Goal: Task Accomplishment & Management: Use online tool/utility

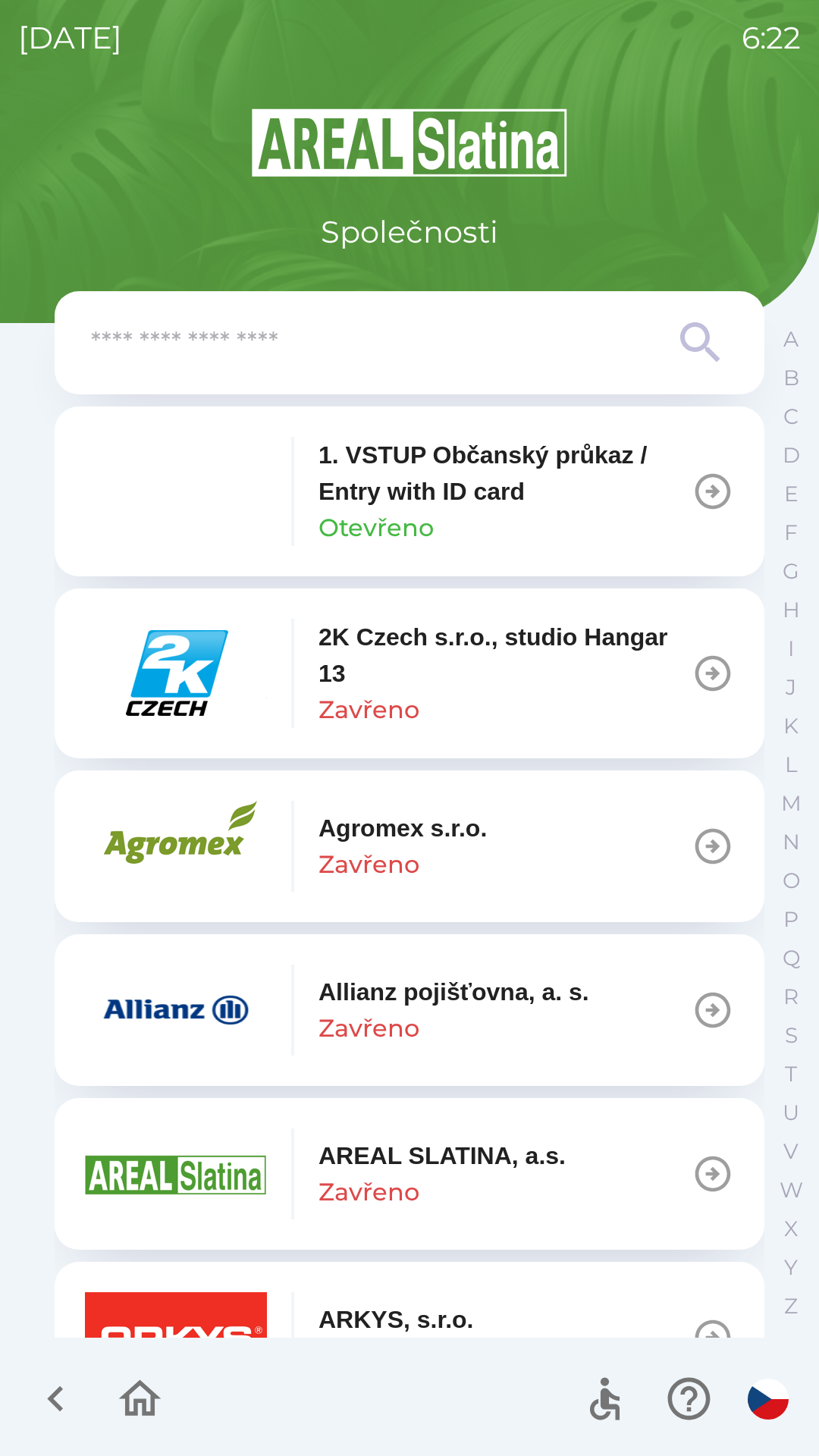
click at [216, 351] on input "text" at bounding box center [379, 343] width 577 height 41
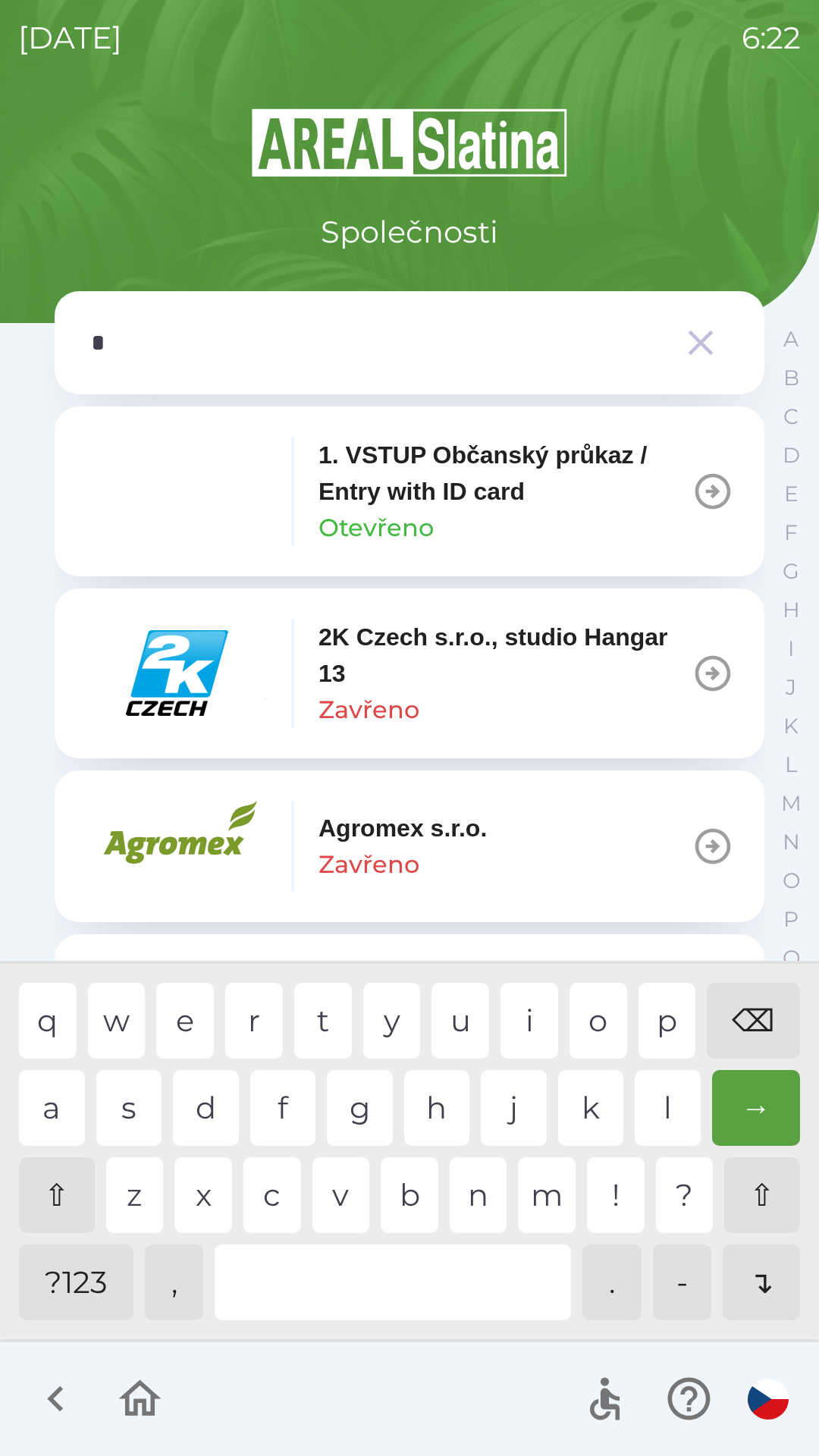
click at [194, 1032] on div "e" at bounding box center [185, 1021] width 58 height 76
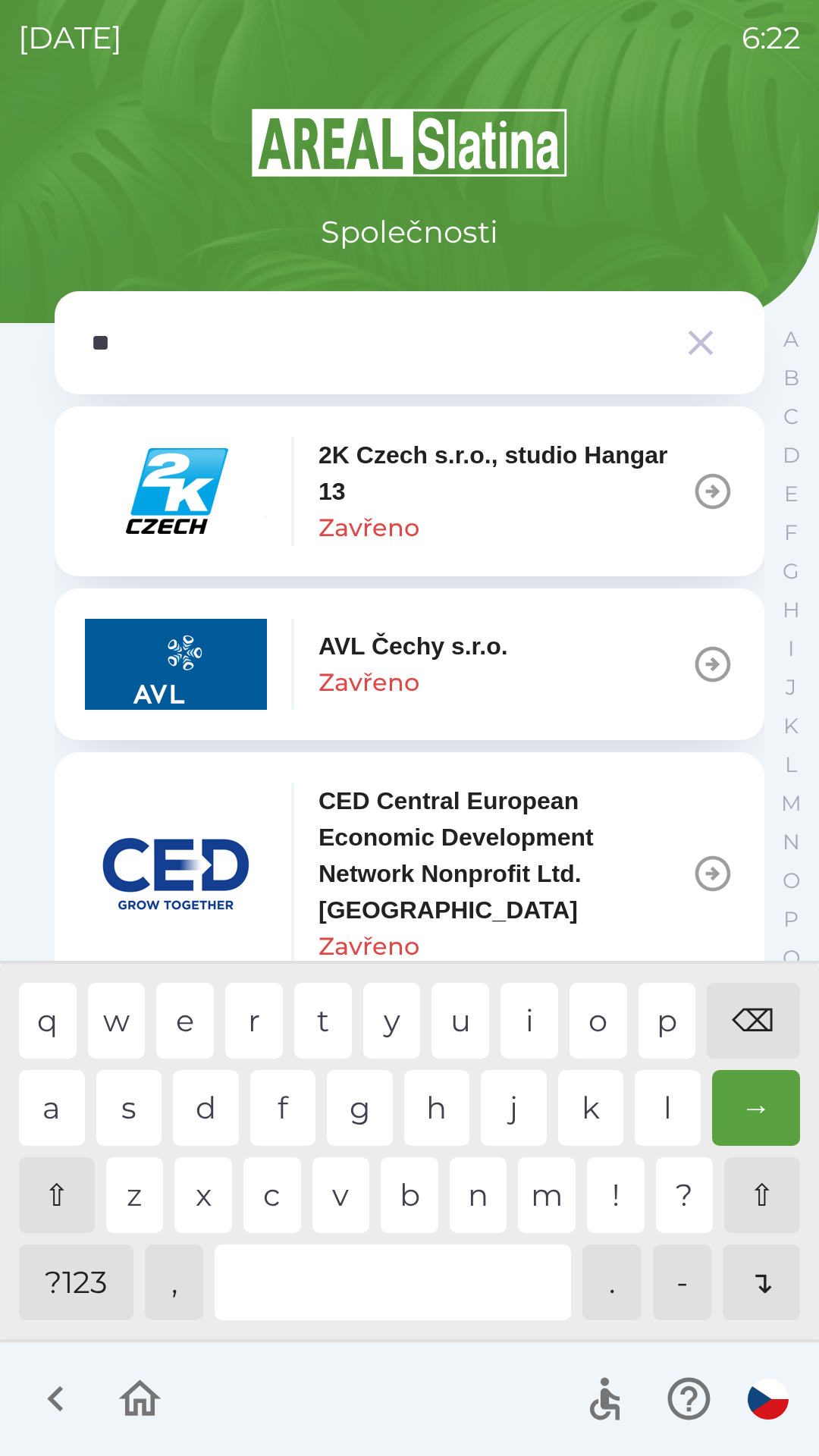
click at [268, 1204] on div "c" at bounding box center [272, 1195] width 58 height 76
click at [415, 1239] on div "q w e r t y u i o p ⌫ a s d f g h j k l → ⇧ z x c v b n m ! ? ⇧ ?123 , . - ↴" at bounding box center [409, 1151] width 811 height 368
click at [432, 1280] on div at bounding box center [393, 1282] width 357 height 76
type input "****"
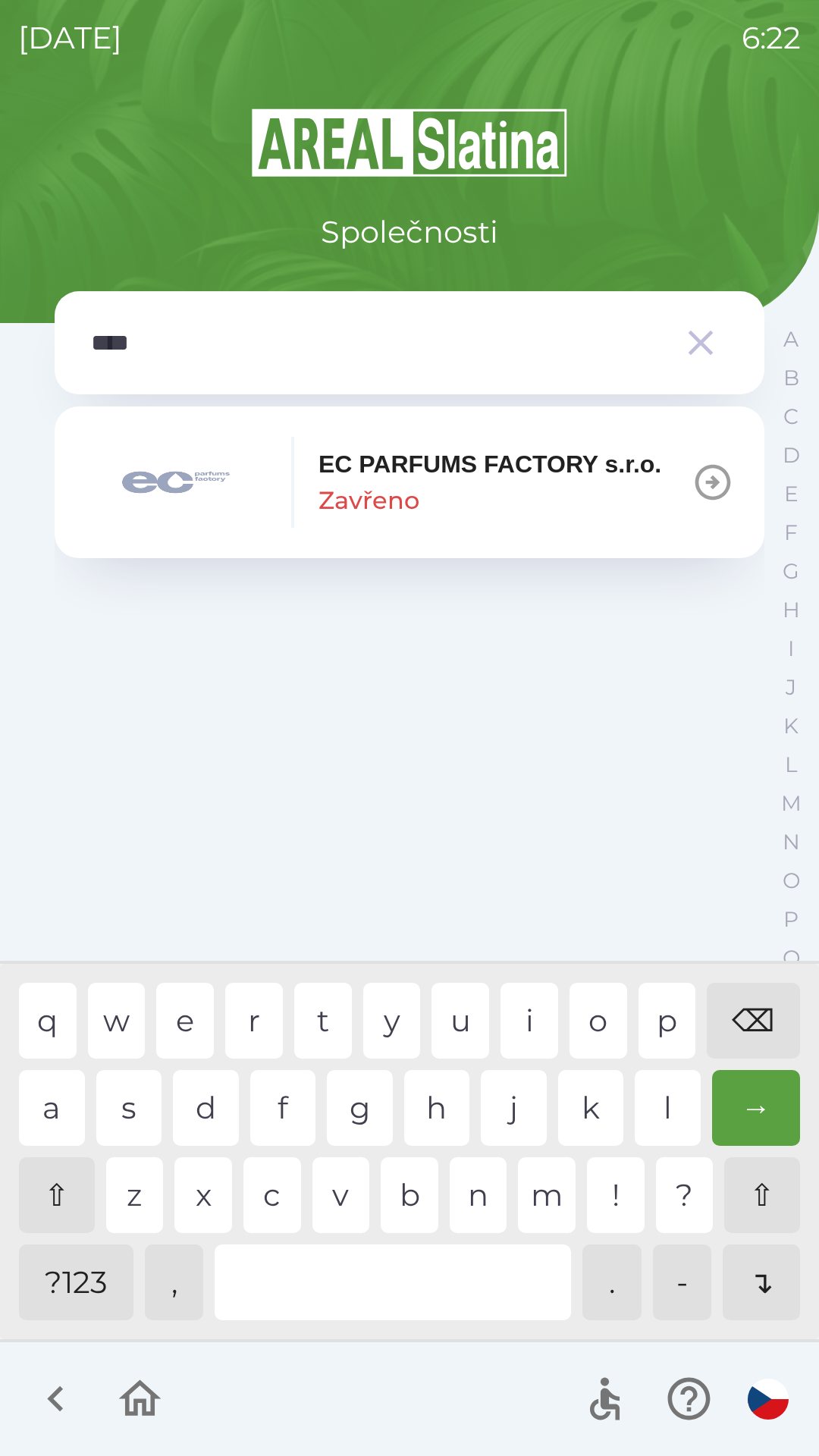
click at [658, 1024] on div "p" at bounding box center [668, 1021] width 58 height 76
click at [301, 505] on div "EC PARFUMS FACTORY s.r.o. Zavřeno" at bounding box center [373, 482] width 577 height 91
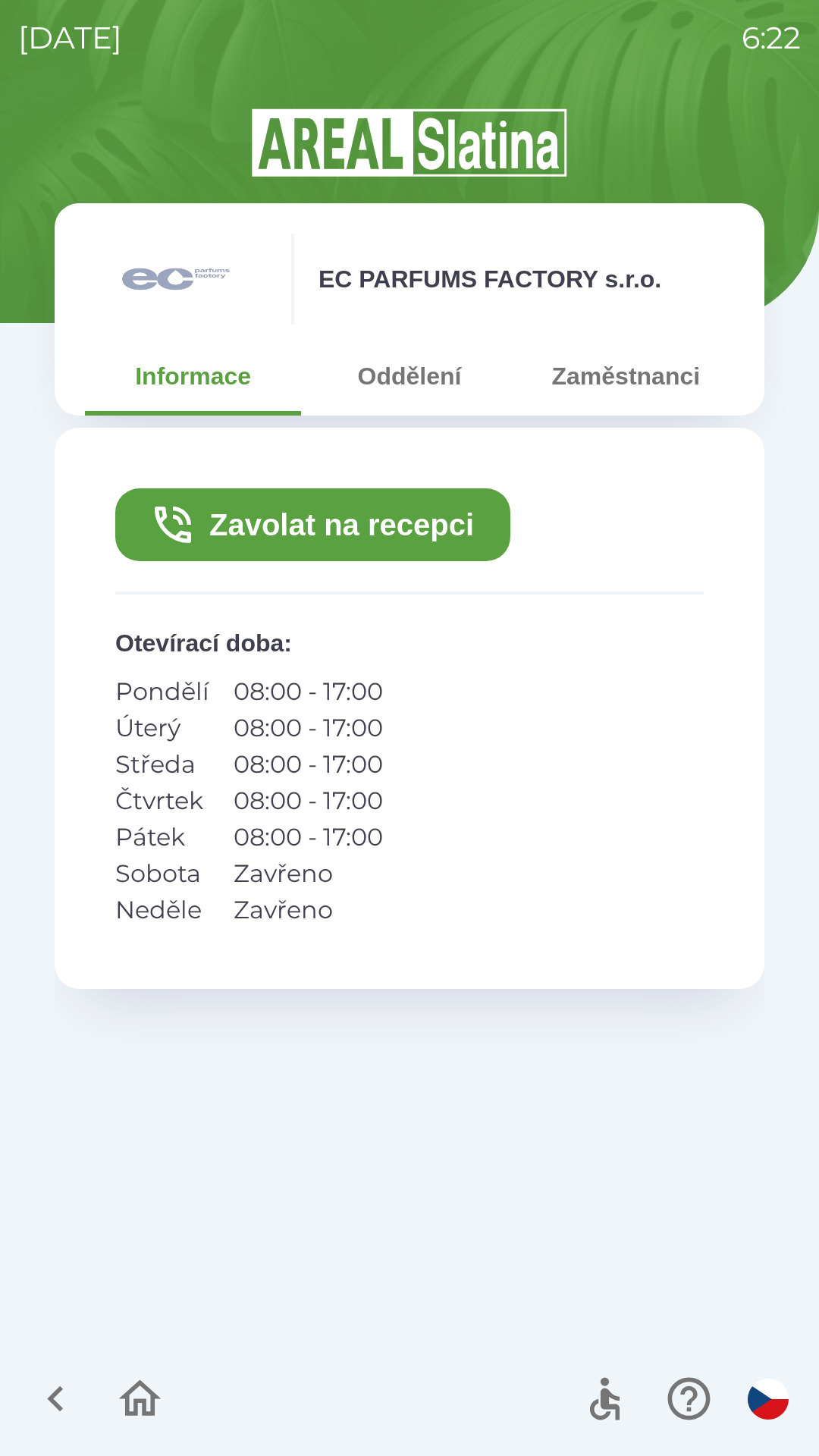
click at [605, 388] on button "Zaměstnanci" at bounding box center [626, 376] width 216 height 55
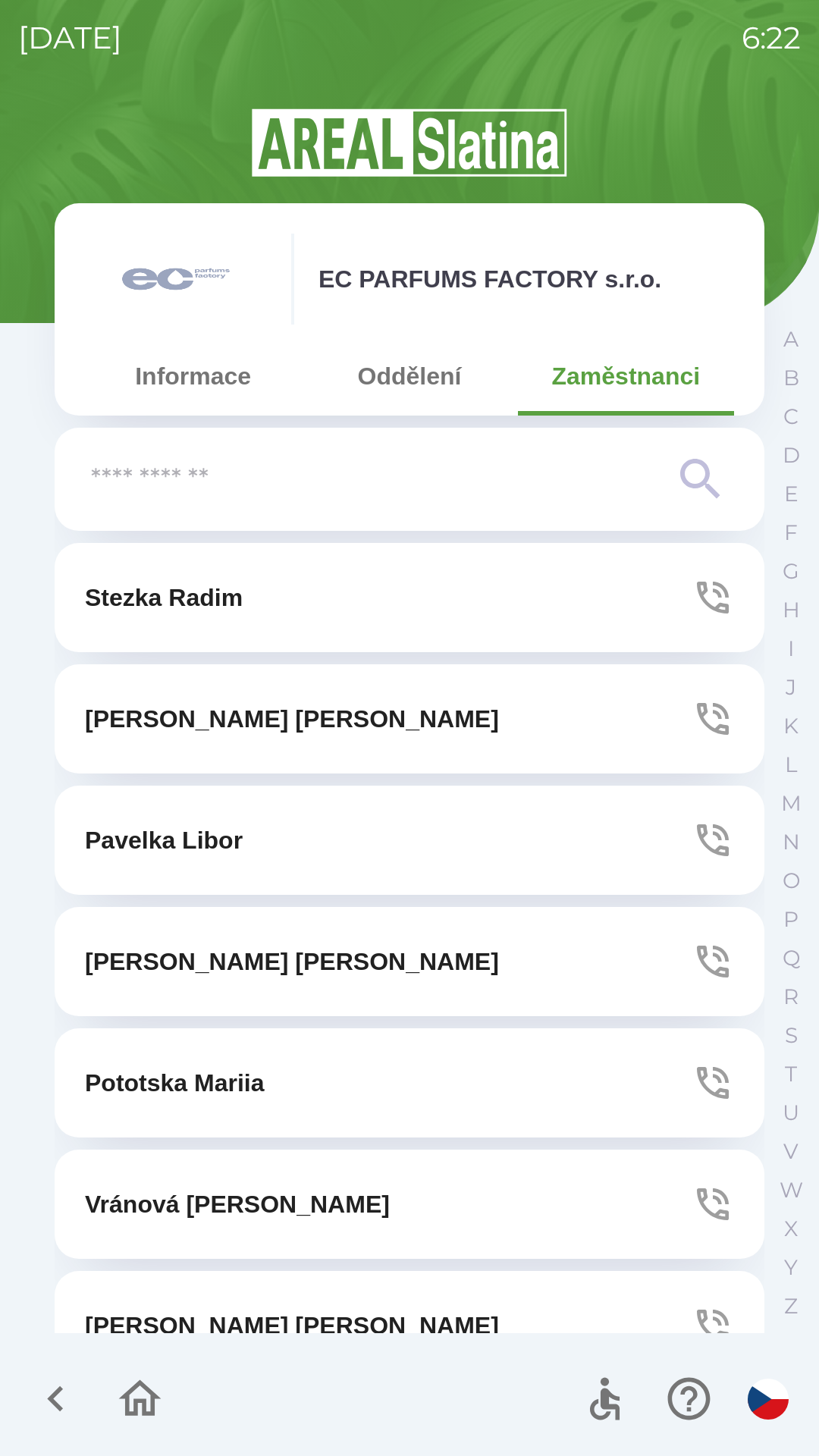
click at [150, 955] on p "[PERSON_NAME]" at bounding box center [292, 961] width 414 height 36
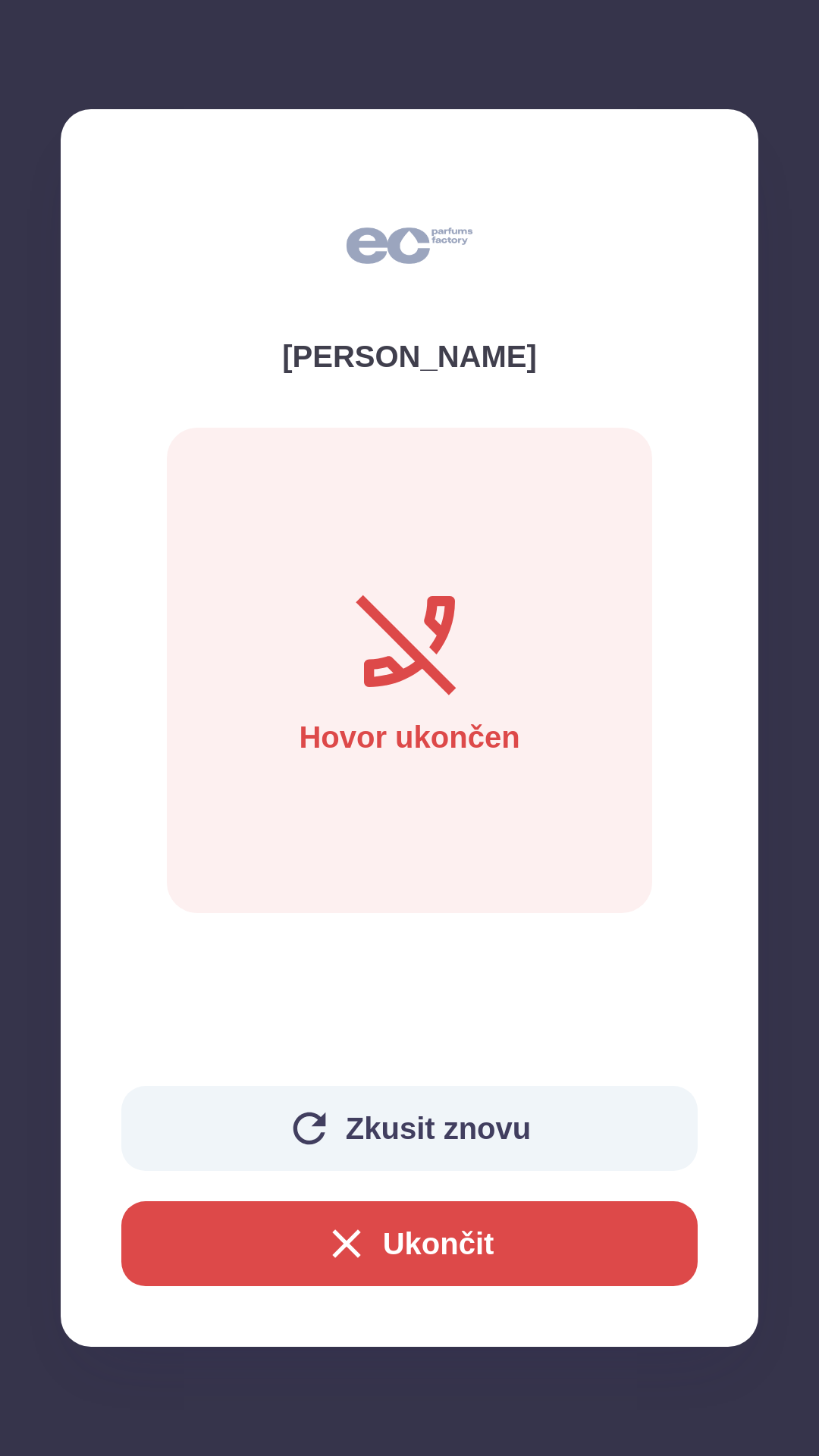
click at [449, 1249] on button "Ukončit" at bounding box center [410, 1243] width 577 height 85
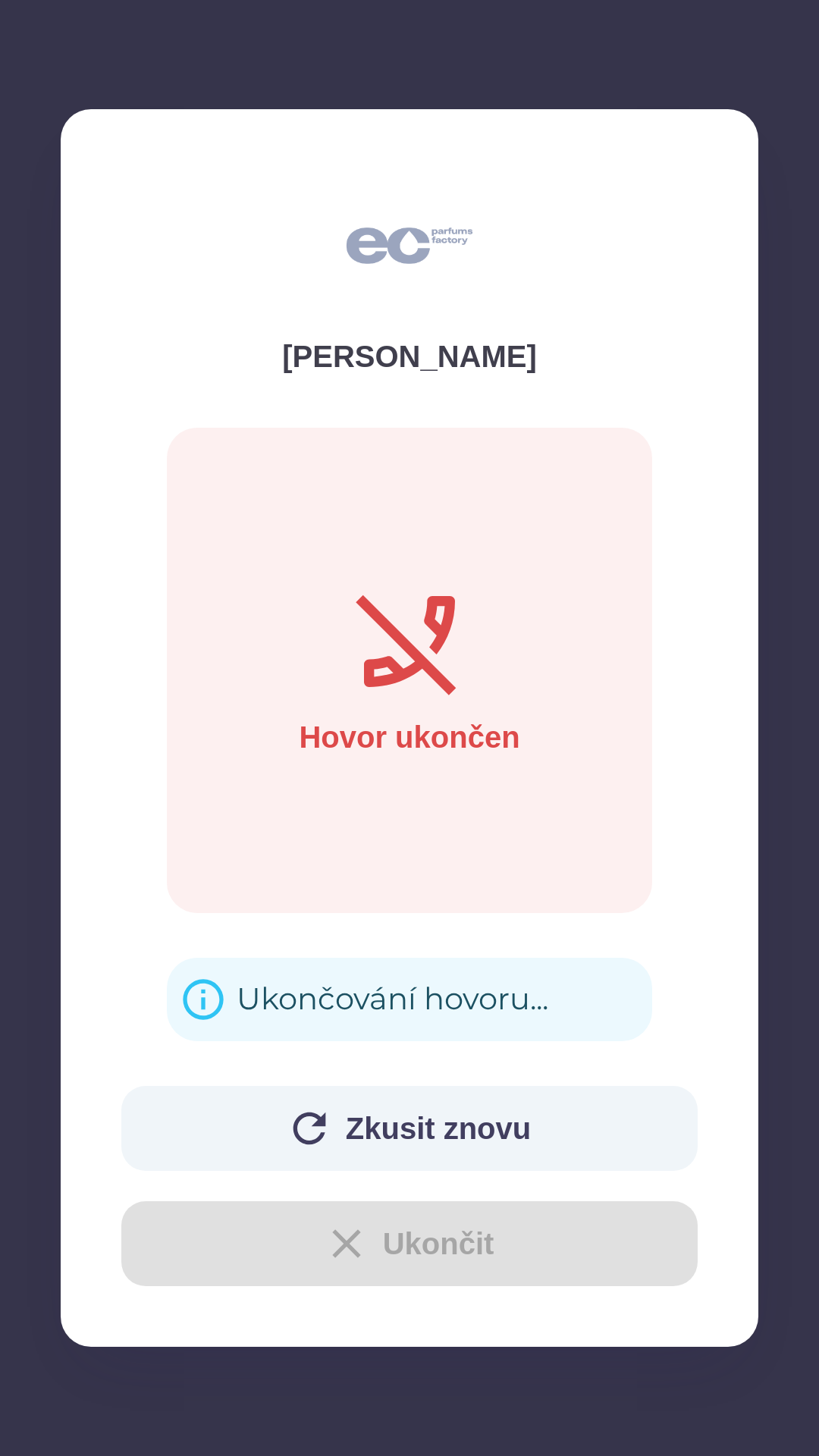
click at [478, 1147] on button "Zkusit znovu" at bounding box center [410, 1128] width 577 height 85
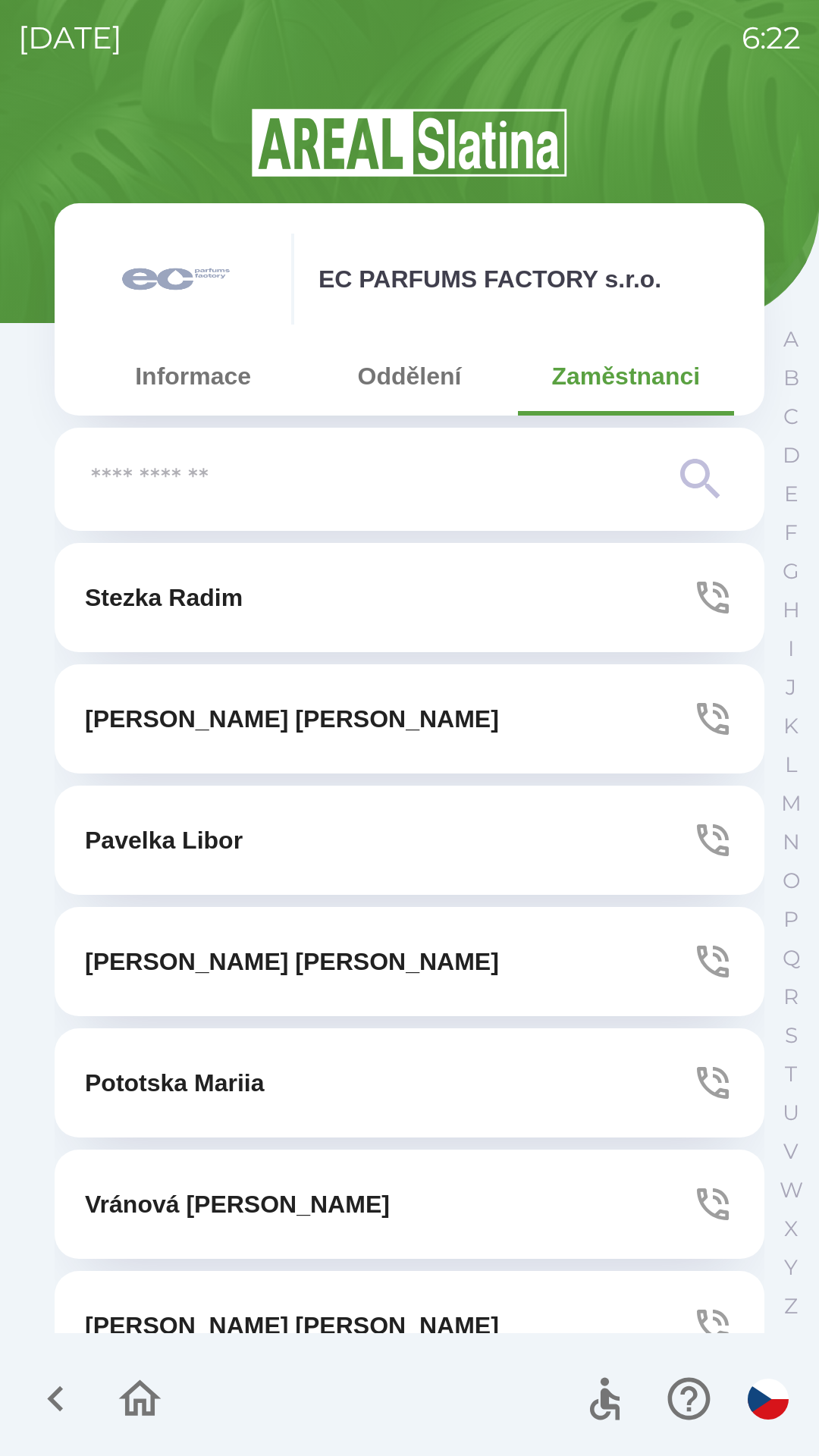
click at [541, 956] on button "[PERSON_NAME]" at bounding box center [410, 961] width 710 height 109
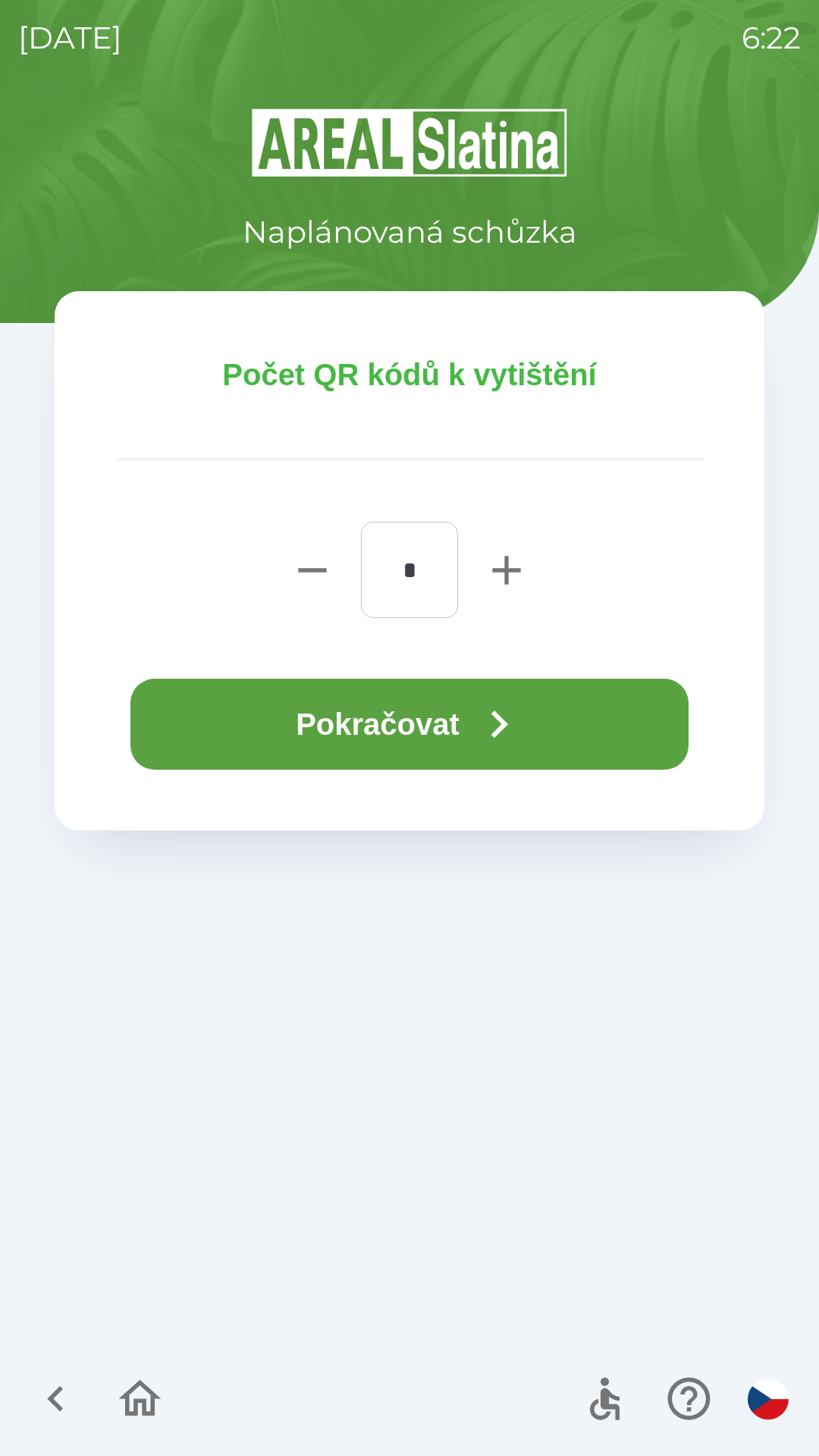
click at [563, 724] on button "Pokračovat" at bounding box center [409, 723] width 558 height 91
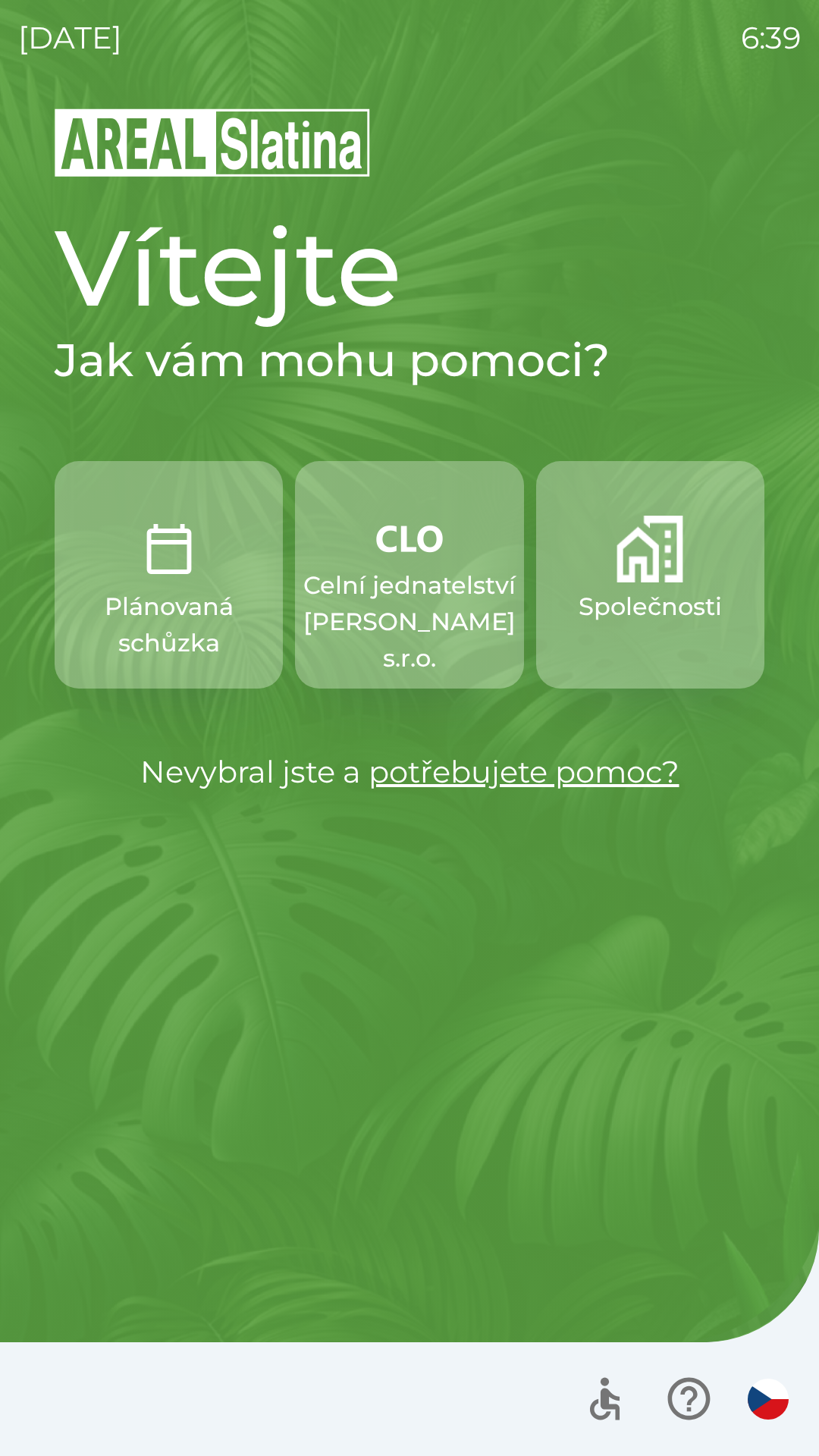
click at [616, 582] on button "Společnosti" at bounding box center [650, 575] width 228 height 227
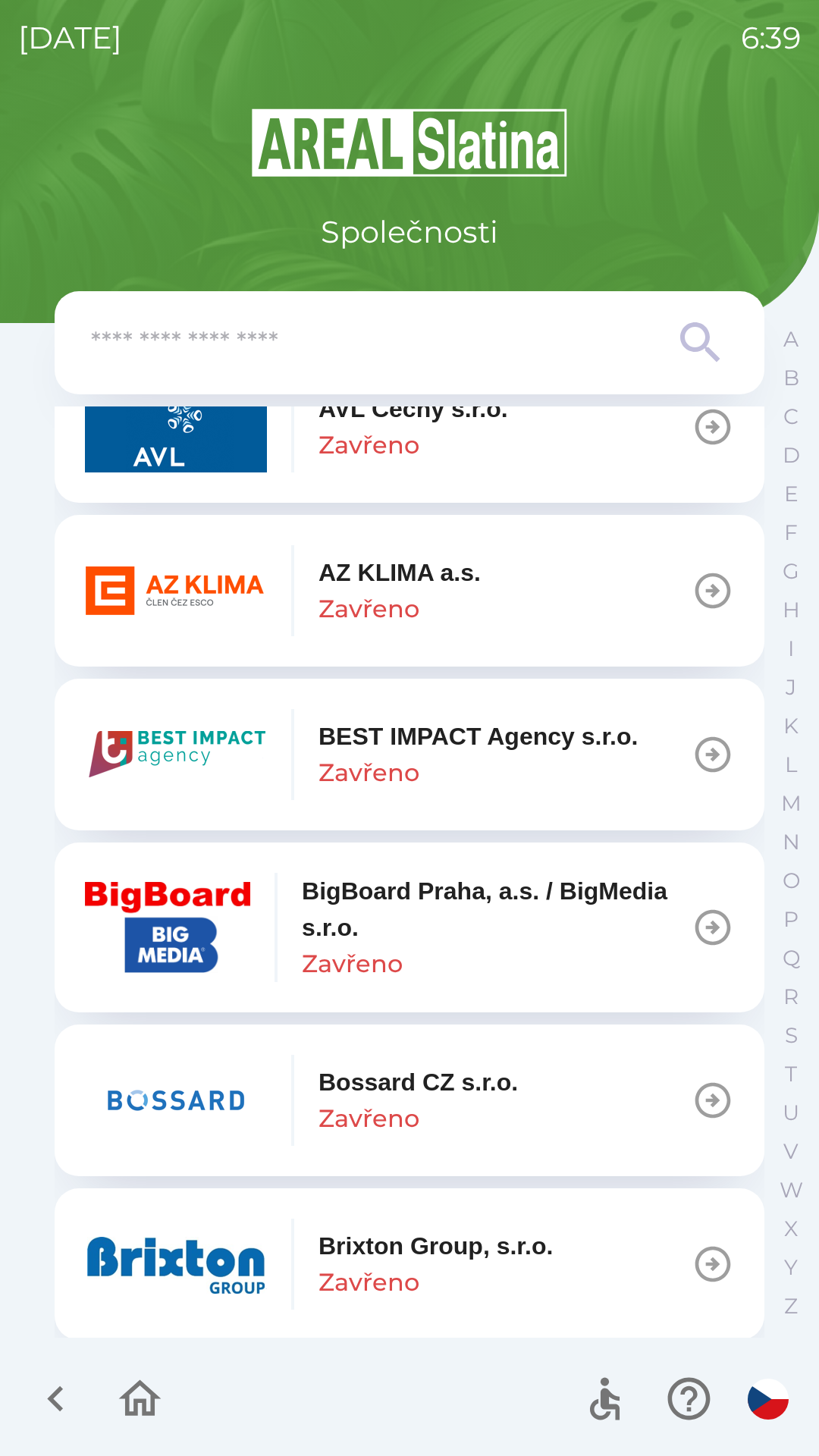
scroll to position [1397, 0]
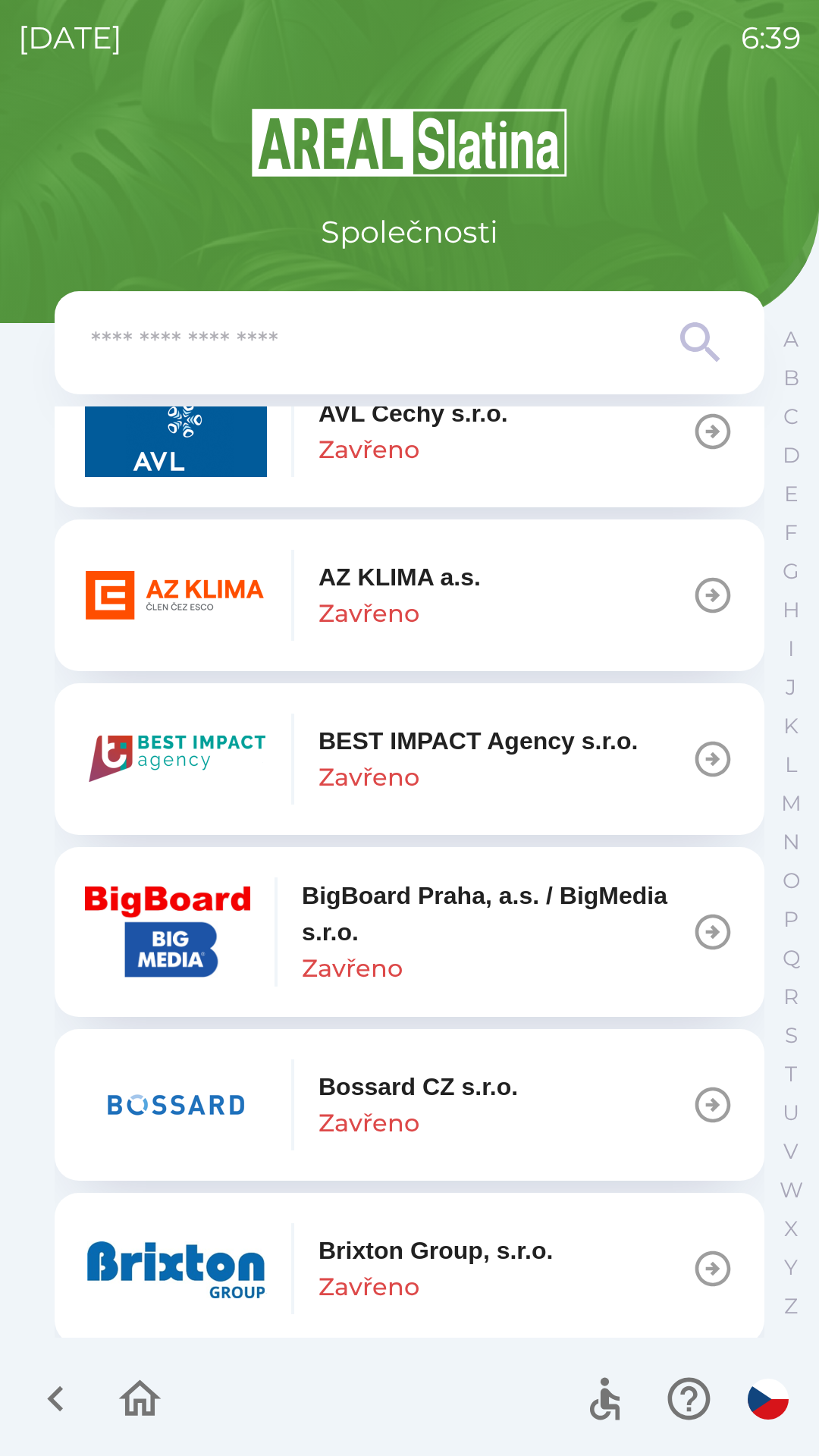
click at [367, 630] on p "Zavřeno" at bounding box center [369, 614] width 101 height 36
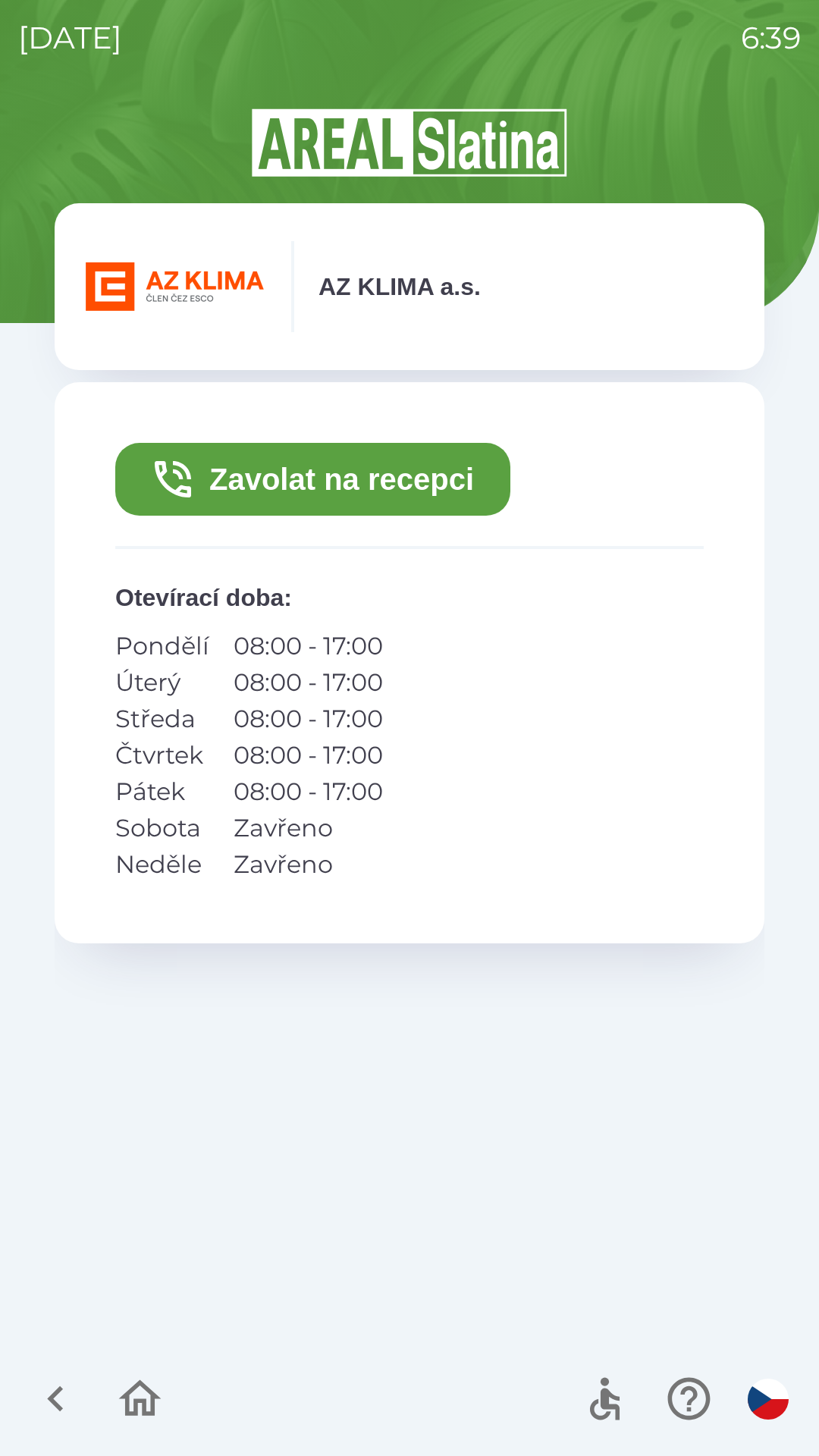
click at [312, 475] on button "Zavolat na recepci" at bounding box center [313, 478] width 395 height 73
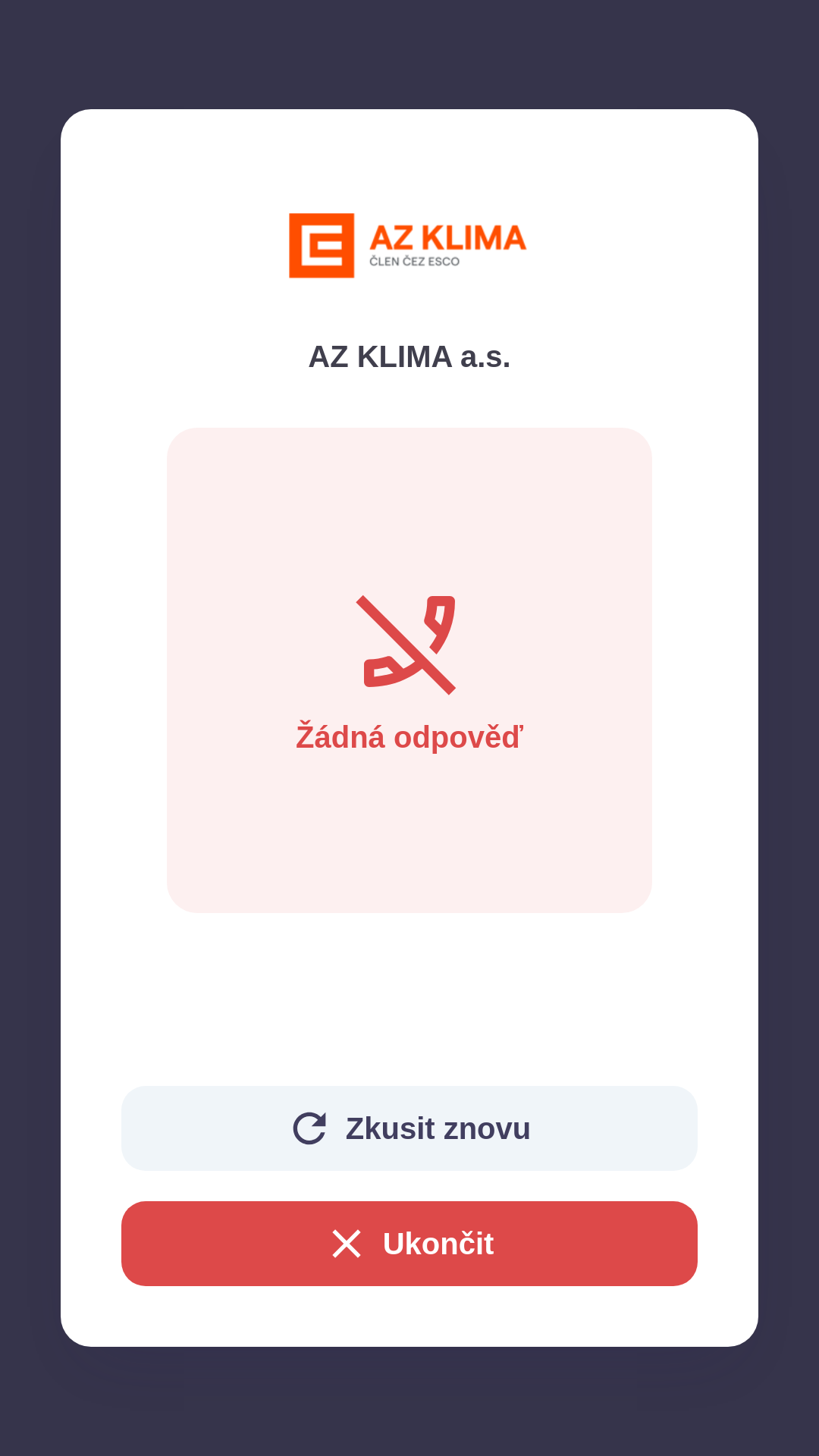
click at [473, 1237] on button "Ukončit" at bounding box center [410, 1243] width 577 height 85
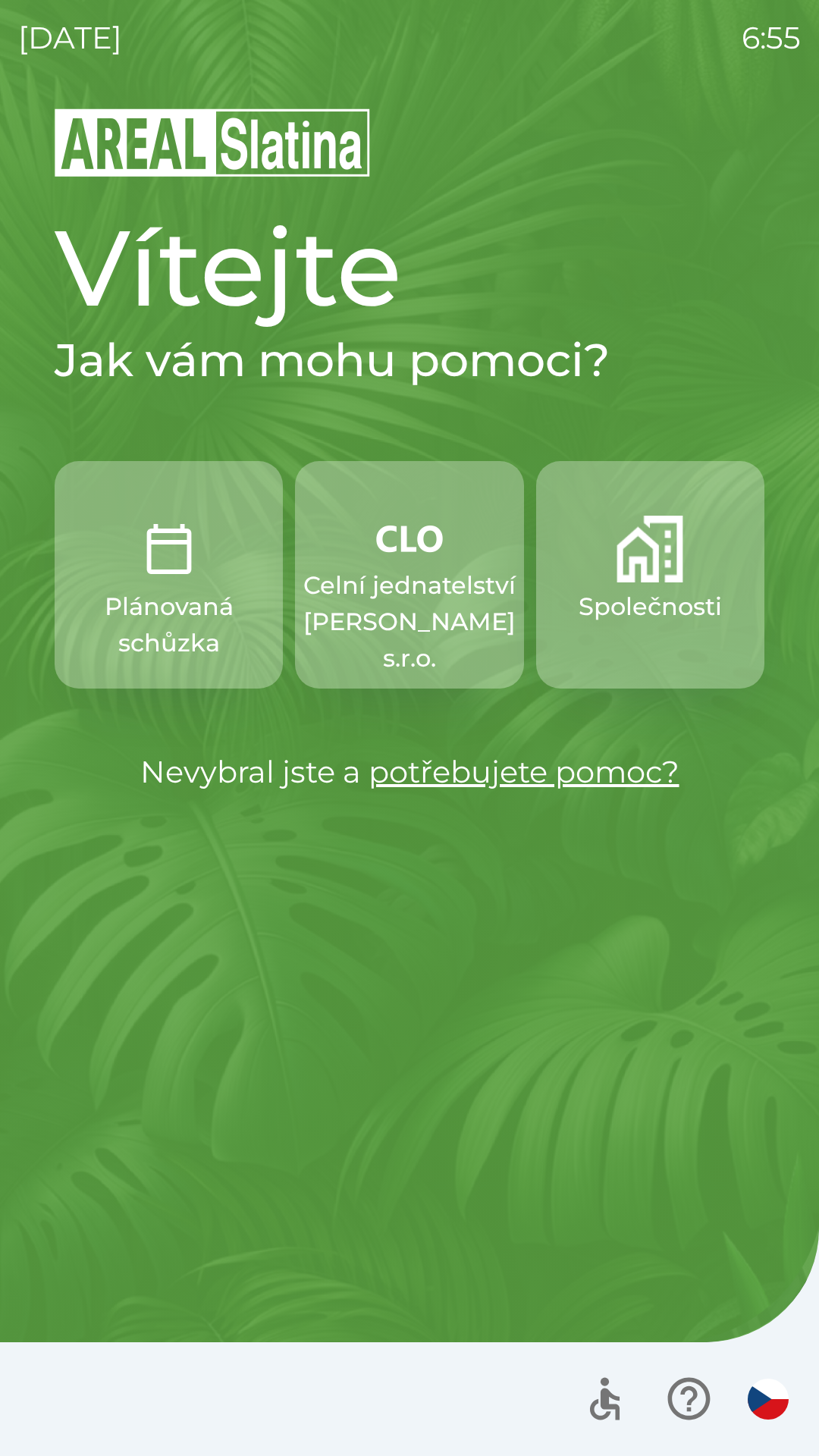
click at [441, 643] on p "Celní jednatelství [PERSON_NAME] s.r.o." at bounding box center [410, 621] width 213 height 109
click at [463, 645] on p "Celní jednatelství [PERSON_NAME] s.r.o." at bounding box center [410, 621] width 213 height 109
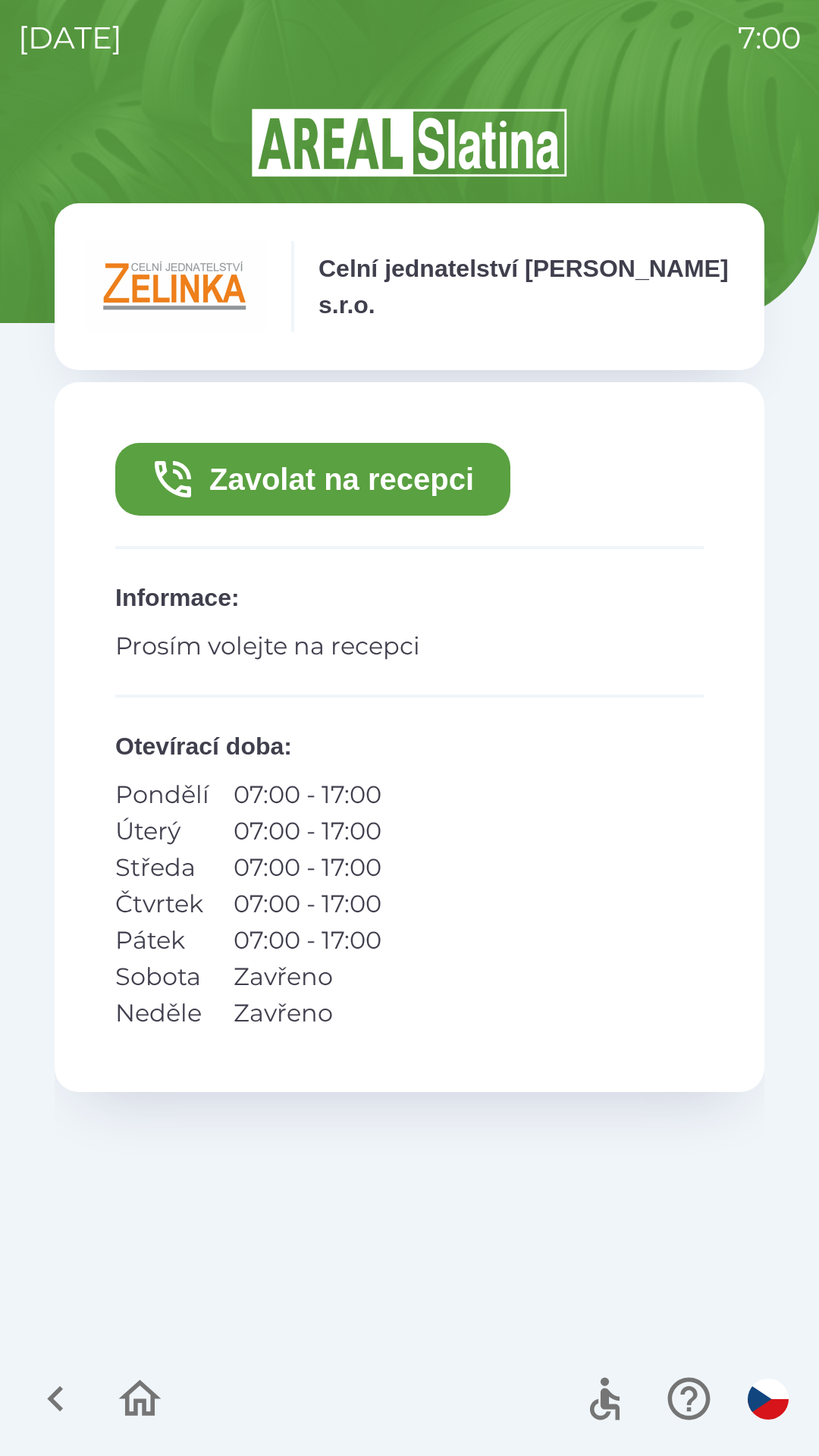
click at [70, 1402] on icon "button" at bounding box center [56, 1398] width 50 height 50
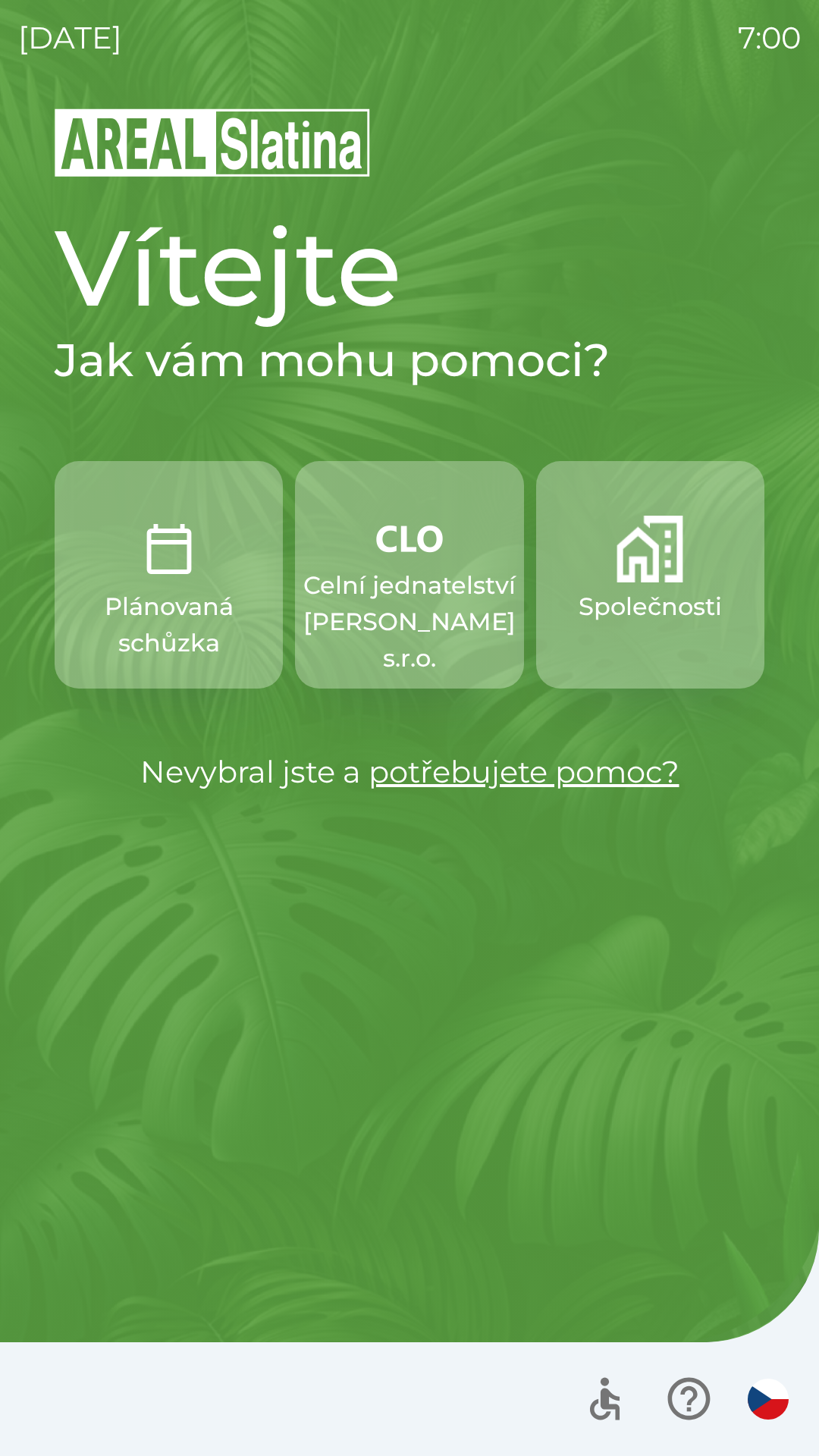
click at [471, 569] on p "Celní jednatelství [PERSON_NAME] s.r.o." at bounding box center [410, 621] width 213 height 109
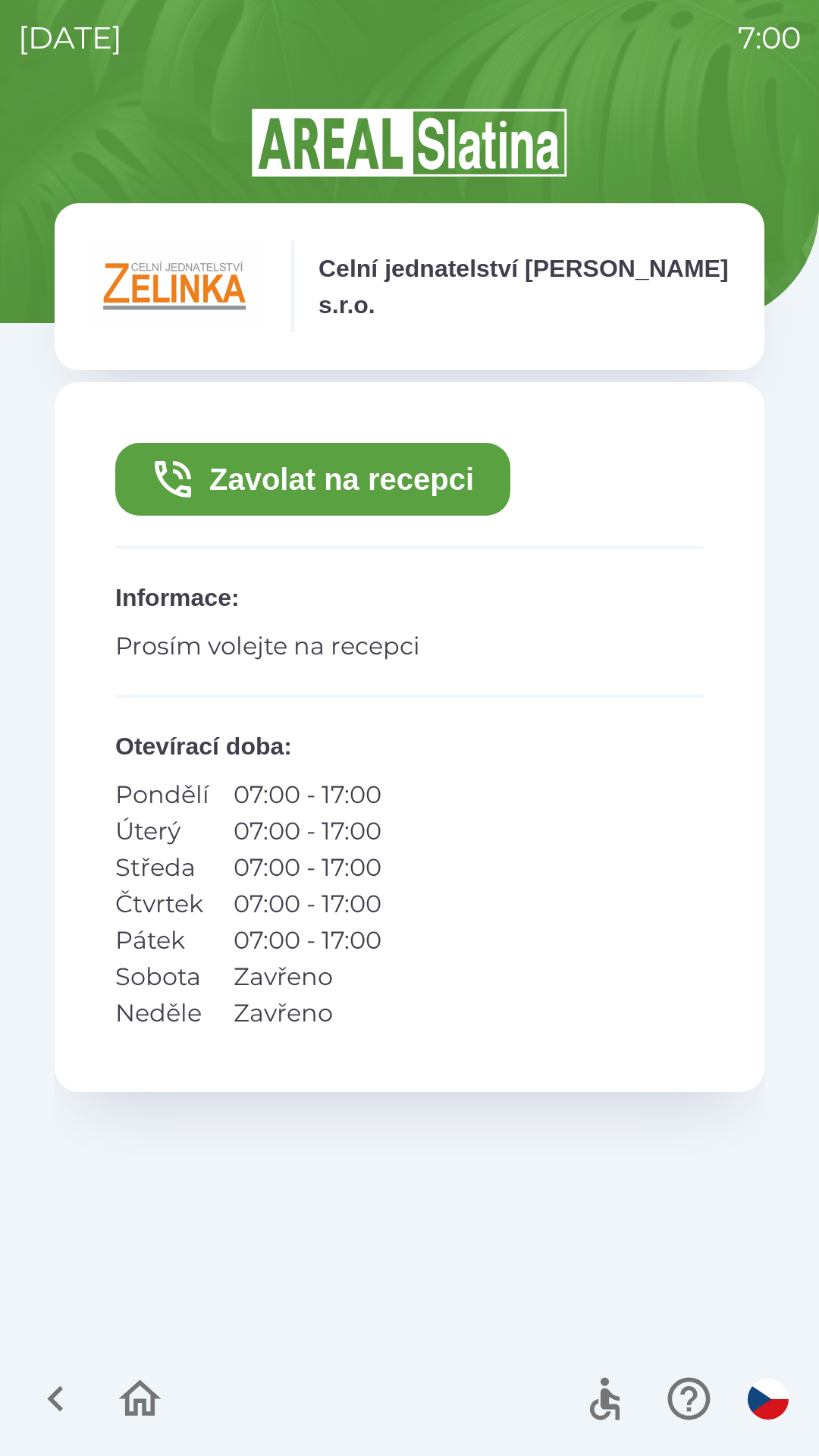
click at [401, 489] on button "Zavolat na recepci" at bounding box center [313, 478] width 395 height 73
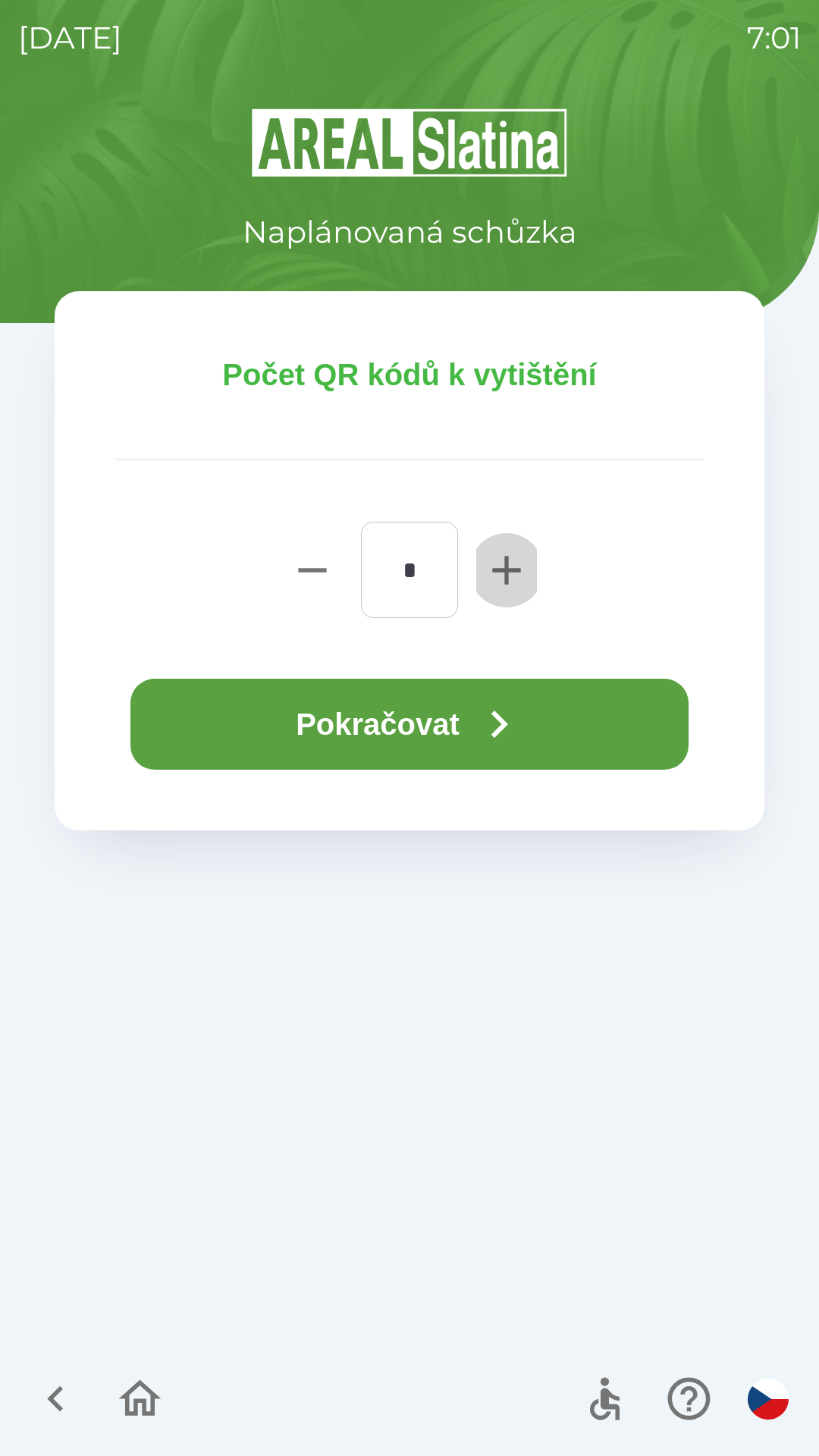
click at [495, 569] on icon "button" at bounding box center [505, 569] width 28 height 28
click at [496, 573] on icon "button" at bounding box center [506, 570] width 49 height 49
click at [496, 572] on icon "button" at bounding box center [505, 569] width 28 height 28
click at [496, 575] on icon "button" at bounding box center [506, 570] width 49 height 49
click at [496, 571] on icon "button" at bounding box center [505, 569] width 28 height 28
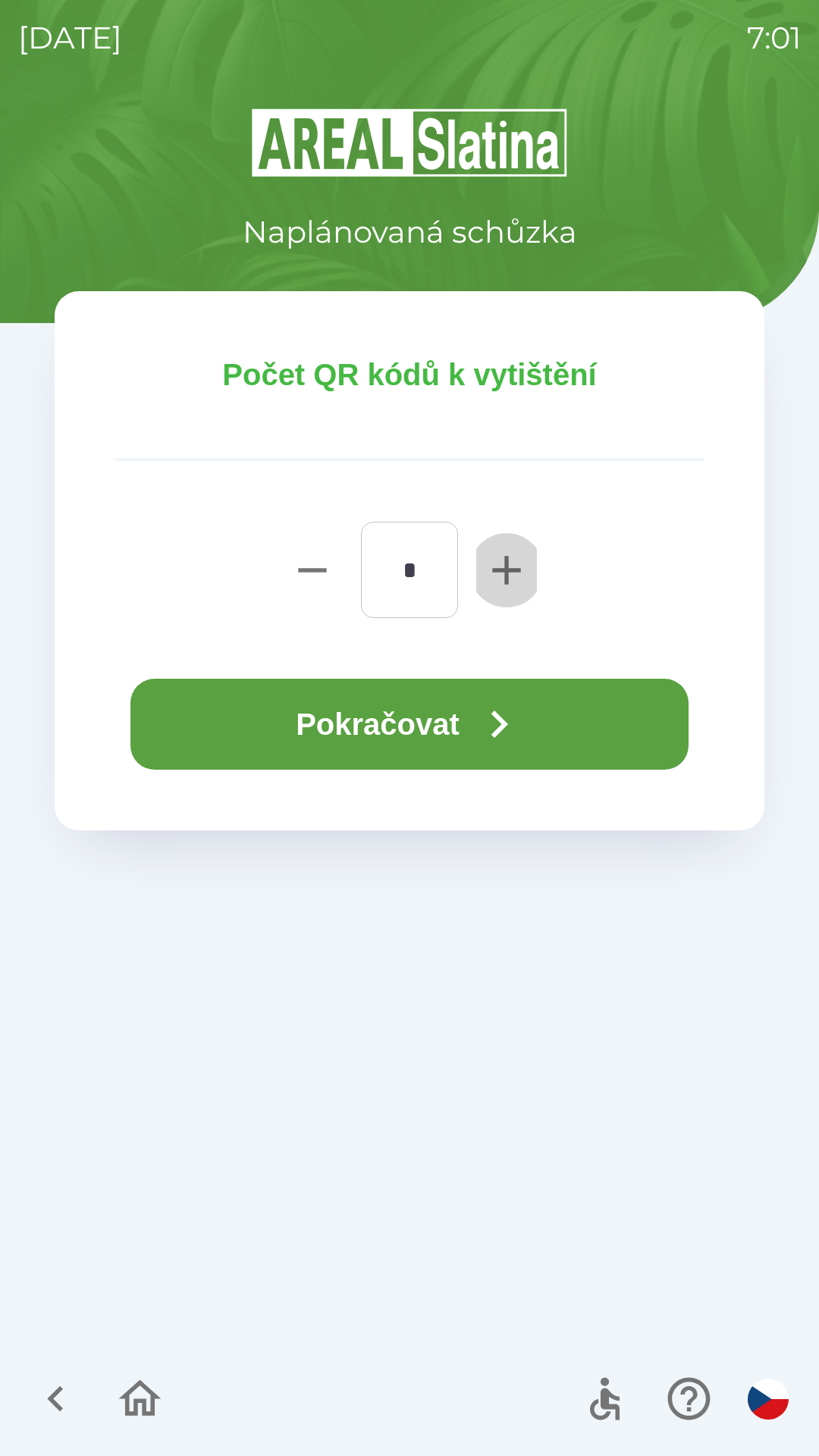
type input "*"
click at [368, 716] on button "Pokračovat" at bounding box center [409, 723] width 558 height 91
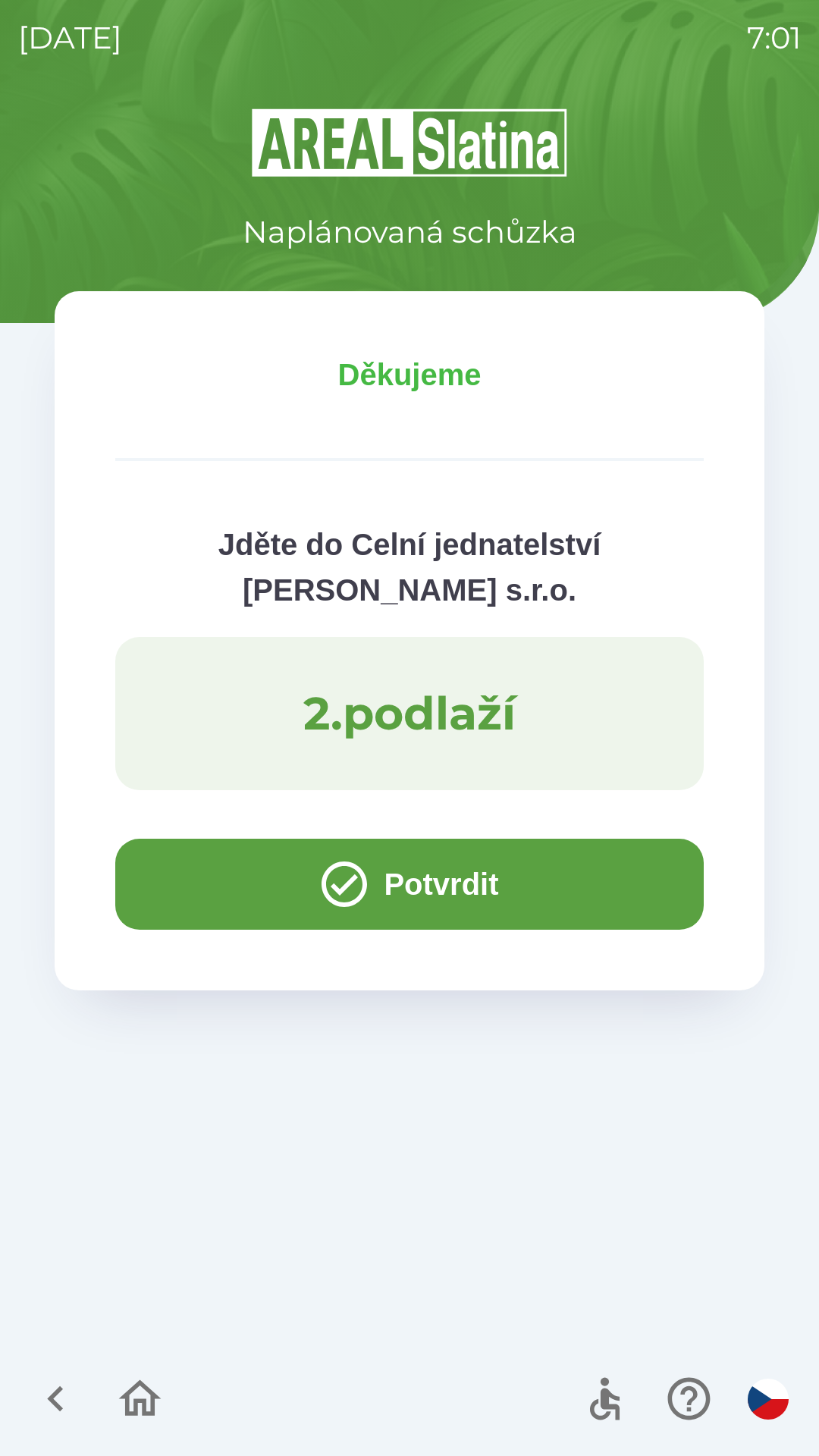
click at [214, 879] on button "Potvrdit" at bounding box center [409, 884] width 588 height 91
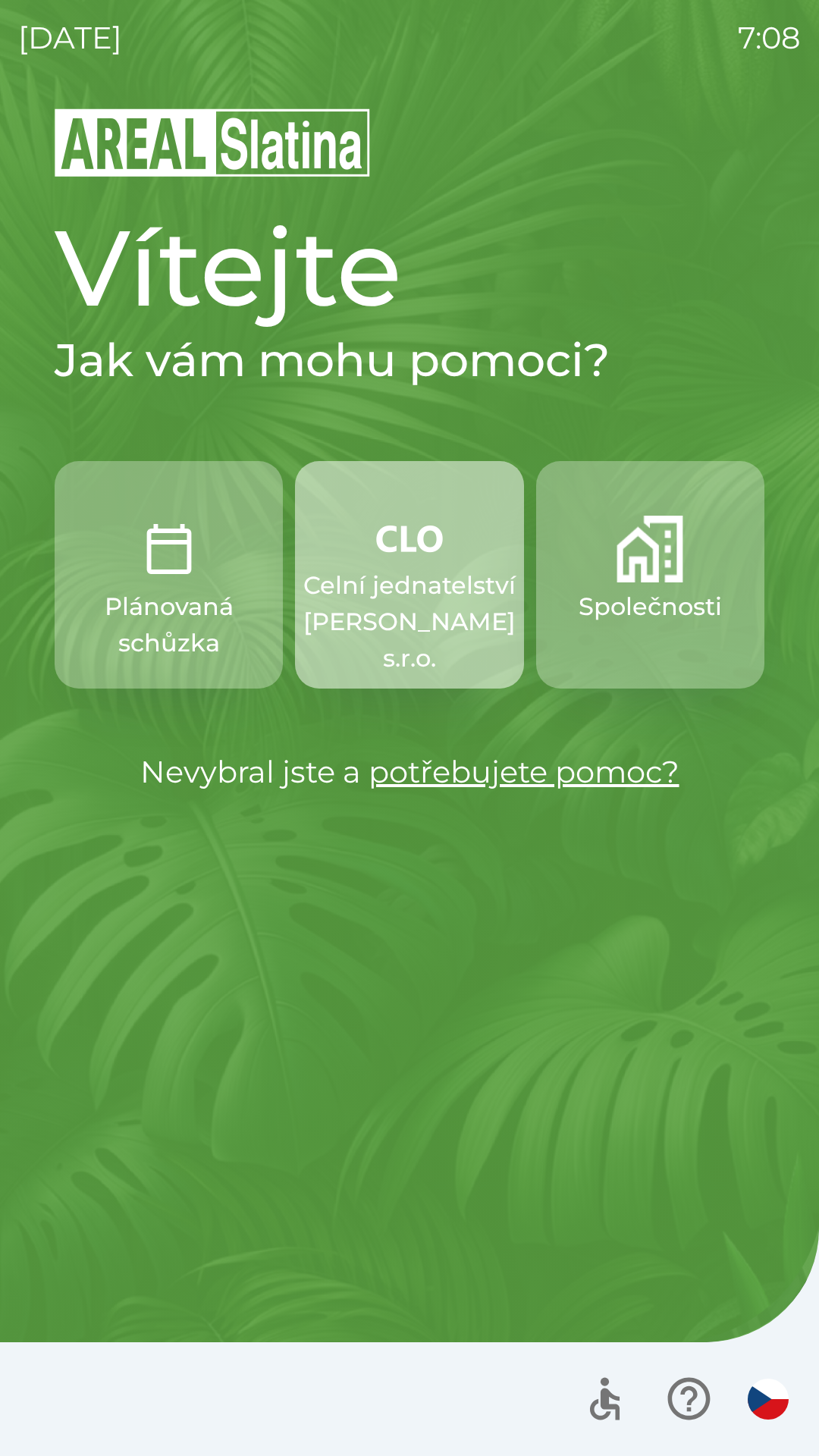
click at [395, 577] on p "Celní jednatelství [PERSON_NAME] s.r.o." at bounding box center [410, 621] width 213 height 109
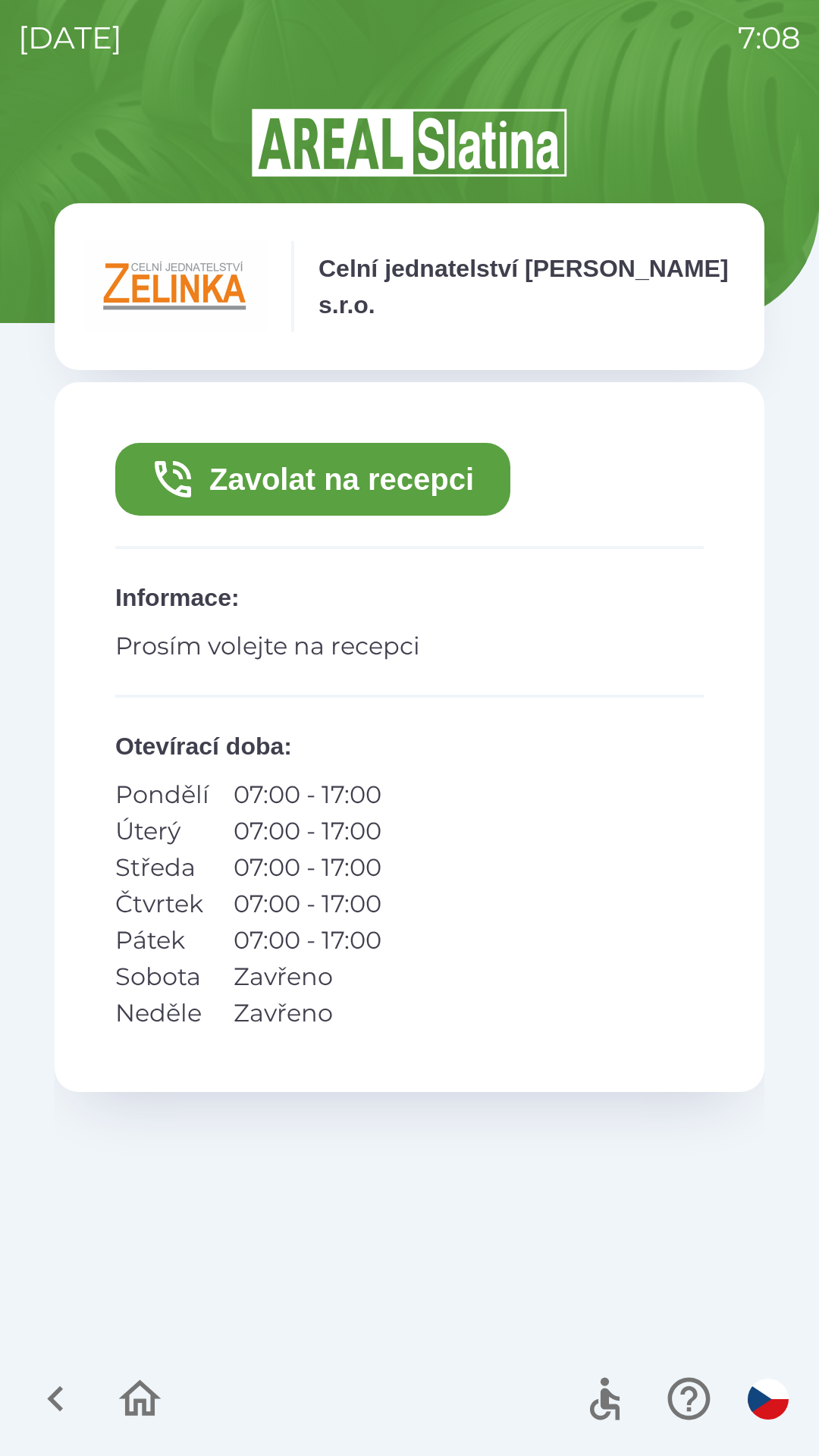
click at [295, 481] on button "Zavolat na recepci" at bounding box center [313, 478] width 395 height 73
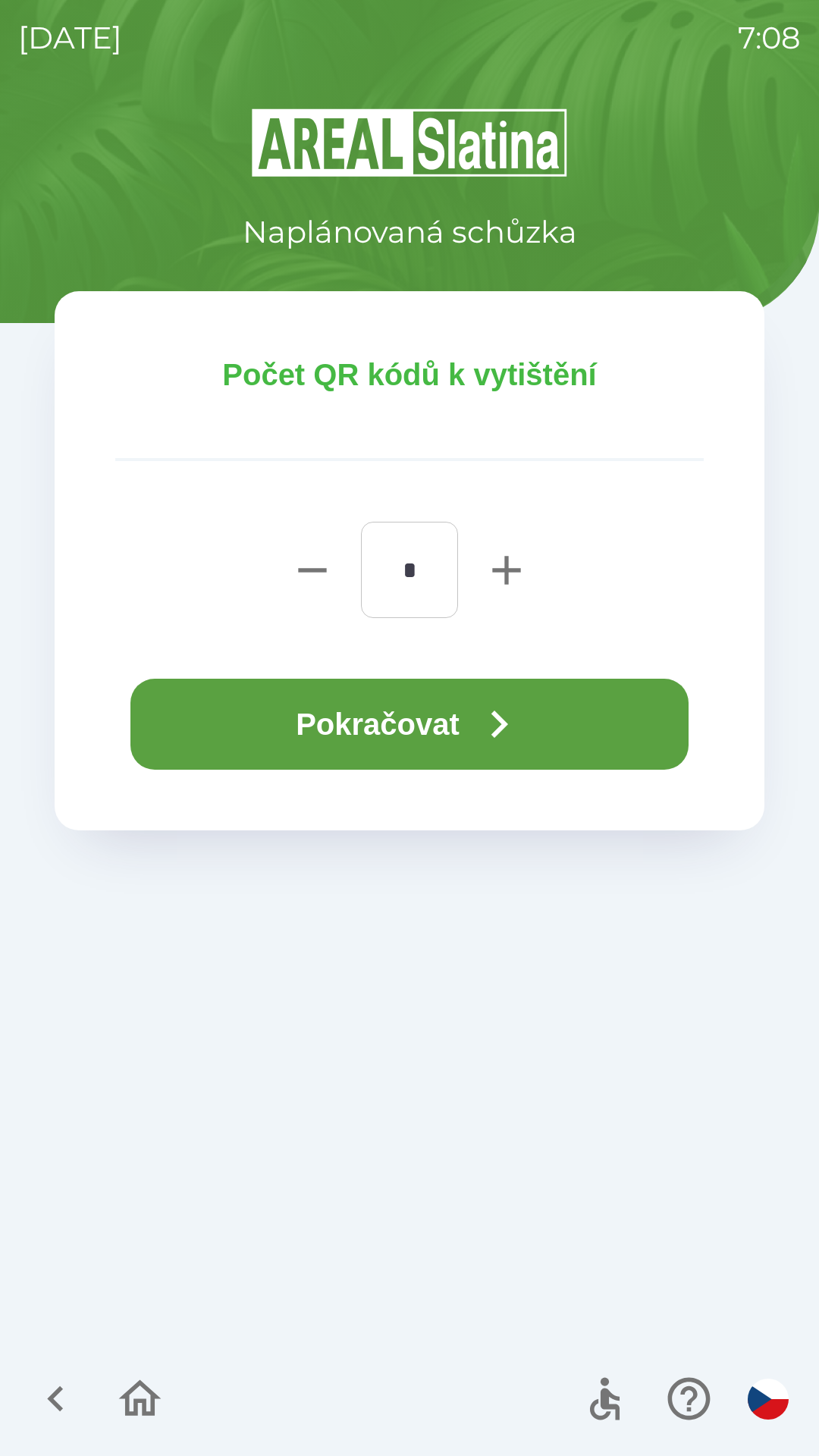
click at [323, 709] on button "Pokračovat" at bounding box center [409, 723] width 558 height 91
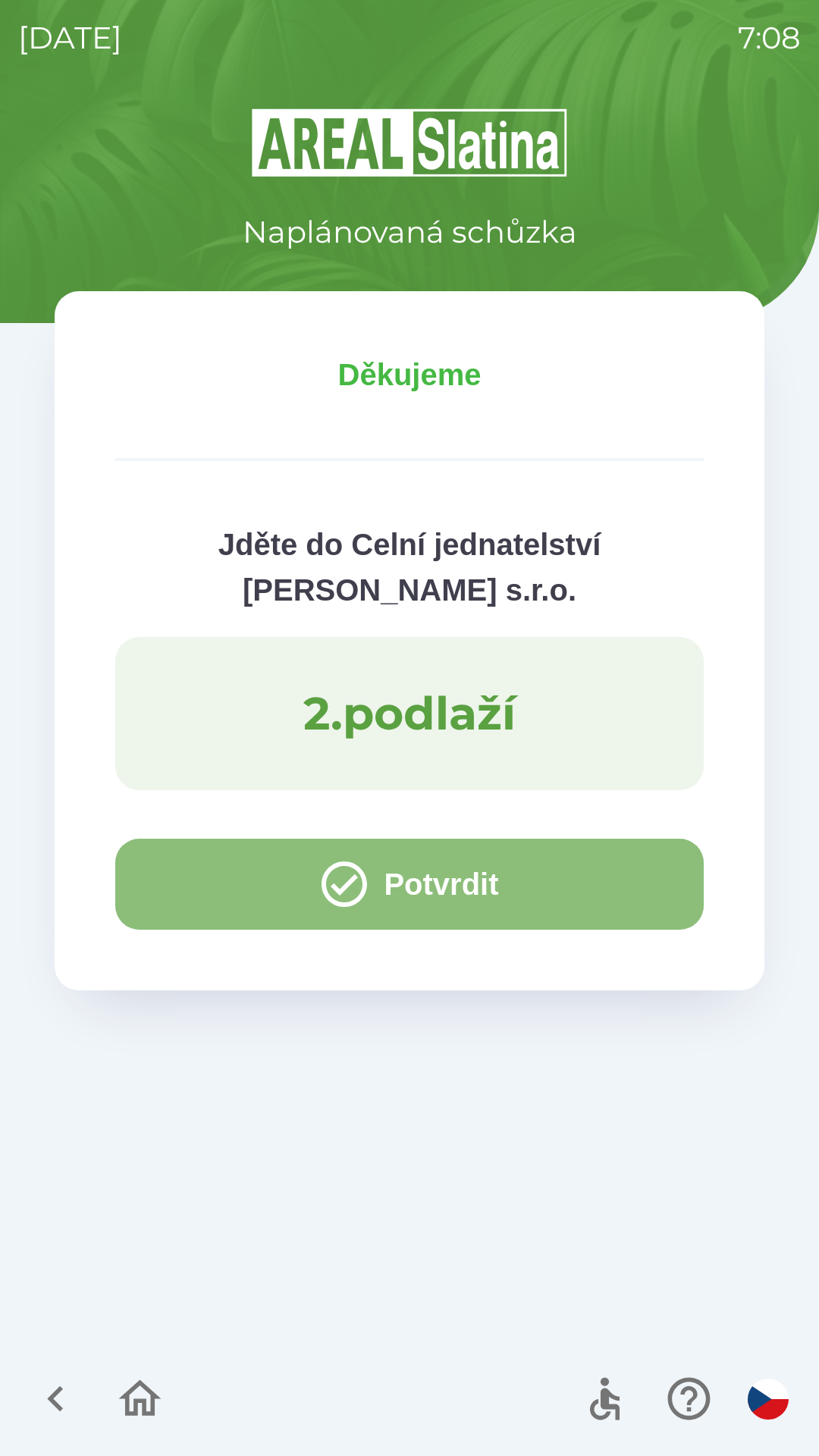
click at [201, 893] on button "Potvrdit" at bounding box center [409, 884] width 588 height 91
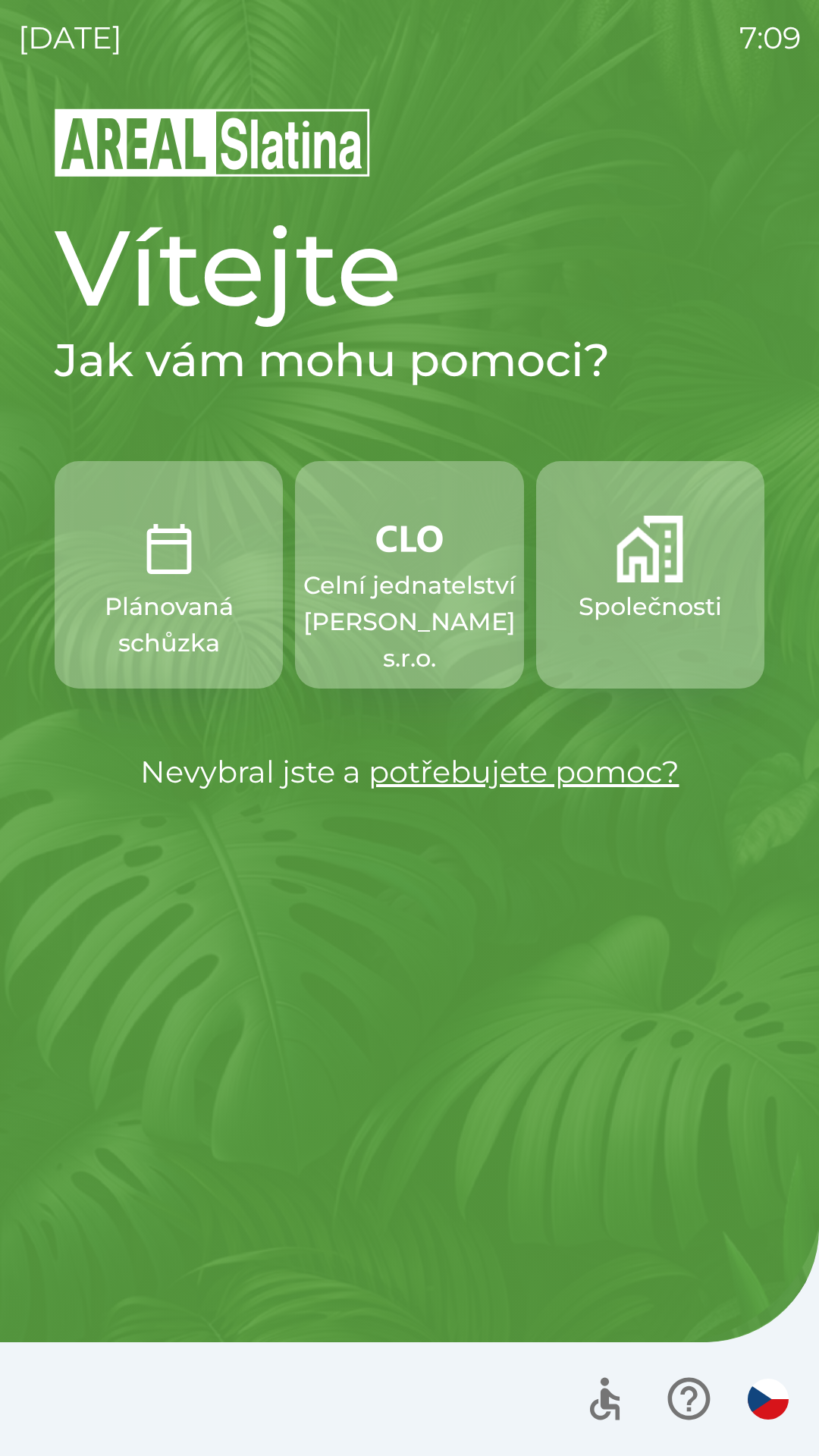
click at [402, 608] on p "Celní jednatelství [PERSON_NAME] s.r.o." at bounding box center [410, 621] width 213 height 109
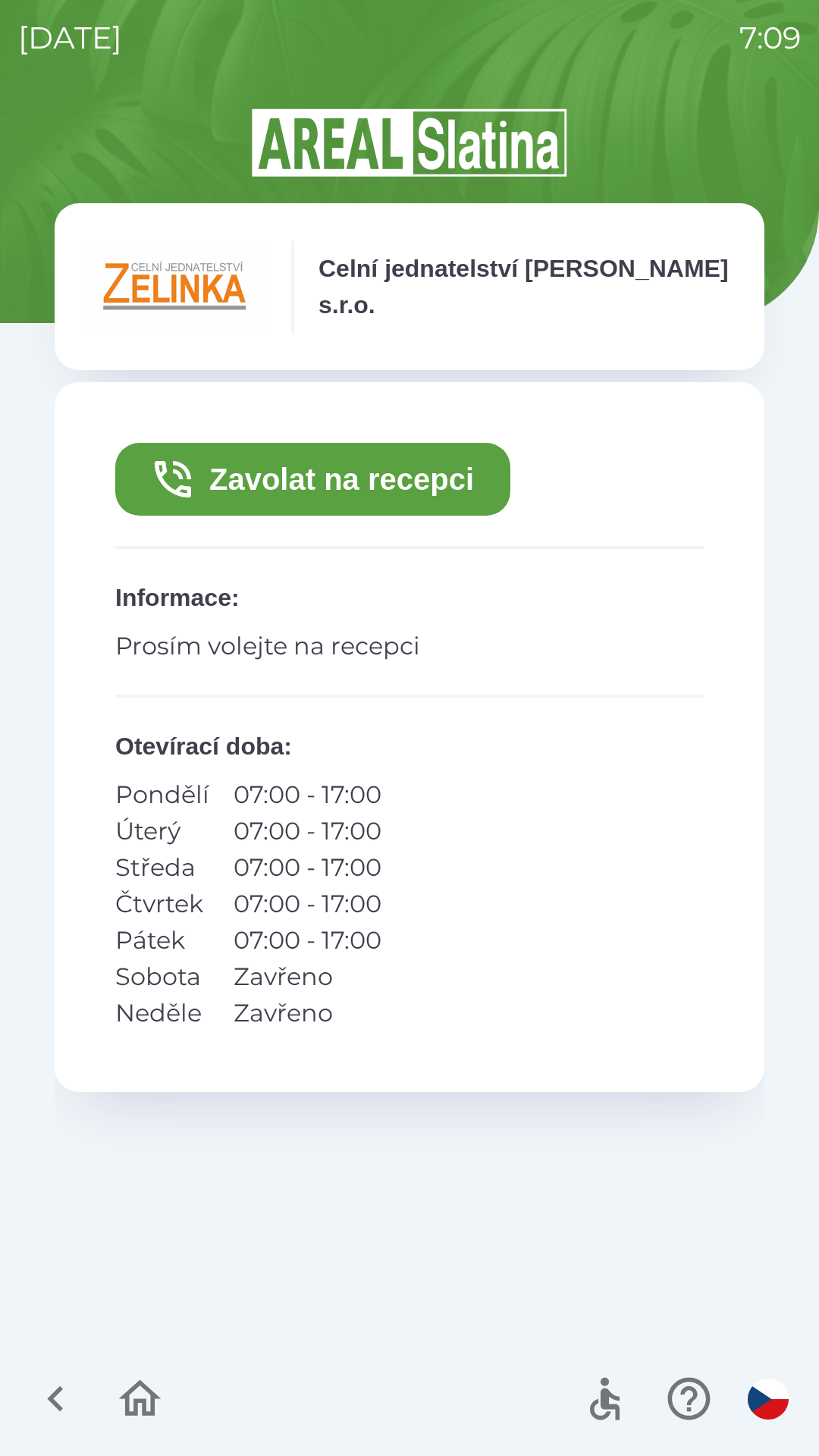
click at [364, 490] on button "Zavolat na recepci" at bounding box center [313, 478] width 395 height 73
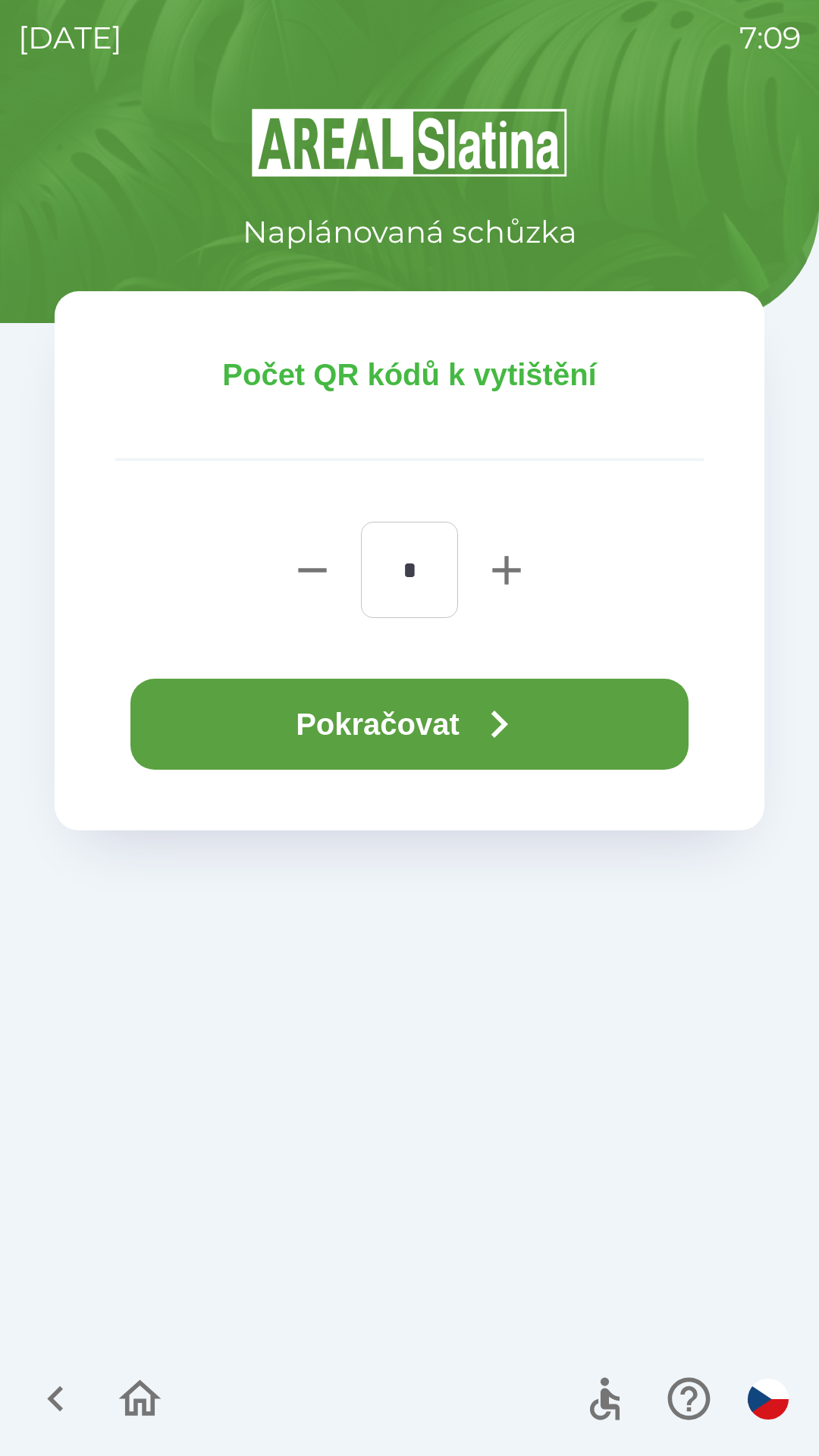
click at [448, 721] on button "Pokračovat" at bounding box center [409, 723] width 558 height 91
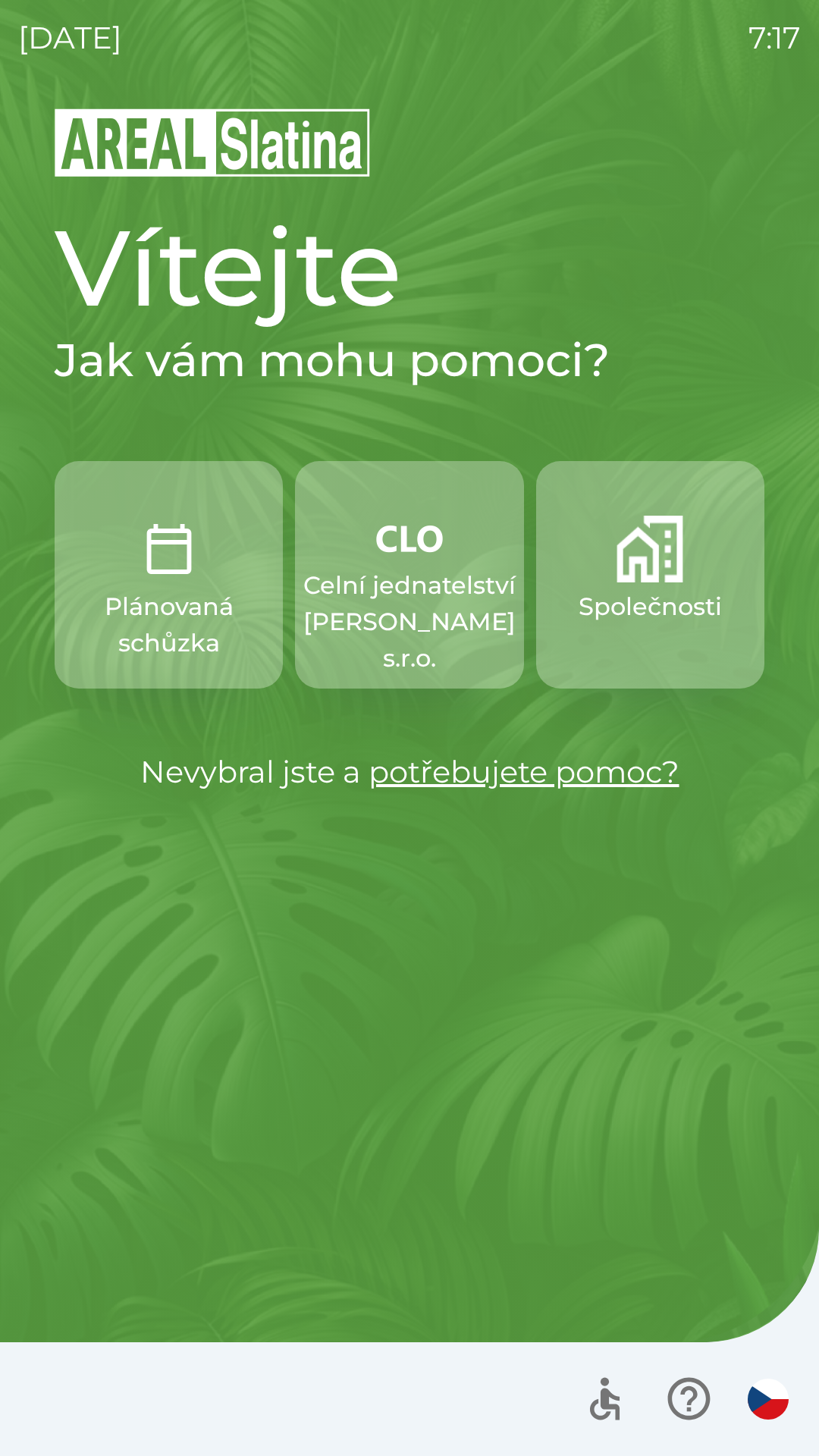
click at [374, 594] on p "Celní jednatelství [PERSON_NAME] s.r.o." at bounding box center [410, 621] width 213 height 109
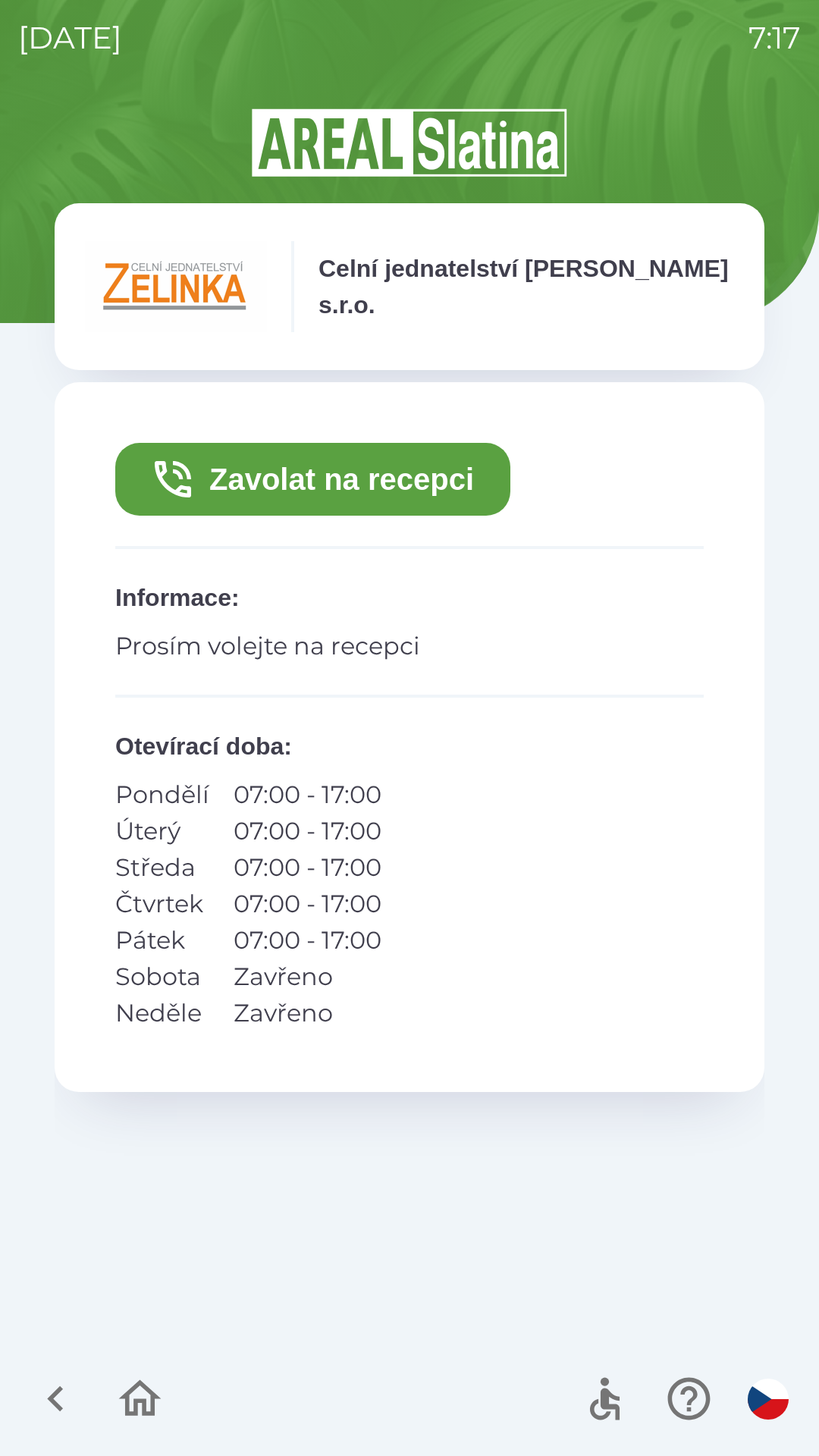
click at [279, 481] on button "Zavolat na recepci" at bounding box center [313, 478] width 395 height 73
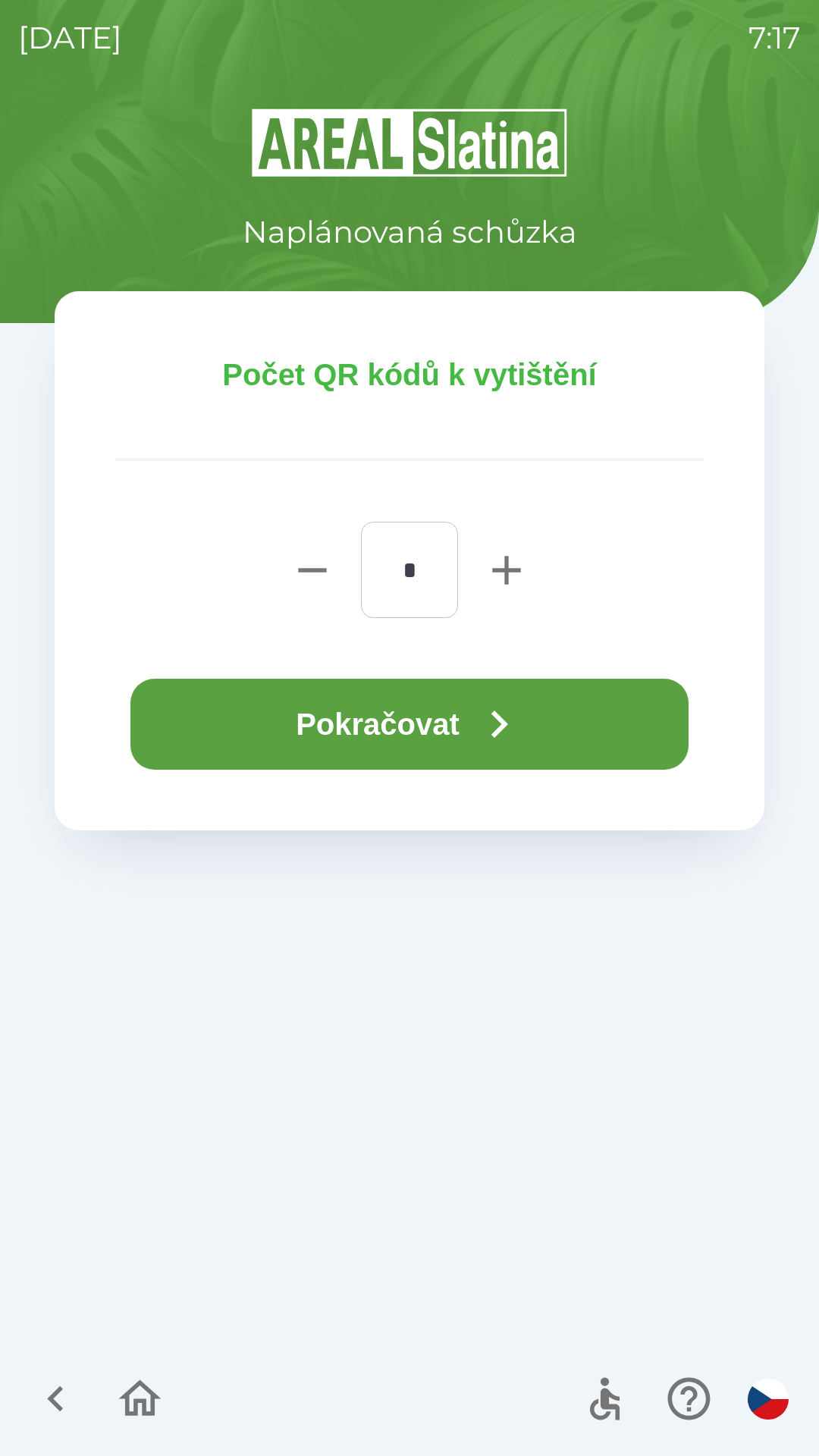
click at [293, 725] on button "Pokračovat" at bounding box center [409, 723] width 558 height 91
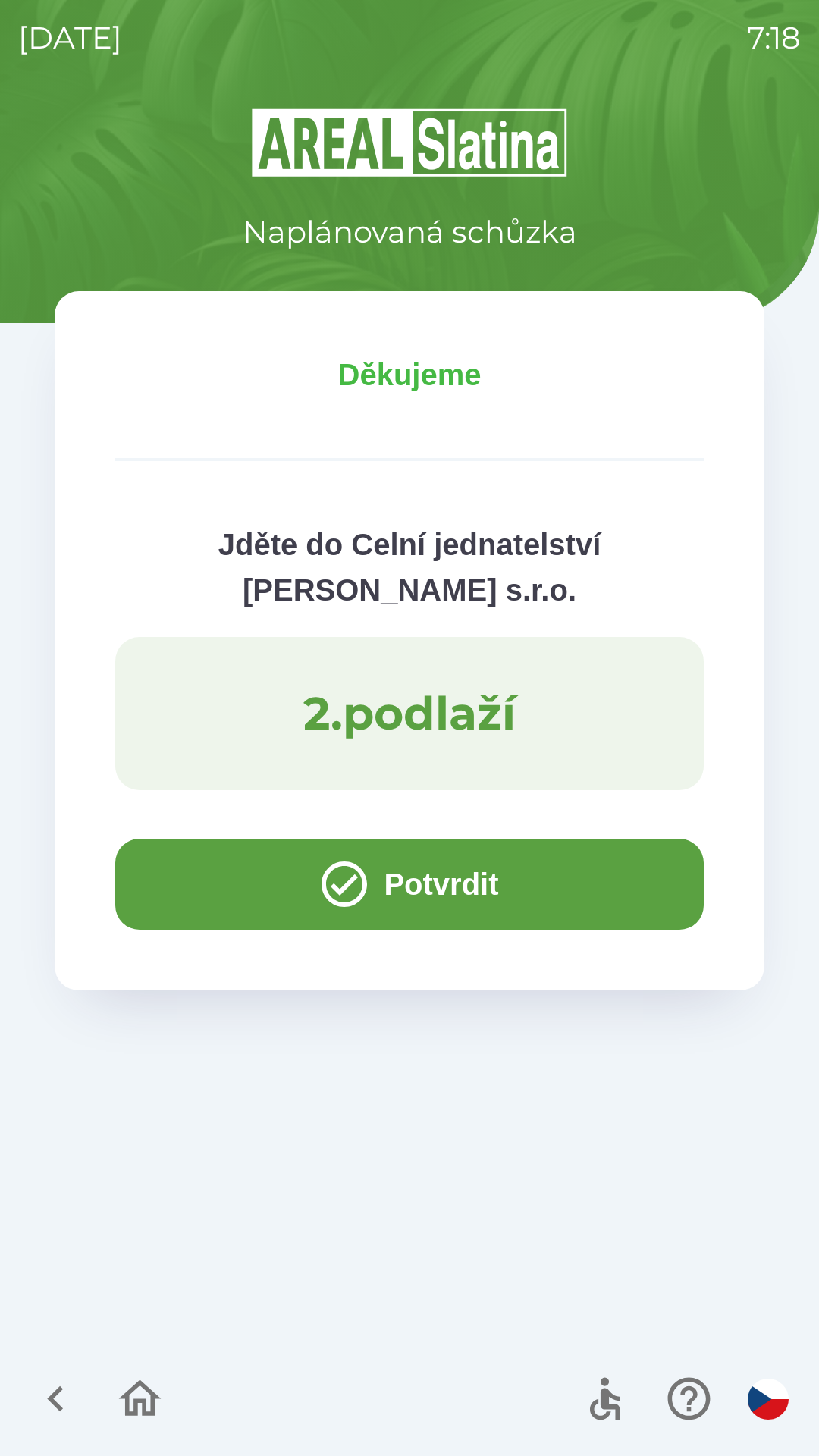
click at [163, 883] on button "Potvrdit" at bounding box center [409, 884] width 588 height 91
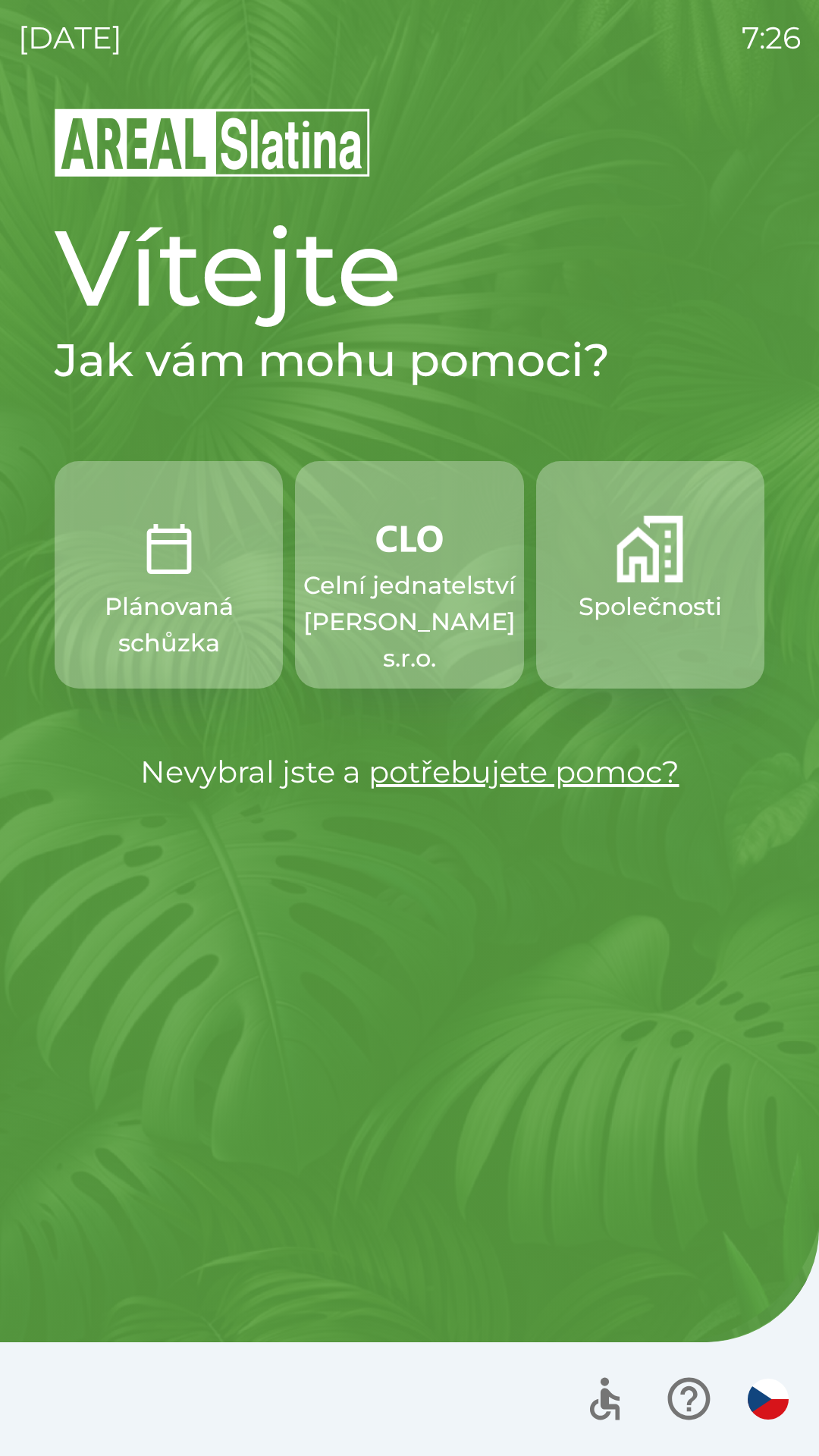
click at [424, 618] on p "Celní jednatelství [PERSON_NAME] s.r.o." at bounding box center [410, 621] width 213 height 109
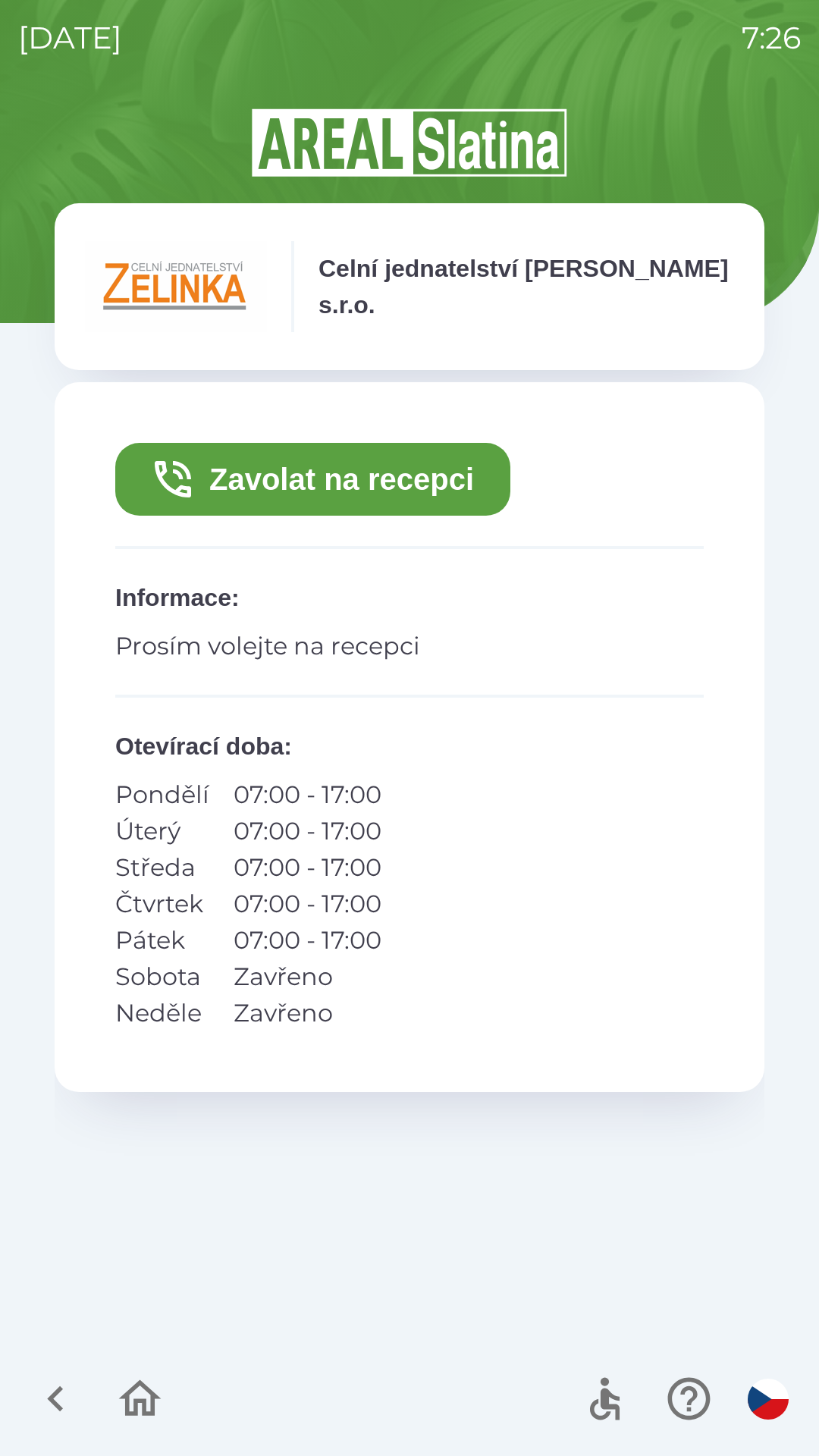
click at [402, 477] on button "Zavolat na recepci" at bounding box center [313, 478] width 395 height 73
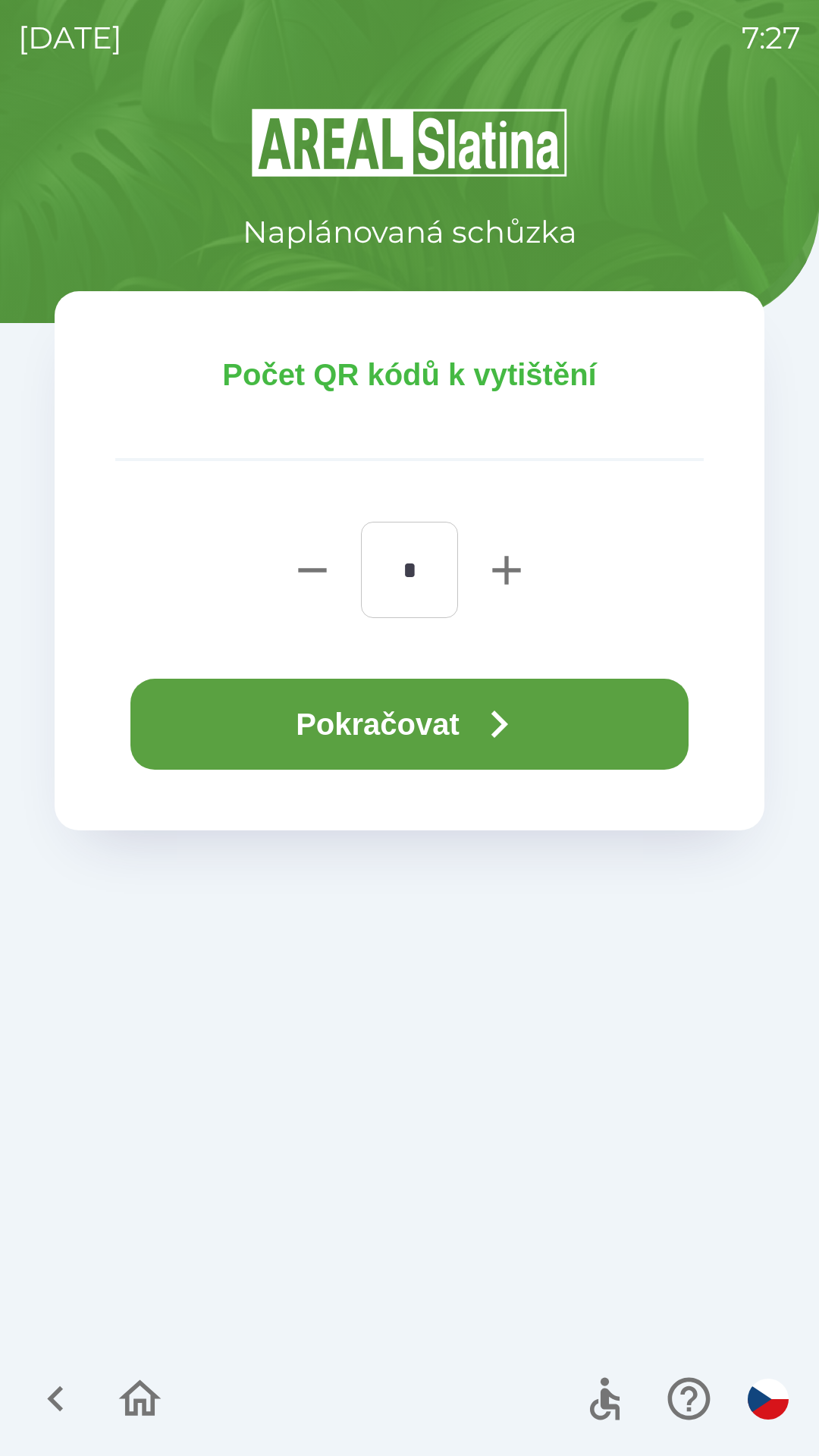
click at [491, 731] on icon "button" at bounding box center [498, 723] width 55 height 55
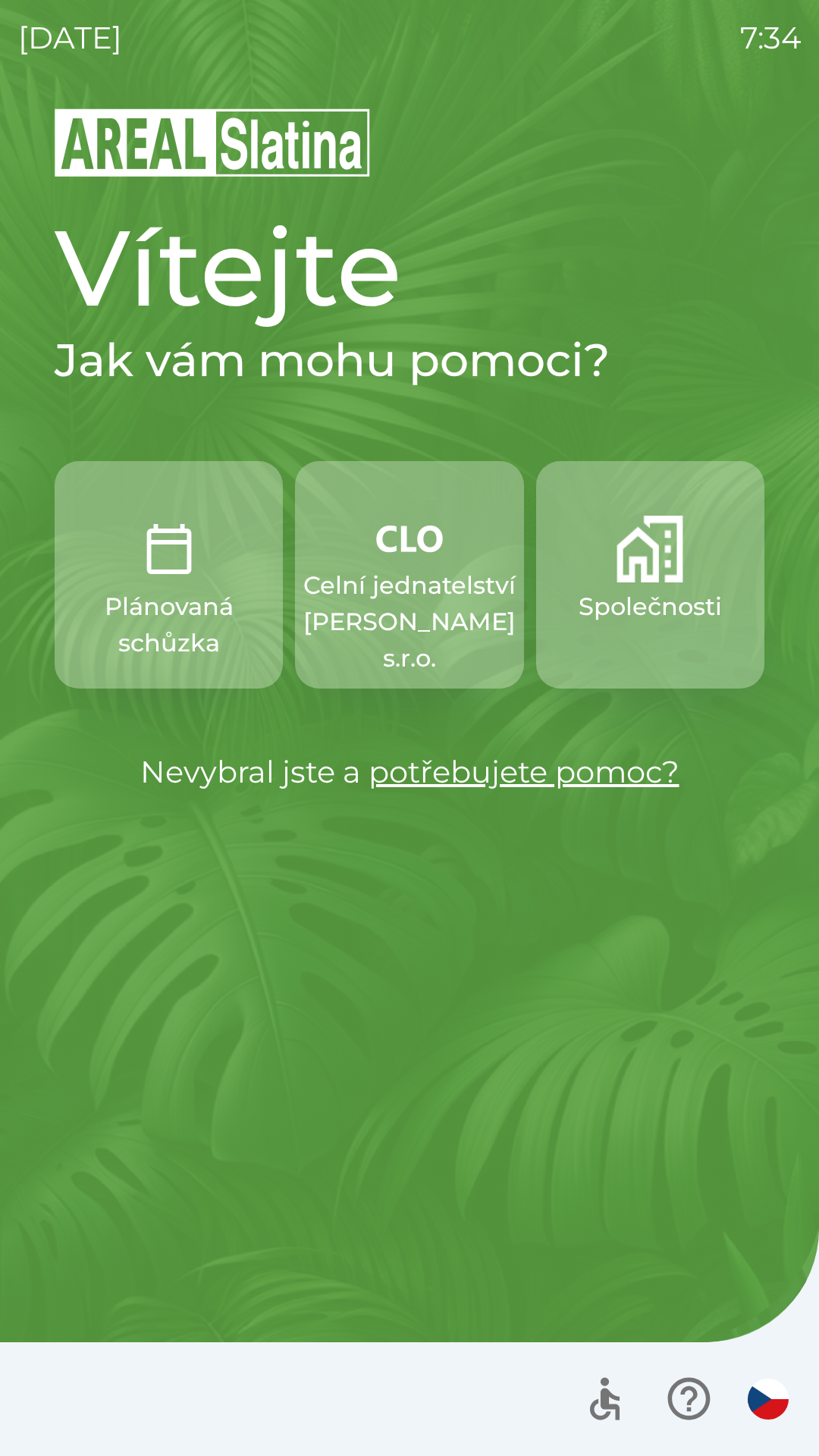
click at [417, 604] on p "Celní jednatelství [PERSON_NAME] s.r.o." at bounding box center [410, 621] width 213 height 109
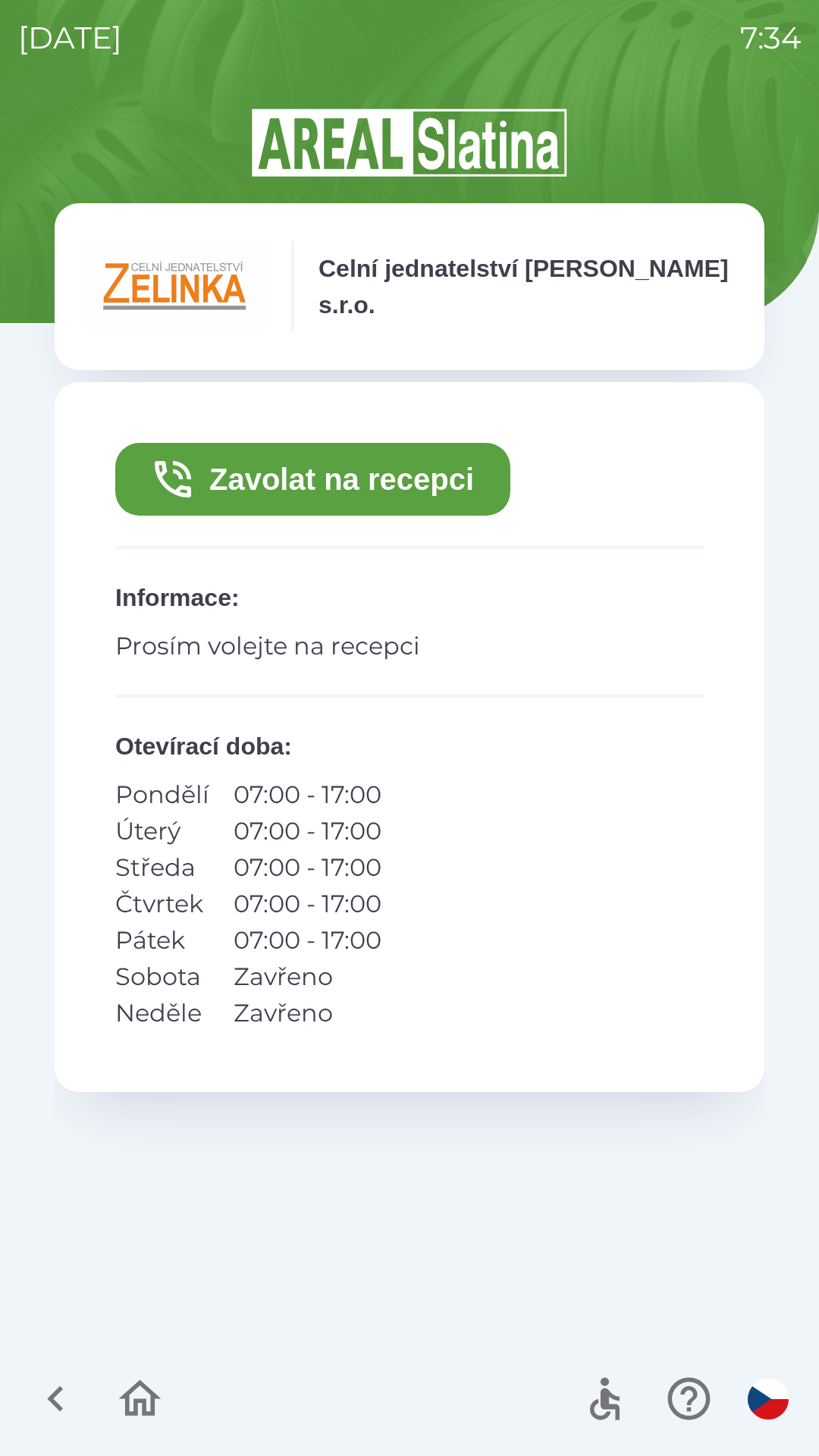
click at [433, 476] on button "Zavolat na recepci" at bounding box center [313, 478] width 395 height 73
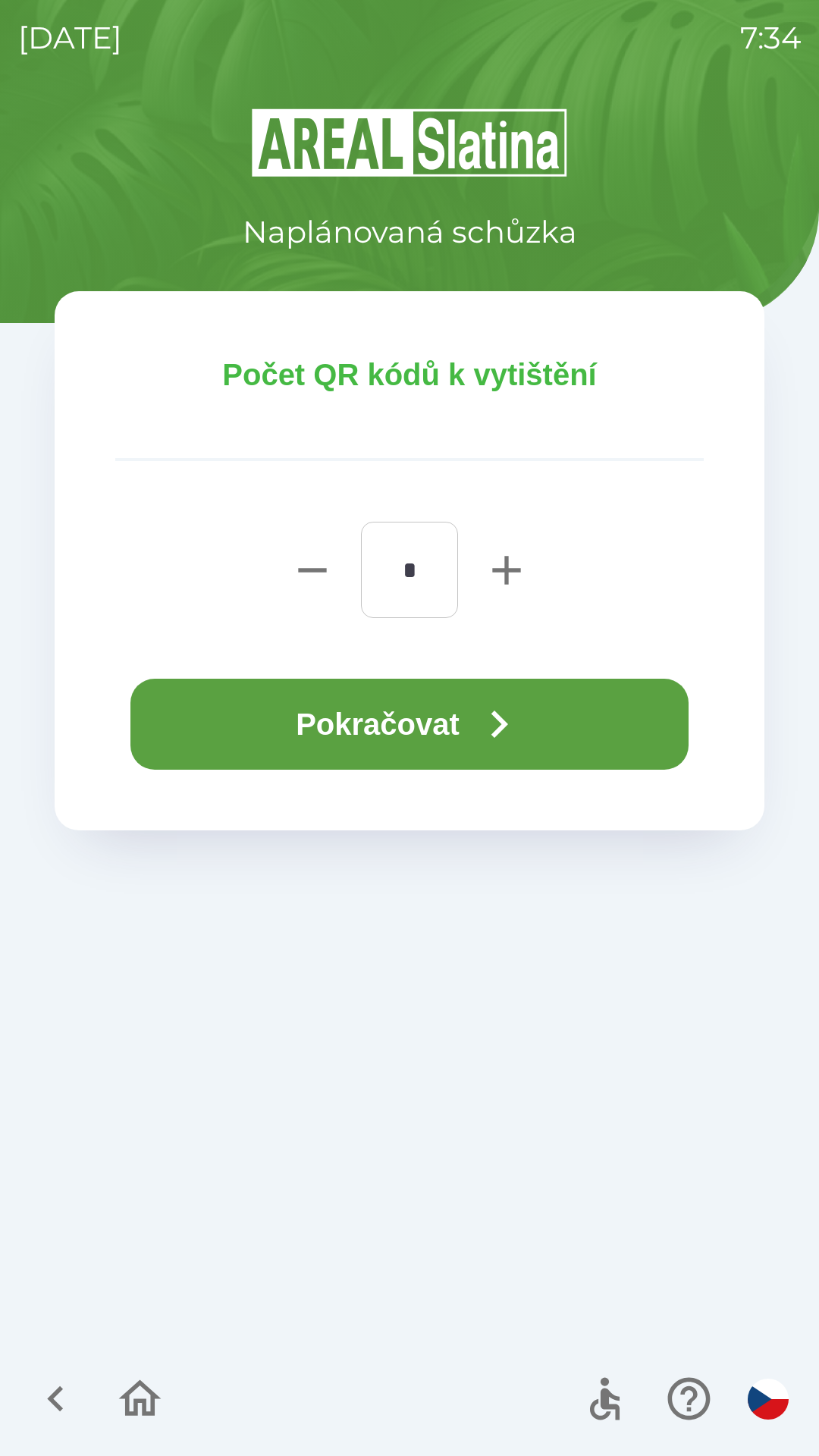
click at [519, 690] on button "Pokračovat" at bounding box center [409, 723] width 558 height 91
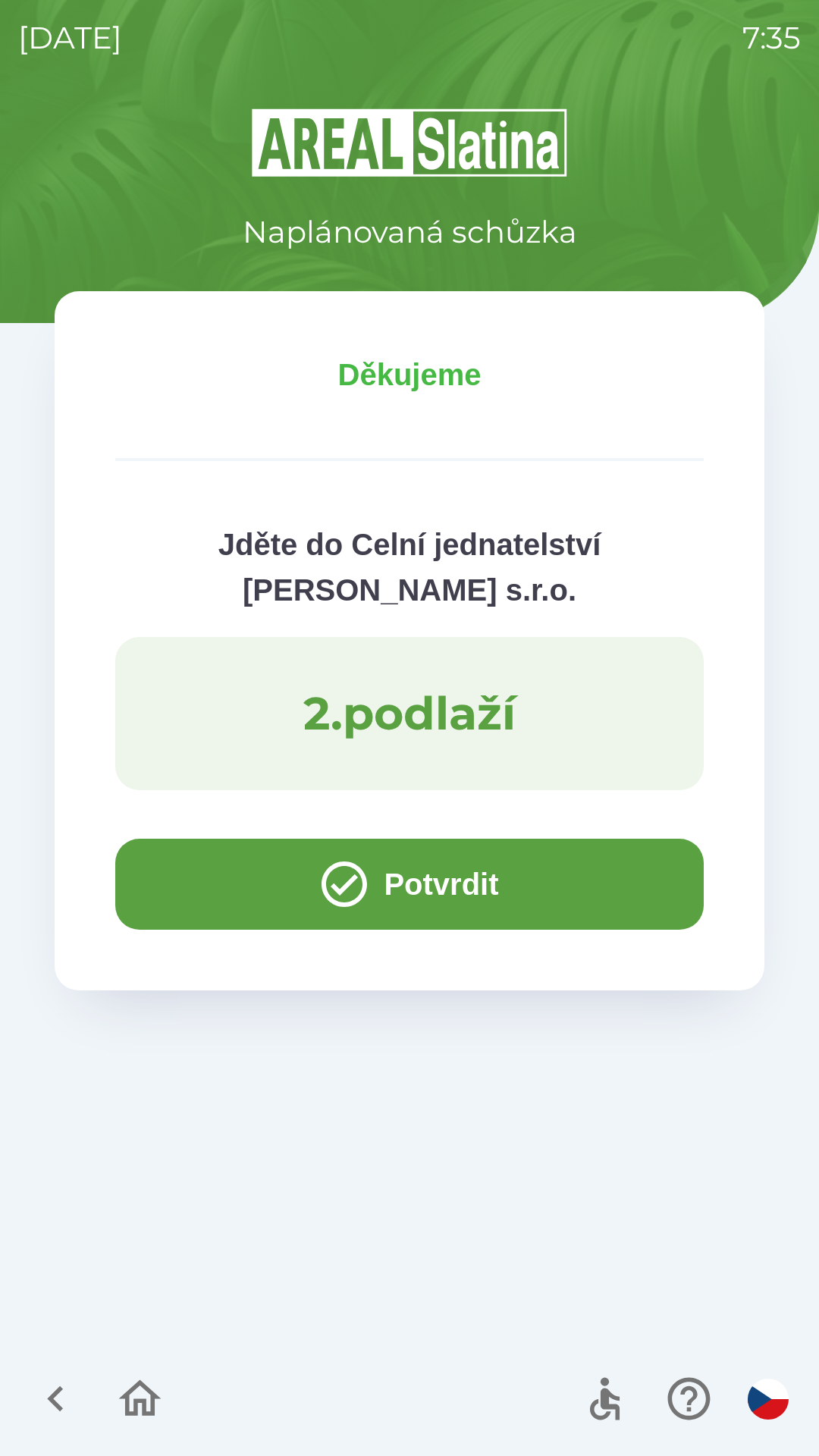
click at [158, 876] on button "Potvrdit" at bounding box center [409, 884] width 588 height 91
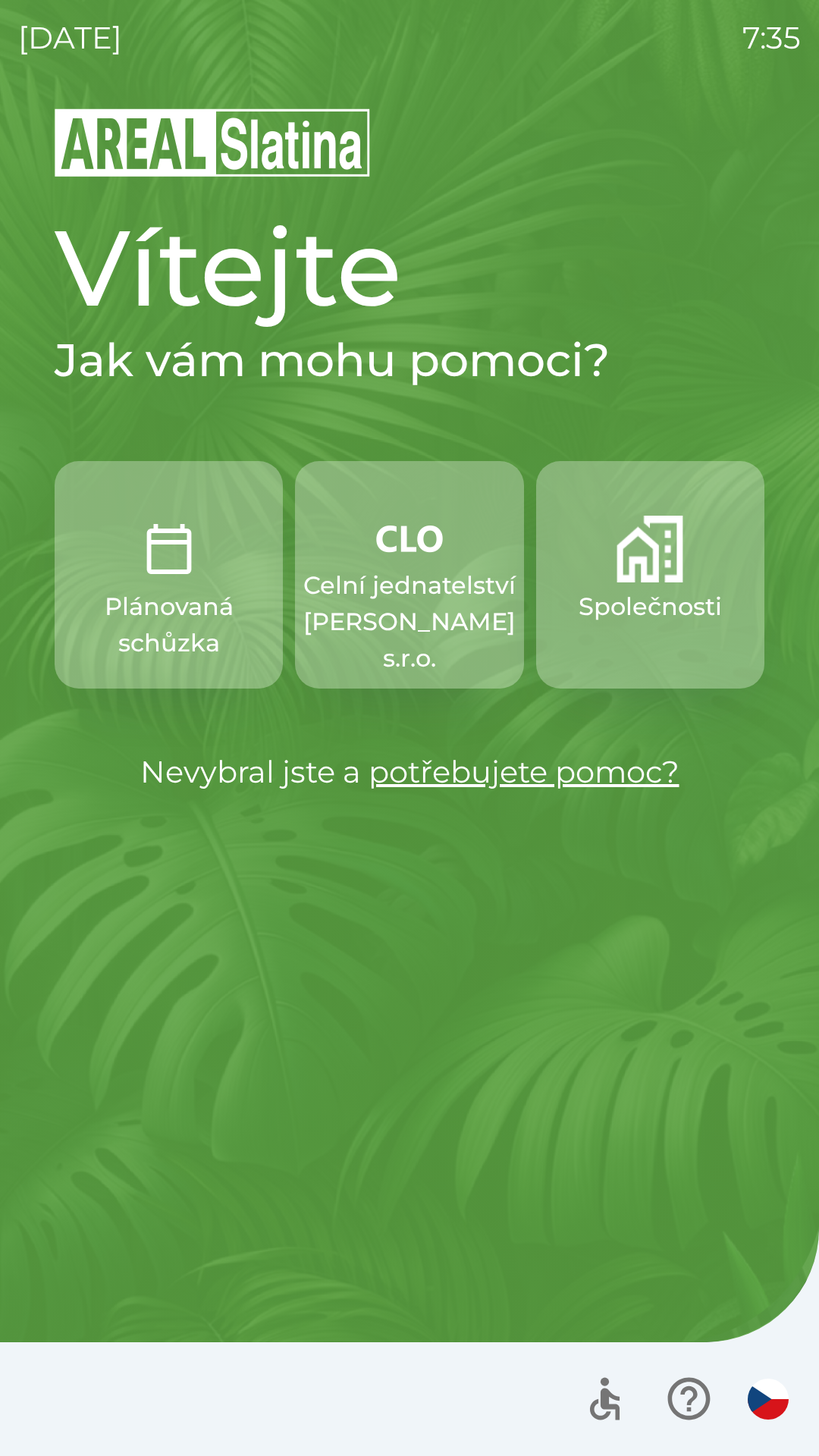
click at [421, 596] on p "Celní jednatelství [PERSON_NAME] s.r.o." at bounding box center [410, 621] width 213 height 109
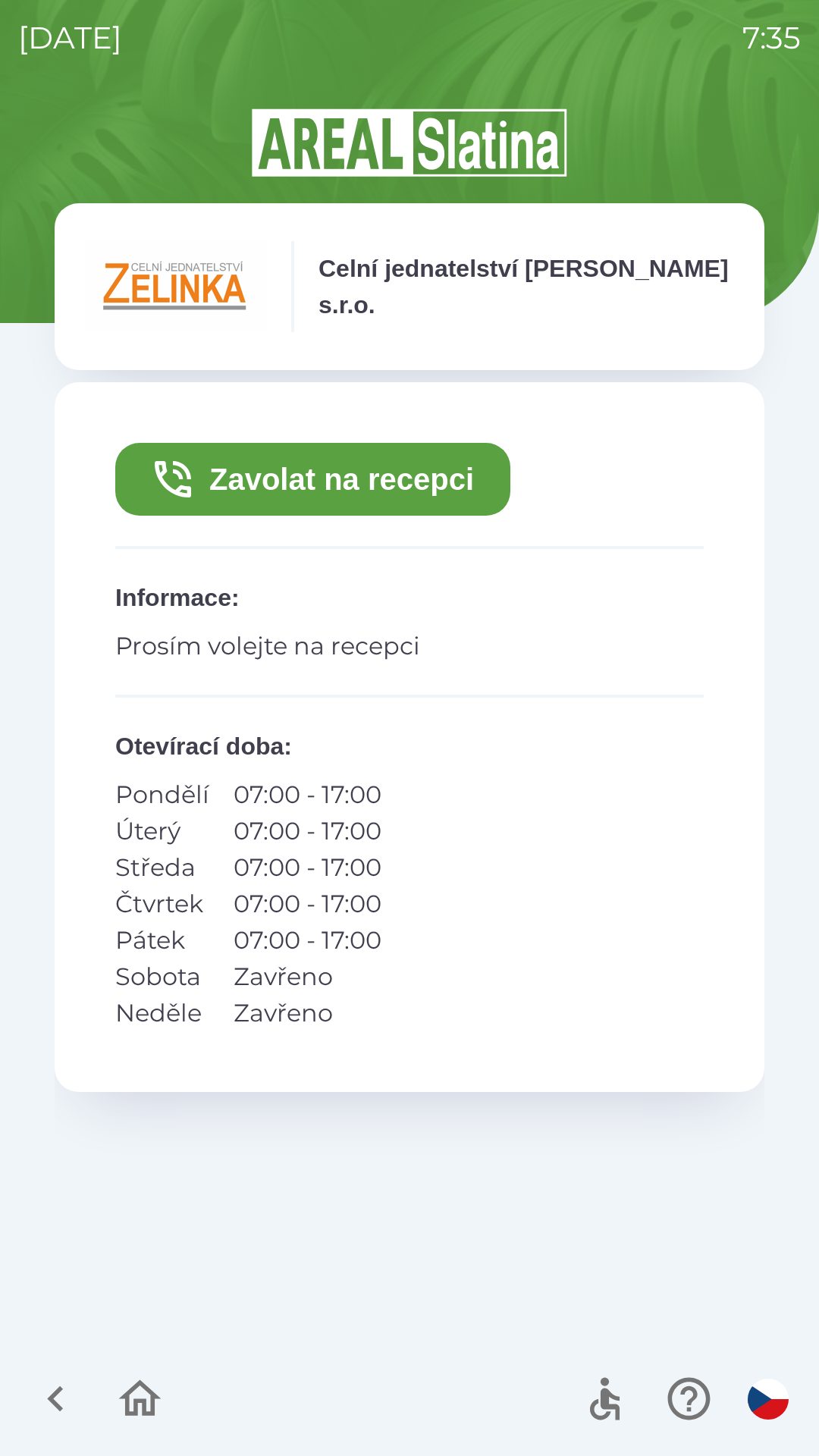
click at [442, 505] on button "Zavolat na recepci" at bounding box center [313, 478] width 395 height 73
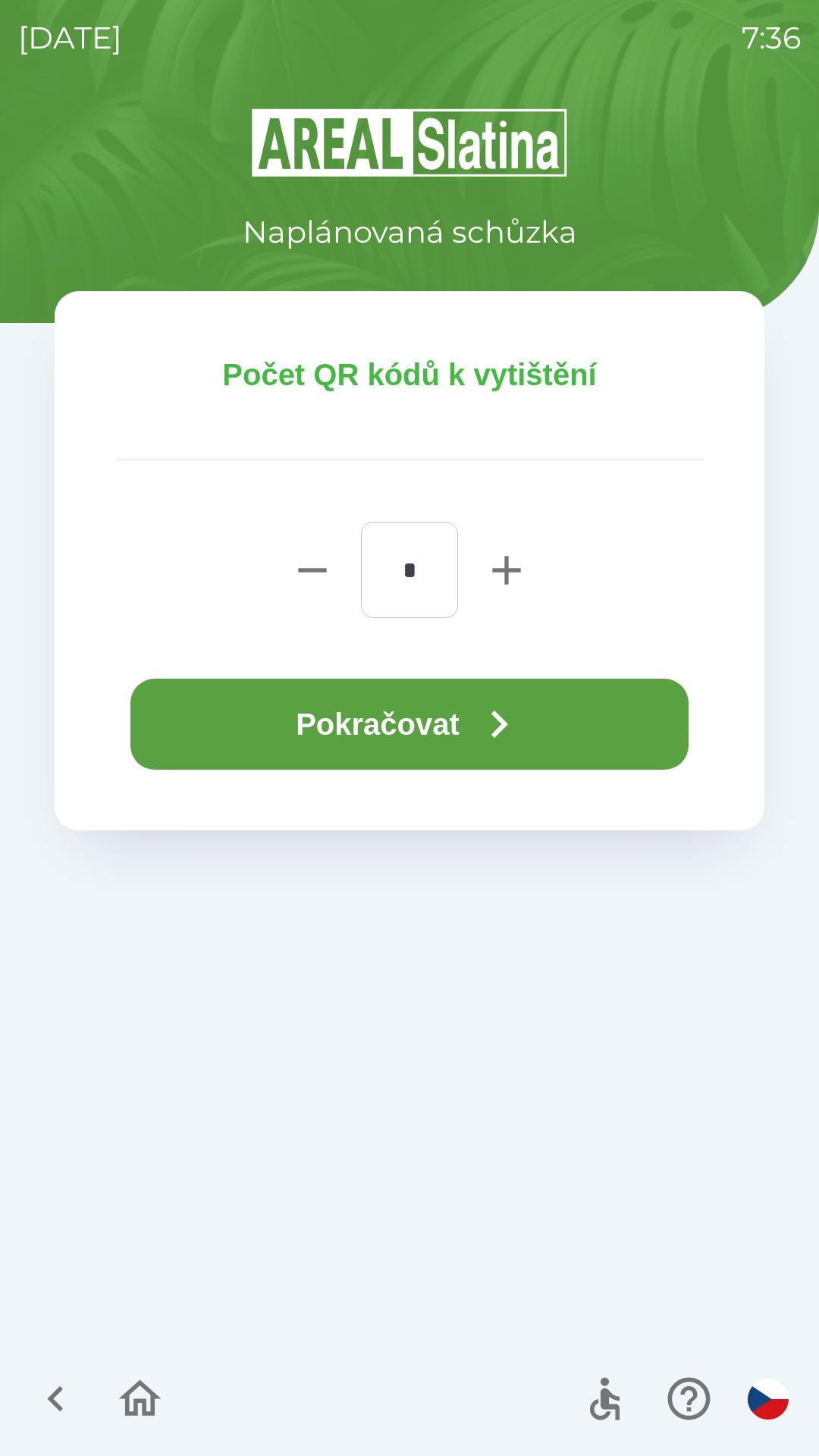
click at [507, 721] on icon "button" at bounding box center [499, 724] width 17 height 27
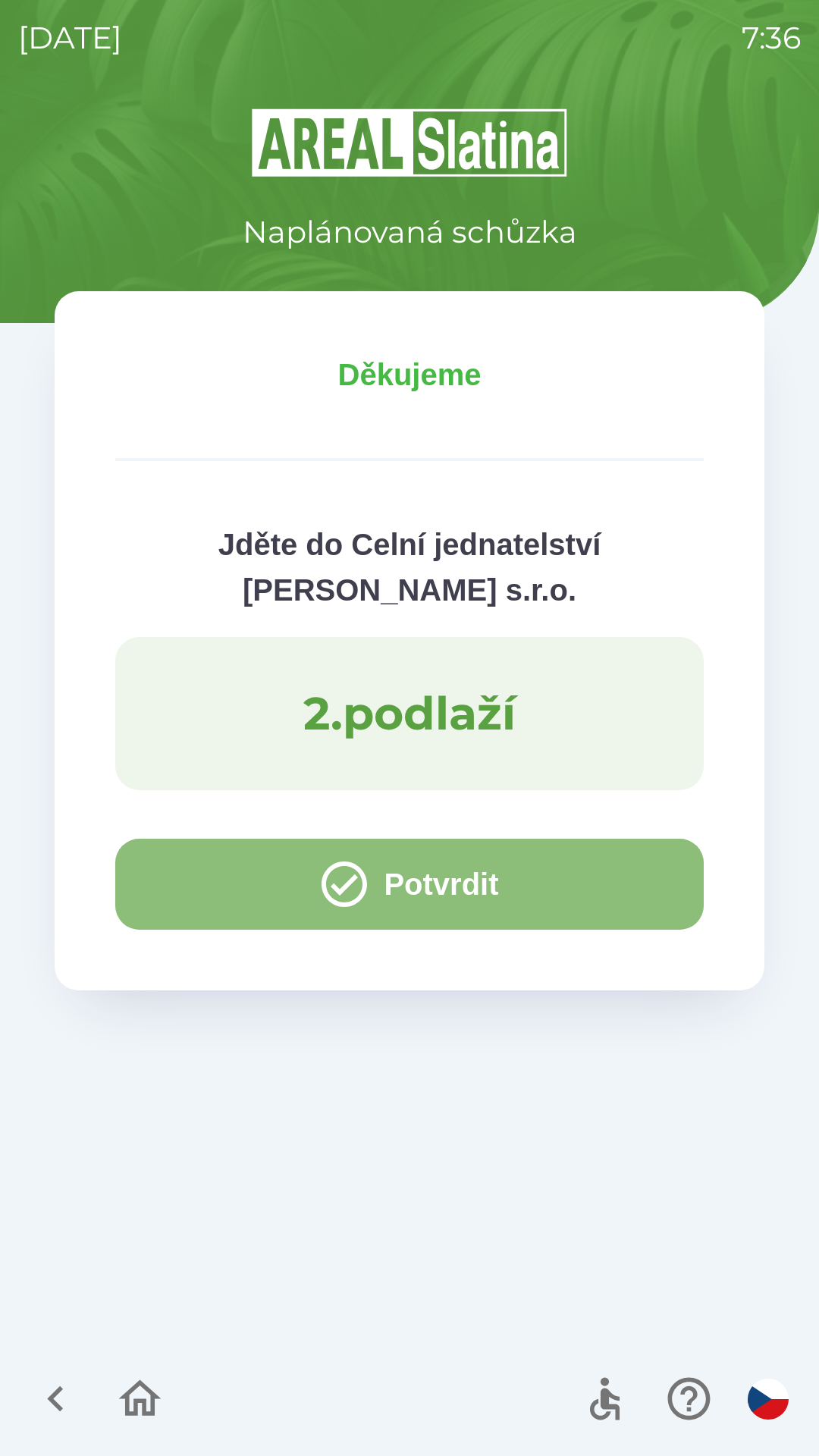
click at [209, 883] on button "Potvrdit" at bounding box center [409, 884] width 588 height 91
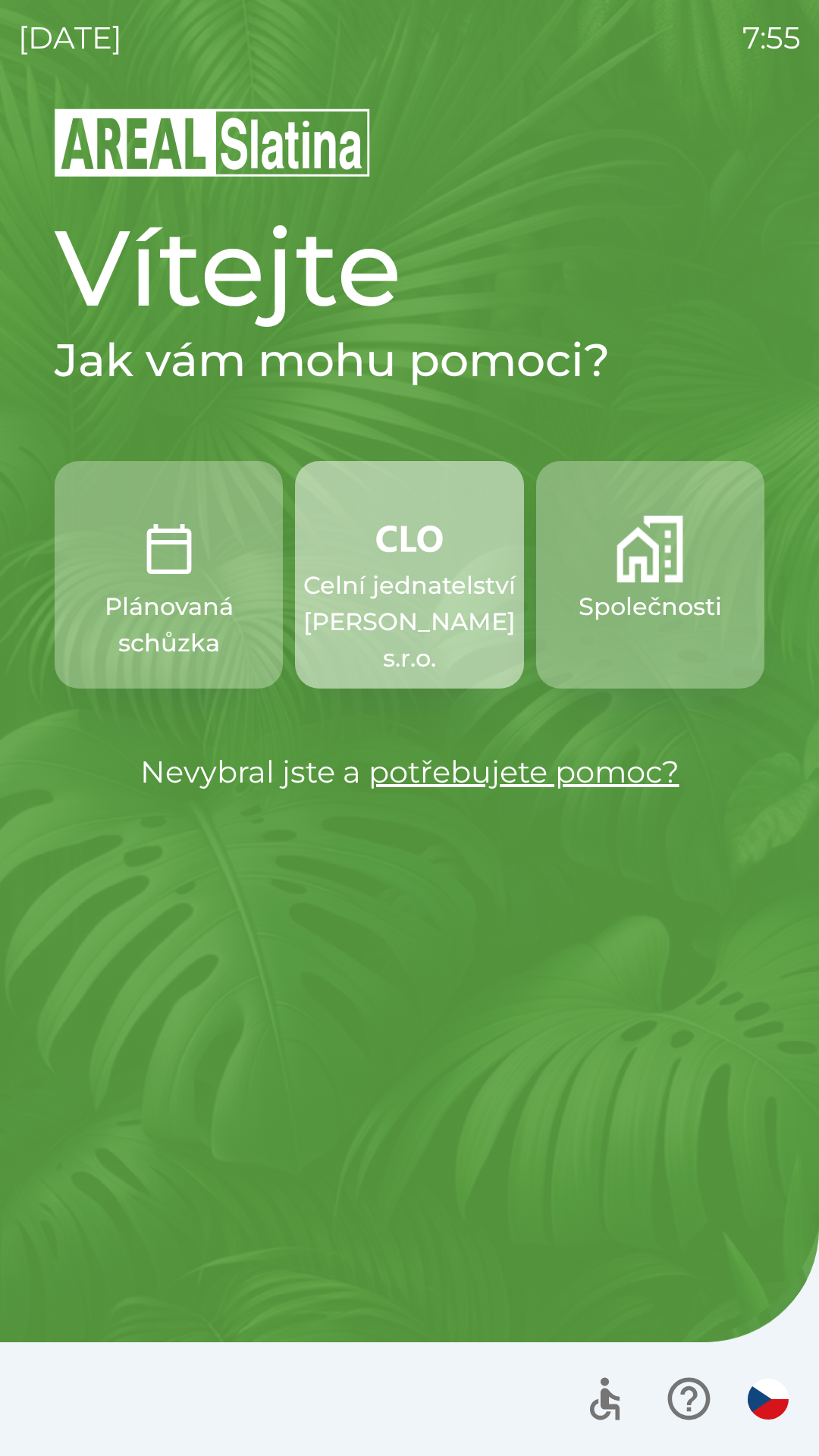
click at [425, 605] on p "Celní jednatelství [PERSON_NAME] s.r.o." at bounding box center [410, 621] width 213 height 109
click at [387, 603] on p "Celní jednatelství [PERSON_NAME] s.r.o." at bounding box center [410, 621] width 213 height 109
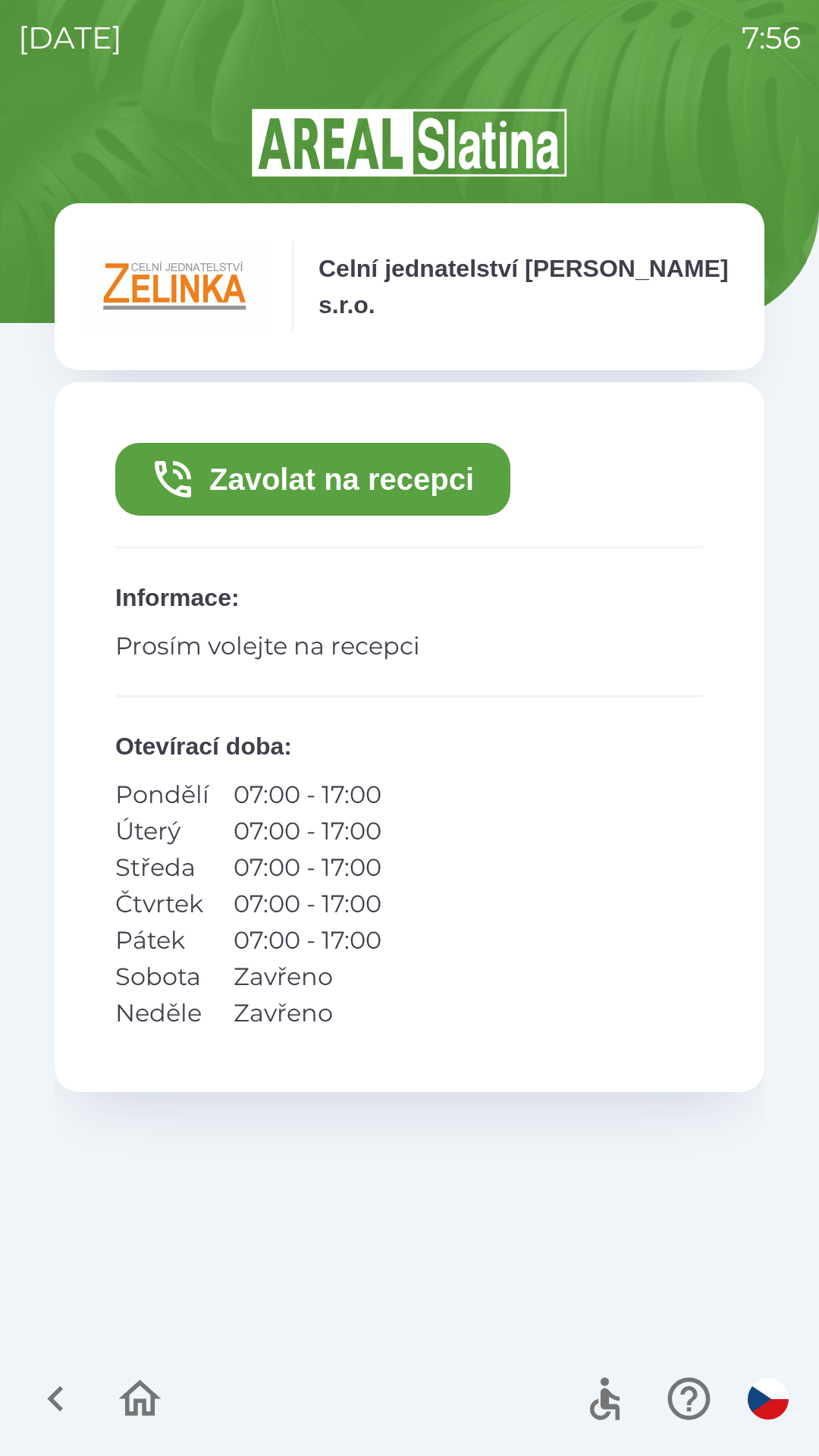
click at [258, 471] on button "Zavolat na recepci" at bounding box center [313, 478] width 395 height 73
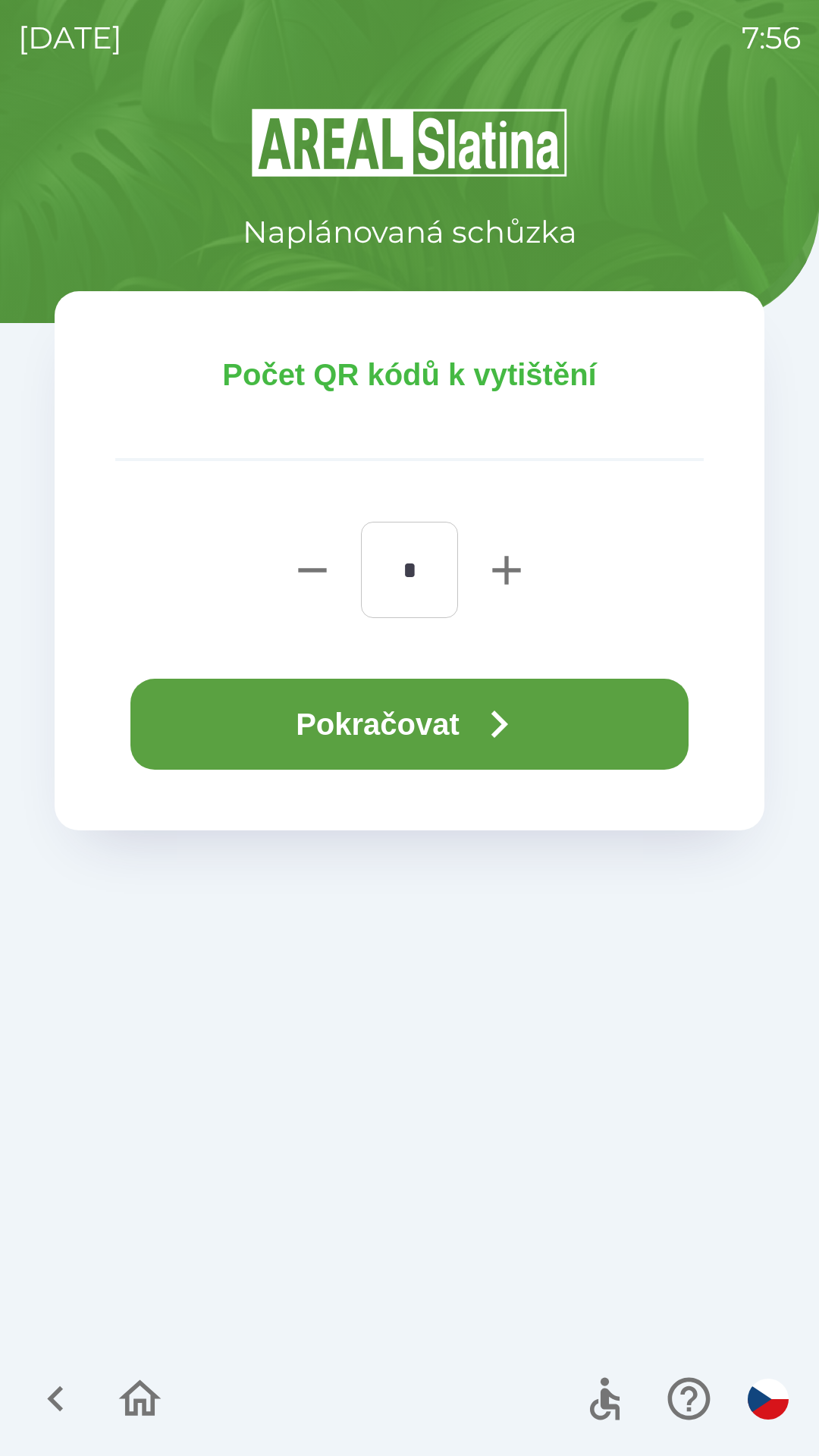
click at [305, 730] on button "Pokračovat" at bounding box center [409, 723] width 558 height 91
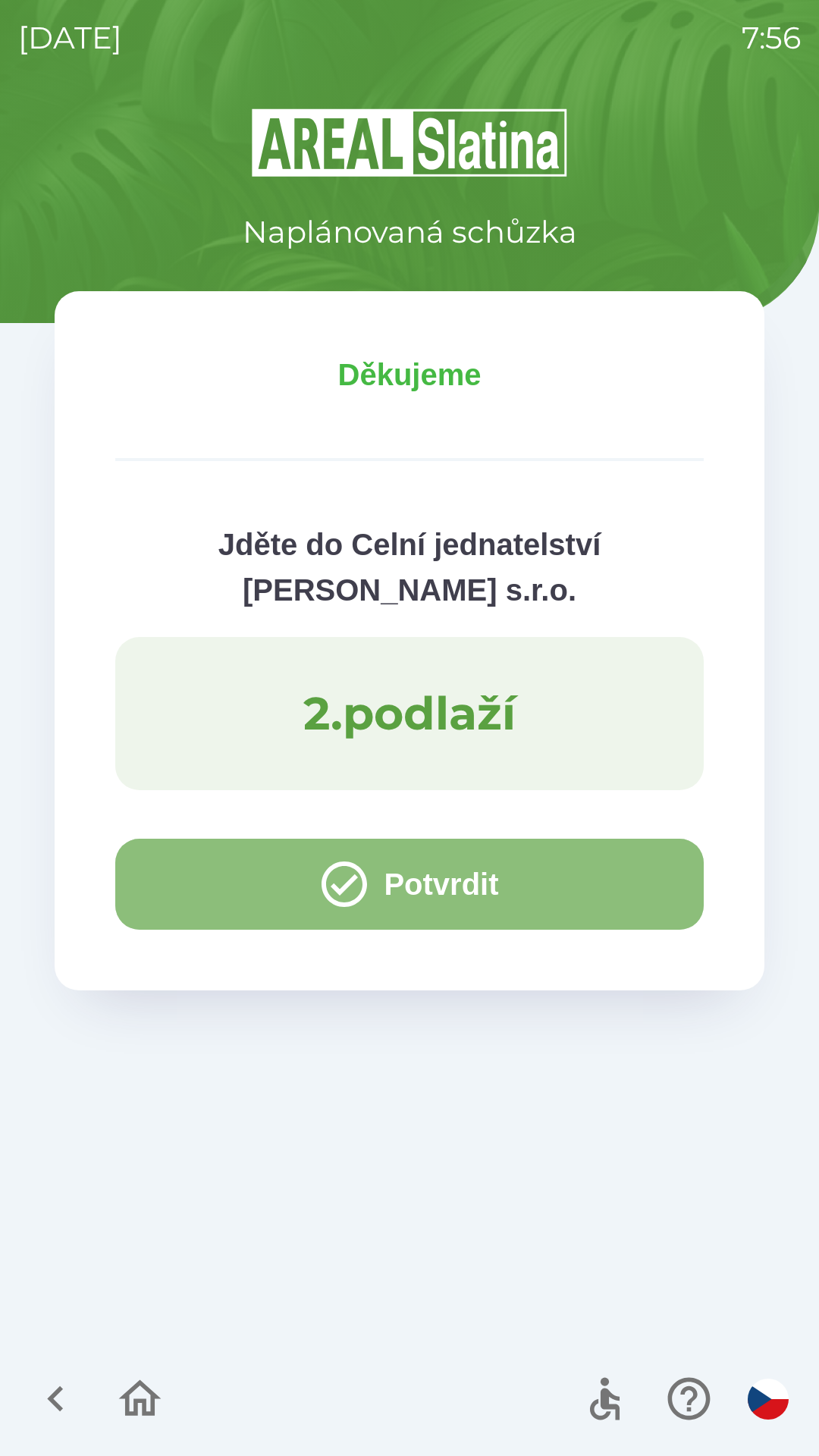
click at [179, 883] on button "Potvrdit" at bounding box center [409, 884] width 588 height 91
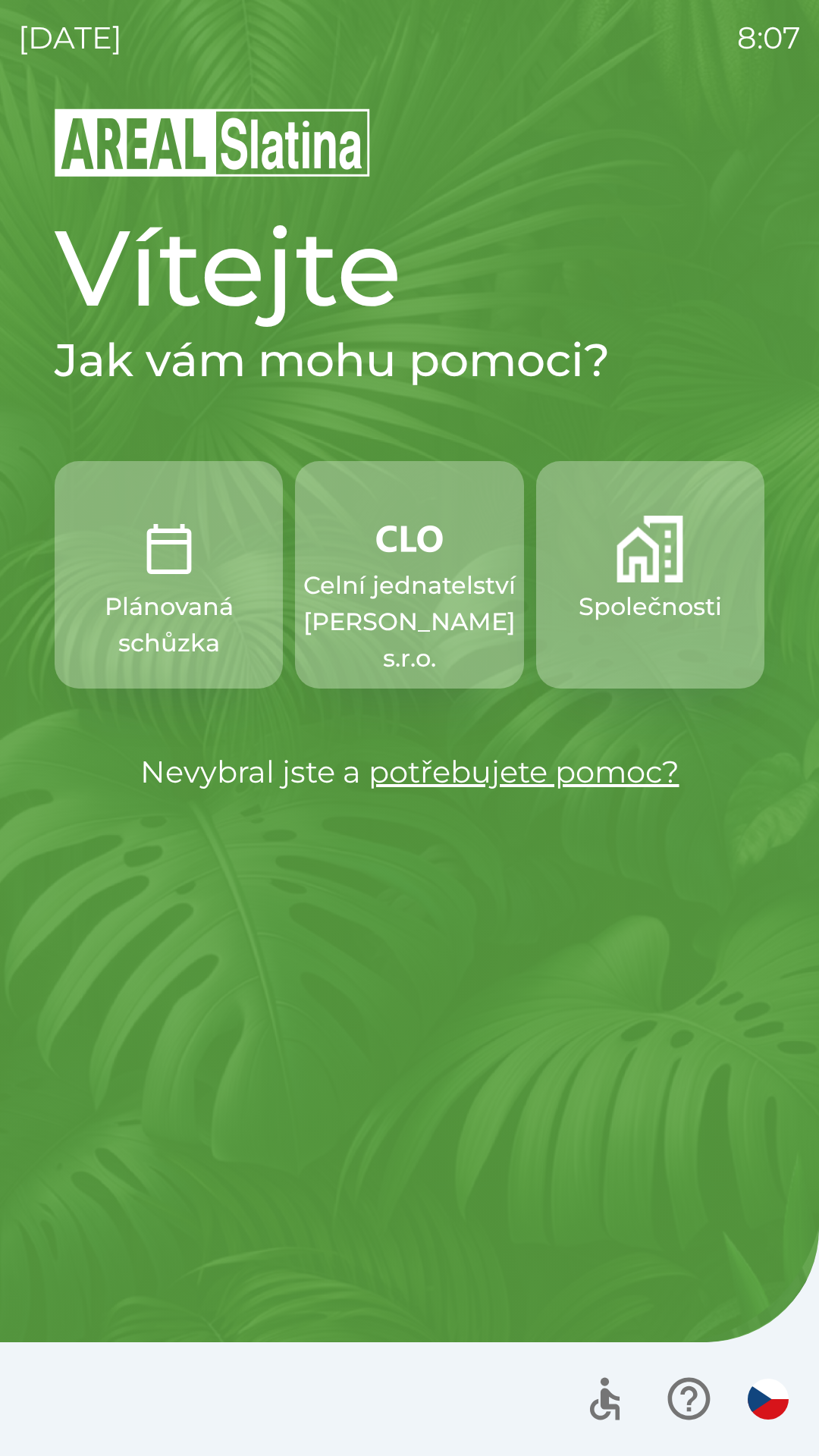
click at [416, 601] on p "Celní jednatelství [PERSON_NAME] s.r.o." at bounding box center [410, 621] width 213 height 109
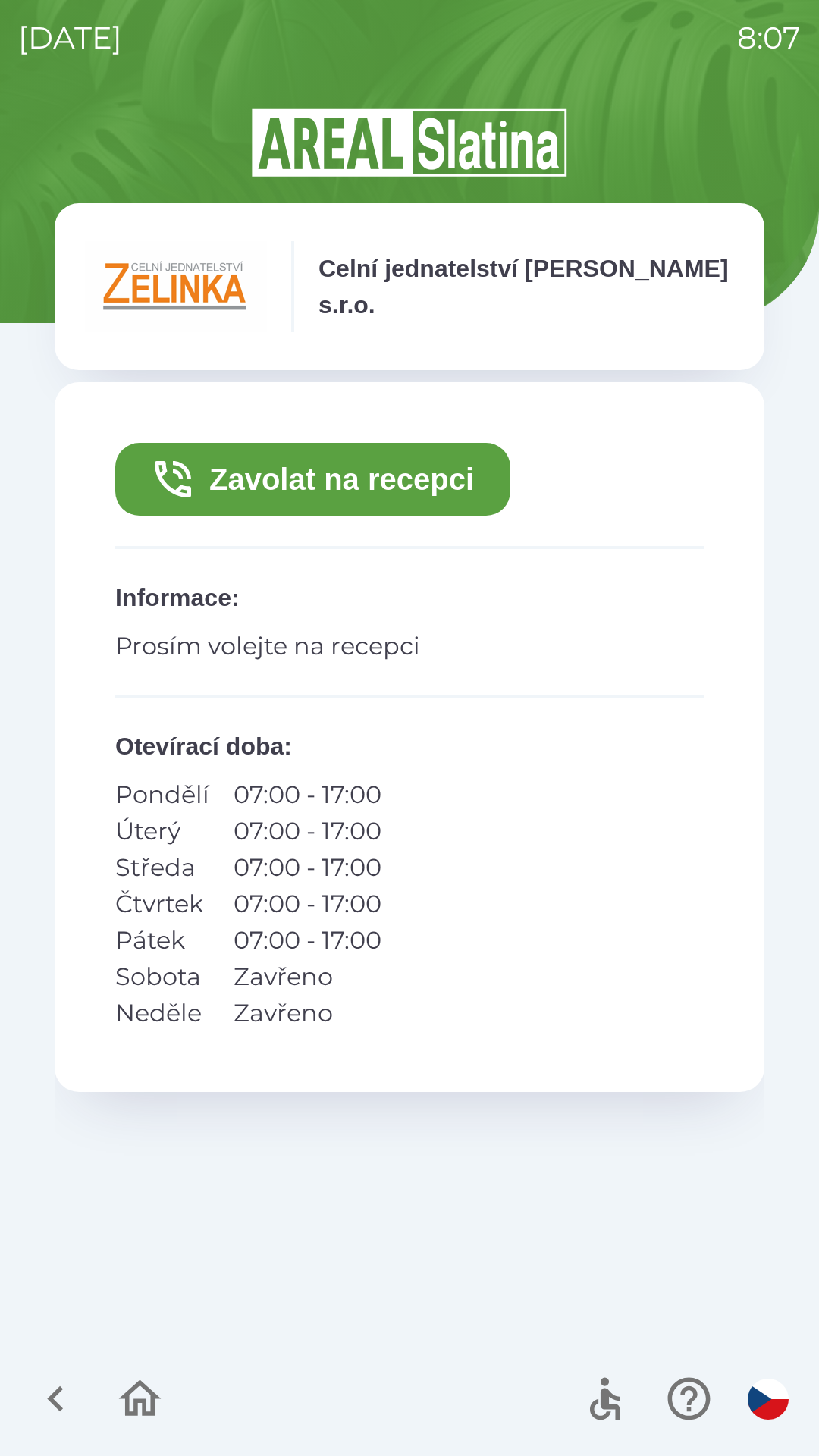
click at [412, 467] on button "Zavolat na recepci" at bounding box center [313, 478] width 395 height 73
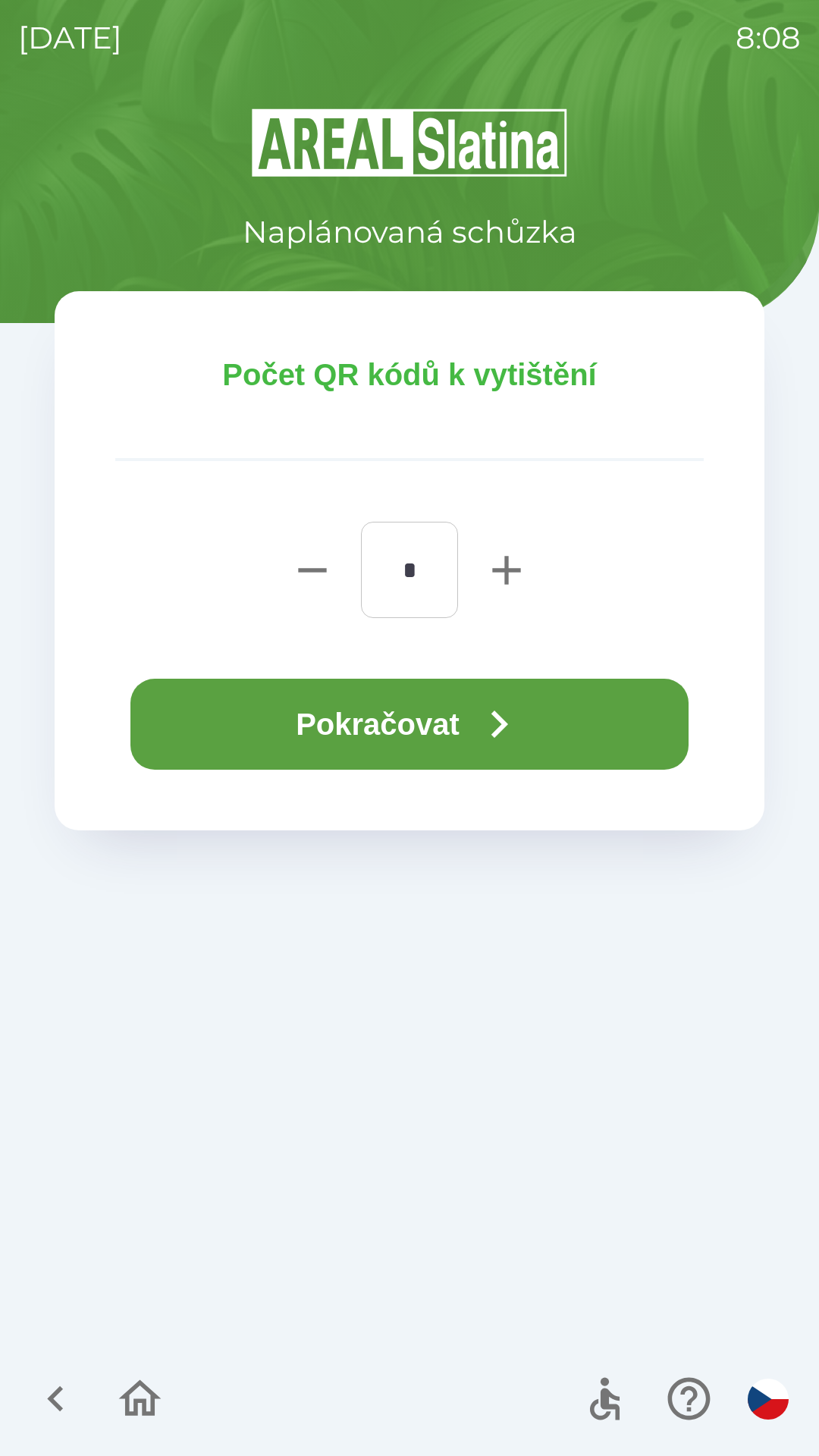
click at [458, 720] on button "Pokračovat" at bounding box center [409, 723] width 558 height 91
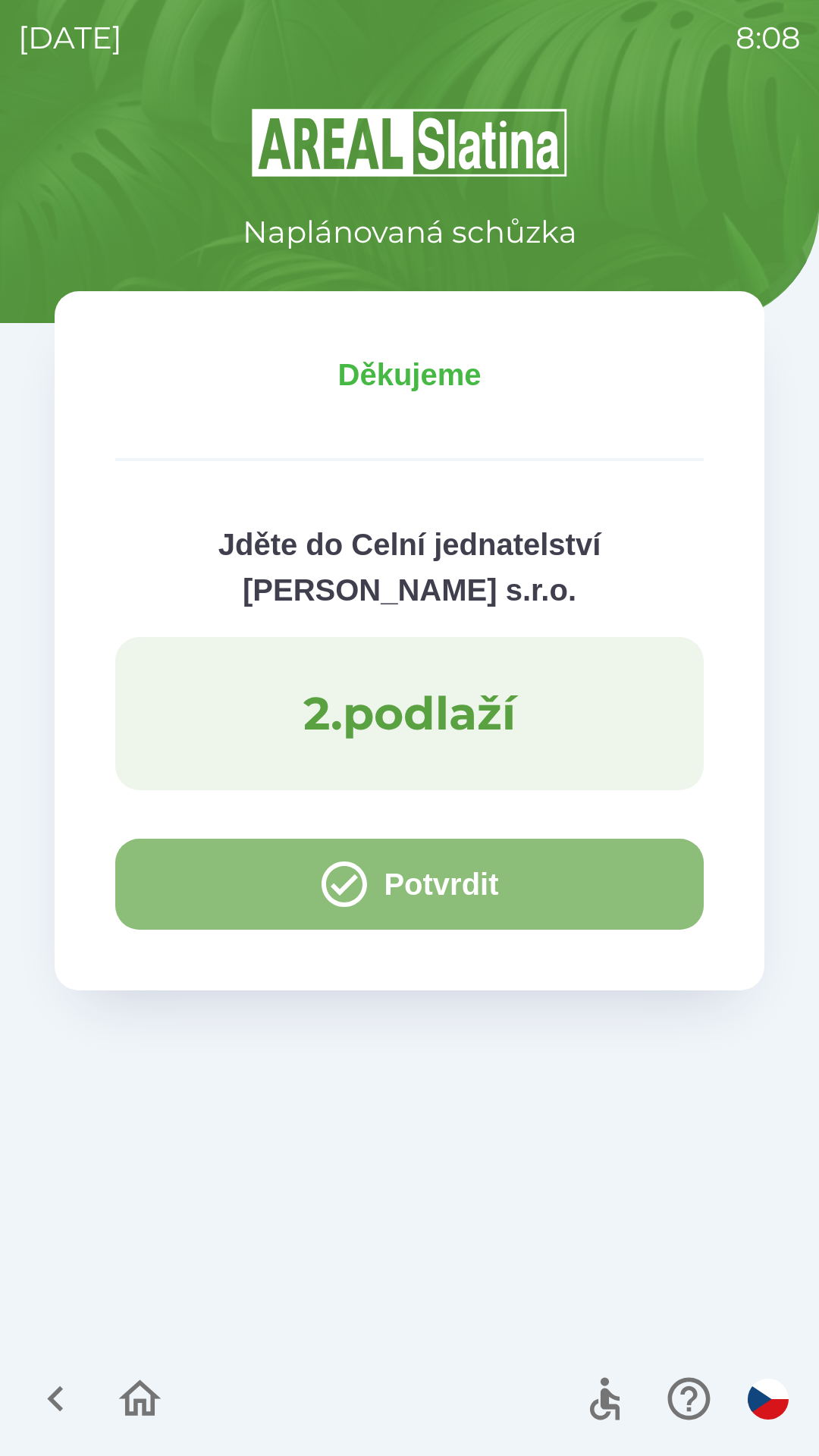
click at [170, 886] on button "Potvrdit" at bounding box center [409, 884] width 588 height 91
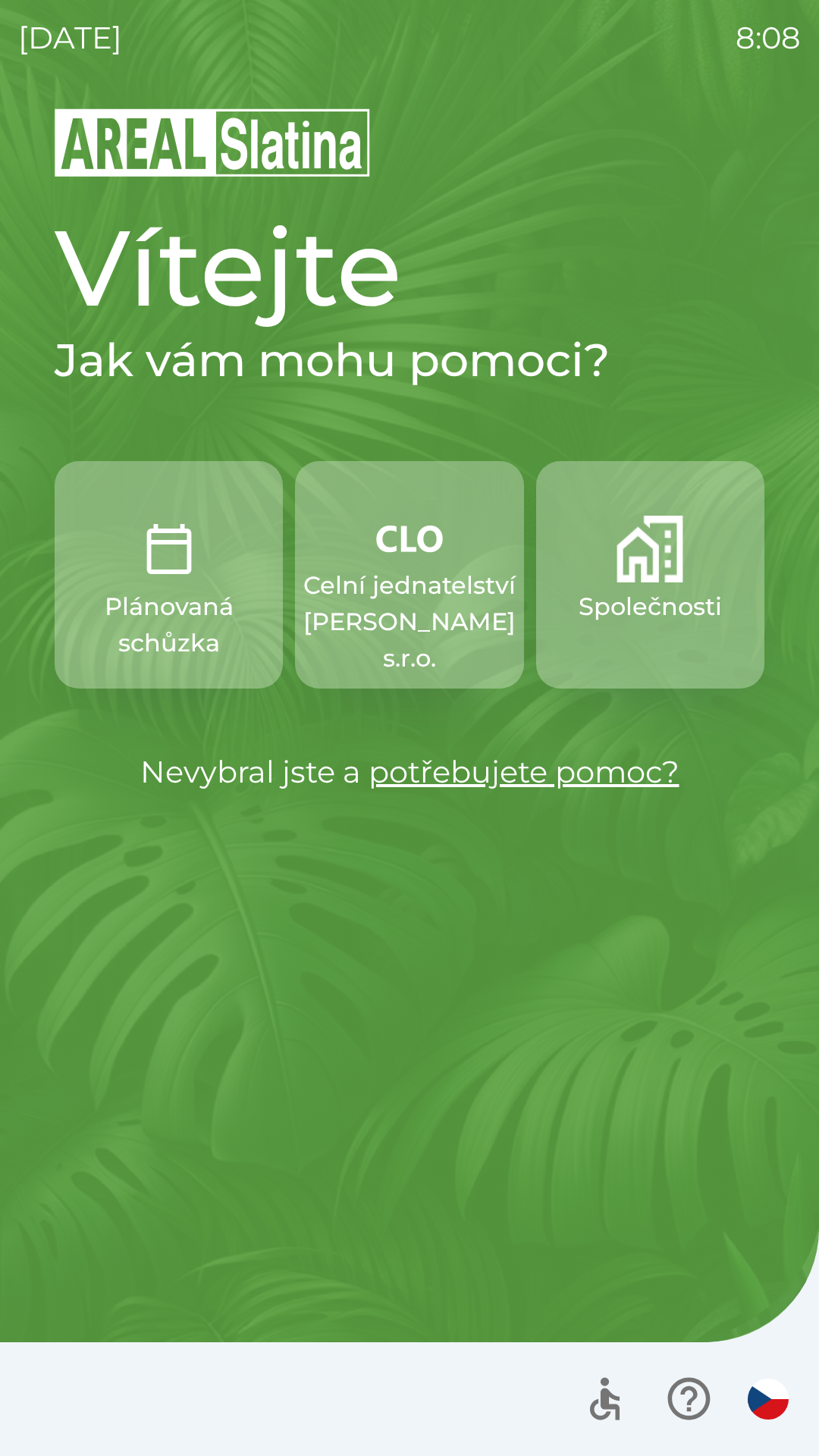
click at [380, 591] on p "Celní jednatelství [PERSON_NAME] s.r.o." at bounding box center [410, 621] width 213 height 109
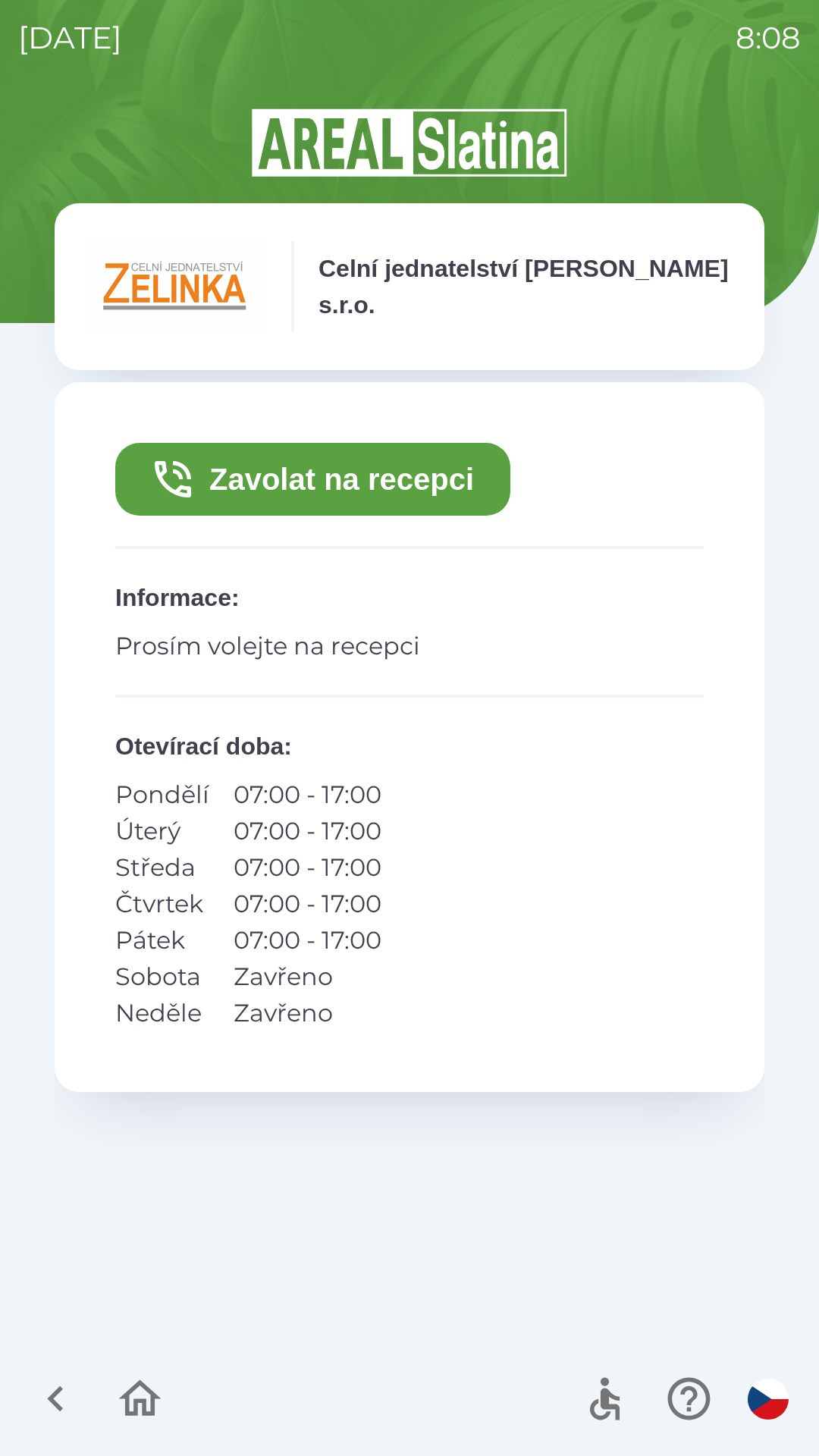
click at [243, 479] on button "Zavolat na recepci" at bounding box center [313, 478] width 395 height 73
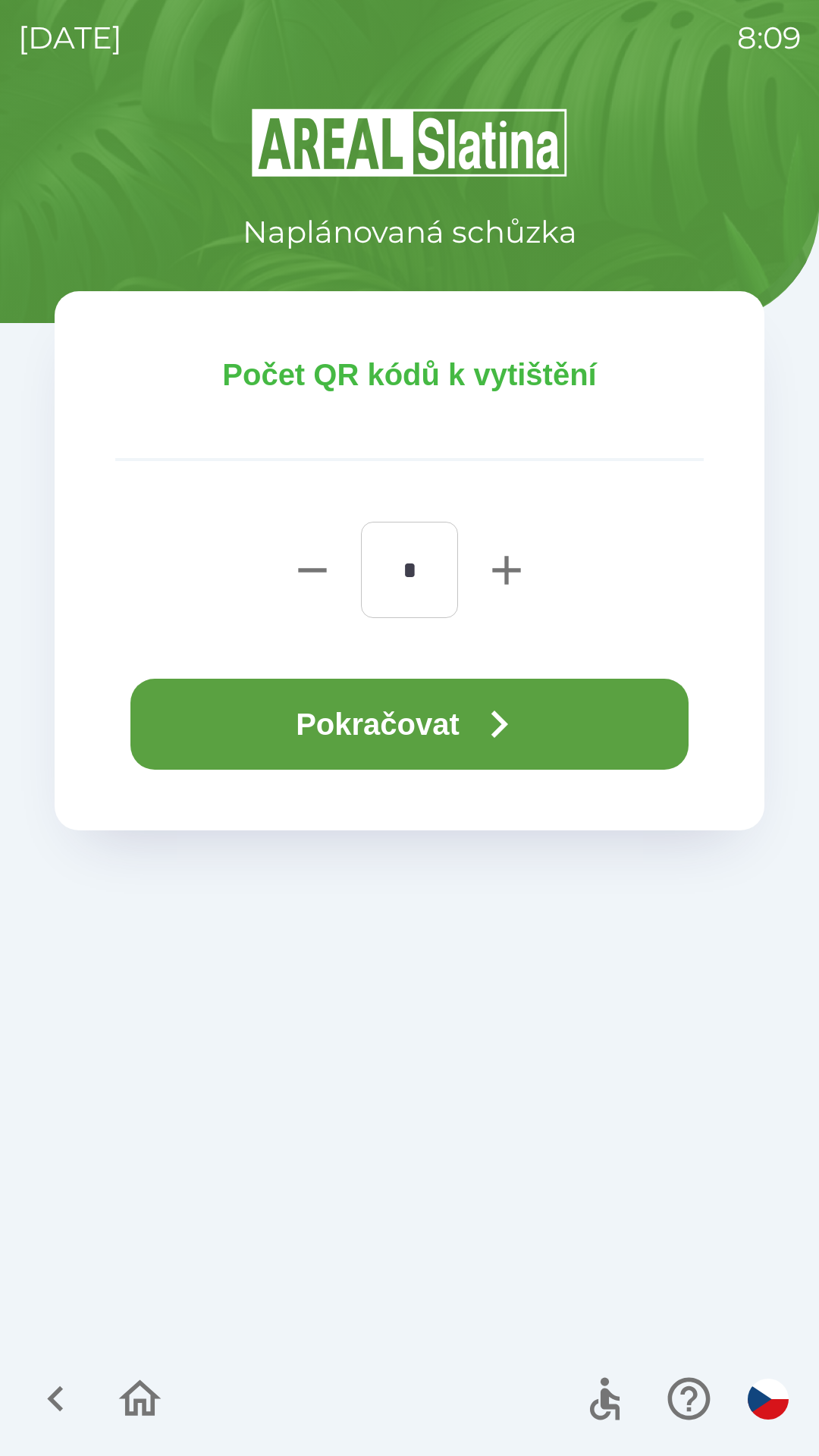
click at [243, 720] on button "Pokračovat" at bounding box center [409, 723] width 558 height 91
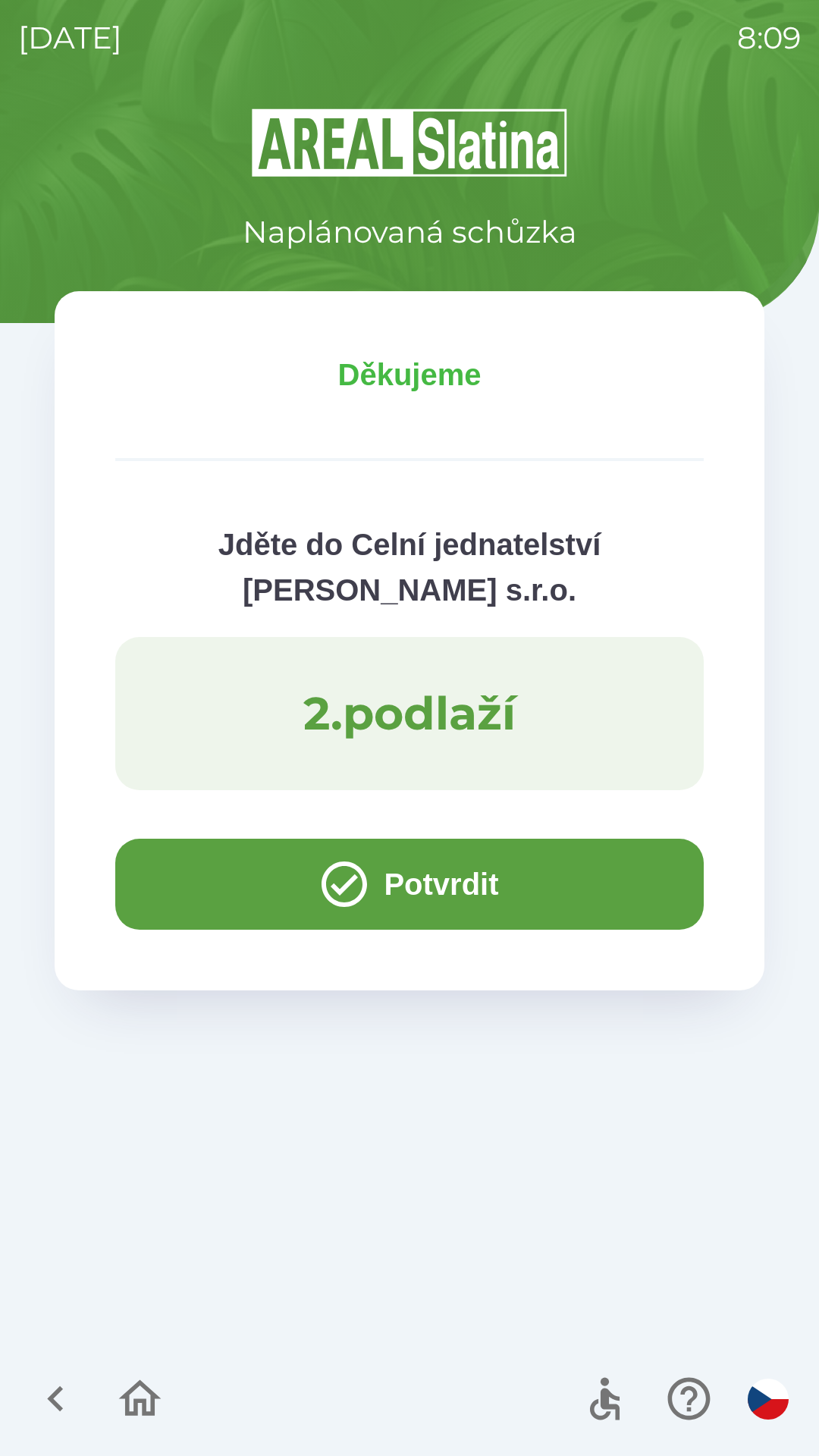
click at [170, 878] on button "Potvrdit" at bounding box center [409, 884] width 588 height 91
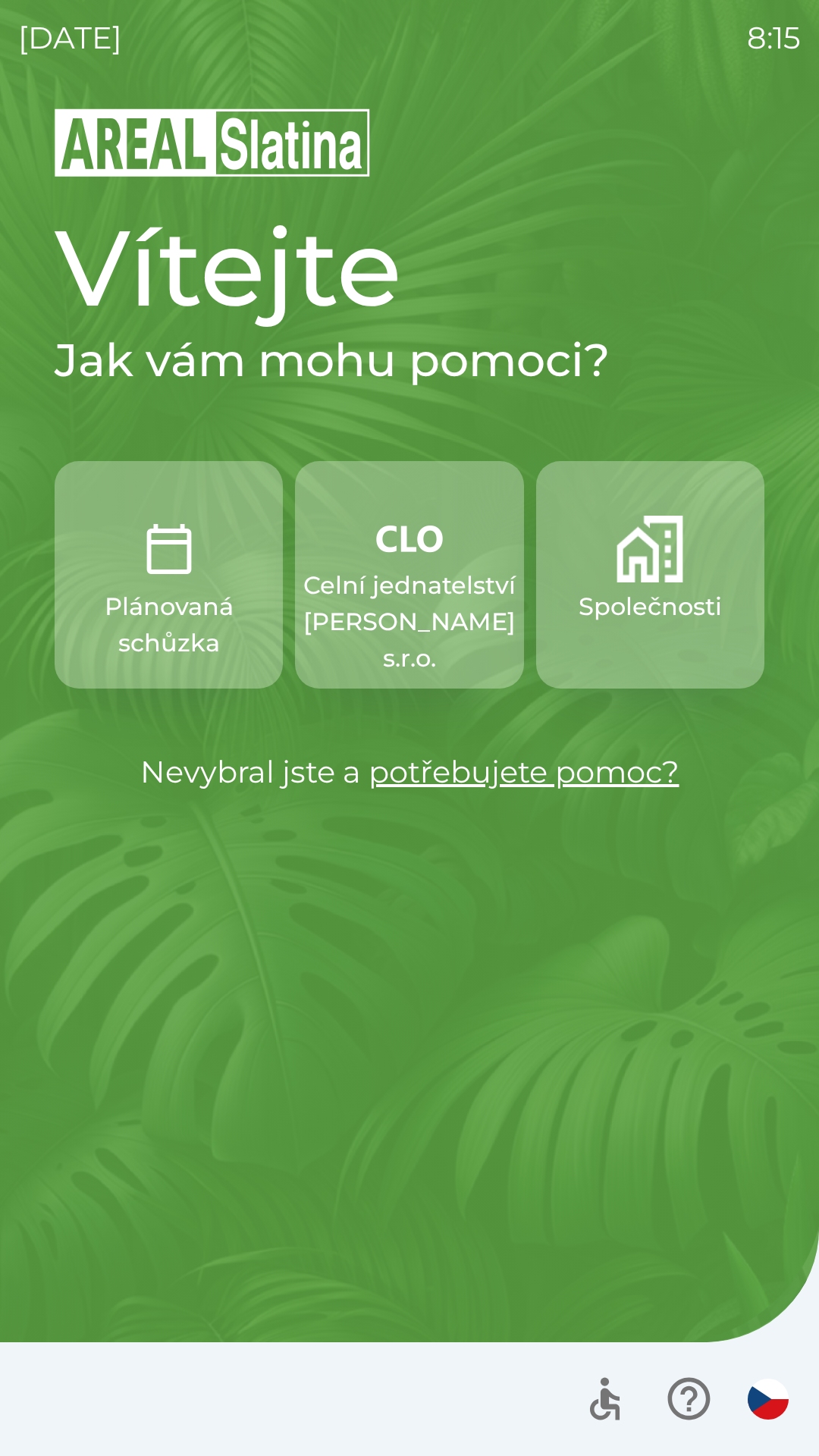
click at [413, 571] on p "Celní jednatelství [PERSON_NAME] s.r.o." at bounding box center [410, 621] width 213 height 109
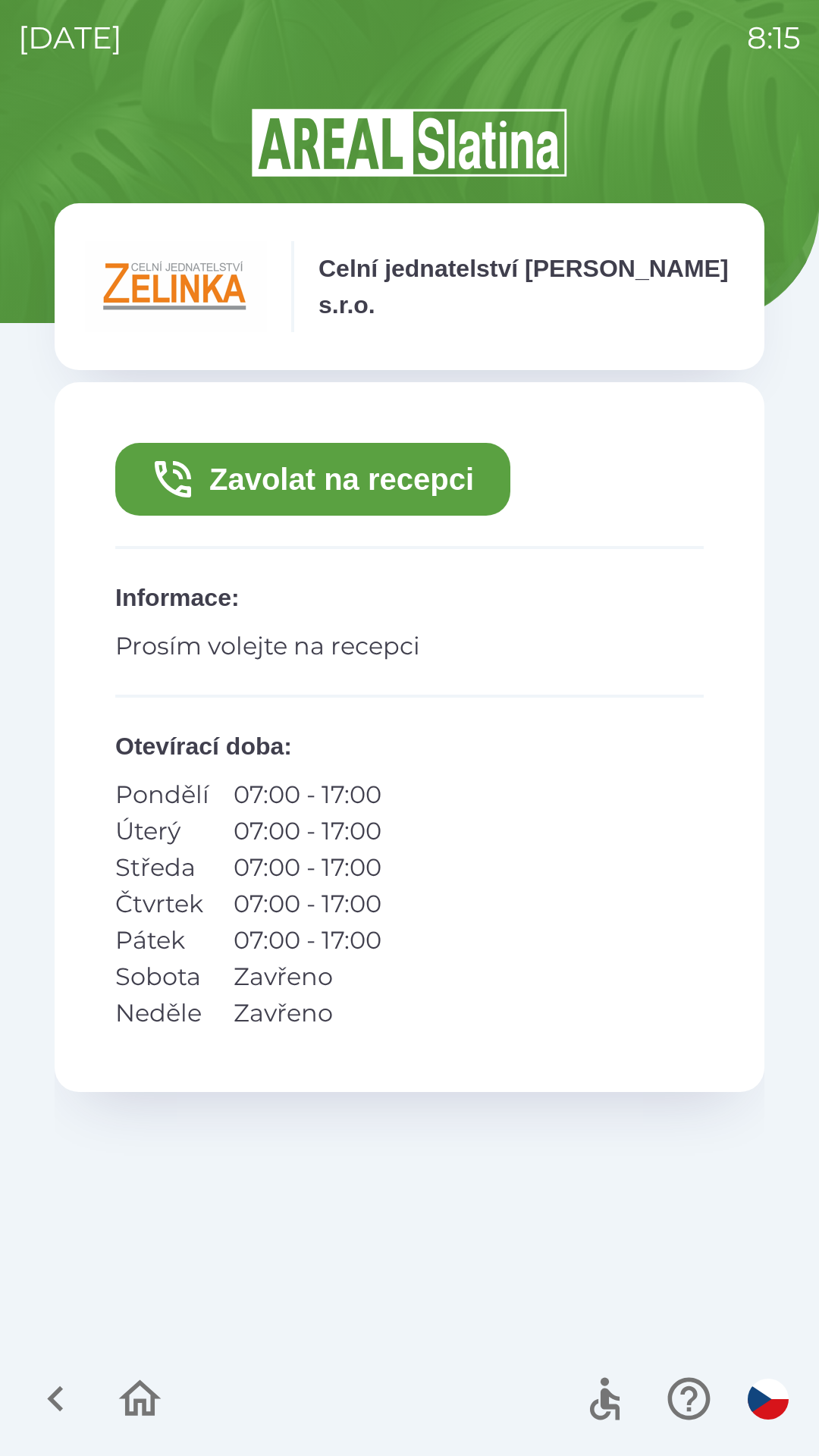
click at [351, 464] on button "Zavolat na recepci" at bounding box center [313, 478] width 395 height 73
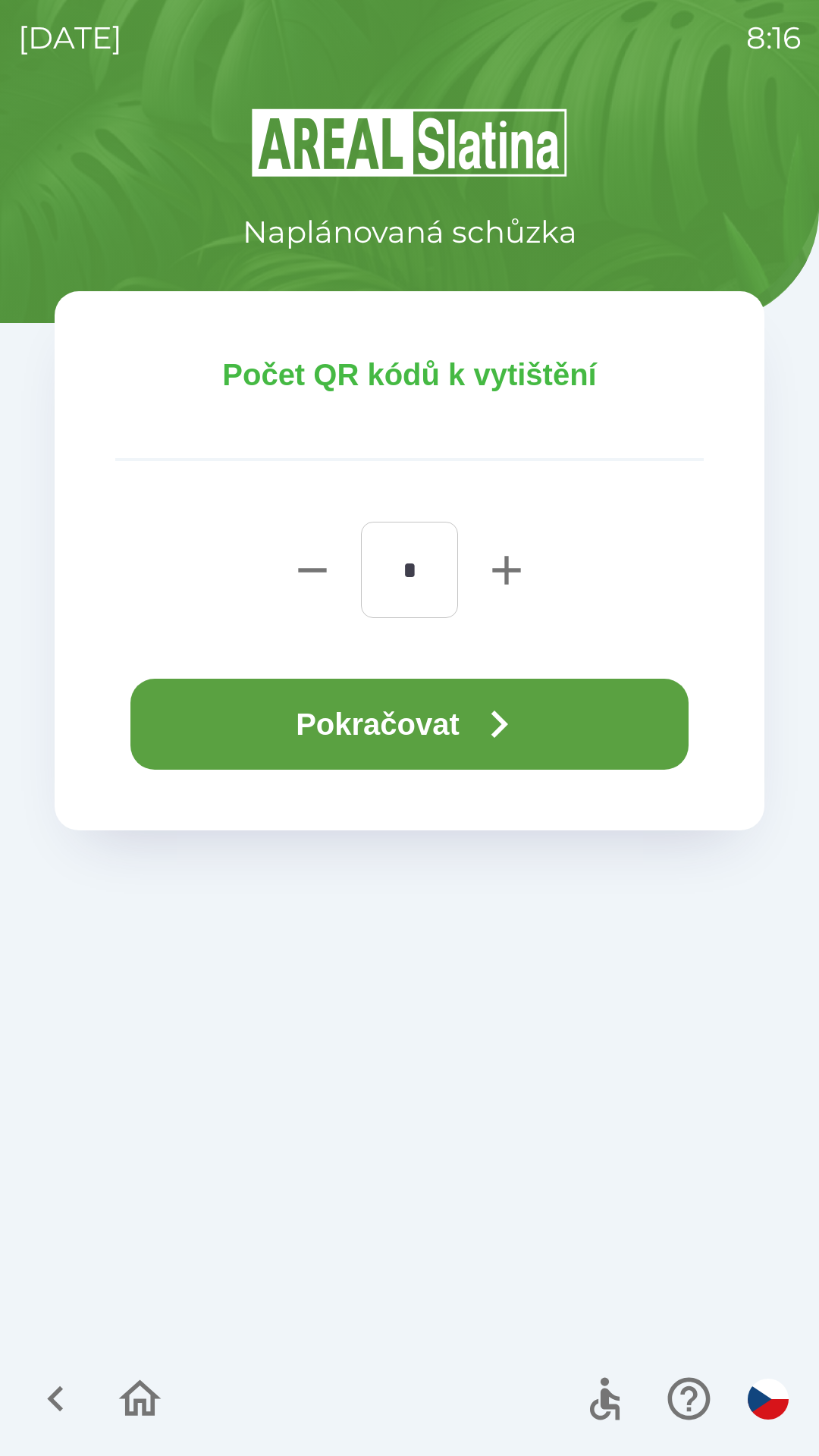
click at [409, 714] on button "Pokračovat" at bounding box center [409, 723] width 558 height 91
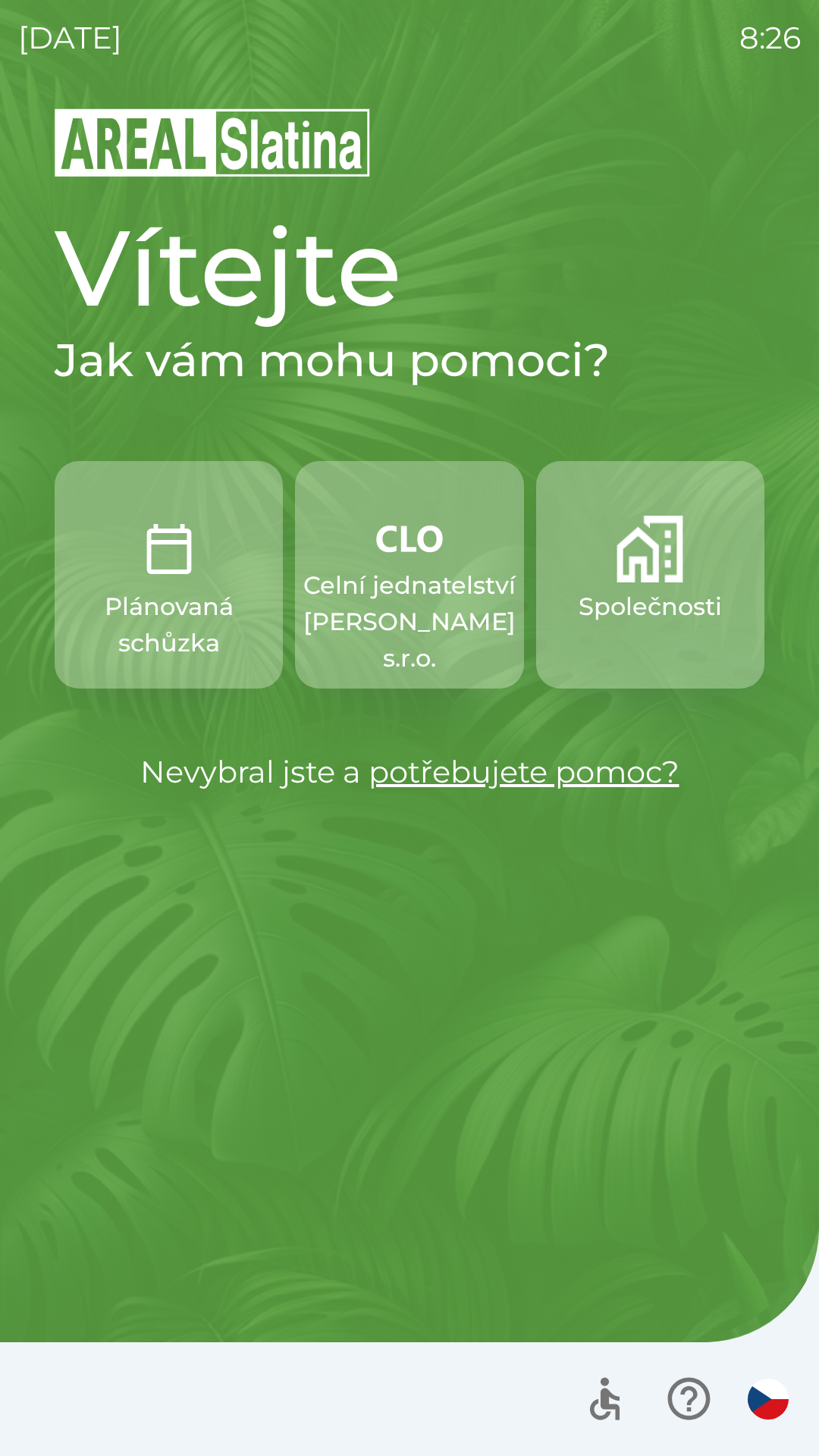
click at [384, 594] on p "Celní jednatelství [PERSON_NAME] s.r.o." at bounding box center [410, 621] width 213 height 109
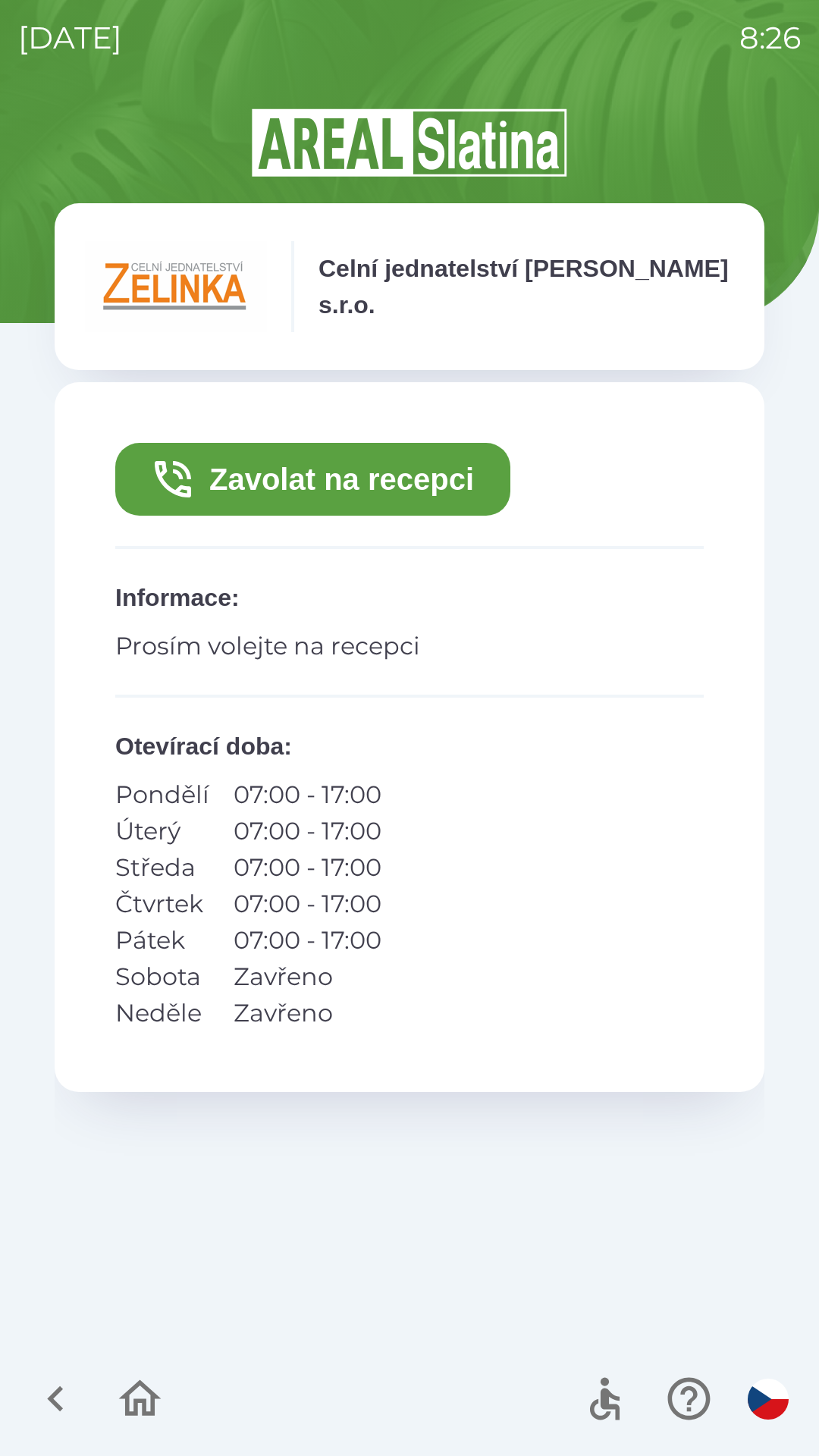
click at [250, 477] on button "Zavolat na recepci" at bounding box center [313, 478] width 395 height 73
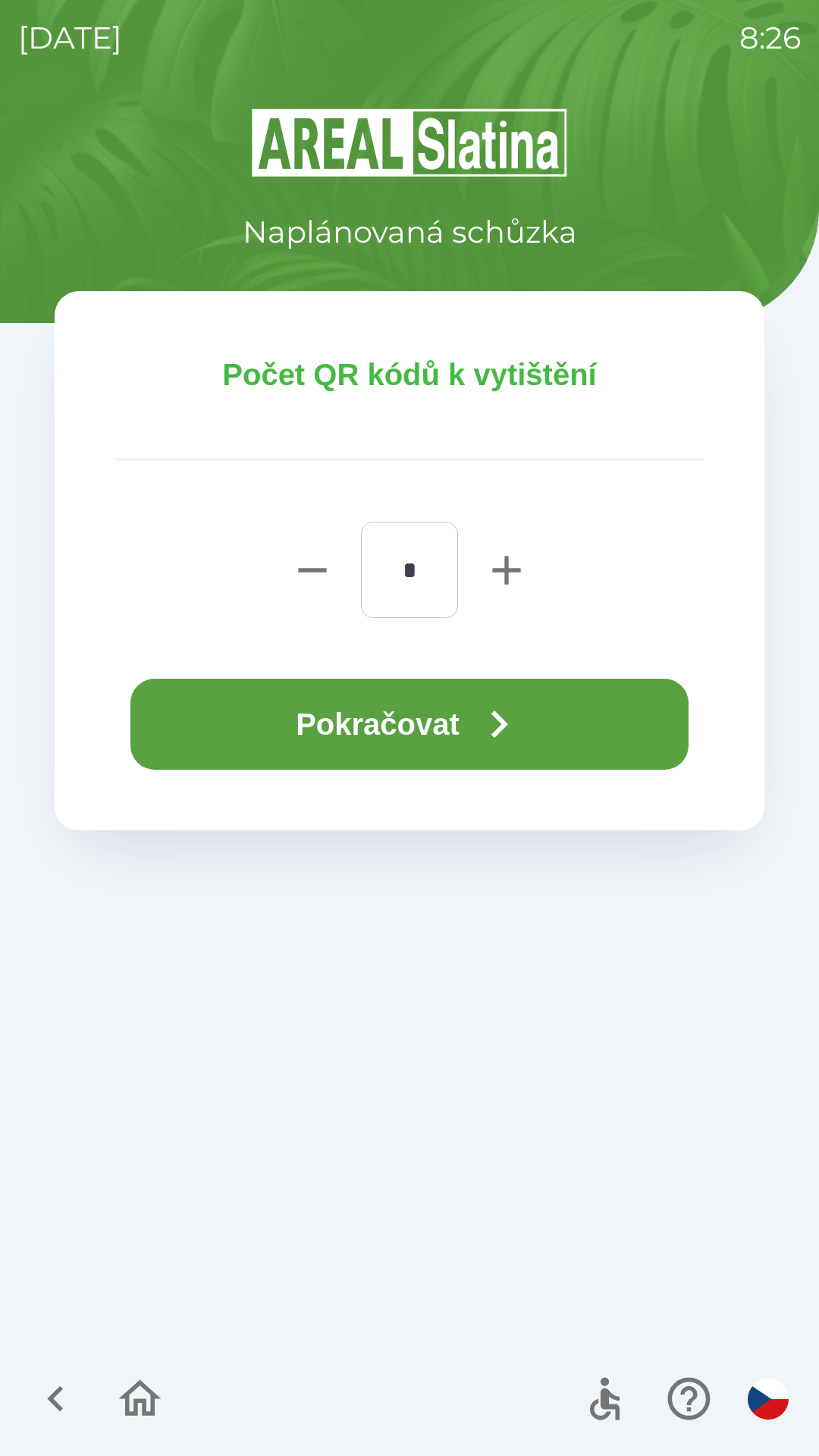
click at [338, 730] on button "Pokračovat" at bounding box center [409, 723] width 558 height 91
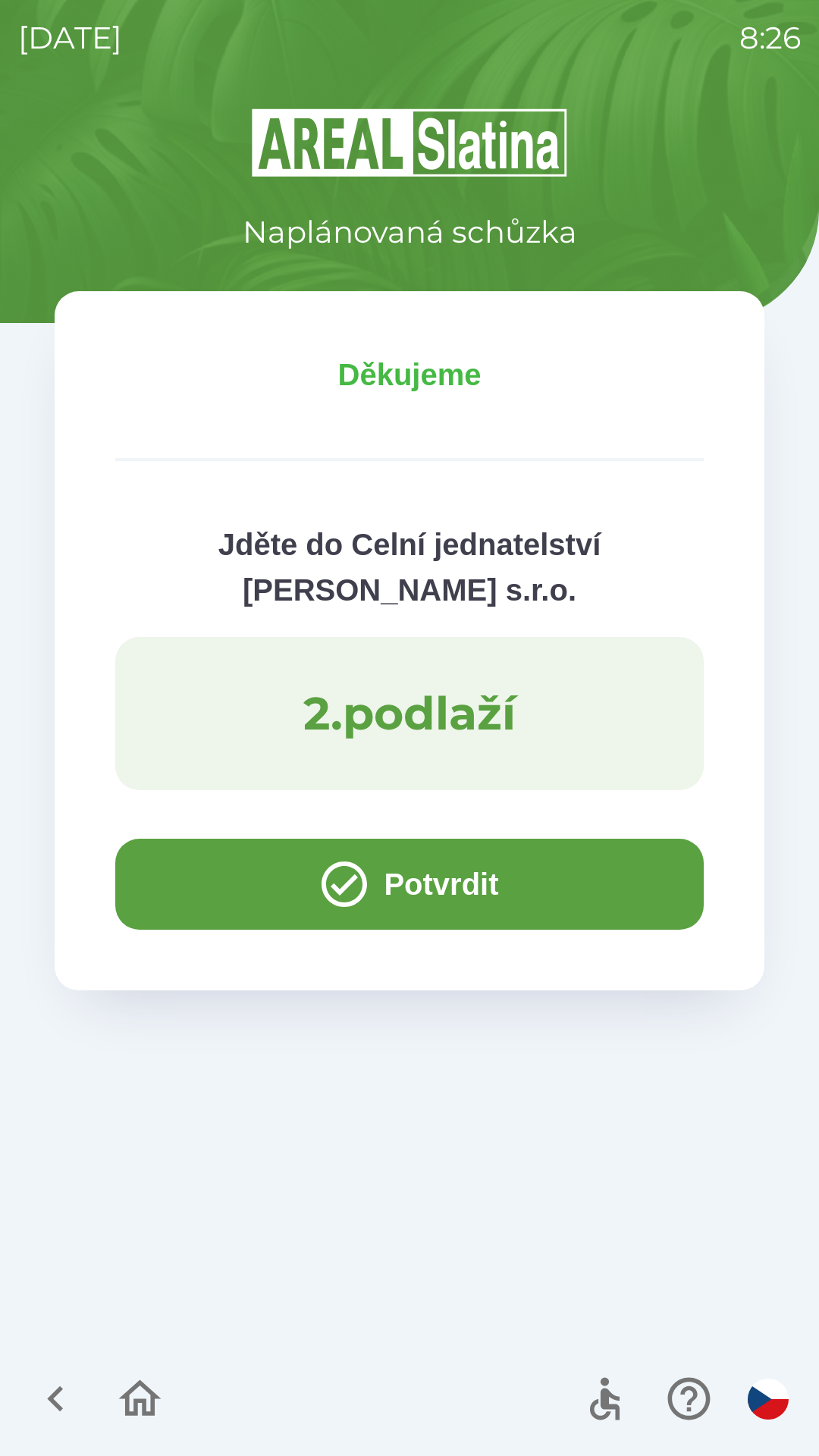
click at [168, 884] on button "Potvrdit" at bounding box center [409, 884] width 588 height 91
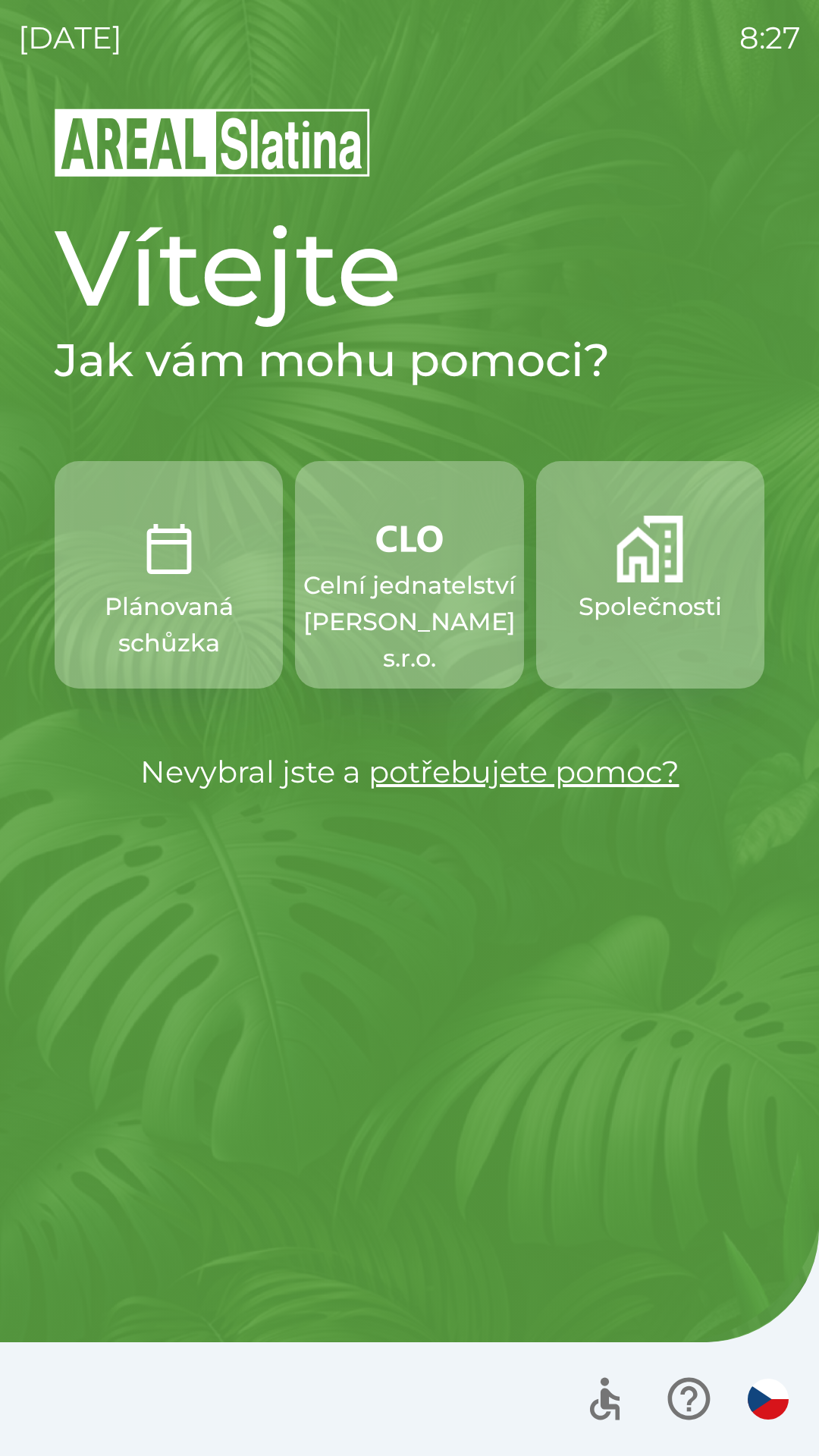
click at [626, 598] on p "Společnosti" at bounding box center [650, 606] width 143 height 36
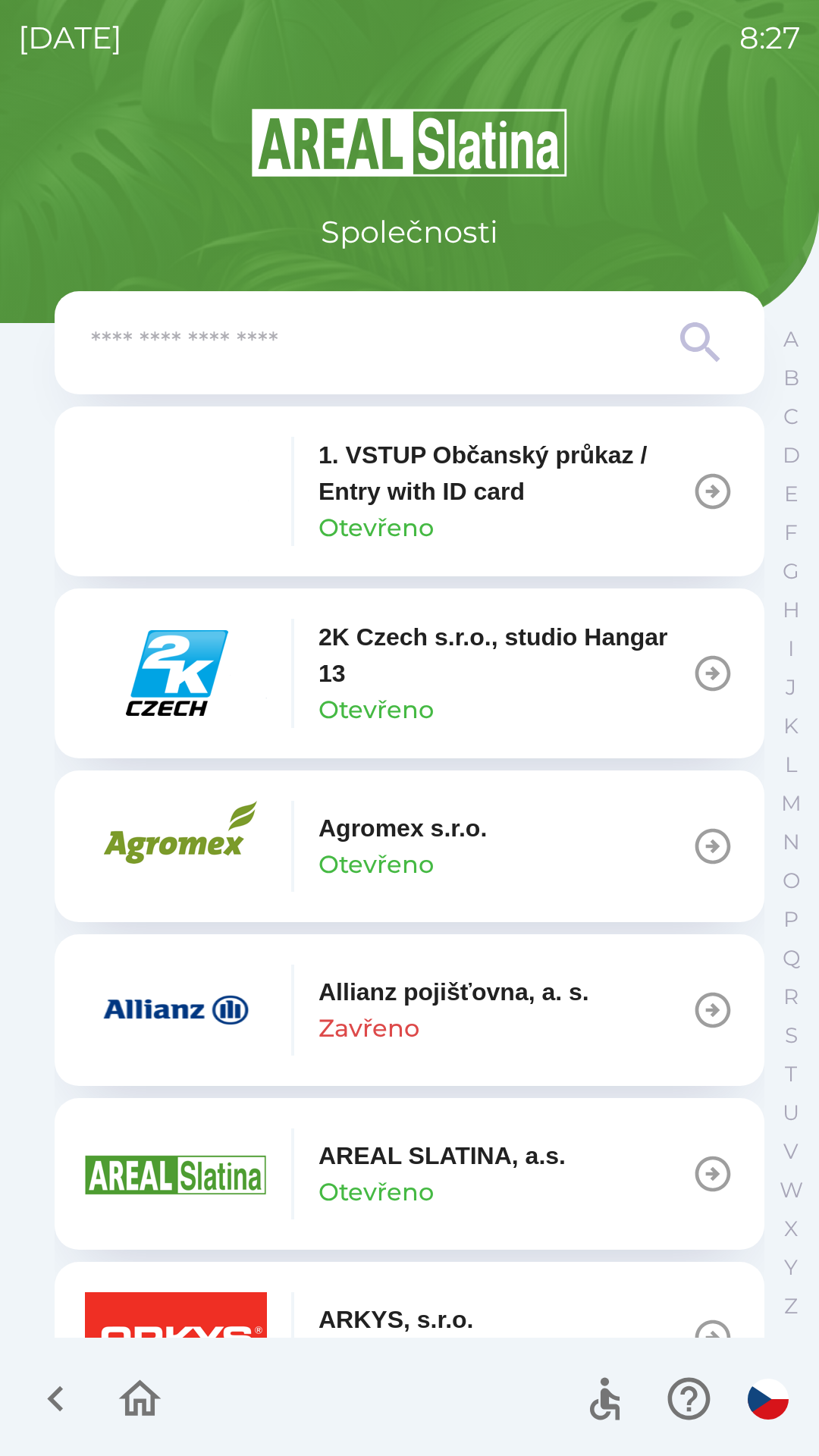
click at [333, 343] on input "text" at bounding box center [379, 343] width 577 height 41
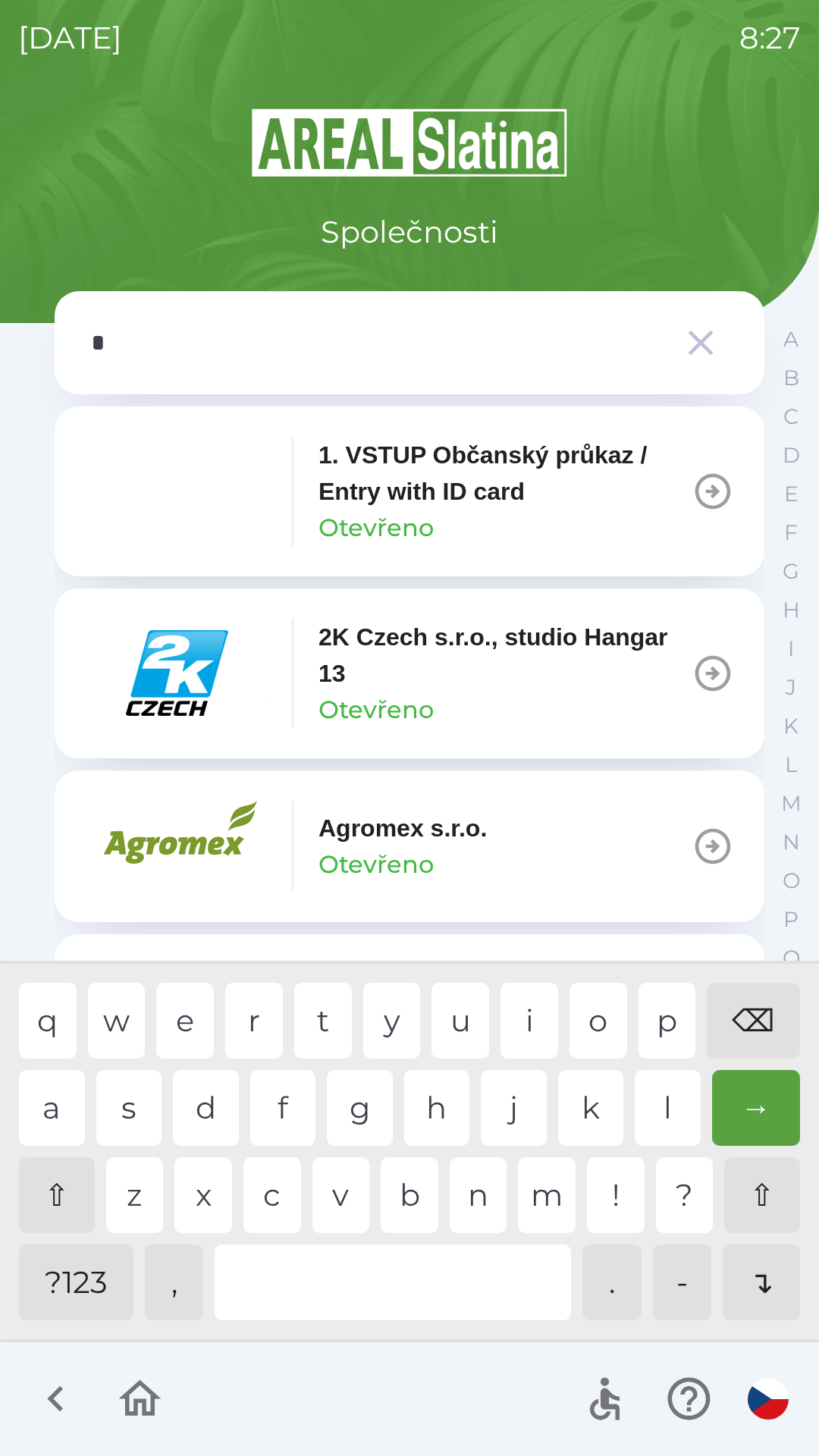
click at [586, 1011] on div "o" at bounding box center [598, 1021] width 58 height 76
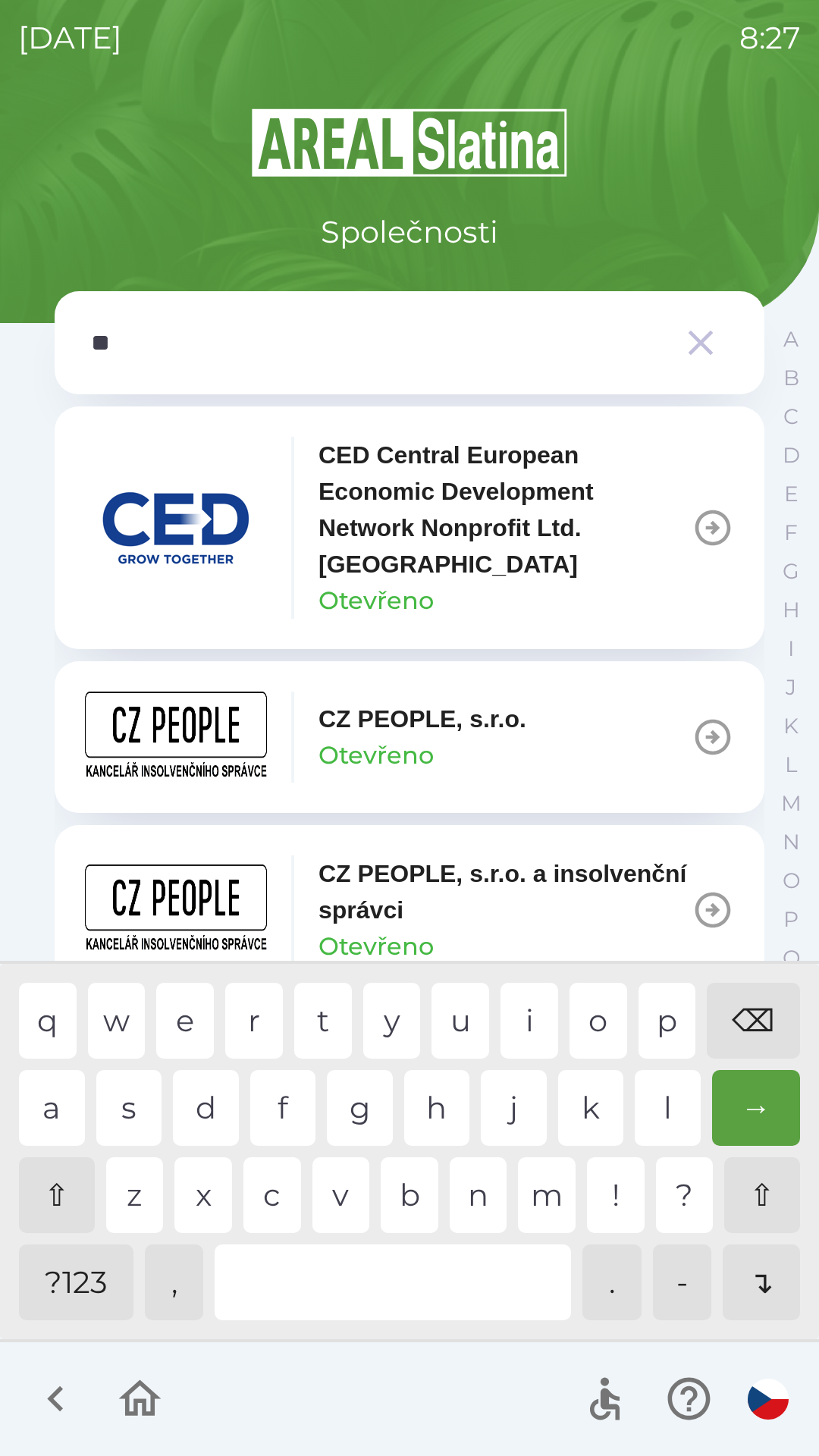
click at [649, 1007] on div "p" at bounding box center [668, 1021] width 58 height 76
type input "***"
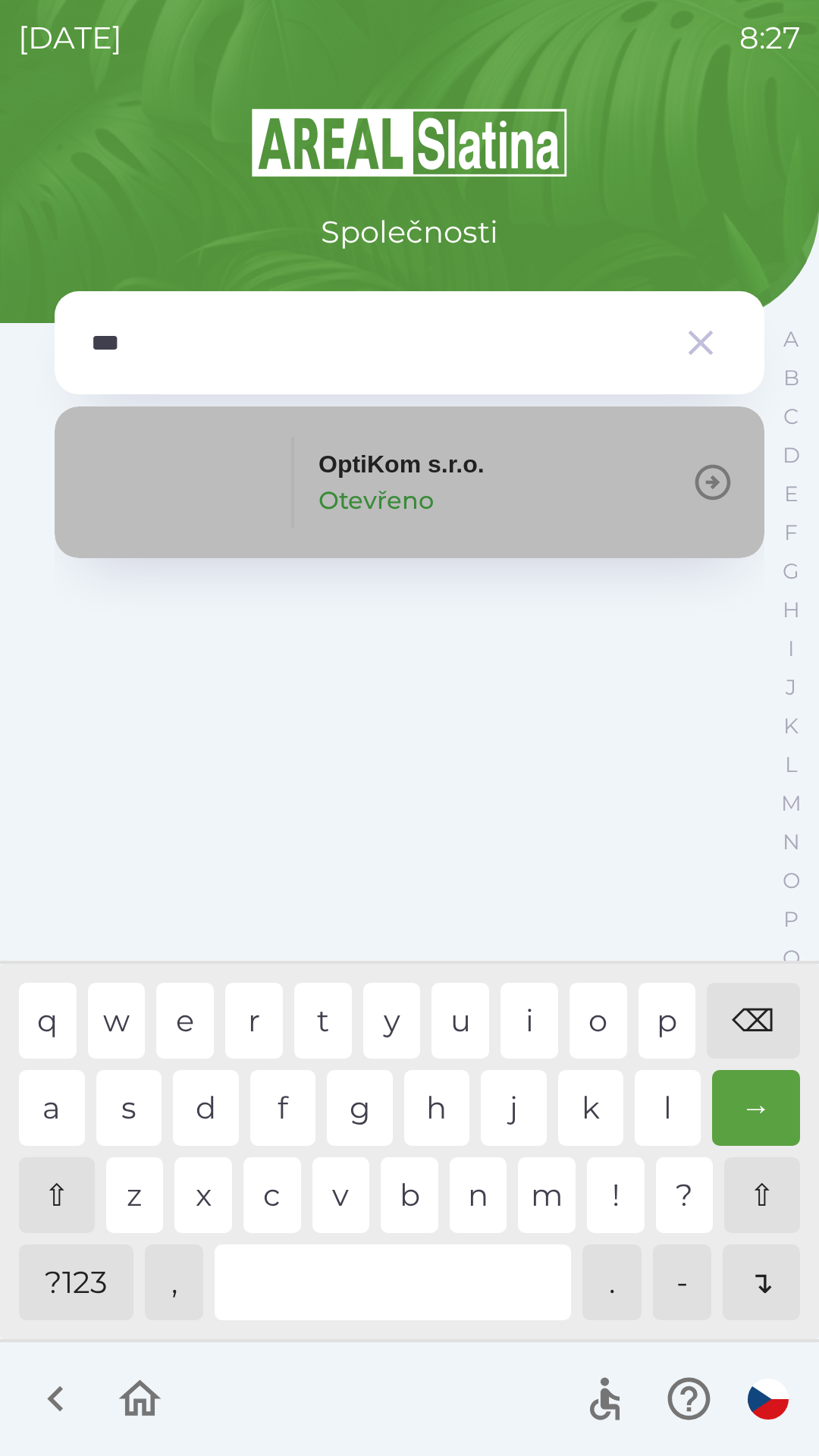
click at [379, 478] on p "OptiKom s.r.o." at bounding box center [401, 464] width 166 height 36
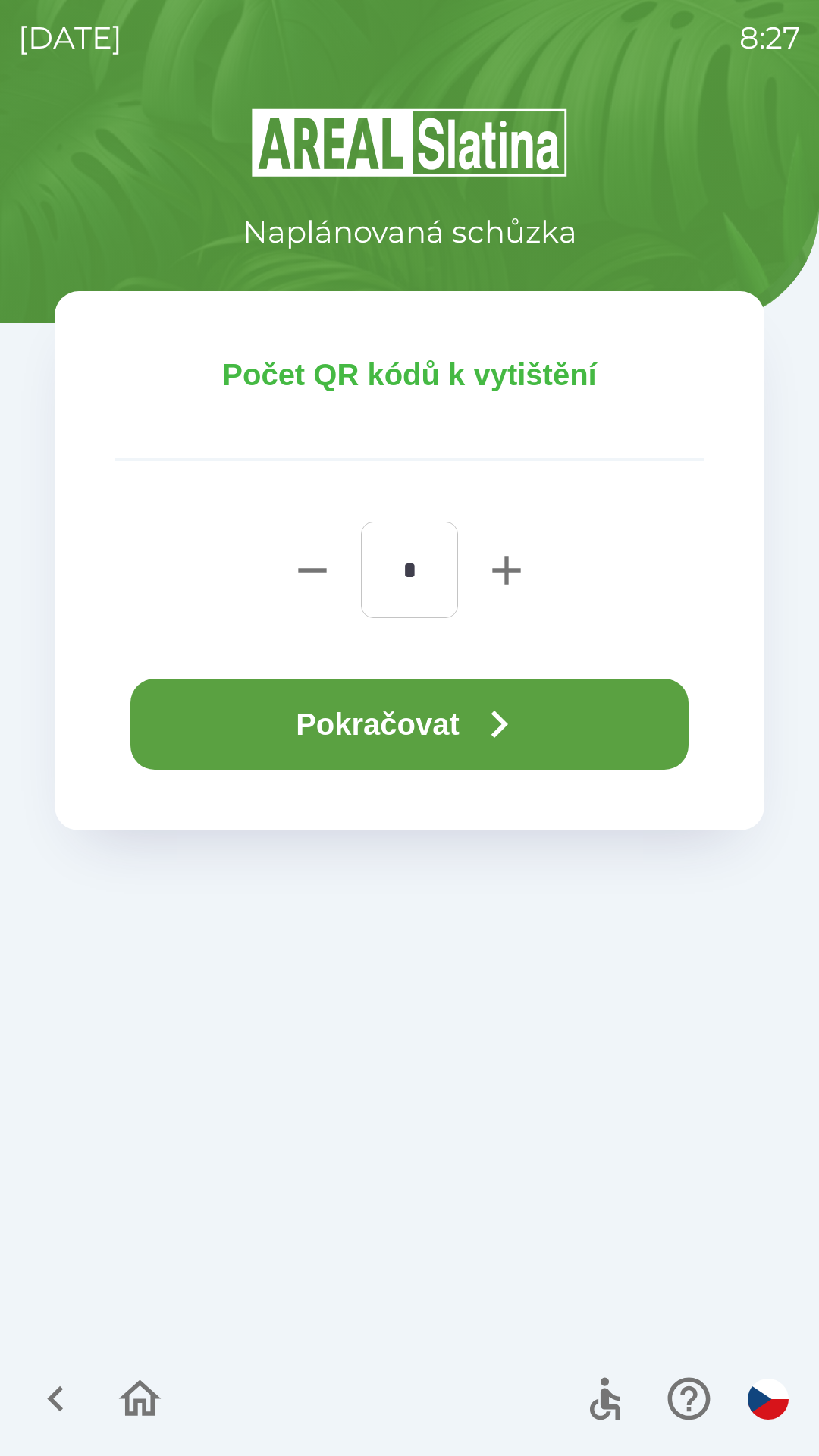
click at [385, 726] on button "Pokračovat" at bounding box center [409, 723] width 558 height 91
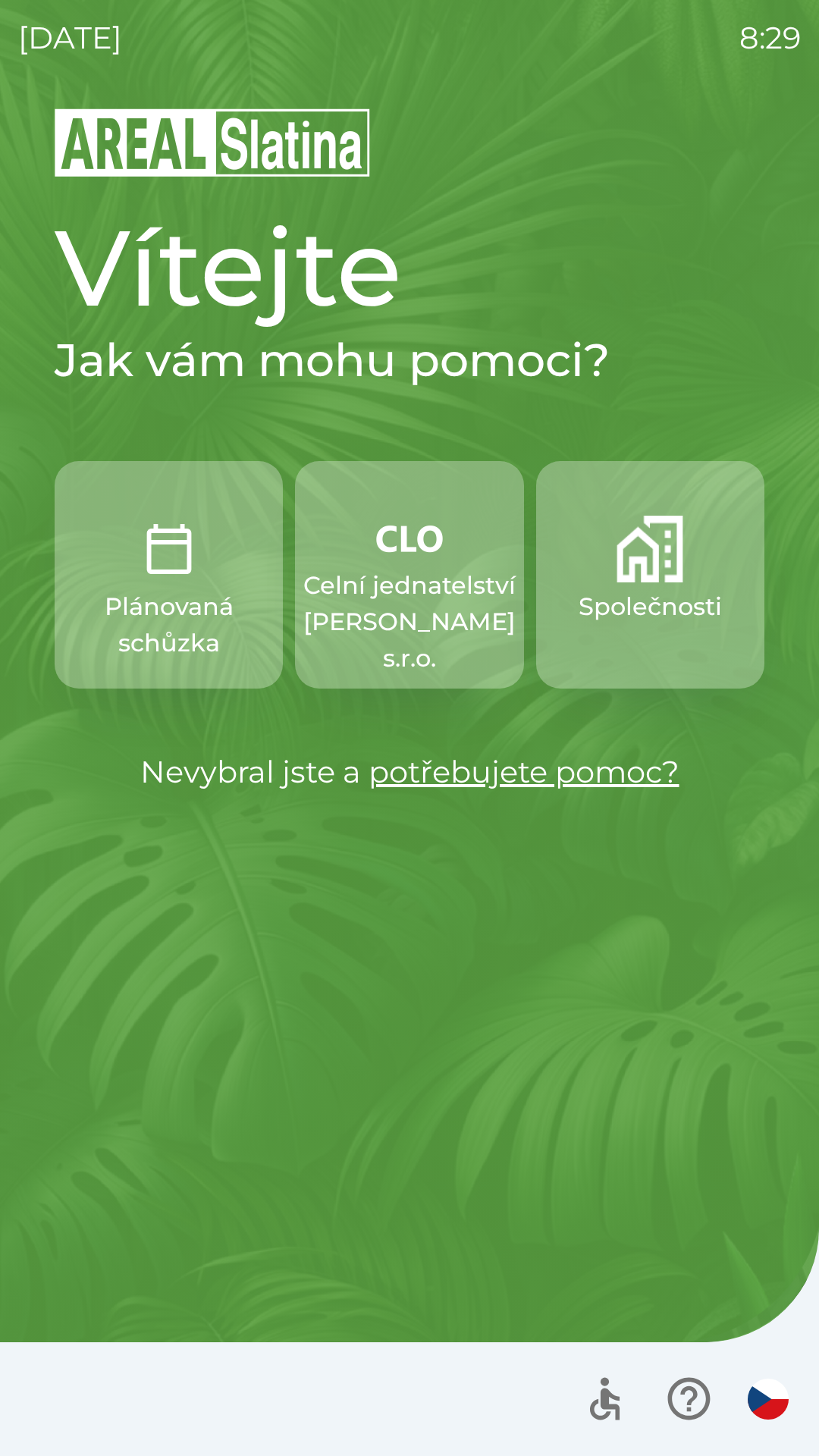
click at [370, 634] on p "Celní jednatelství [PERSON_NAME] s.r.o." at bounding box center [410, 621] width 213 height 109
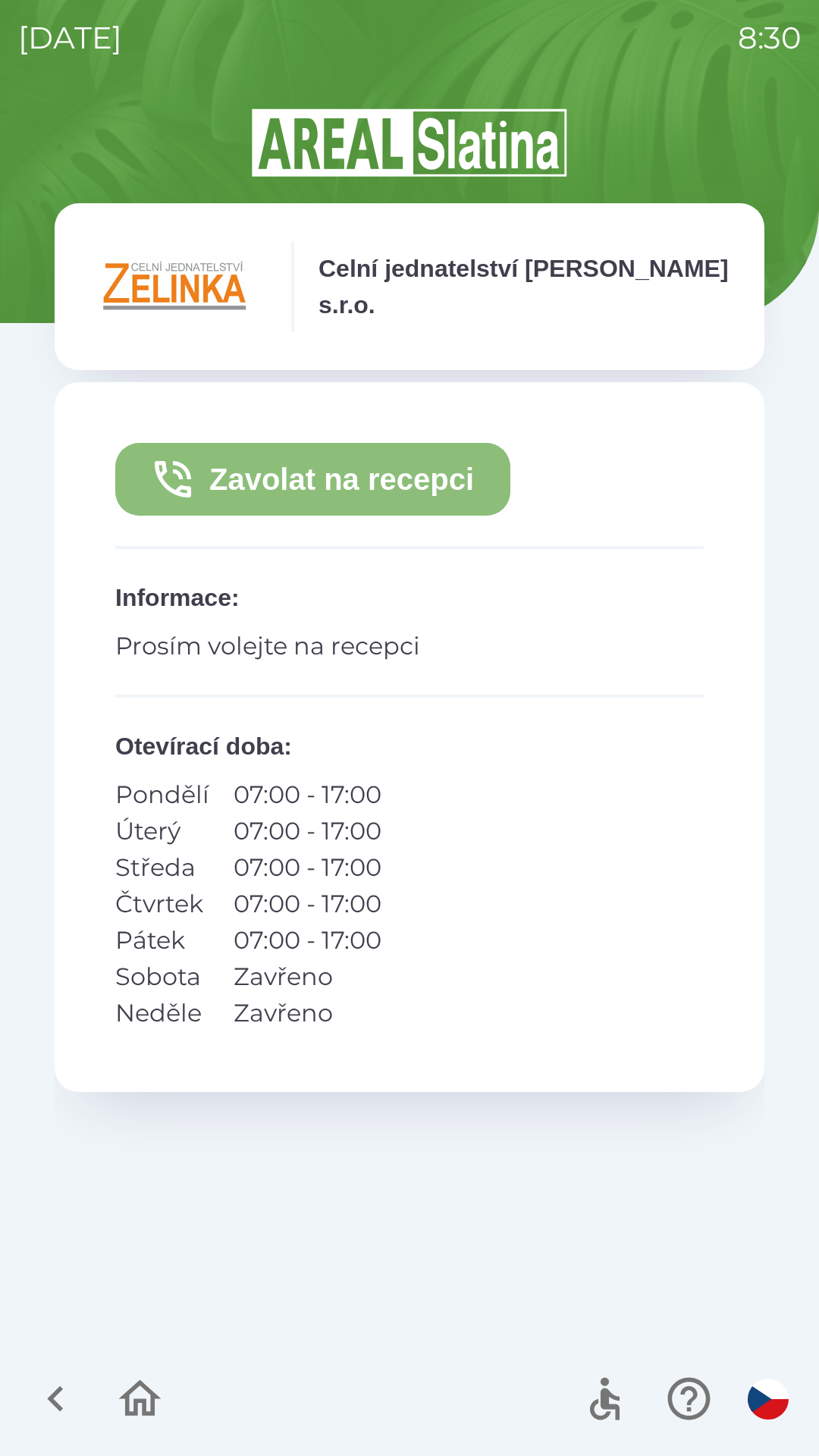
click at [202, 488] on button "Zavolat na recepci" at bounding box center [313, 478] width 395 height 73
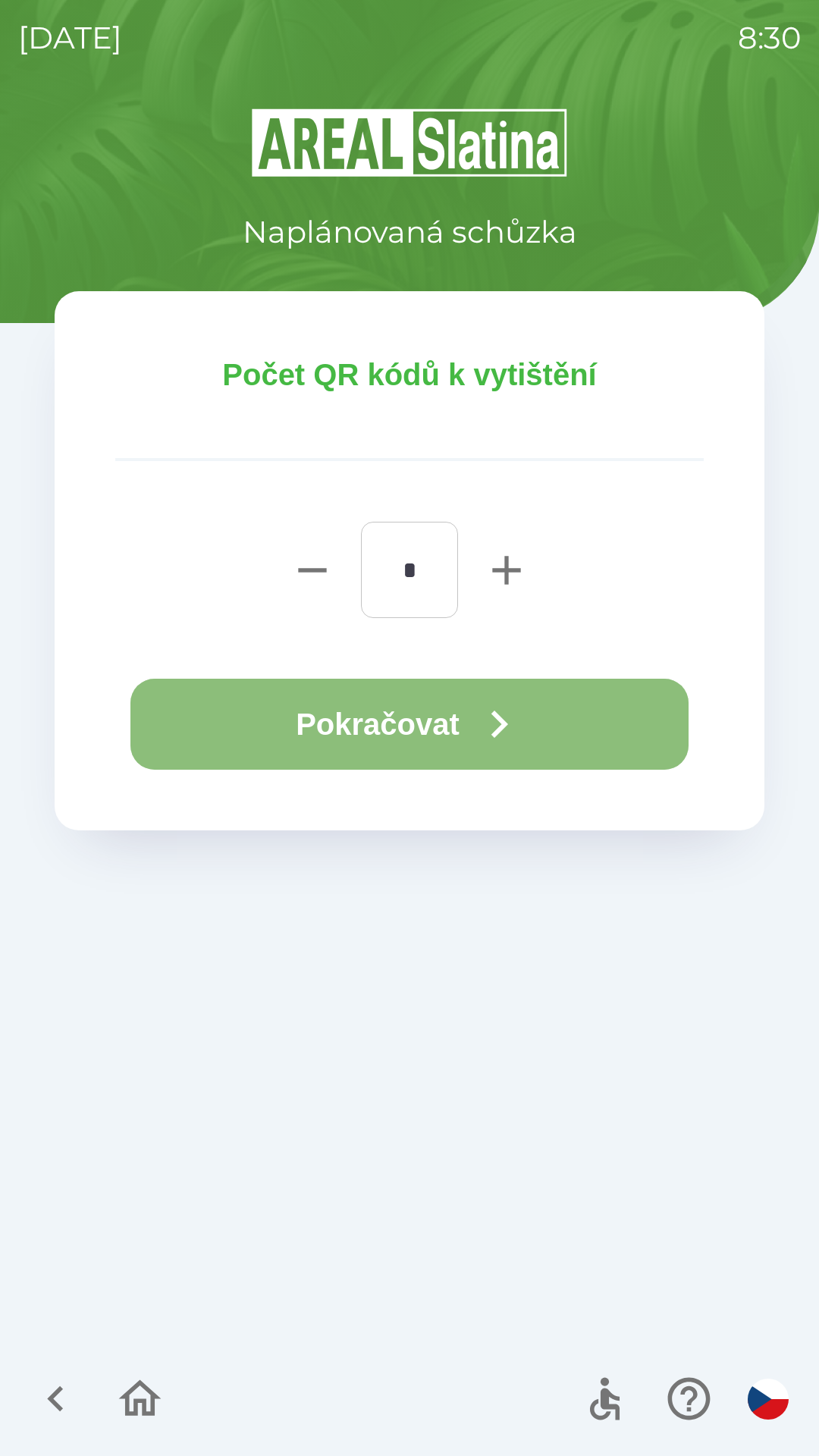
click at [379, 740] on button "Pokračovat" at bounding box center [409, 723] width 558 height 91
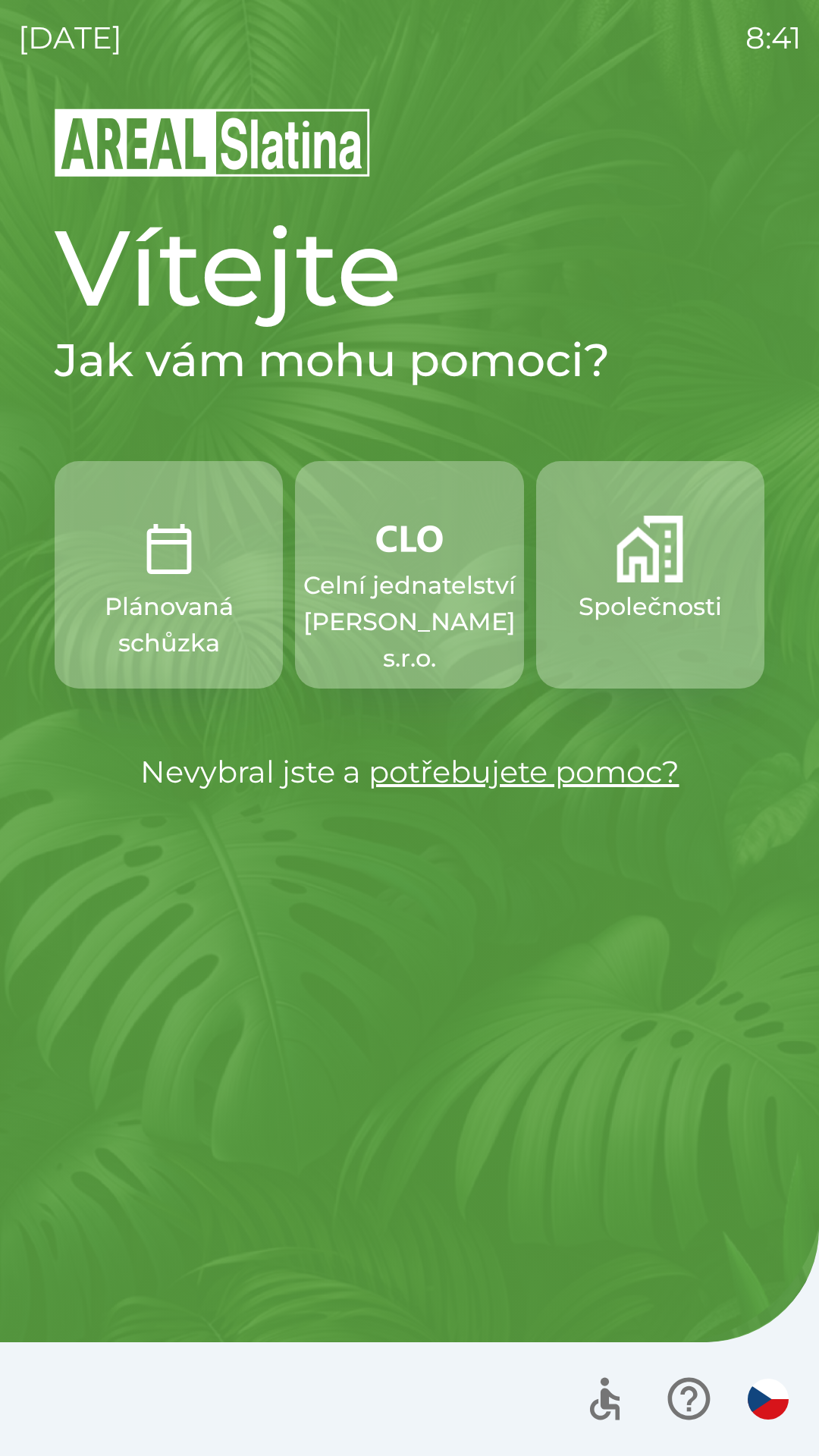
click at [418, 529] on img "button" at bounding box center [409, 538] width 67 height 45
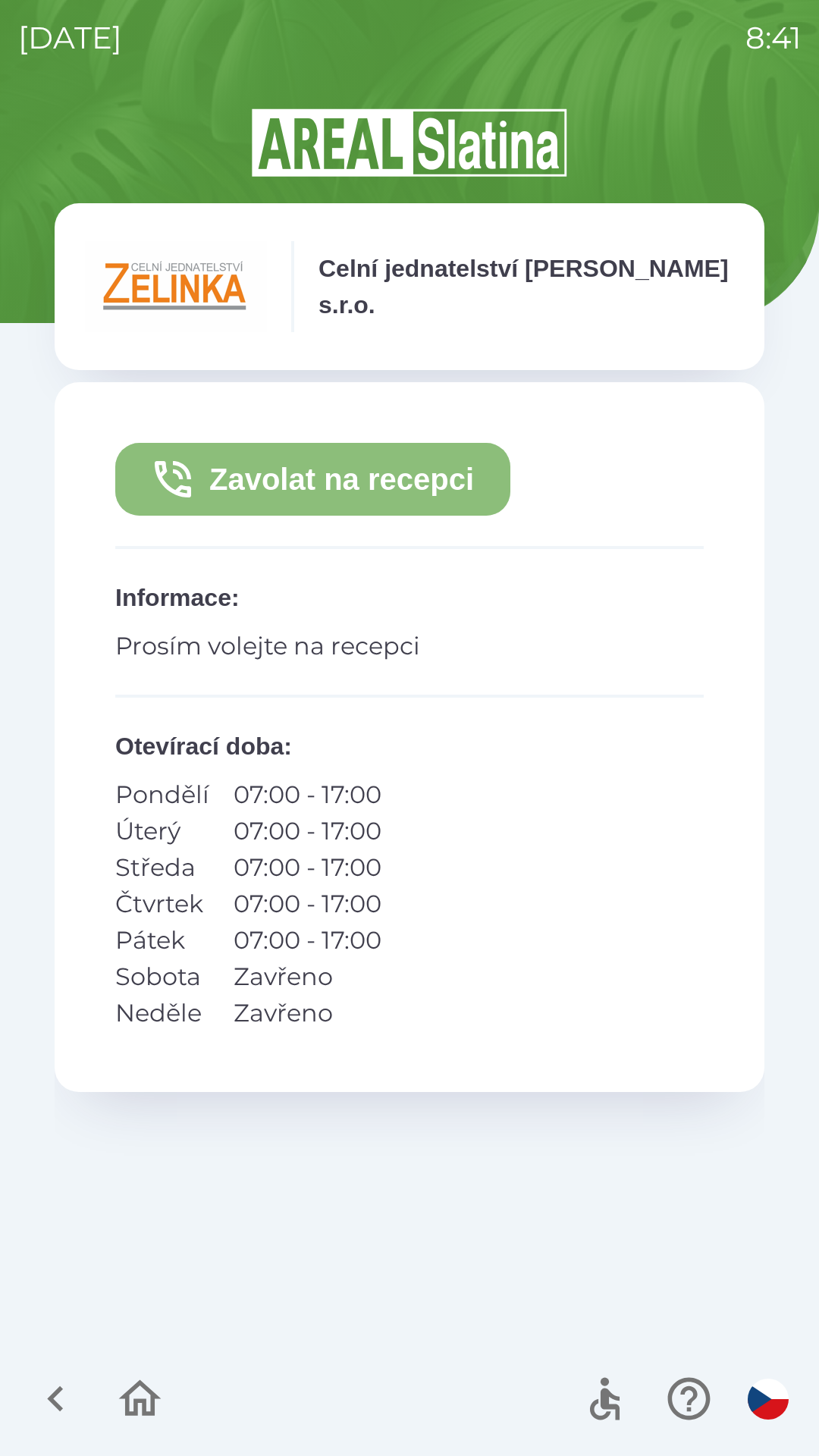
click at [173, 473] on icon "button" at bounding box center [173, 479] width 36 height 36
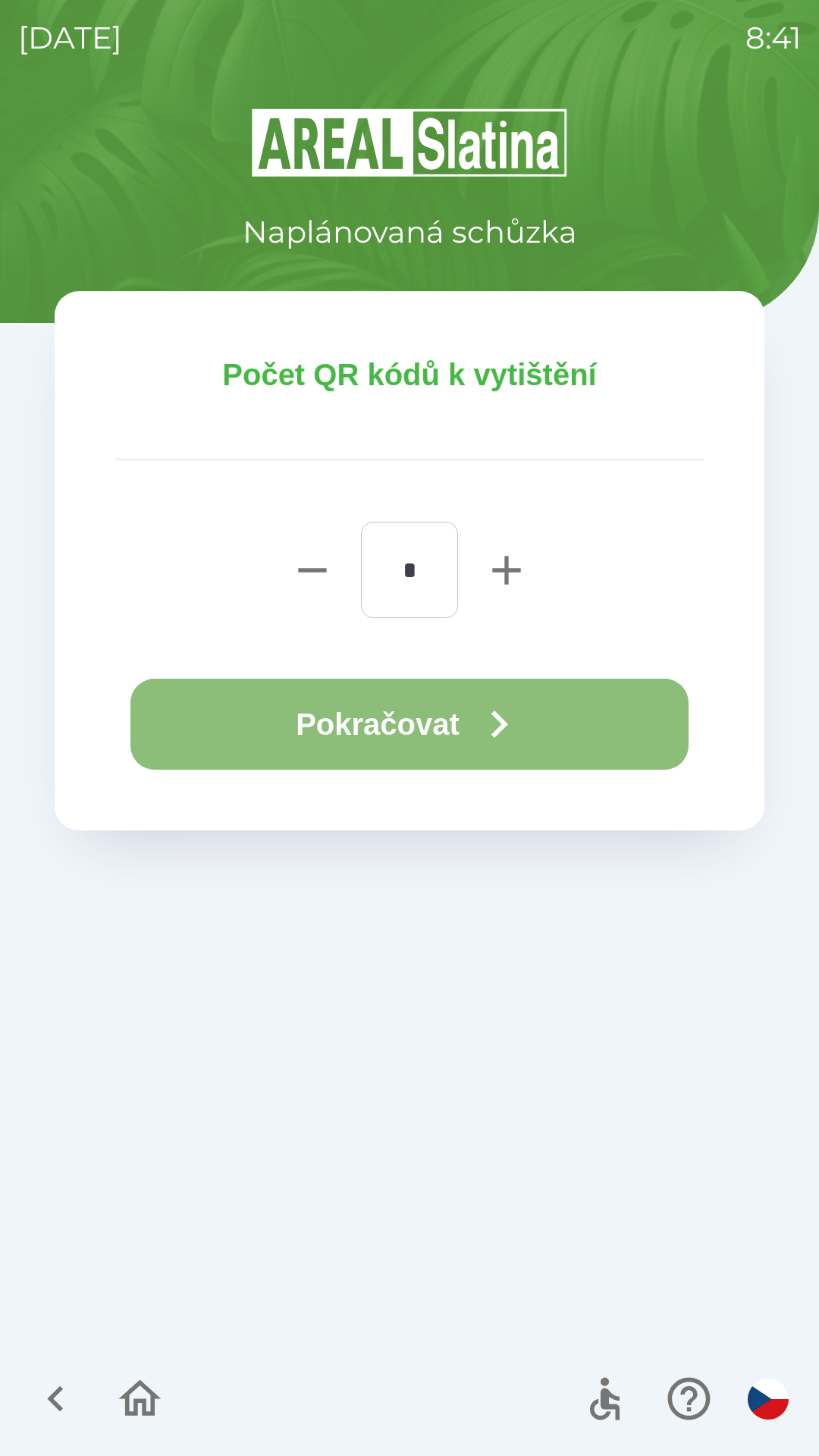
click at [477, 729] on icon "button" at bounding box center [498, 723] width 55 height 55
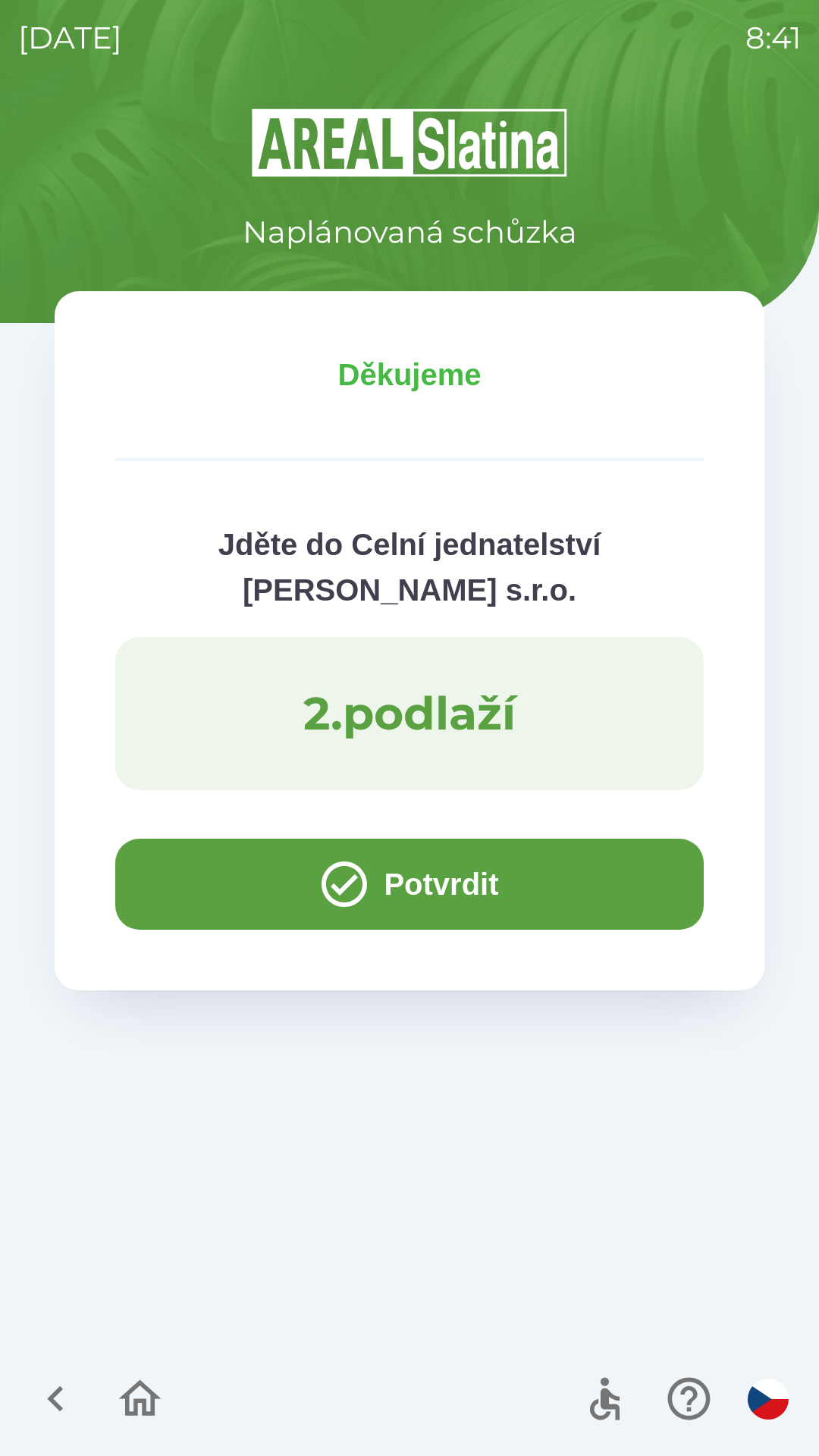
click at [200, 869] on button "Potvrdit" at bounding box center [409, 884] width 588 height 91
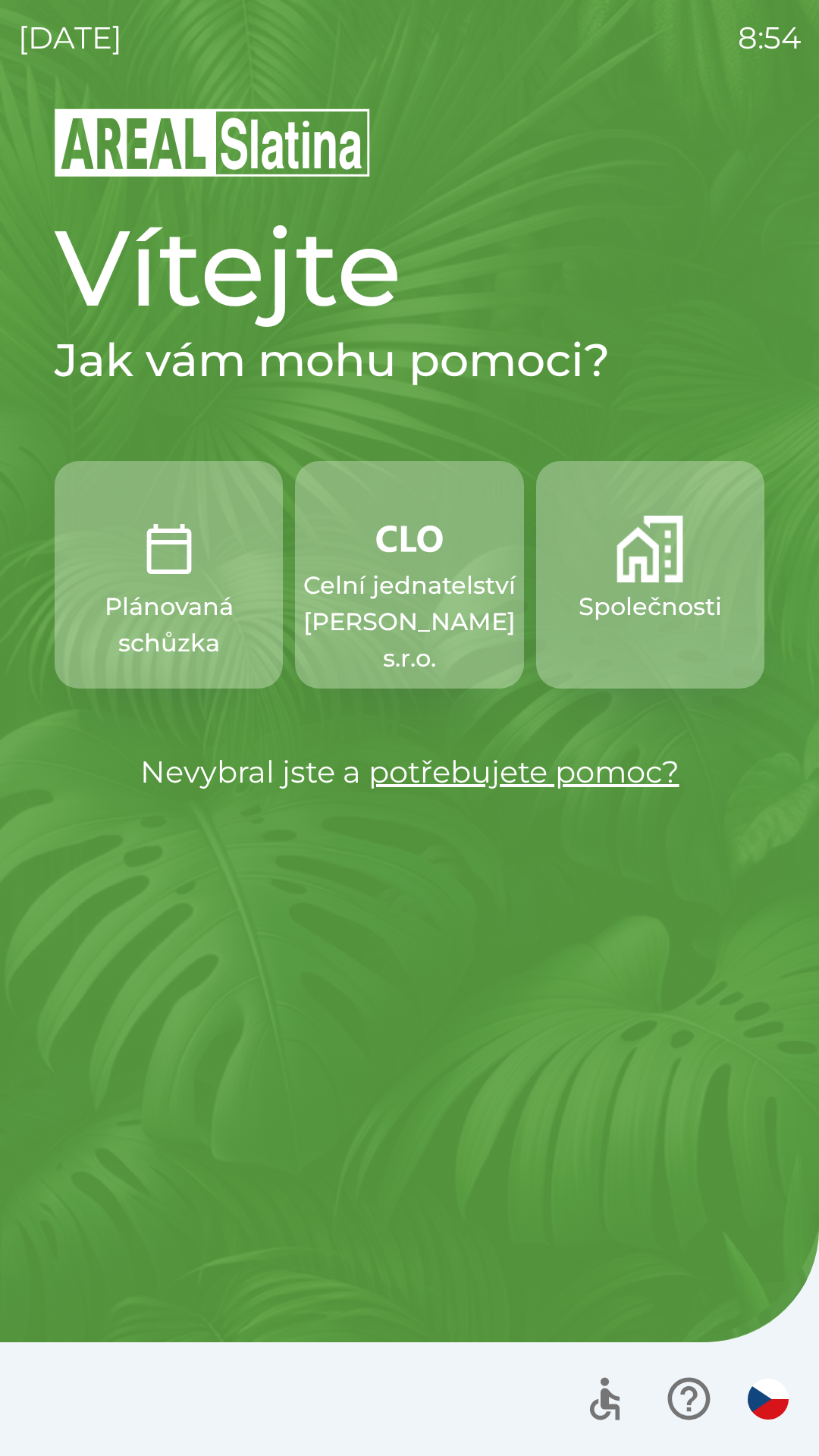
click at [666, 591] on p "Společnosti" at bounding box center [650, 606] width 143 height 36
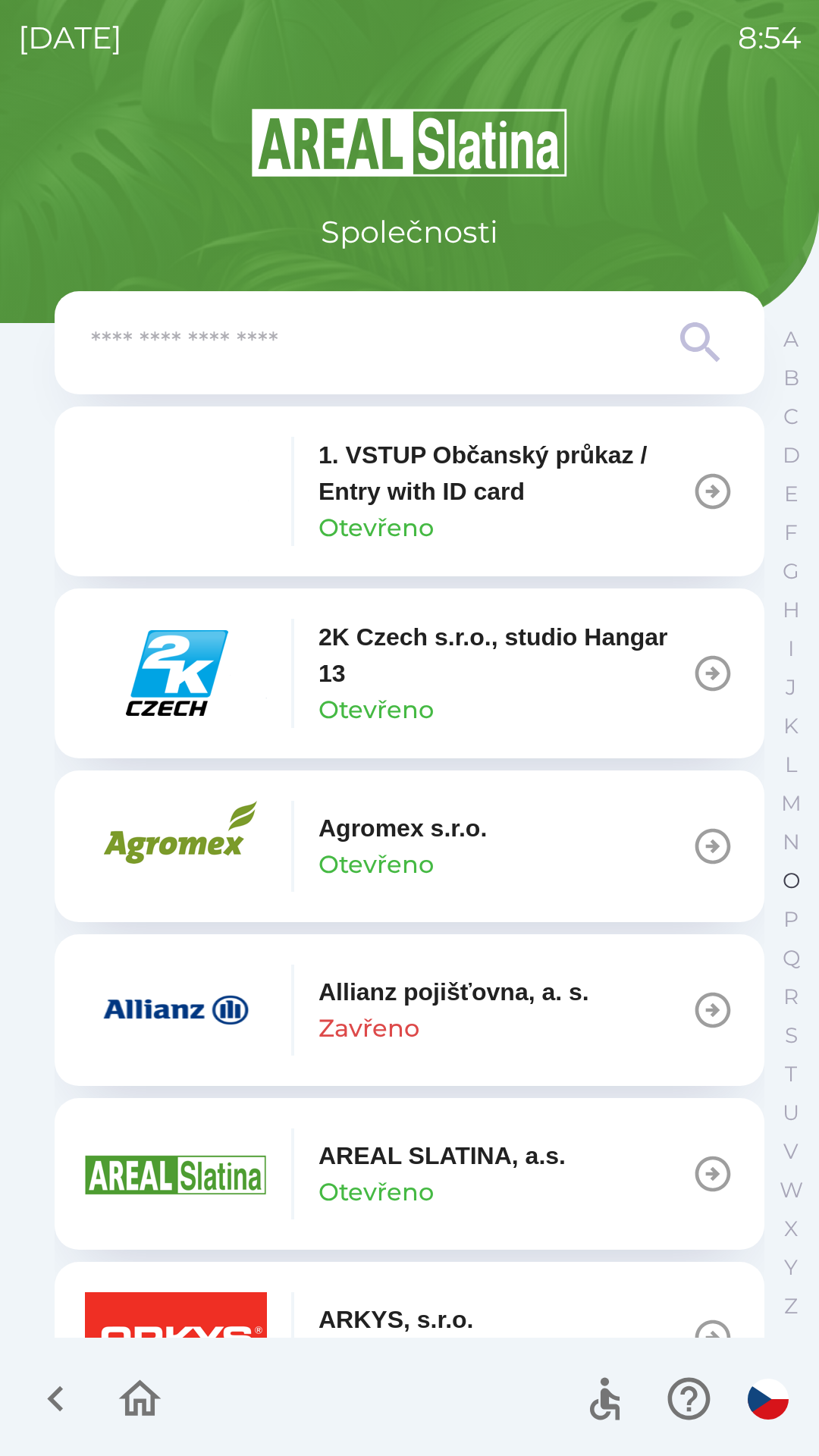
click at [784, 870] on p "O" at bounding box center [791, 880] width 17 height 26
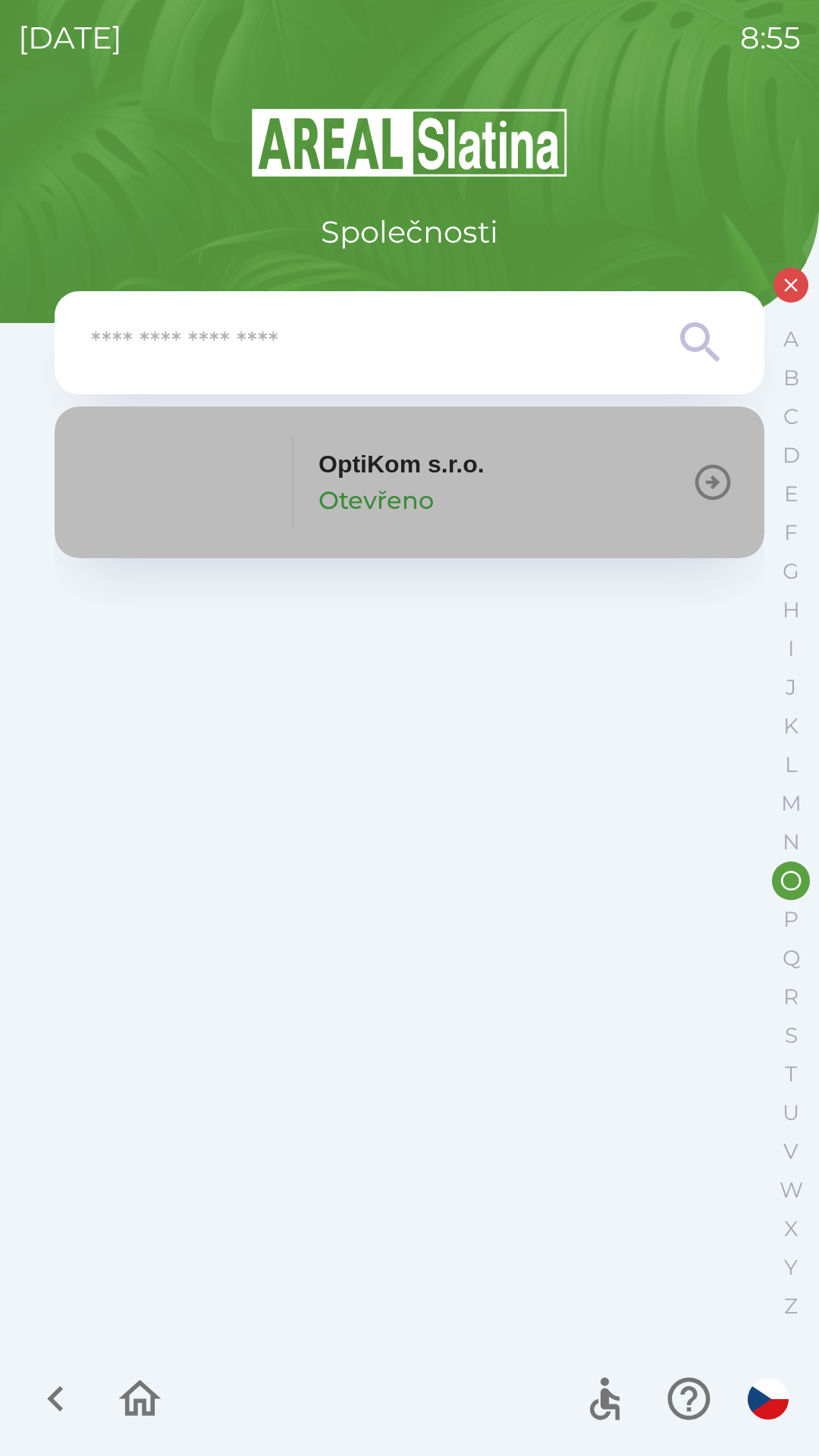
click at [339, 510] on p "Otevřeno" at bounding box center [376, 500] width 115 height 36
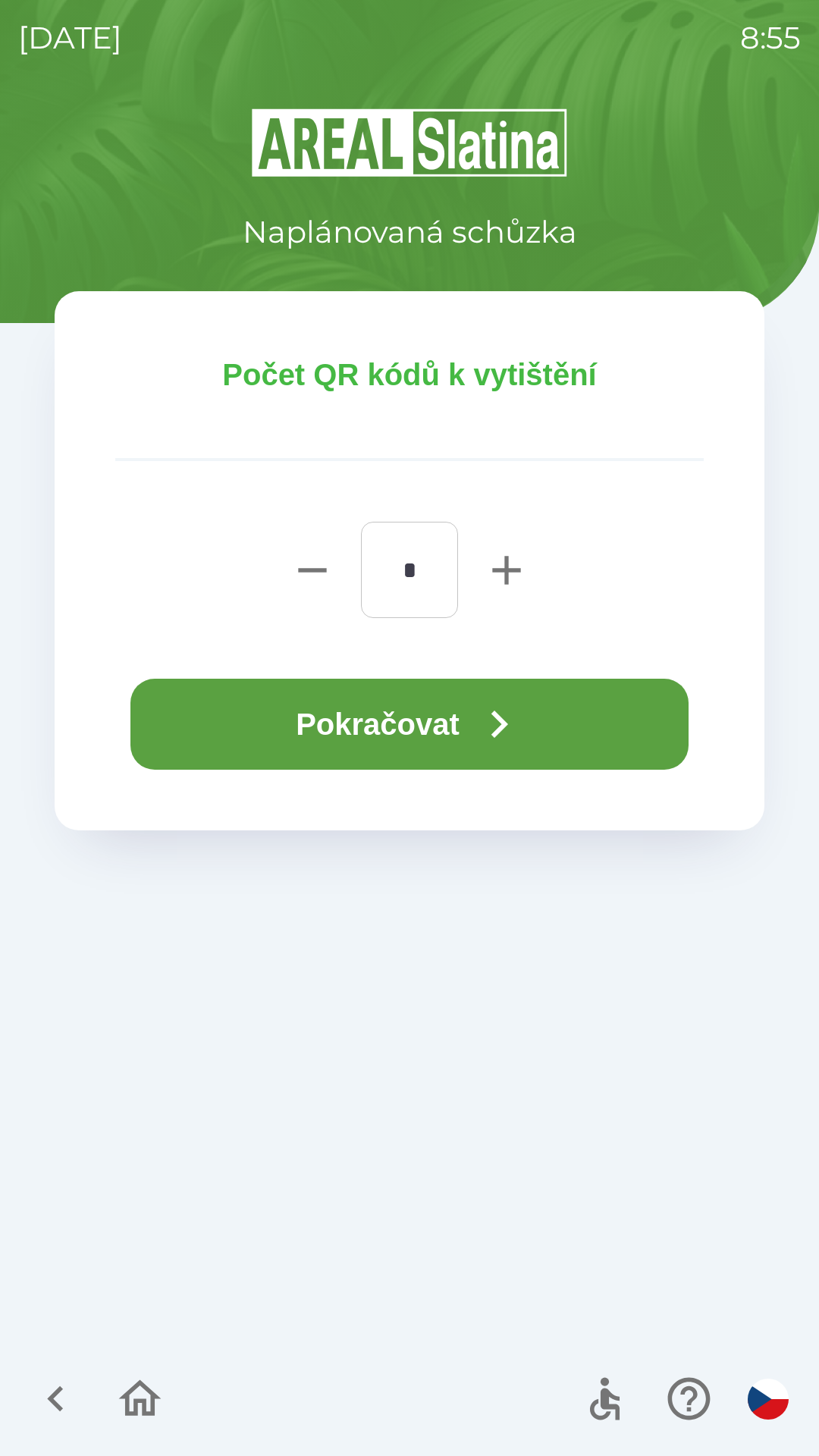
click at [503, 741] on icon "button" at bounding box center [498, 723] width 55 height 55
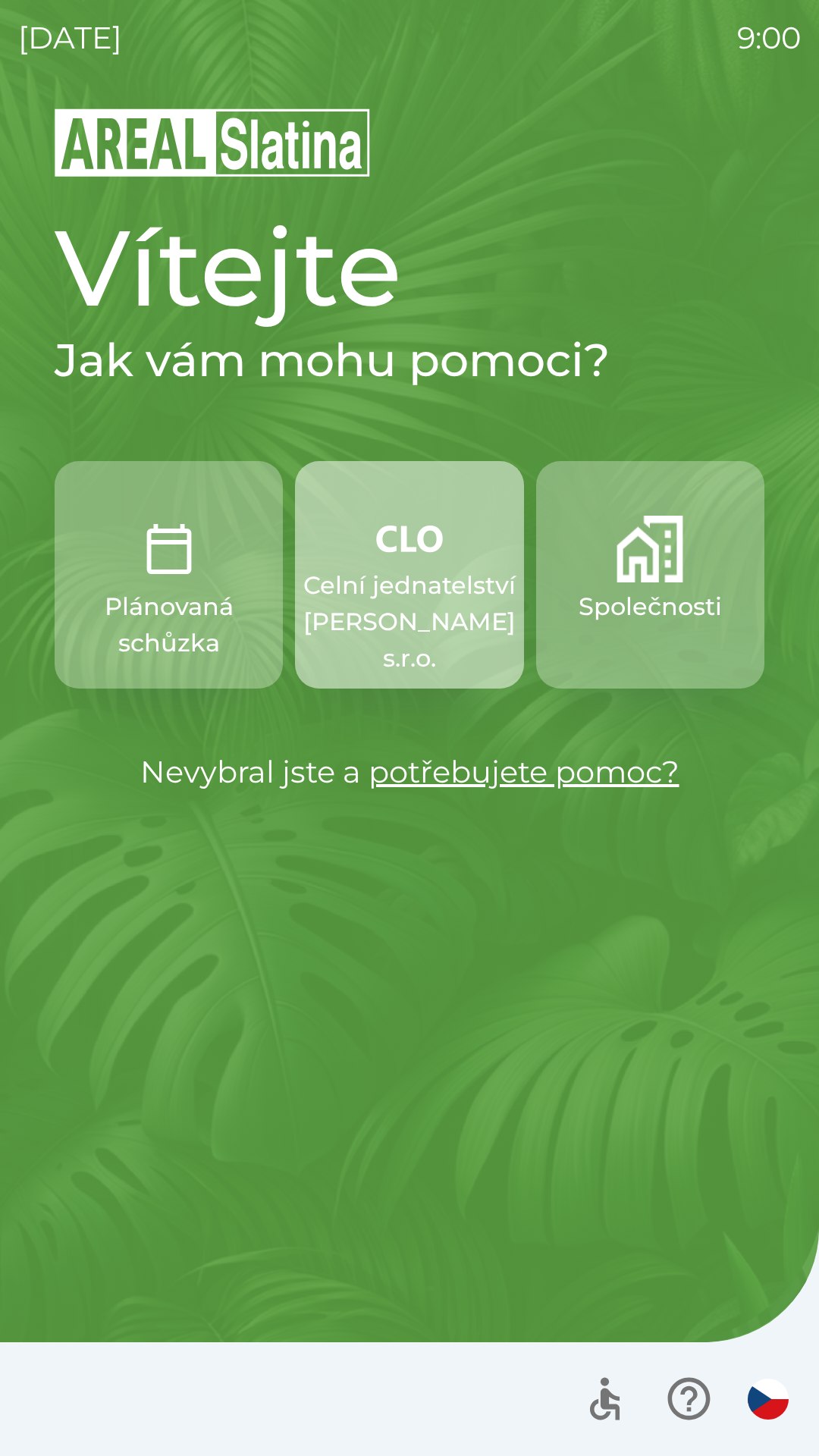
click at [432, 591] on p "Celní jednatelství [PERSON_NAME] s.r.o." at bounding box center [410, 621] width 213 height 109
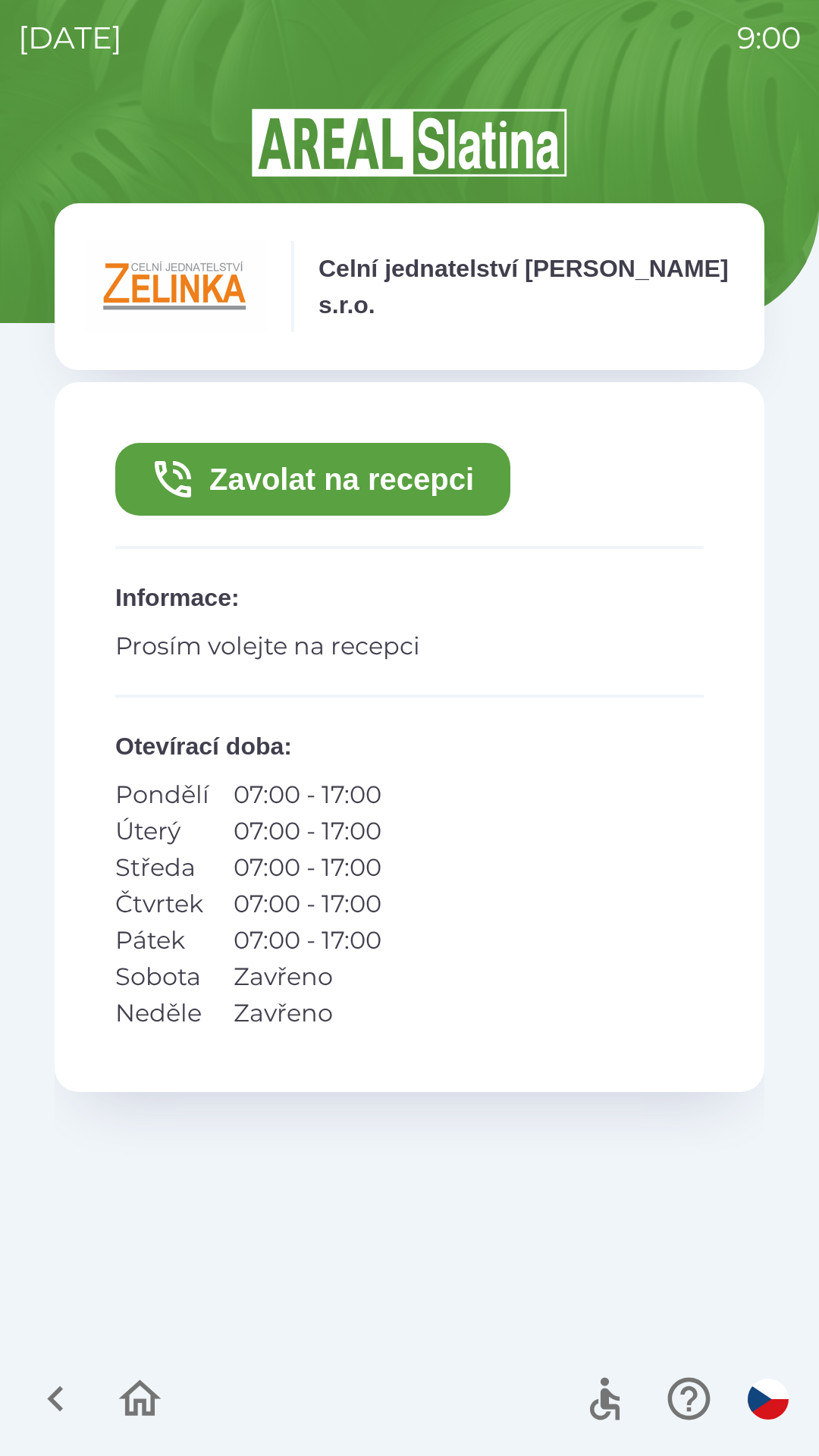
click at [403, 494] on button "Zavolat na recepci" at bounding box center [313, 478] width 395 height 73
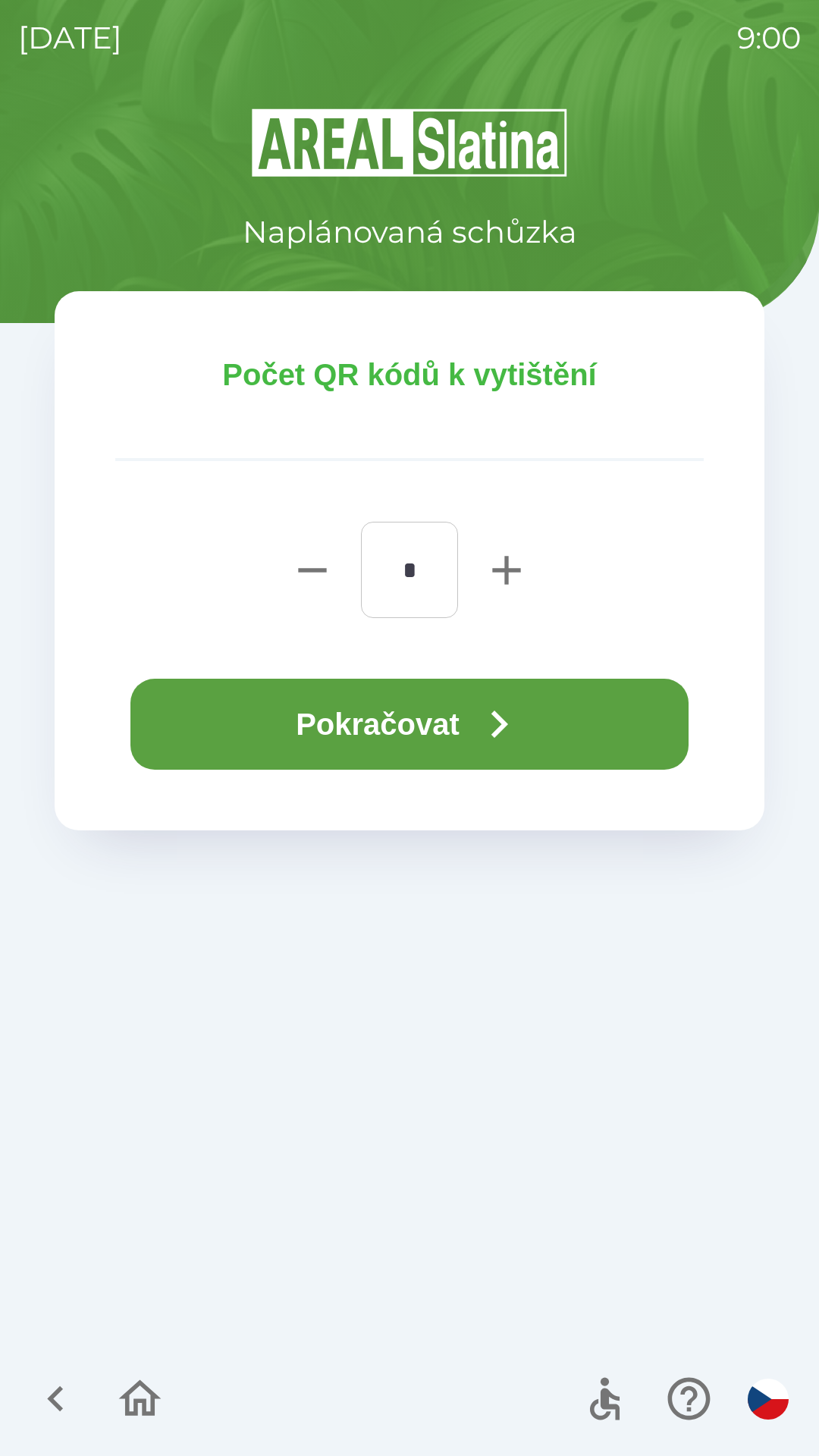
click at [447, 728] on button "Pokračovat" at bounding box center [409, 723] width 558 height 91
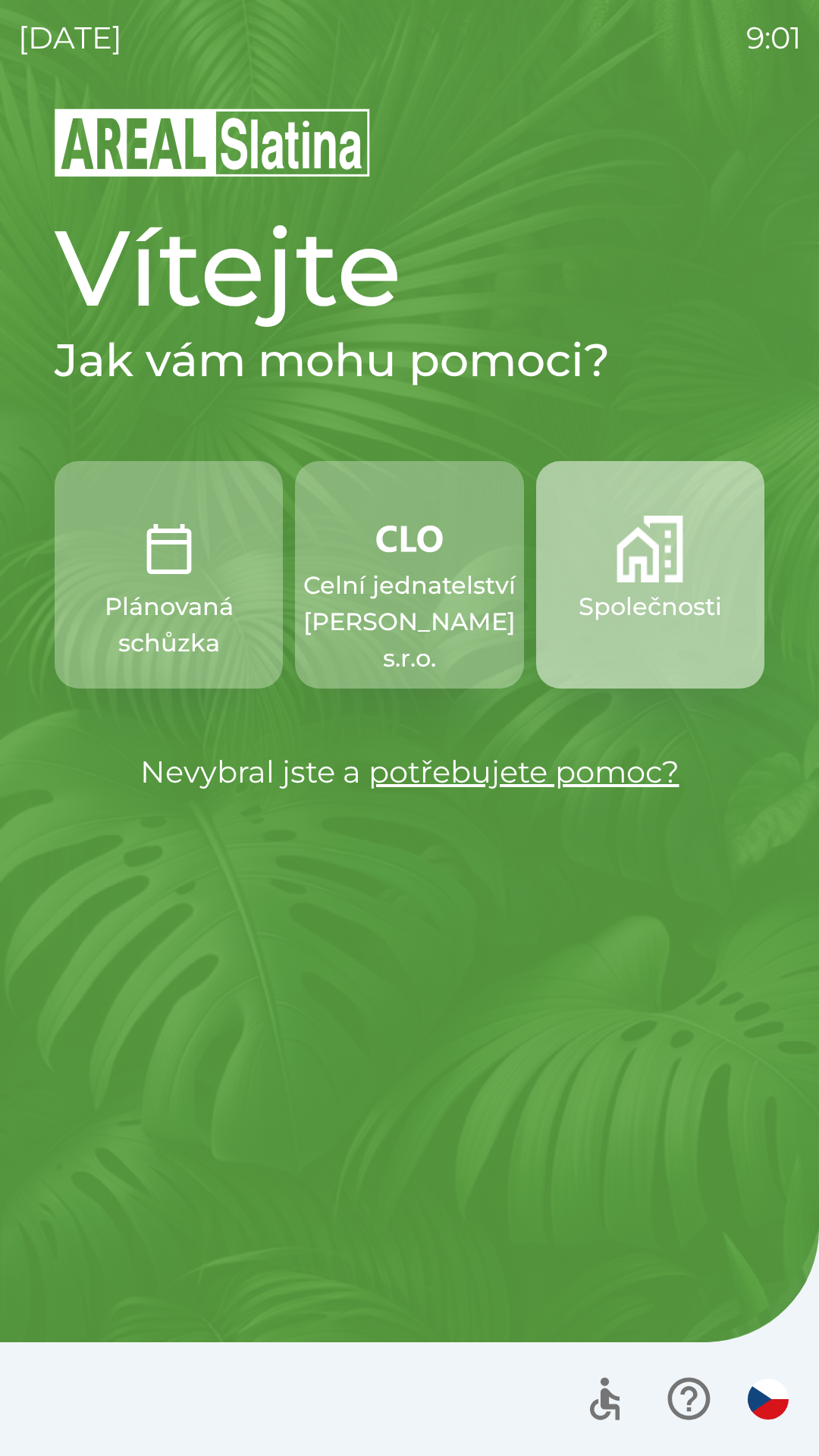
click at [642, 556] on img "button" at bounding box center [650, 549] width 67 height 67
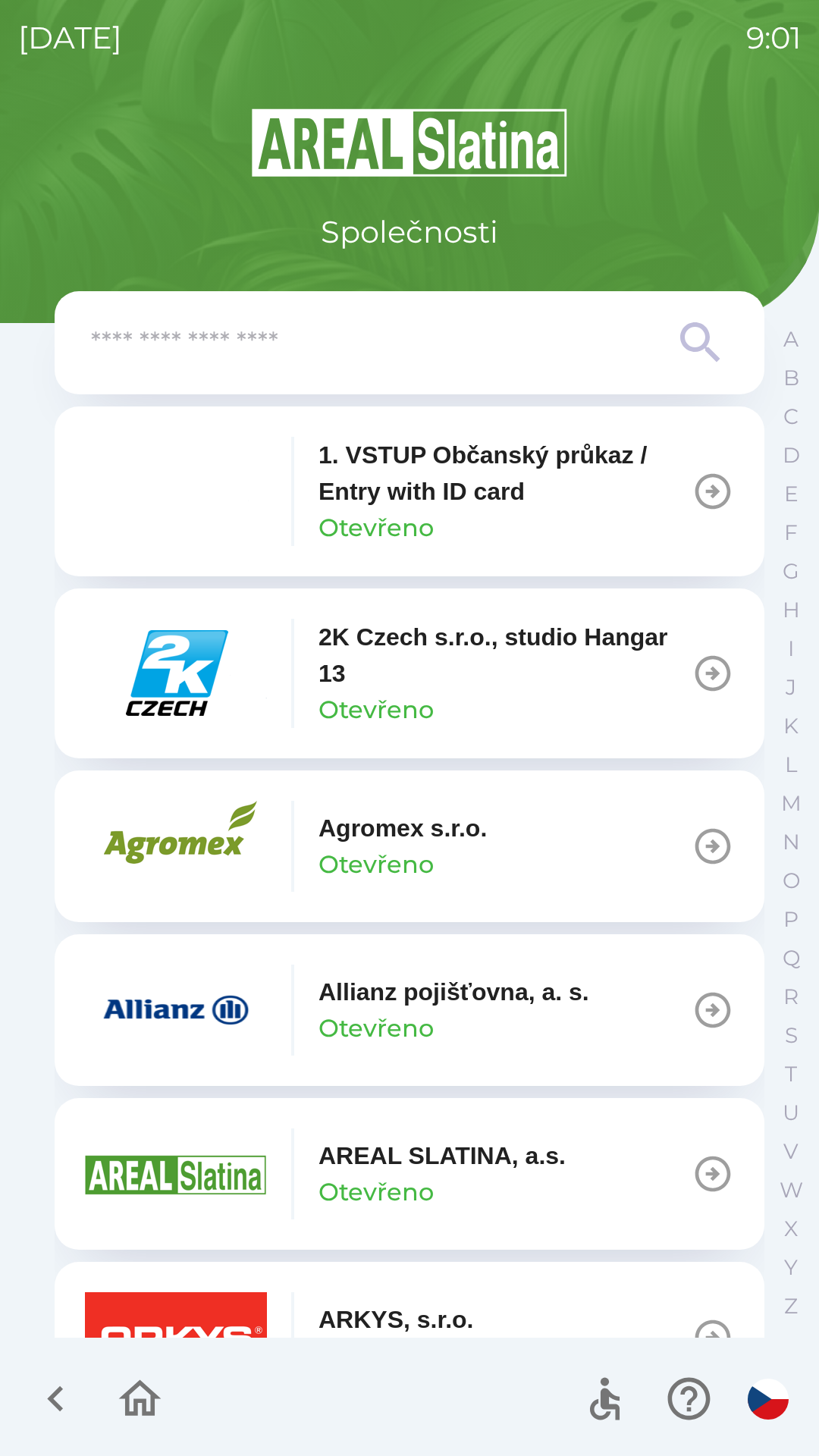
click at [706, 342] on icon at bounding box center [700, 342] width 40 height 40
click at [681, 338] on icon at bounding box center [700, 342] width 40 height 40
click at [663, 338] on input "text" at bounding box center [379, 343] width 577 height 41
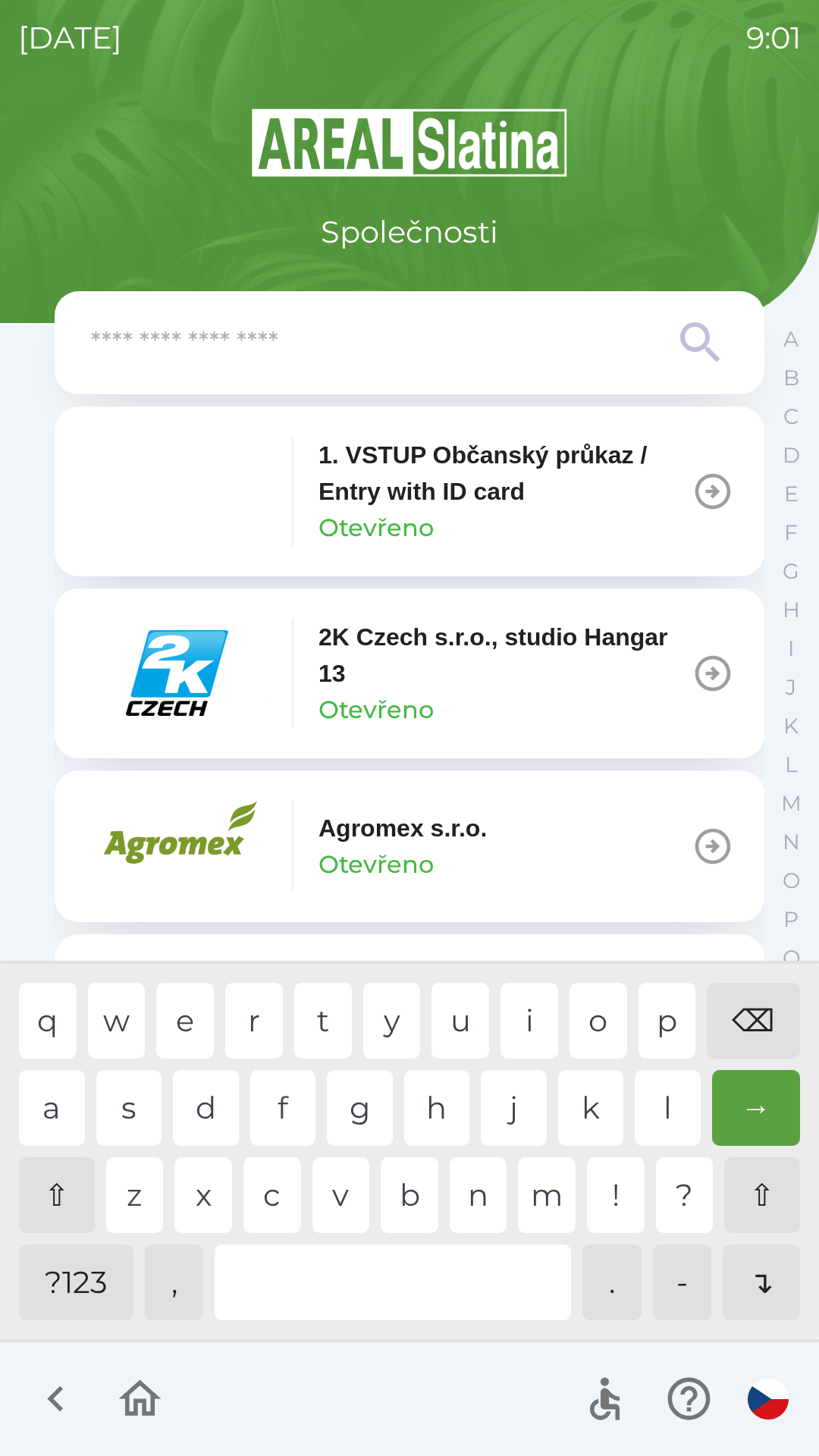
click at [494, 343] on input "text" at bounding box center [379, 343] width 577 height 41
click at [583, 1017] on div "o" at bounding box center [598, 1021] width 58 height 76
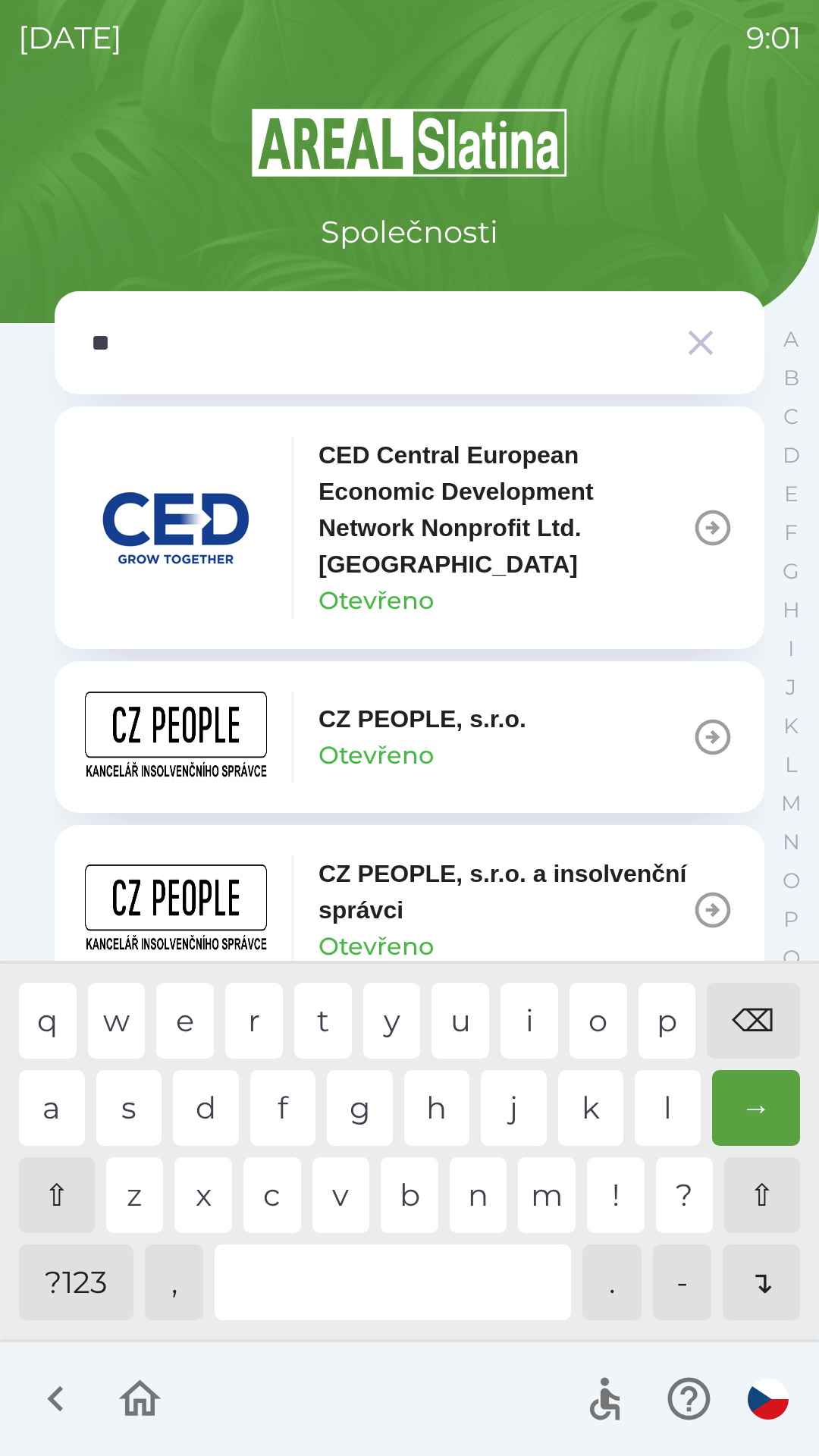
click at [645, 1006] on div "p" at bounding box center [668, 1021] width 58 height 76
type input "***"
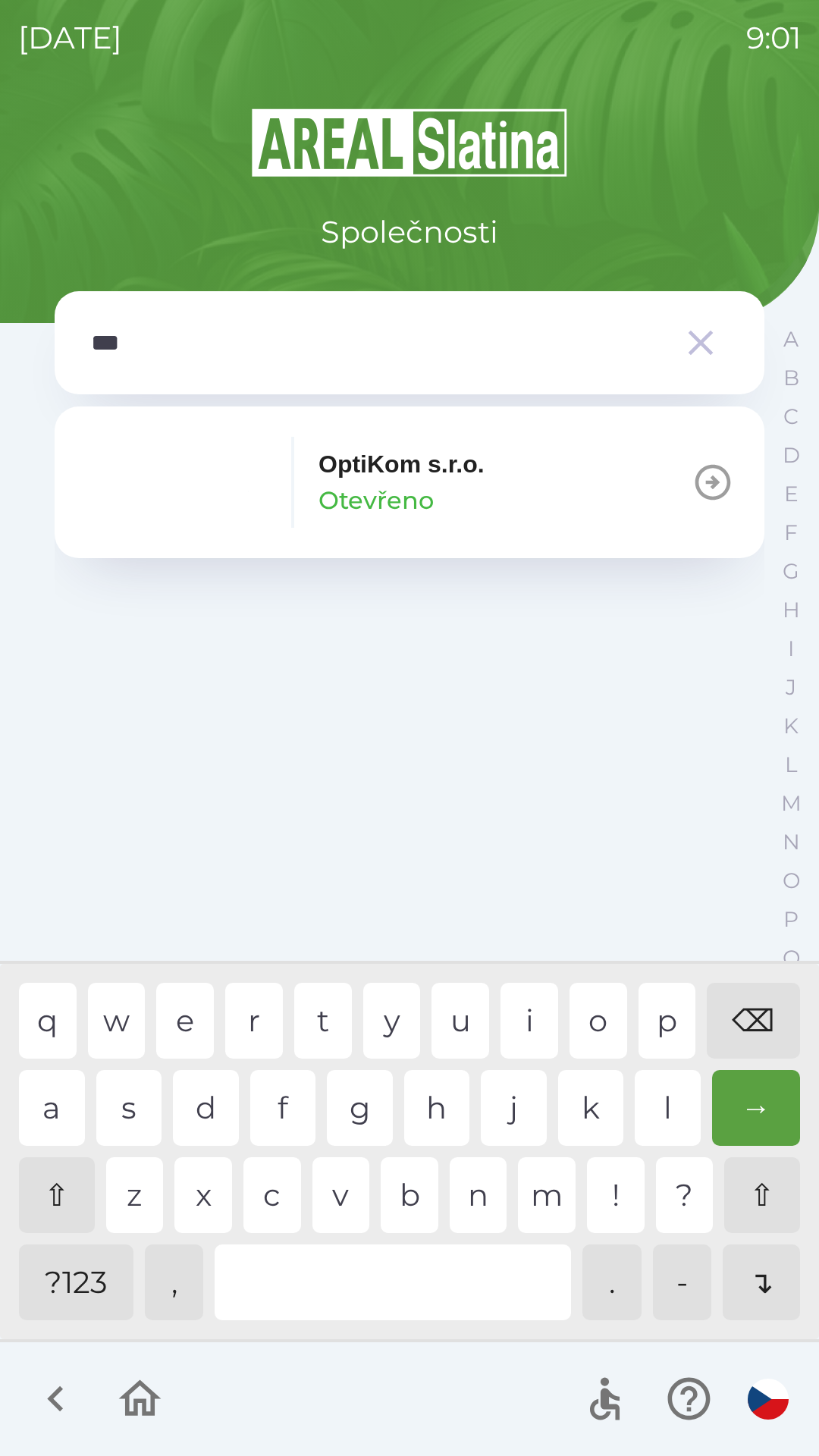
click at [380, 468] on p "OptiKom s.r.o." at bounding box center [401, 464] width 166 height 36
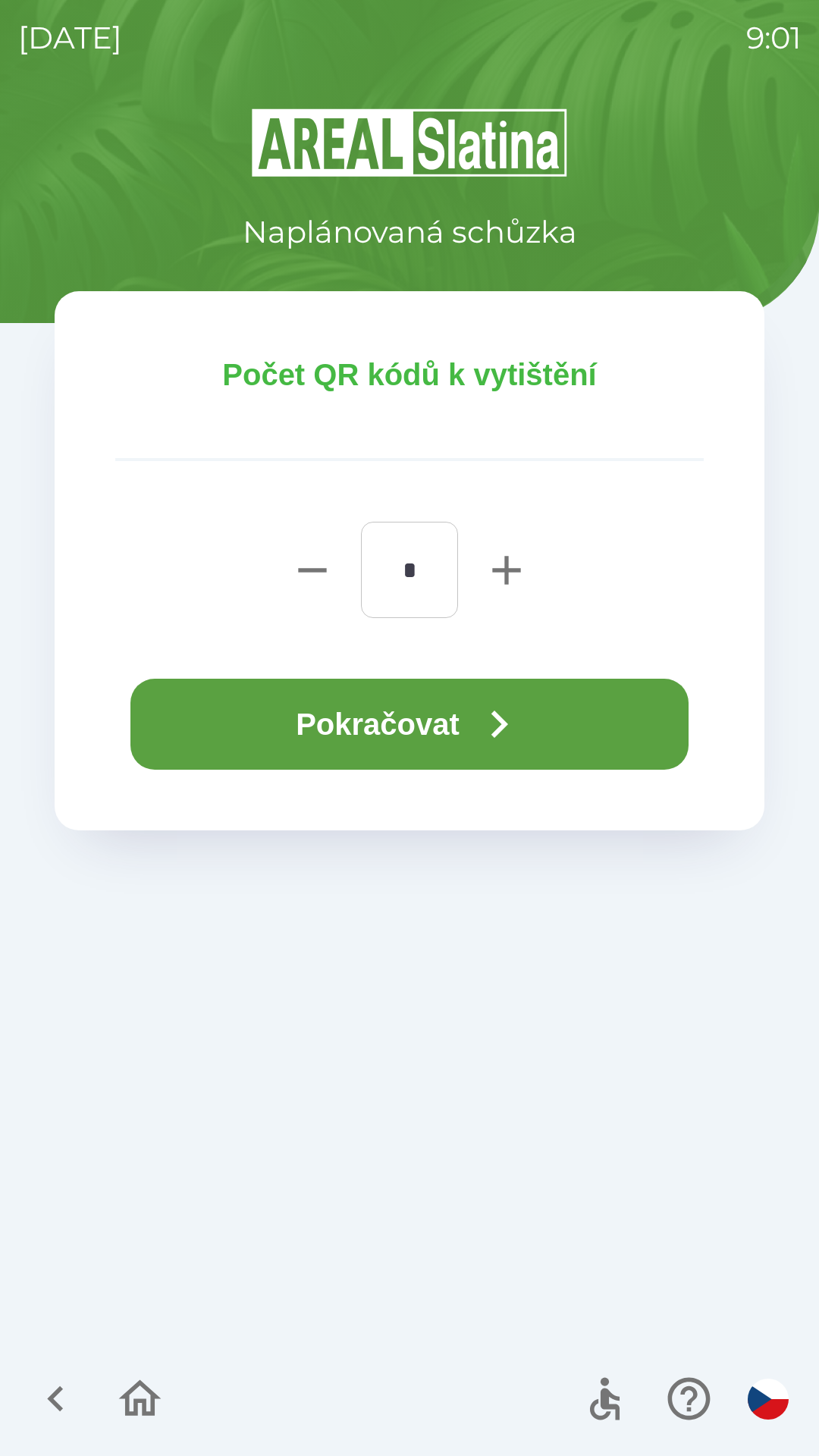
click at [459, 714] on button "Pokračovat" at bounding box center [409, 723] width 558 height 91
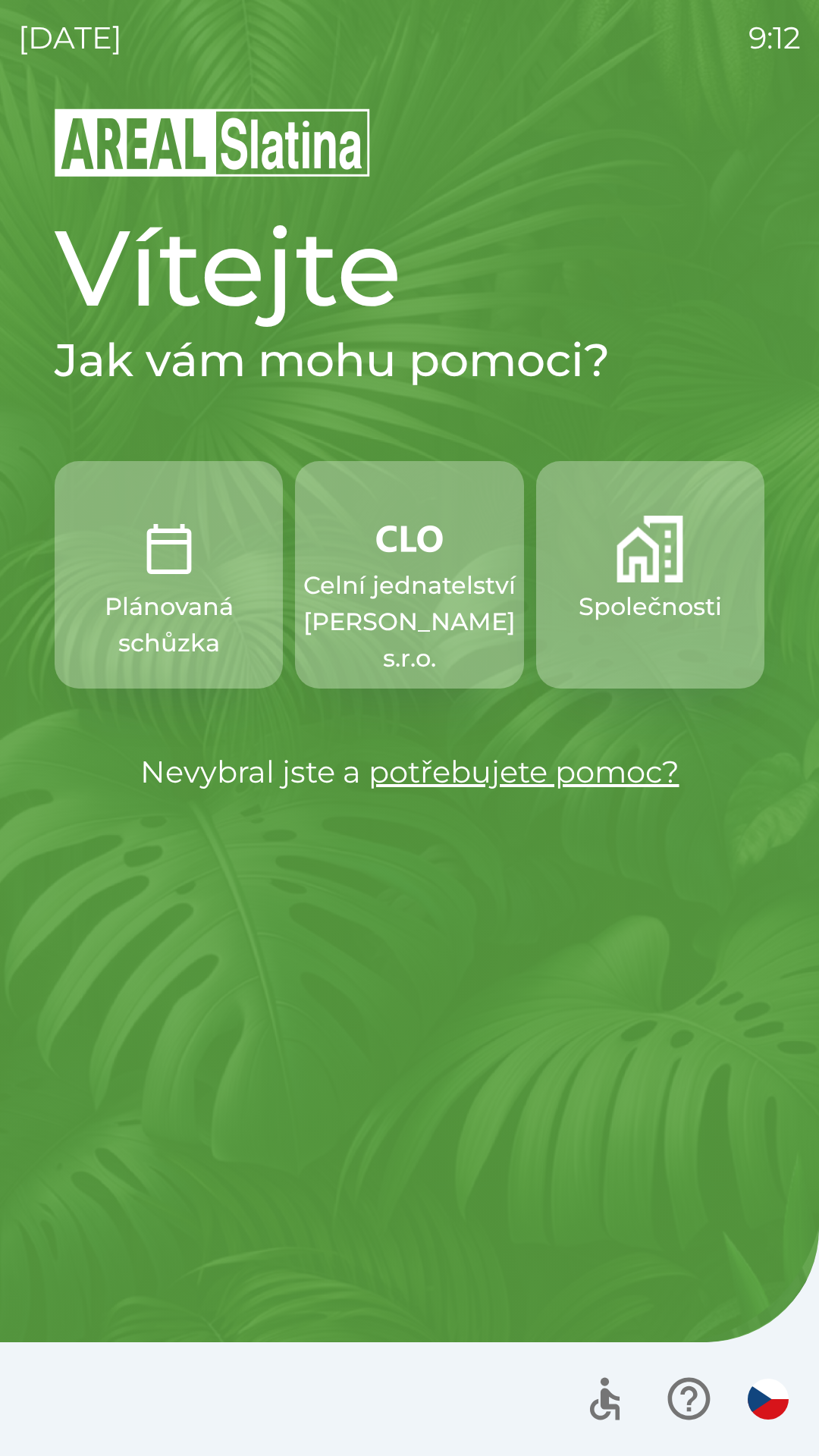
click at [399, 567] on p "Celní jednatelství [PERSON_NAME] s.r.o." at bounding box center [410, 621] width 213 height 109
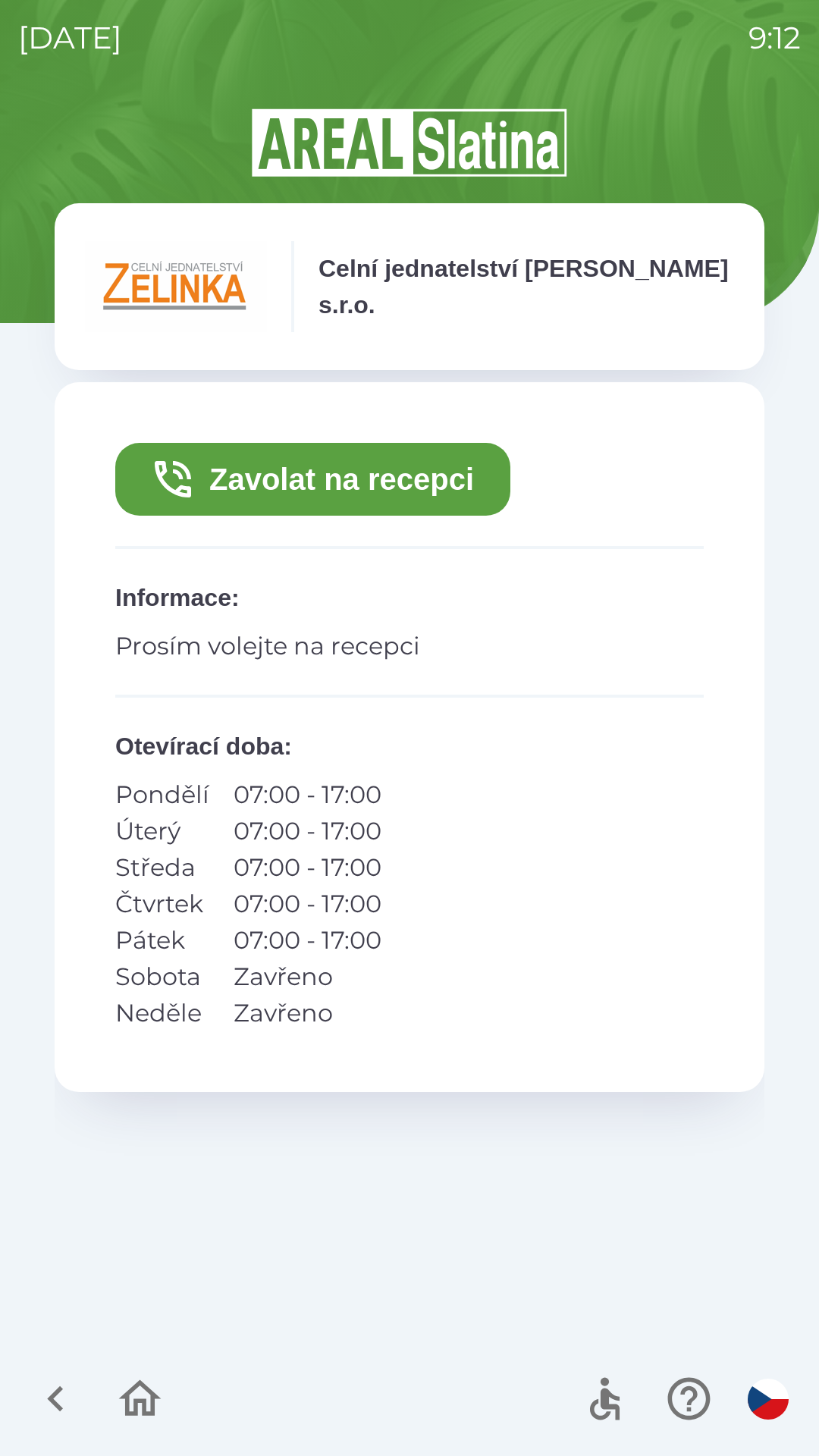
click at [323, 468] on button "Zavolat na recepci" at bounding box center [313, 478] width 395 height 73
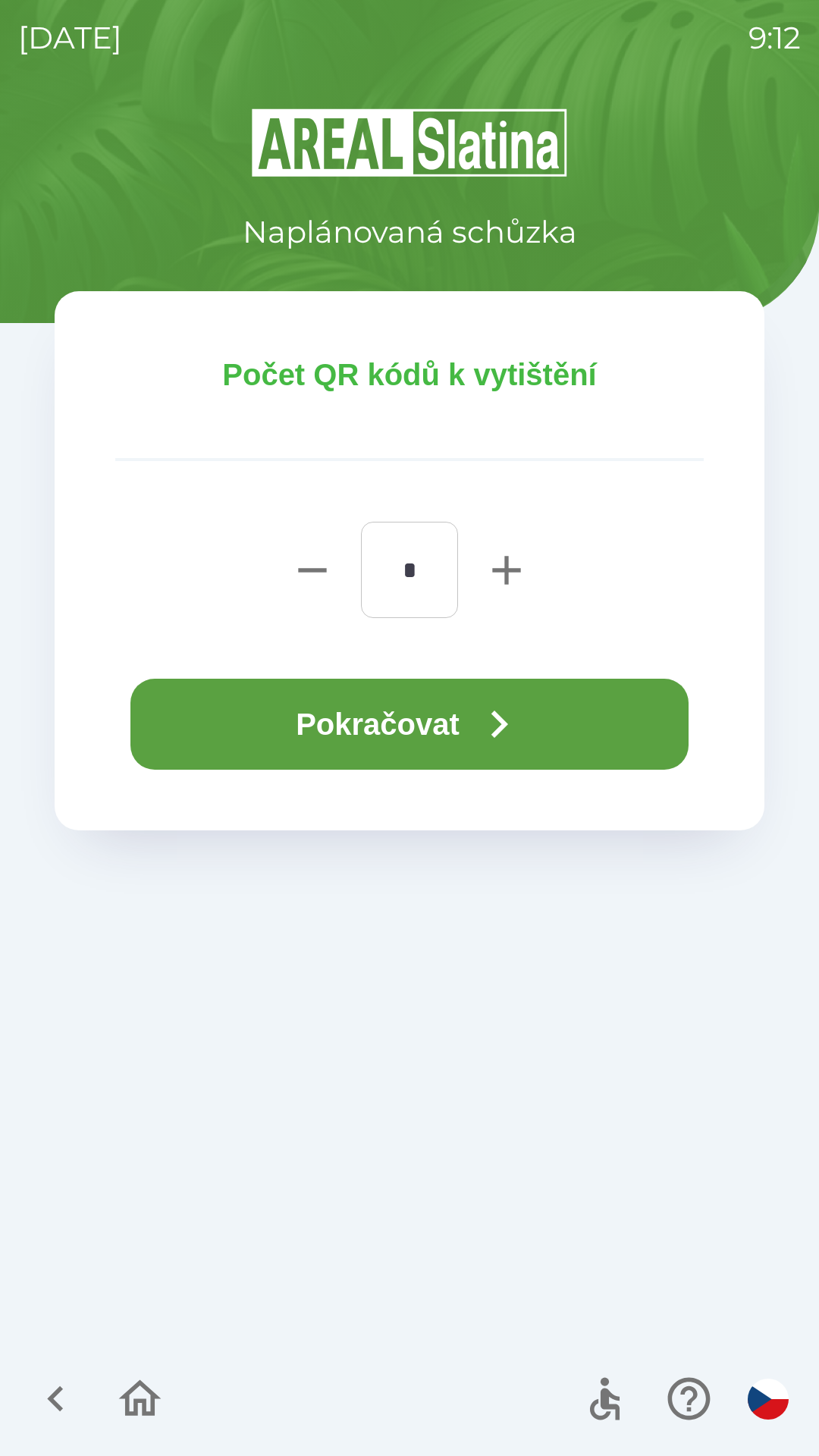
click at [494, 739] on icon "button" at bounding box center [498, 723] width 55 height 55
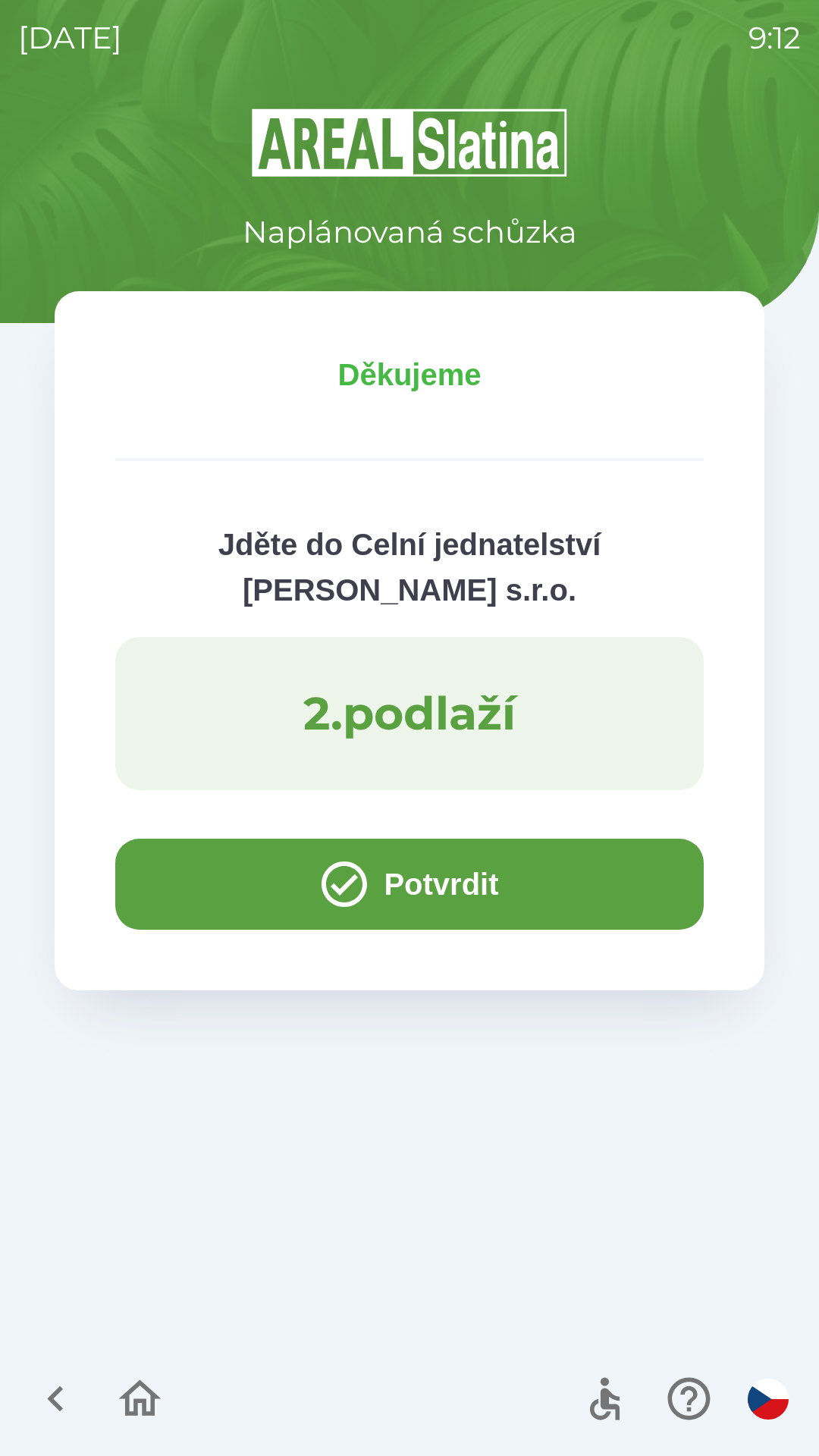
click at [163, 865] on button "Potvrdit" at bounding box center [409, 884] width 588 height 91
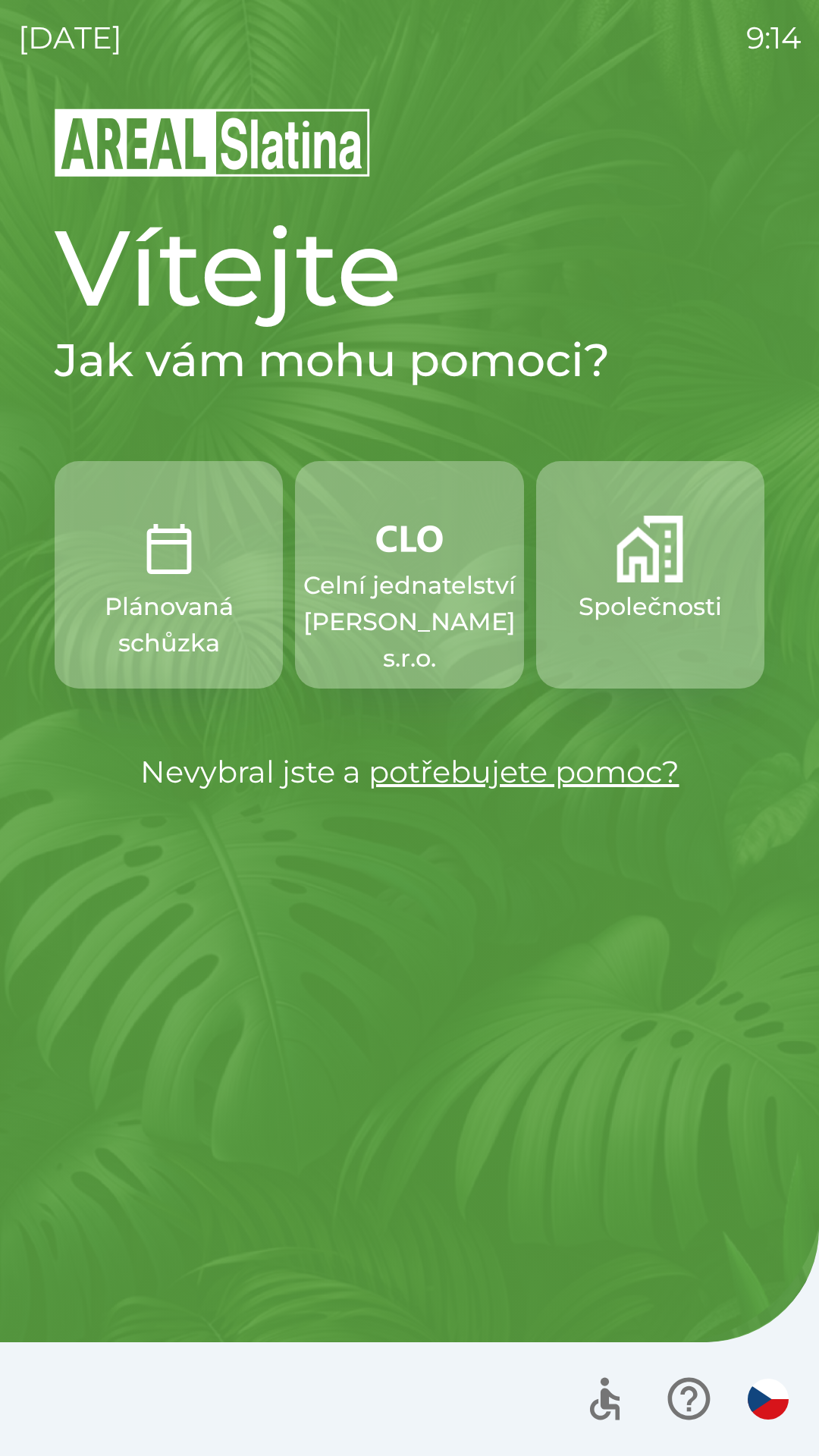
click at [428, 588] on p "Celní jednatelství [PERSON_NAME] s.r.o." at bounding box center [410, 621] width 213 height 109
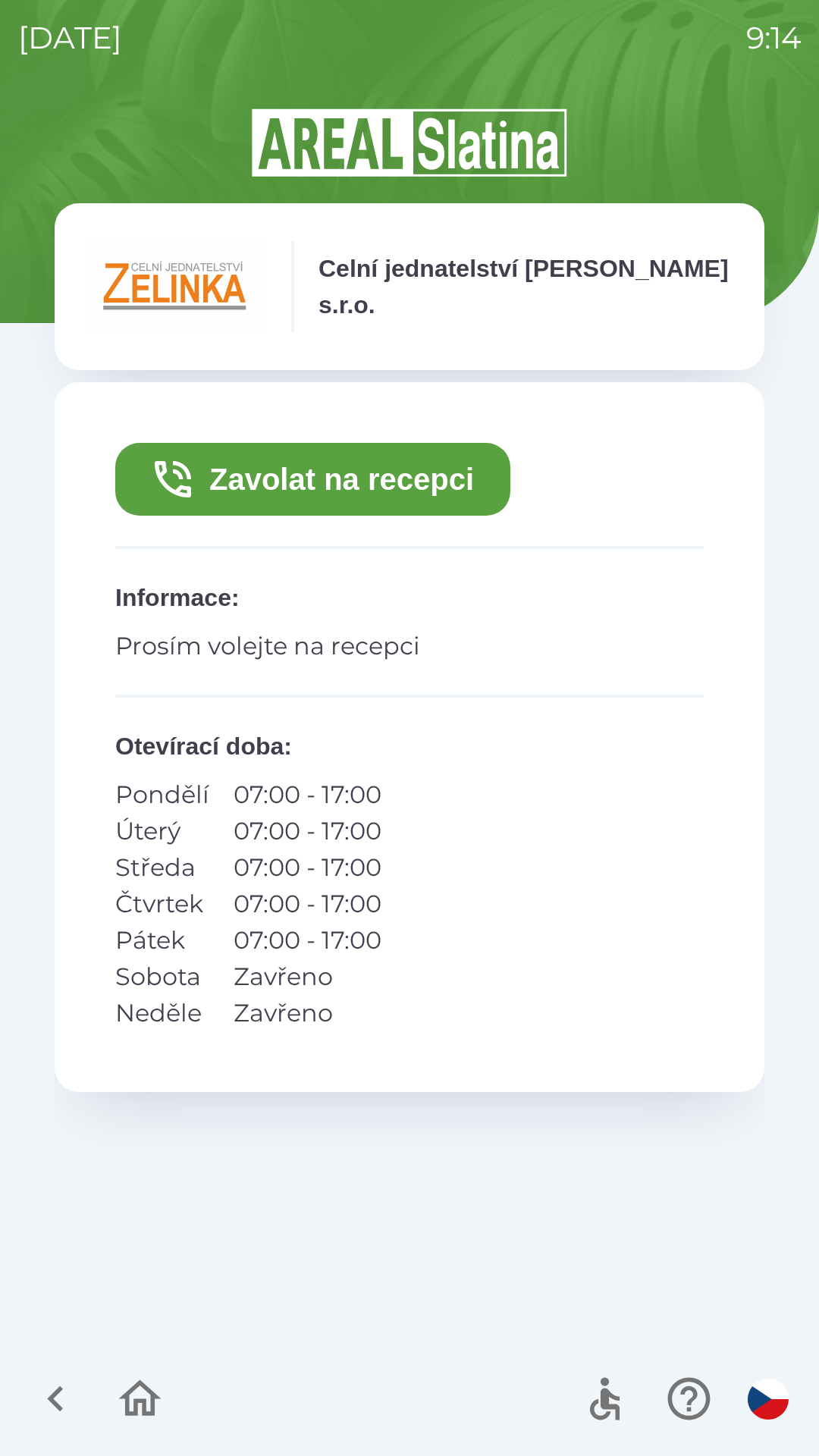
click at [395, 467] on button "Zavolat na recepci" at bounding box center [313, 478] width 395 height 73
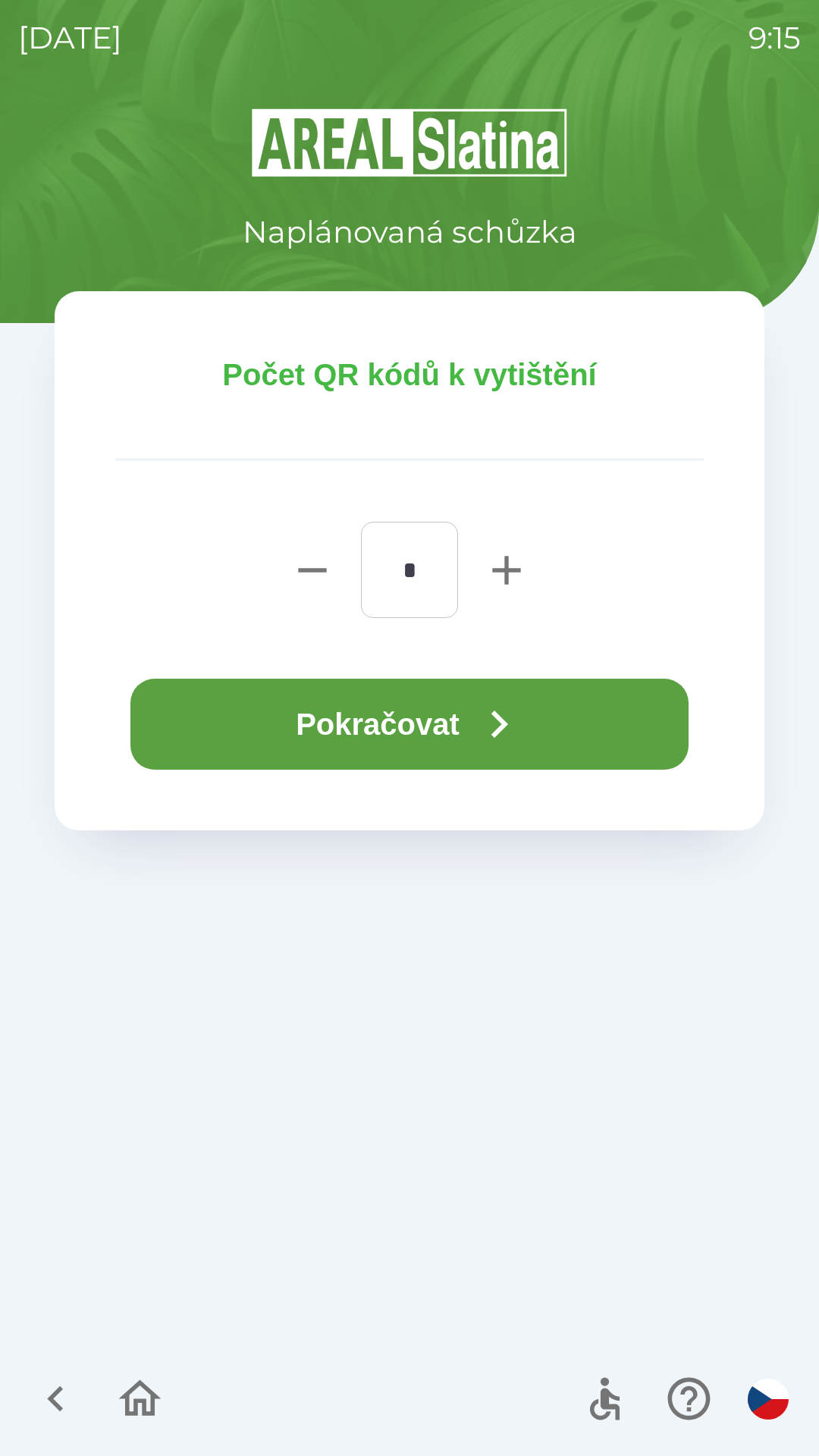
click at [504, 572] on icon "button" at bounding box center [506, 570] width 49 height 49
click at [507, 575] on icon "button" at bounding box center [505, 569] width 28 height 28
type input "*"
click at [427, 724] on button "Pokračovat" at bounding box center [409, 723] width 558 height 91
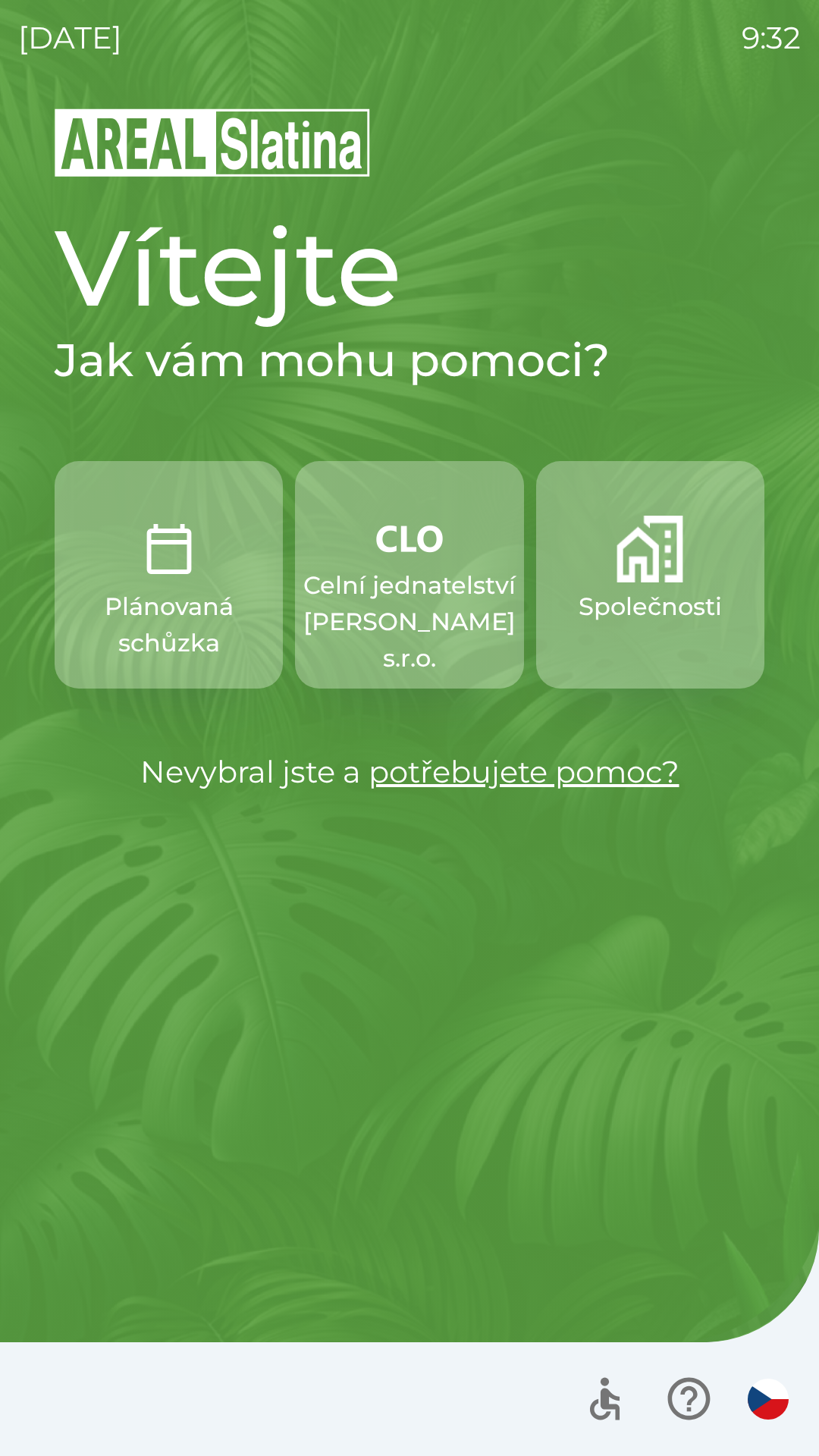
click at [428, 631] on p "Celní jednatelství [PERSON_NAME] s.r.o." at bounding box center [410, 621] width 213 height 109
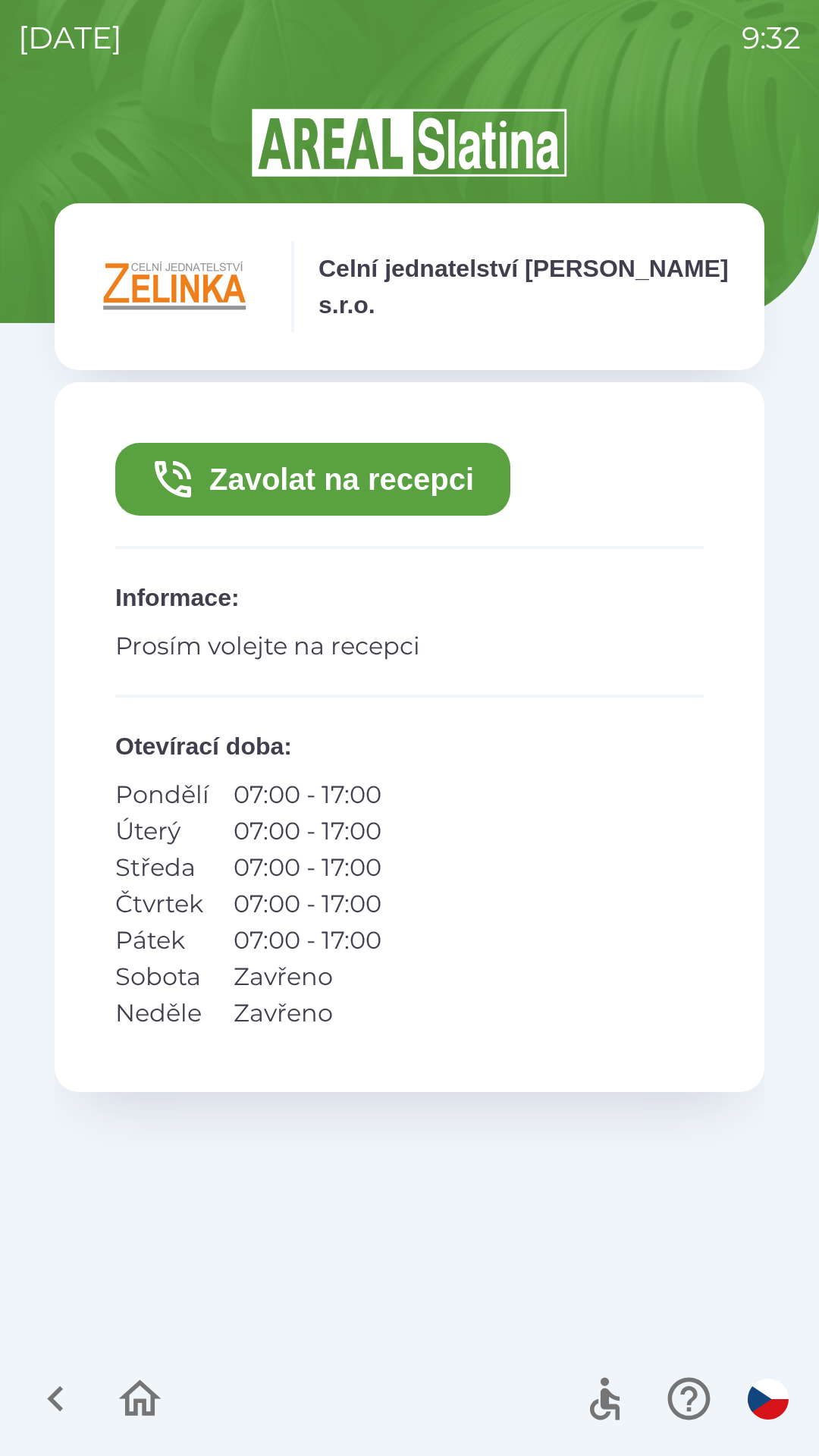
click at [397, 490] on button "Zavolat na recepci" at bounding box center [313, 478] width 395 height 73
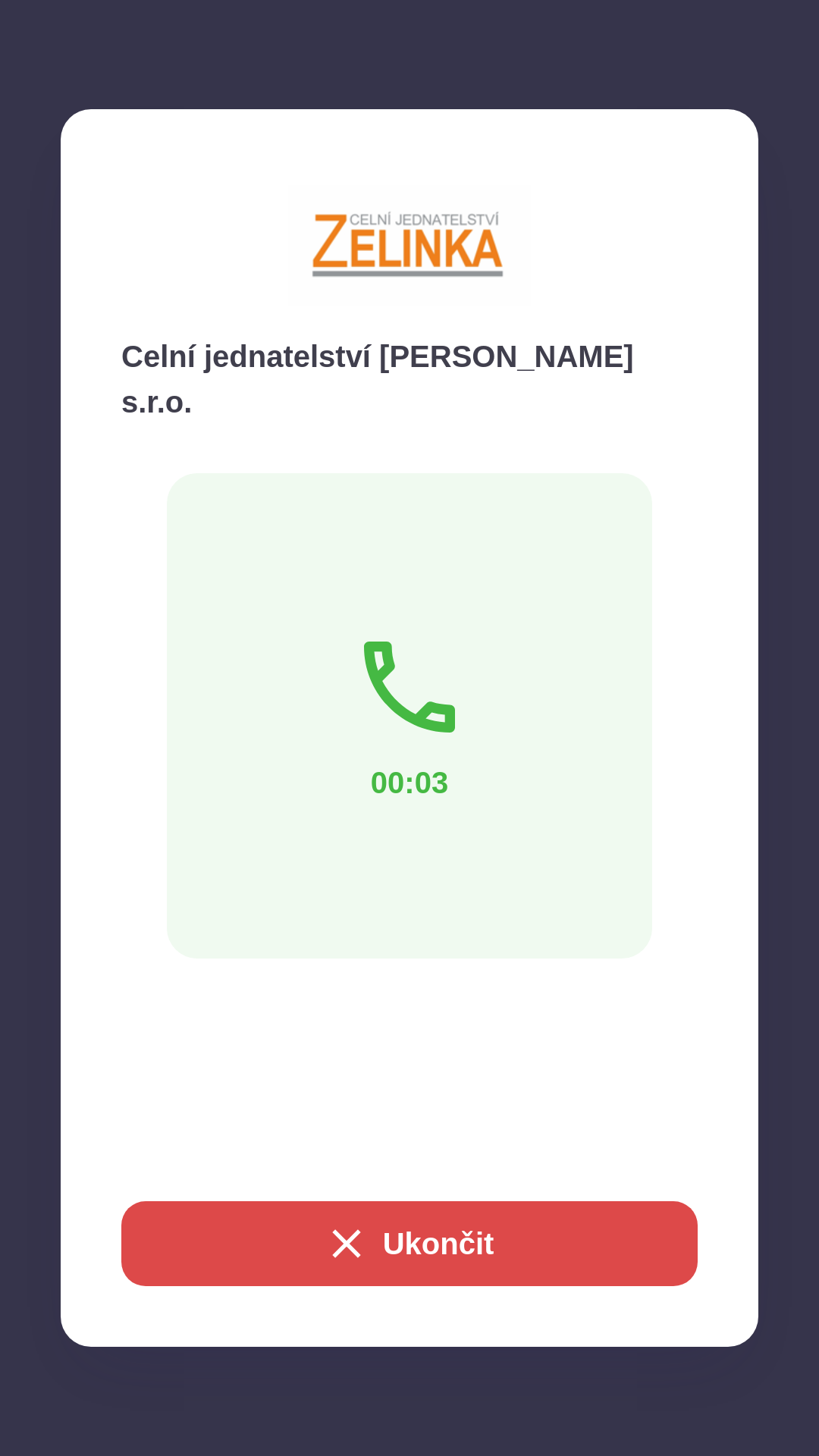
click at [473, 1262] on button "Ukončit" at bounding box center [410, 1243] width 577 height 85
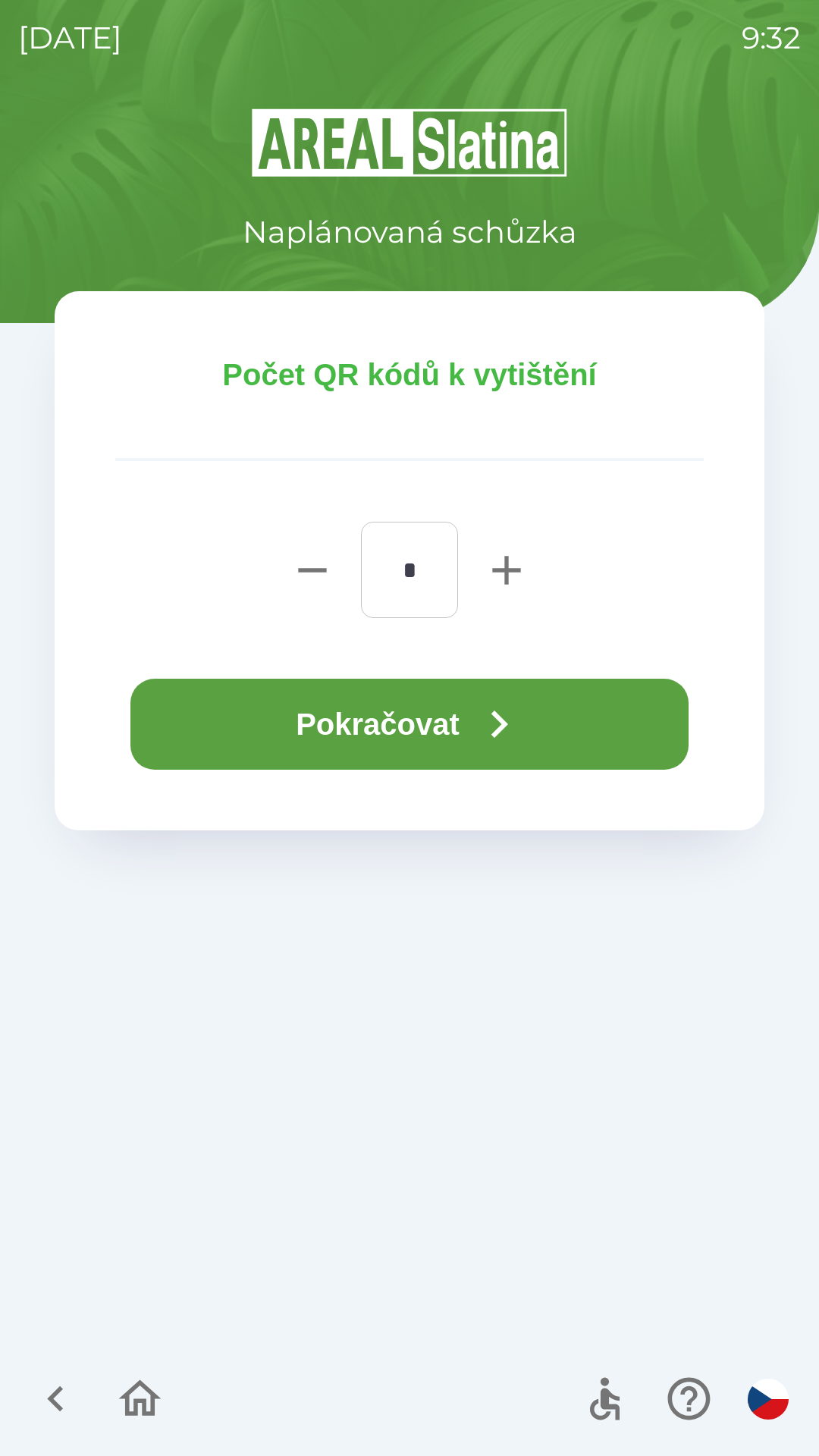
click at [426, 744] on button "Pokračovat" at bounding box center [409, 723] width 558 height 91
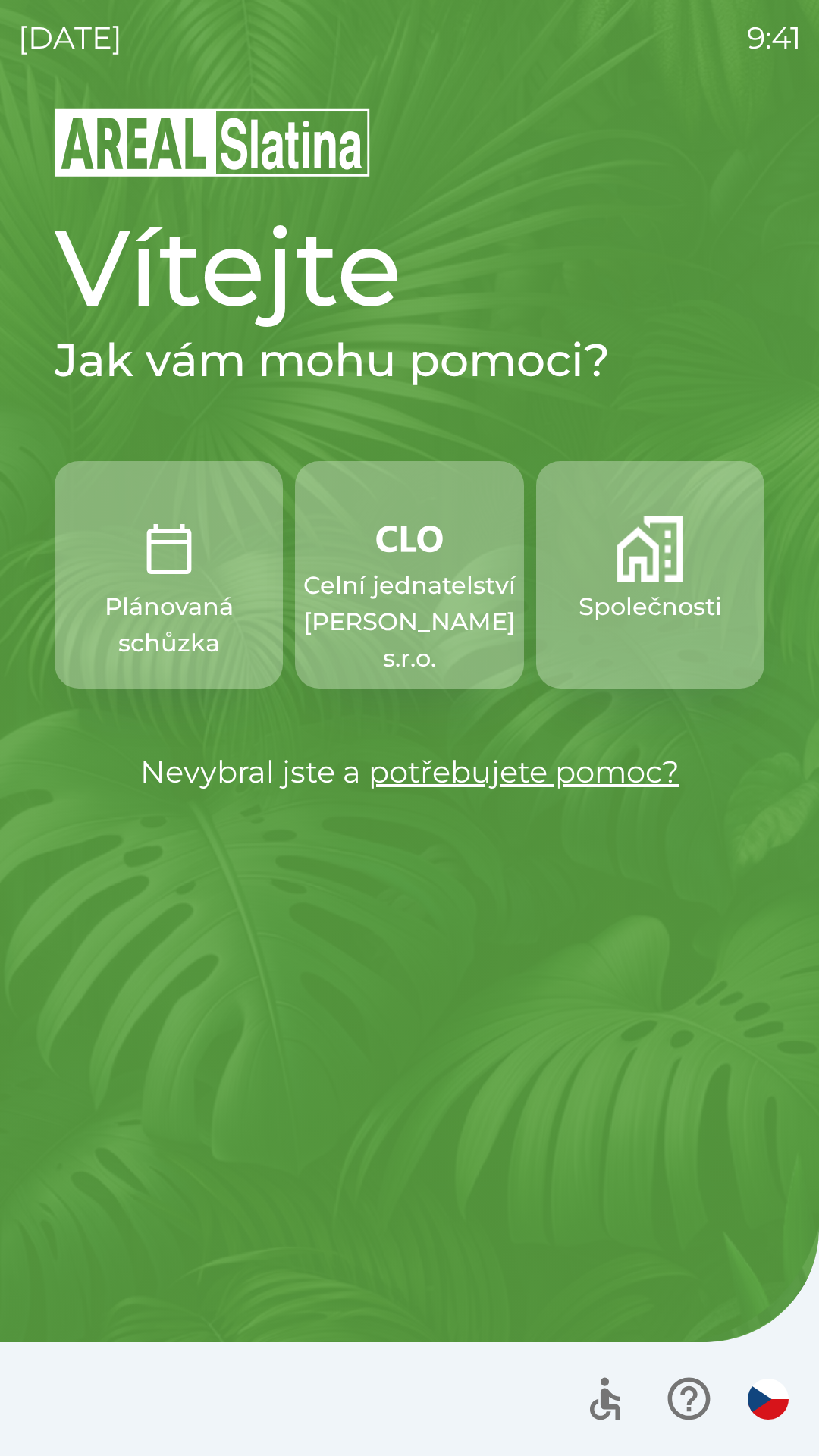
click at [383, 591] on p "Celní jednatelství [PERSON_NAME] s.r.o." at bounding box center [410, 621] width 213 height 109
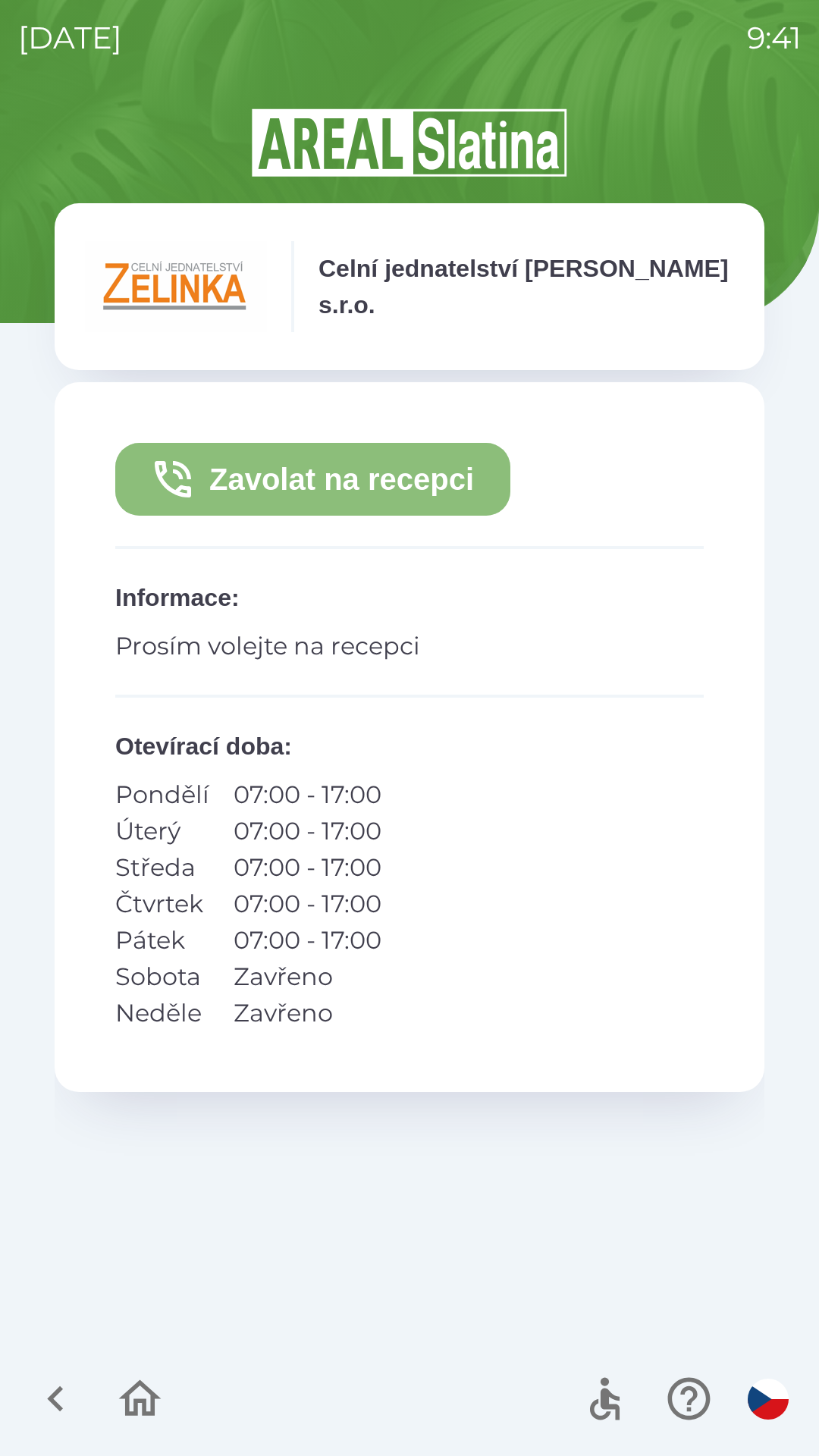
click at [260, 469] on button "Zavolat na recepci" at bounding box center [313, 478] width 395 height 73
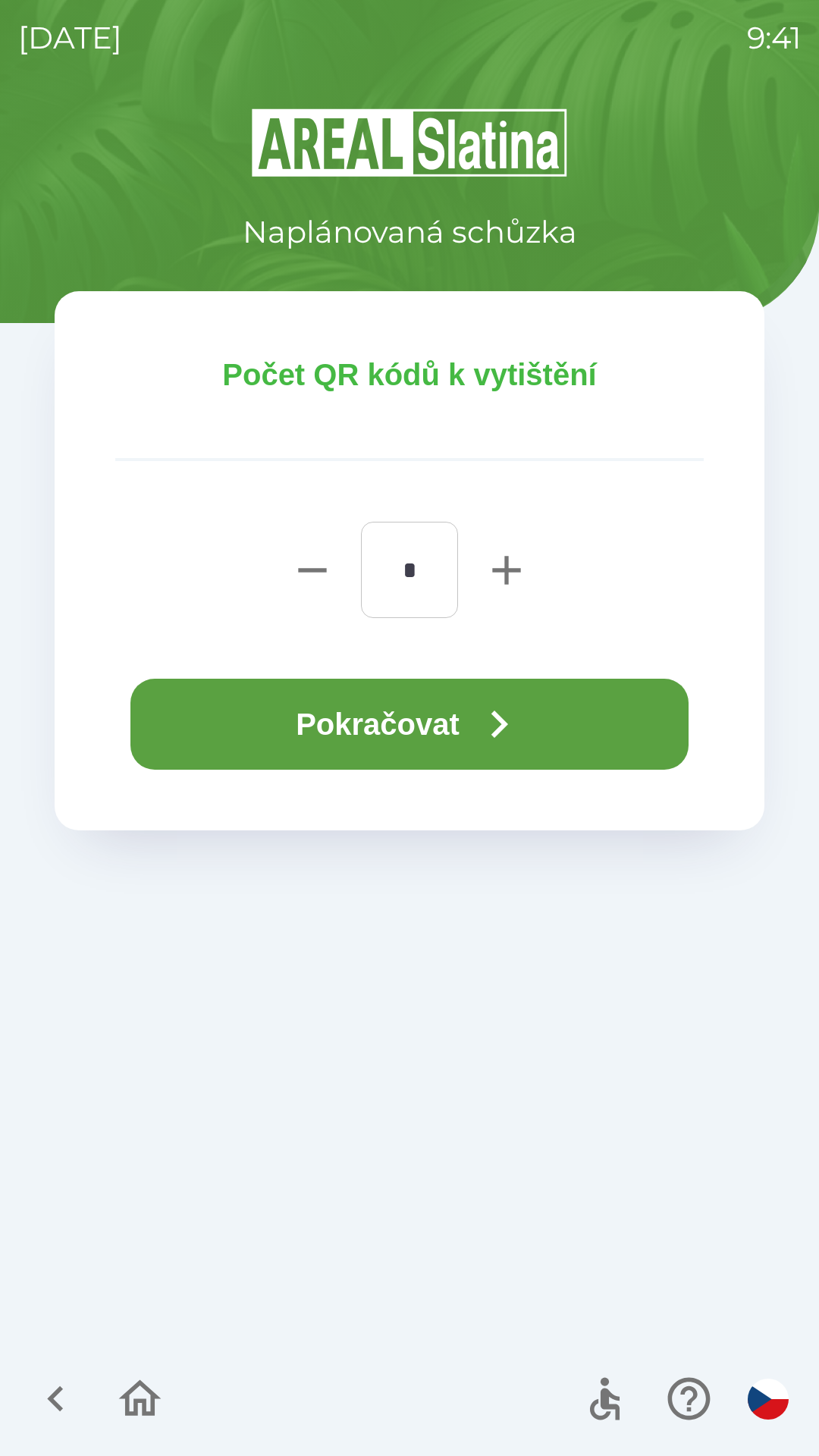
click at [315, 718] on button "Pokračovat" at bounding box center [409, 723] width 558 height 91
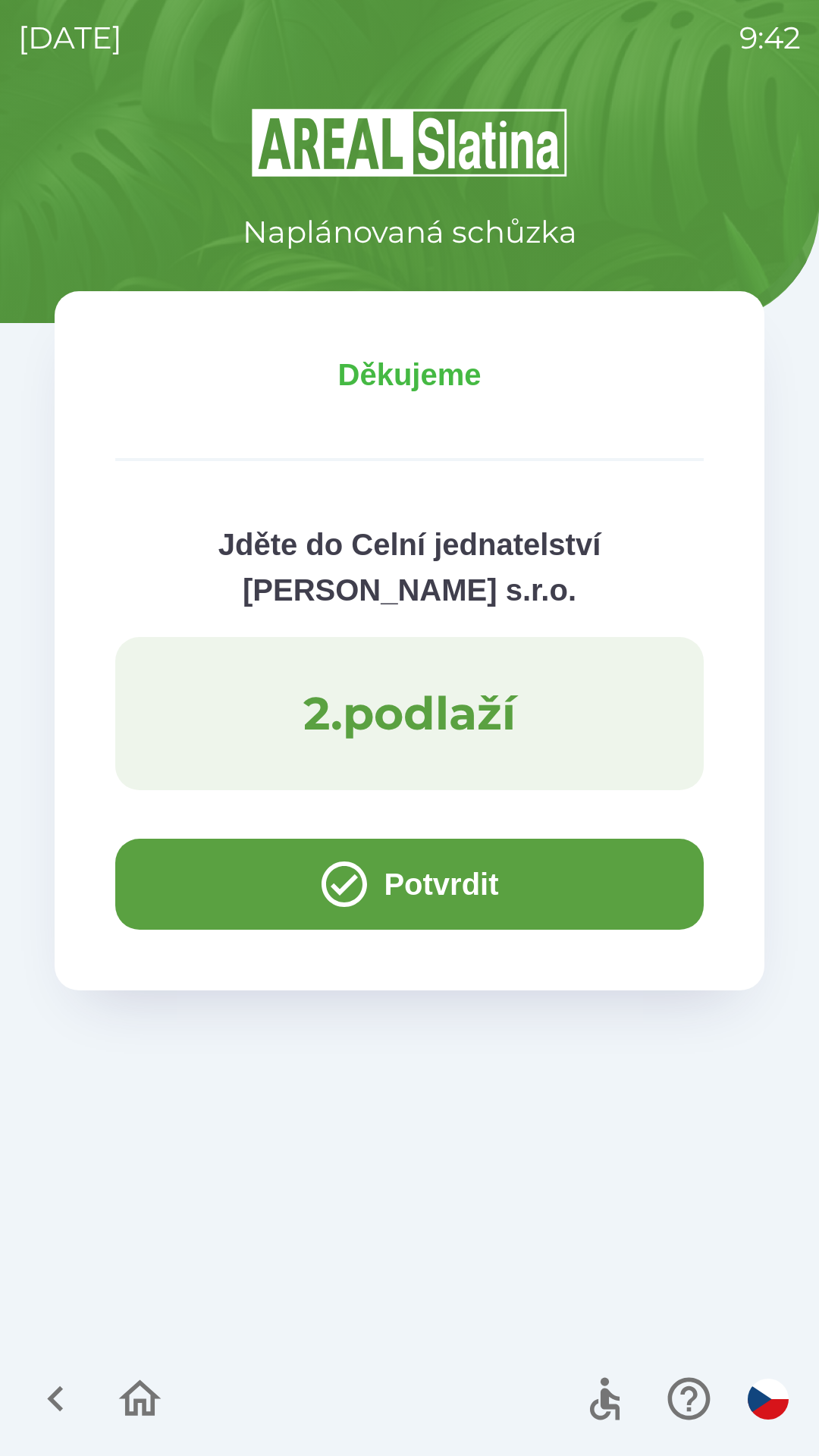
click at [215, 877] on button "Potvrdit" at bounding box center [409, 884] width 588 height 91
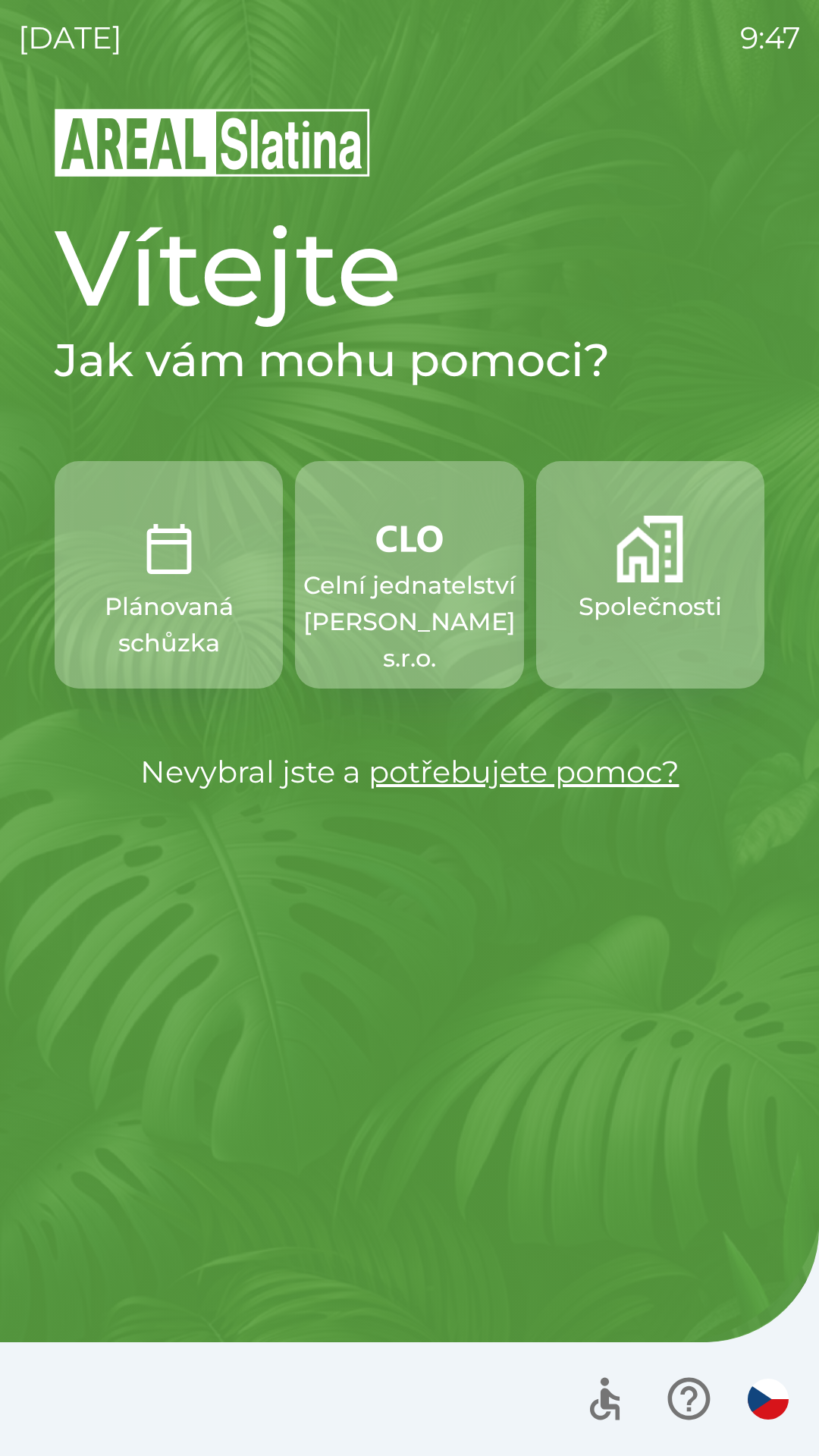
click at [648, 589] on p "Společnosti" at bounding box center [650, 606] width 143 height 36
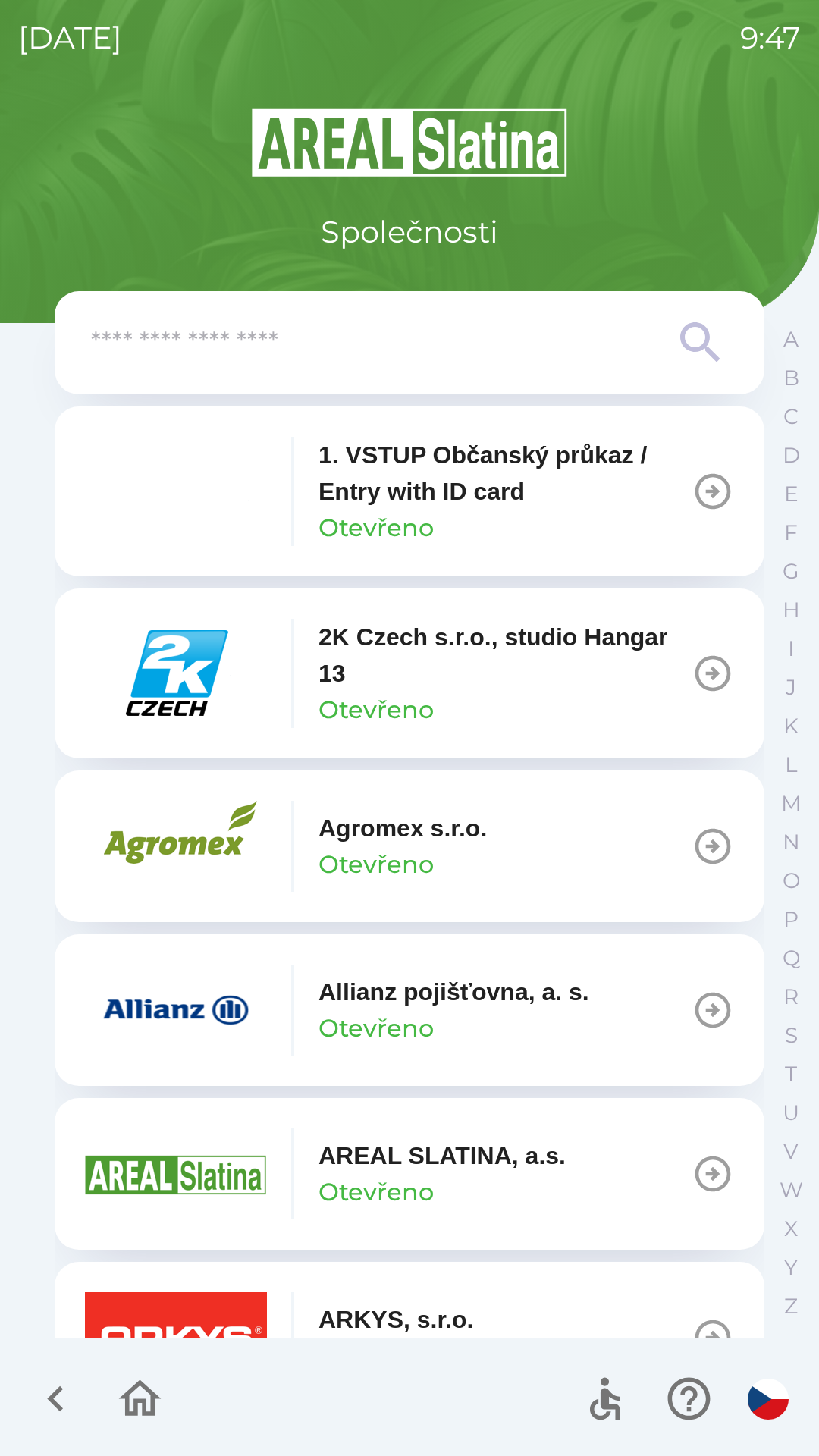
click at [257, 971] on img "button" at bounding box center [176, 1009] width 182 height 91
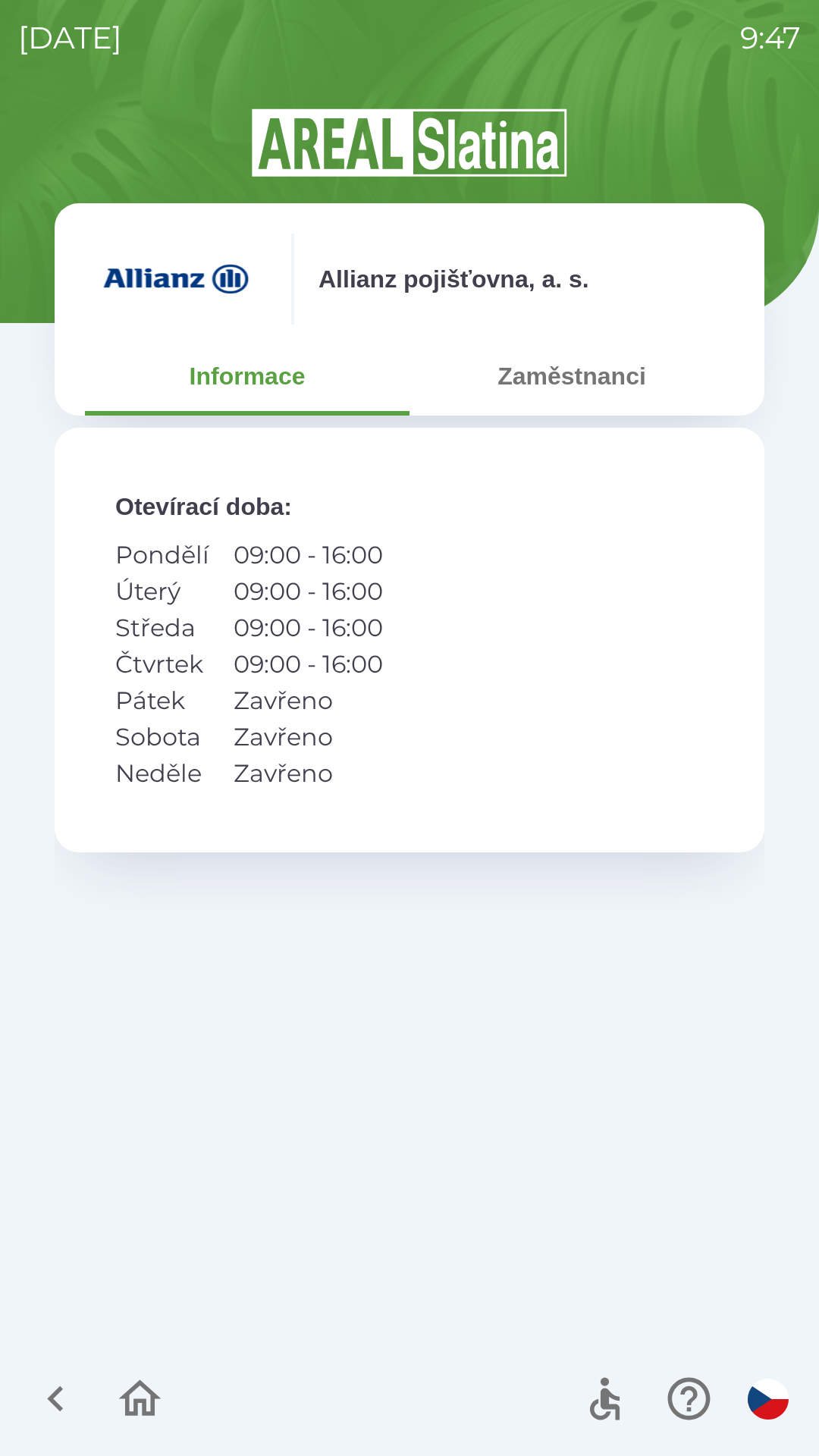
click at [611, 372] on button "Zaměstnanci" at bounding box center [571, 376] width 324 height 55
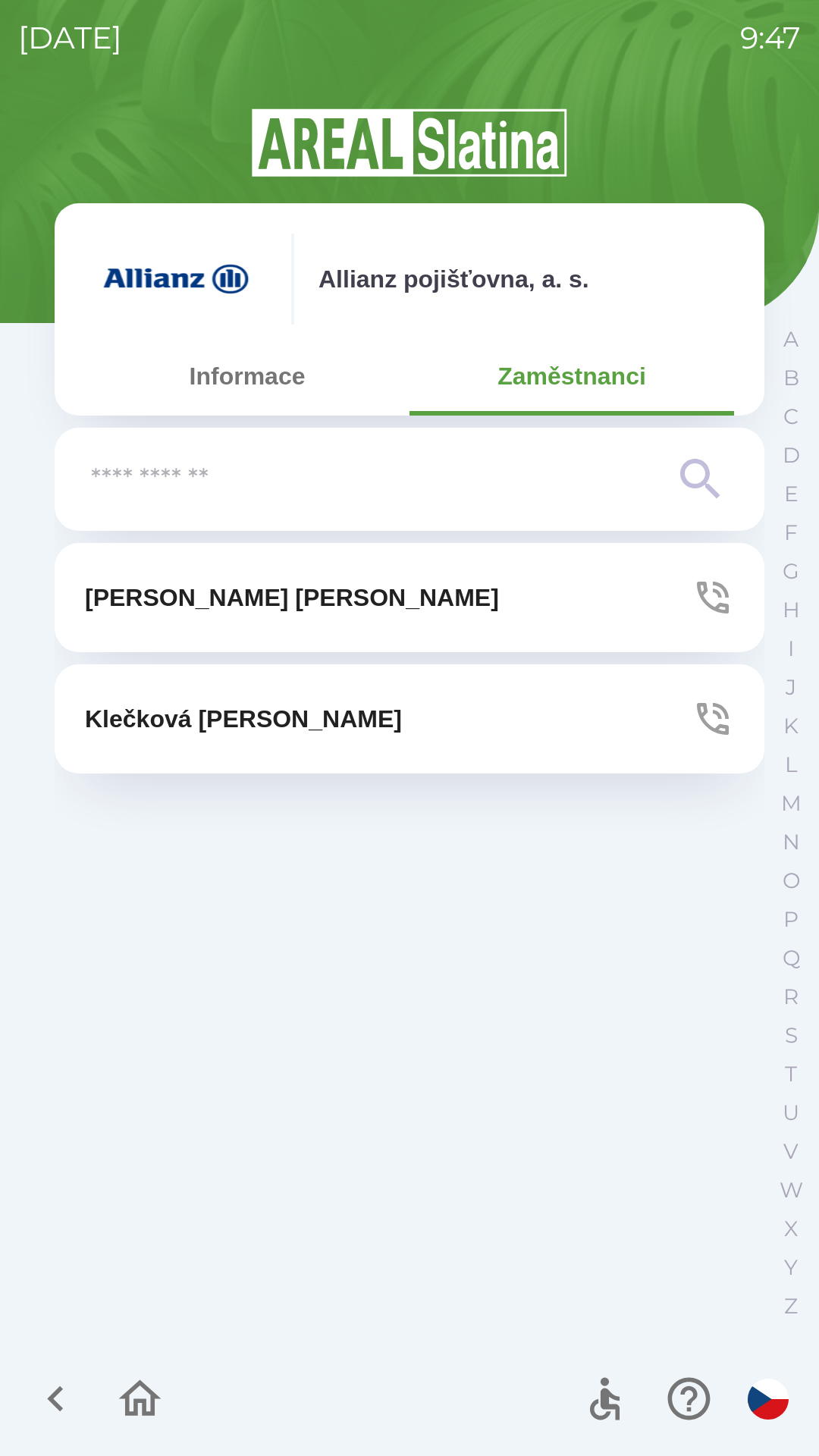
click at [460, 589] on button "[PERSON_NAME]" at bounding box center [410, 597] width 710 height 109
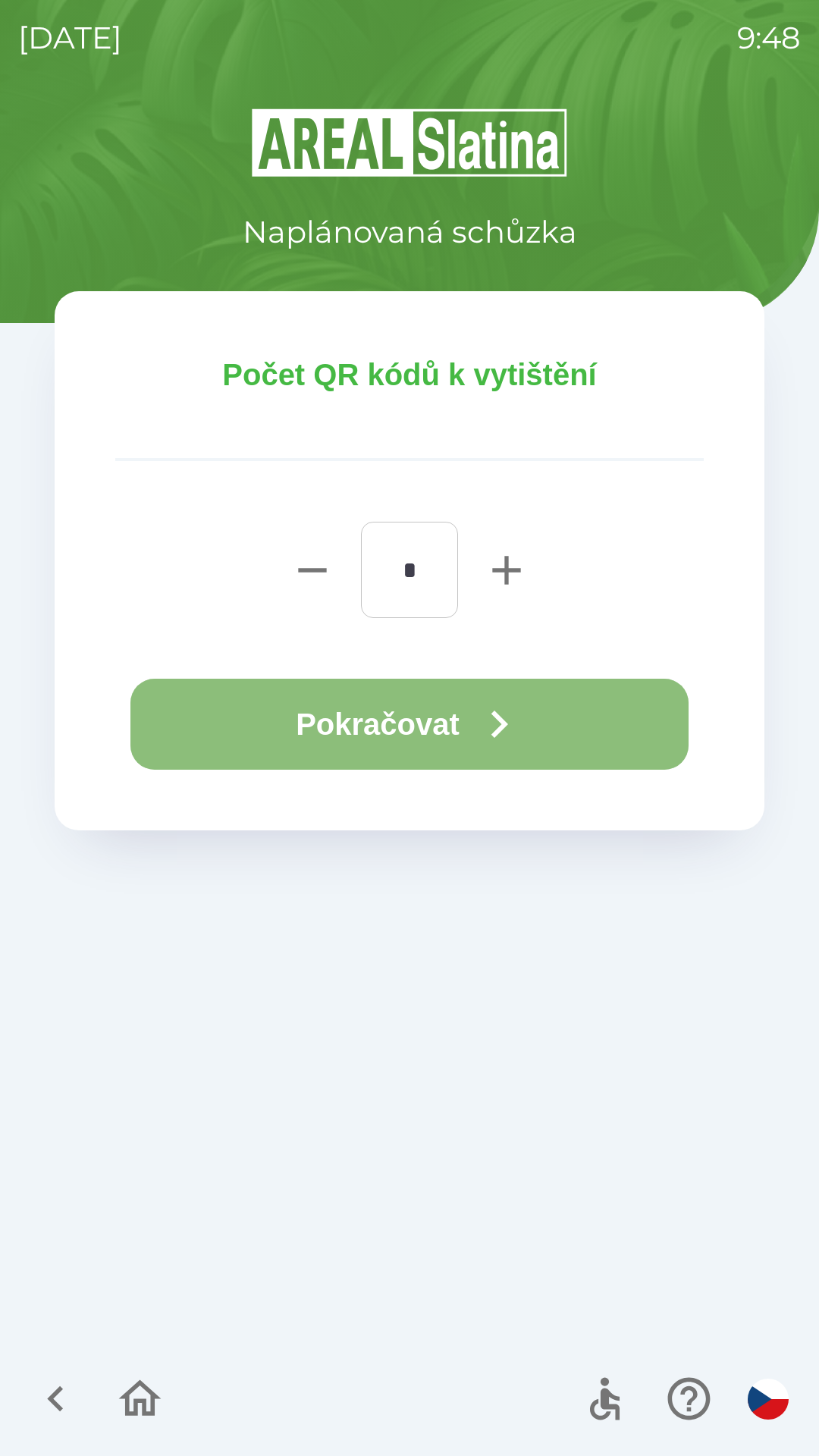
click at [430, 714] on button "Pokračovat" at bounding box center [409, 723] width 558 height 91
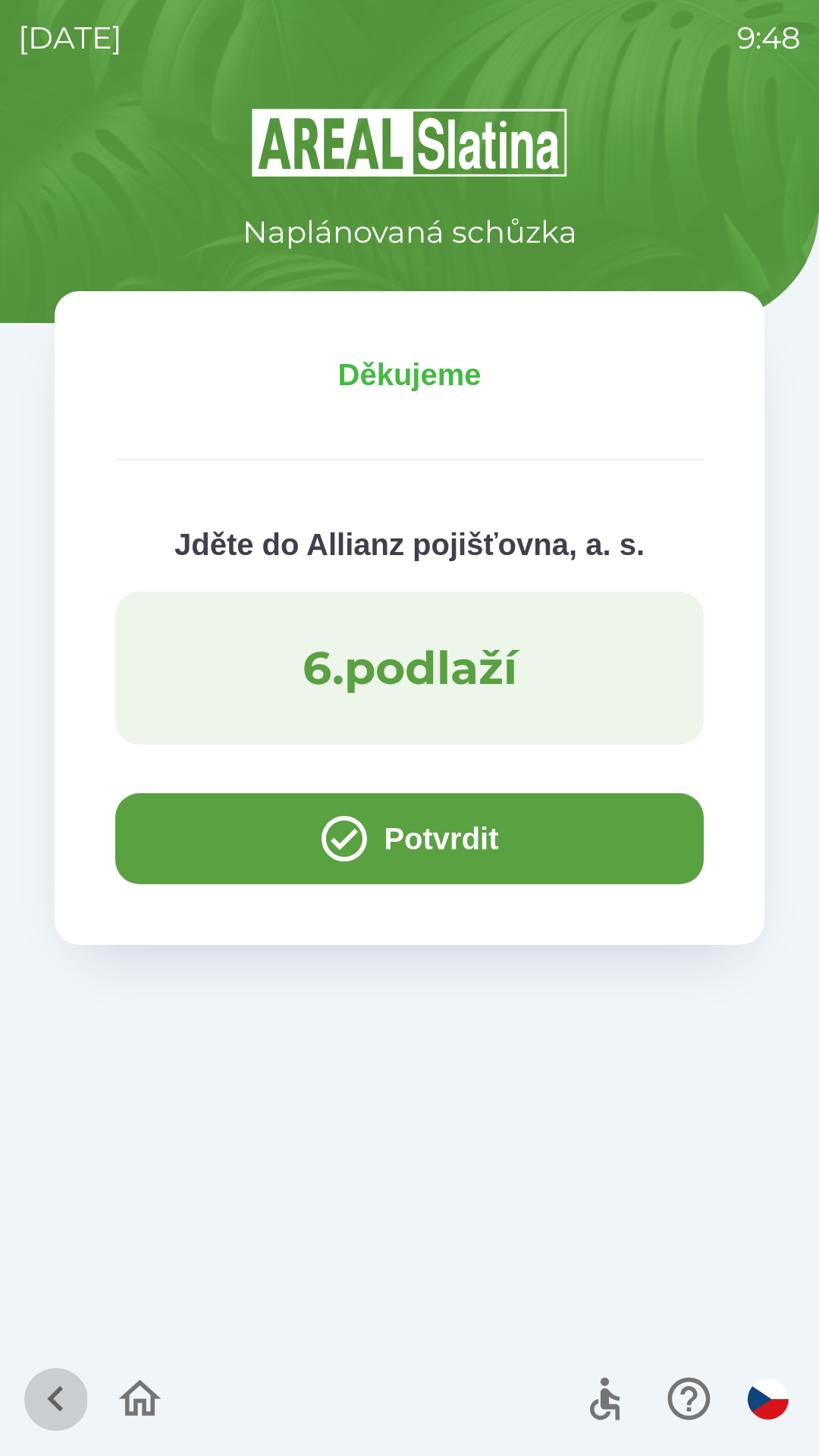
click at [68, 1396] on icon "button" at bounding box center [56, 1398] width 50 height 50
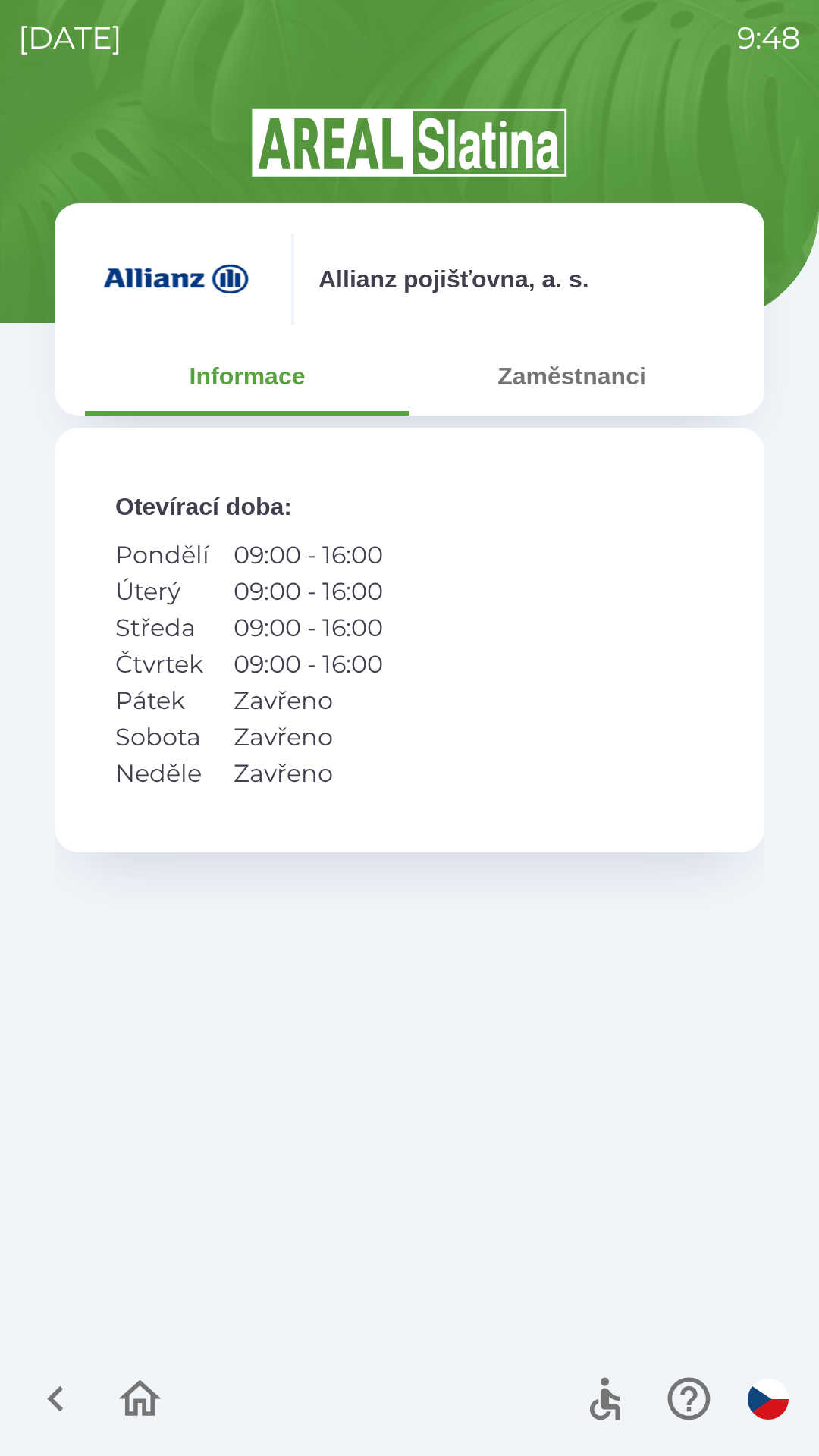
click at [41, 1392] on icon "button" at bounding box center [56, 1398] width 50 height 50
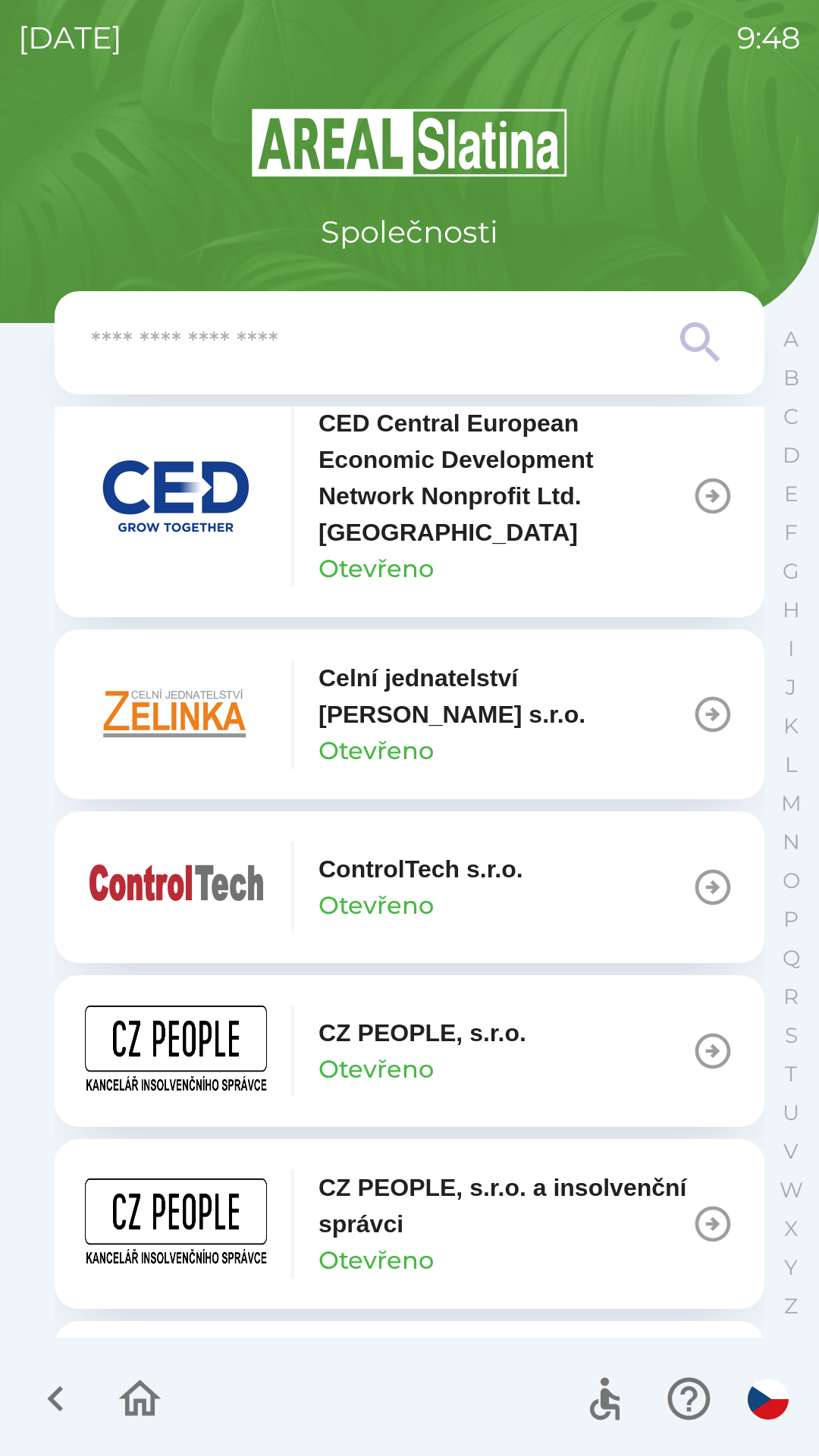
scroll to position [2380, 0]
click at [401, 713] on p "Celní jednatelství [PERSON_NAME] s.r.o." at bounding box center [505, 696] width 373 height 73
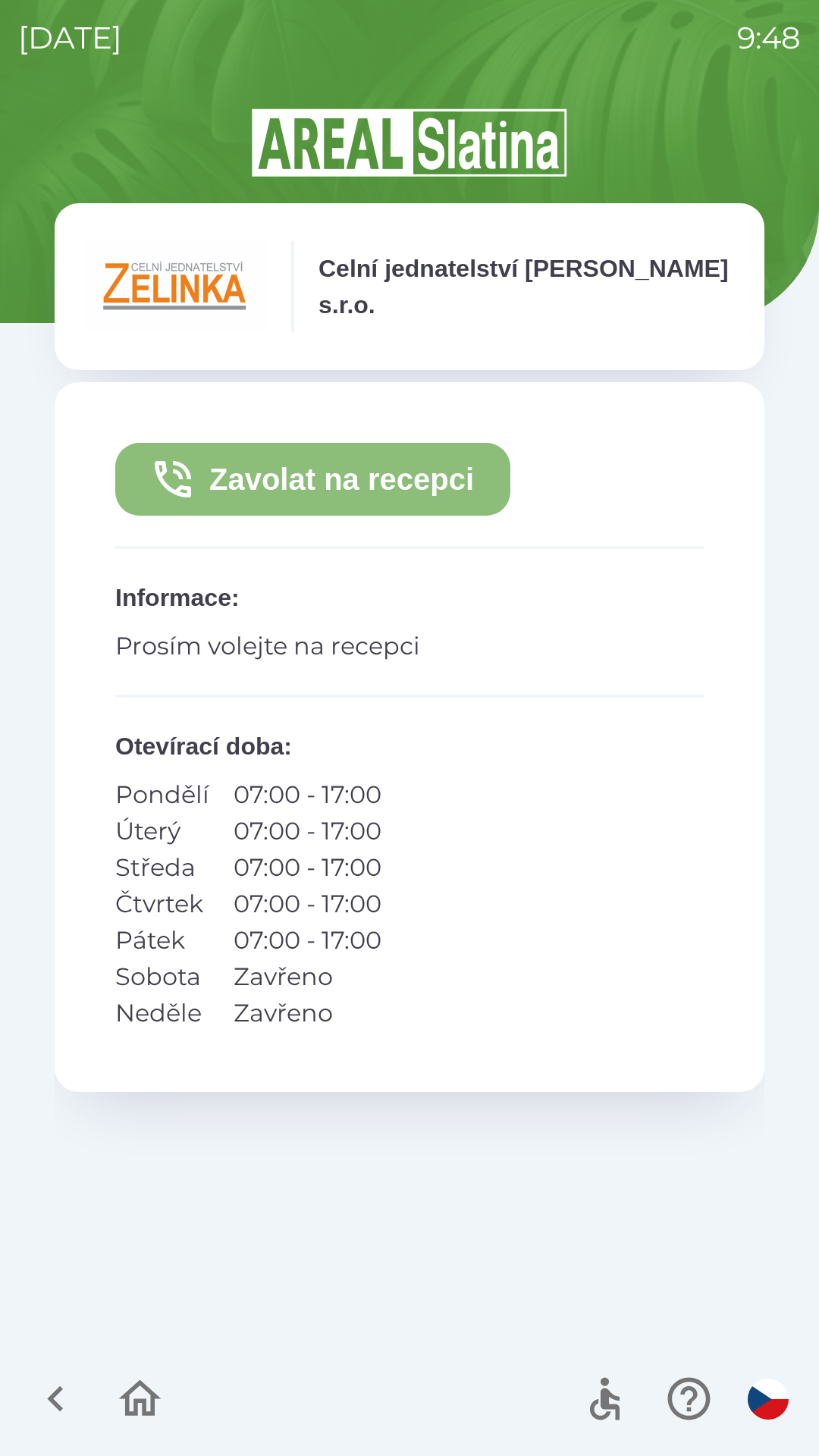
click at [295, 491] on button "Zavolat na recepci" at bounding box center [313, 478] width 395 height 73
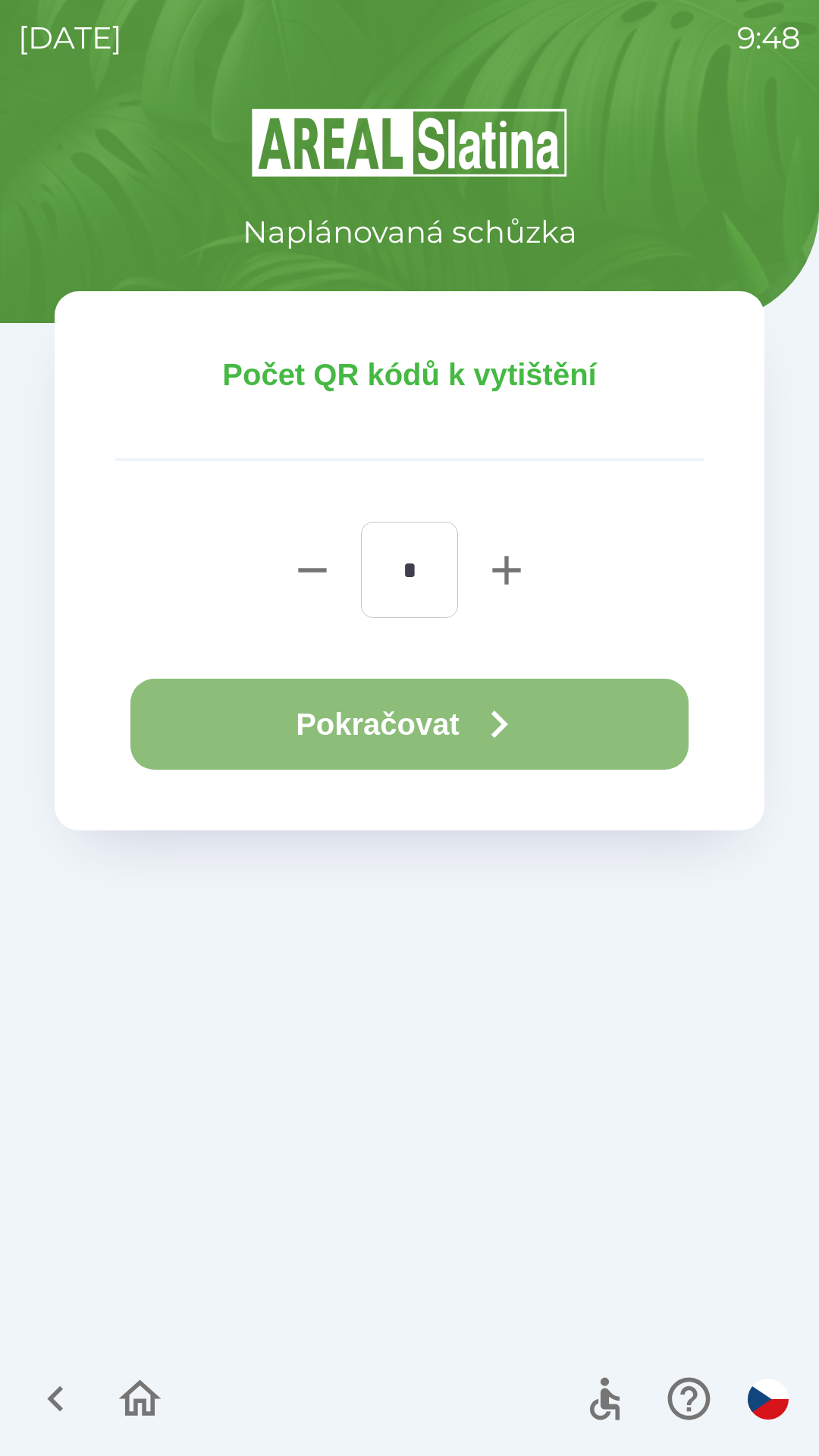
click at [455, 715] on button "Pokračovat" at bounding box center [409, 723] width 558 height 91
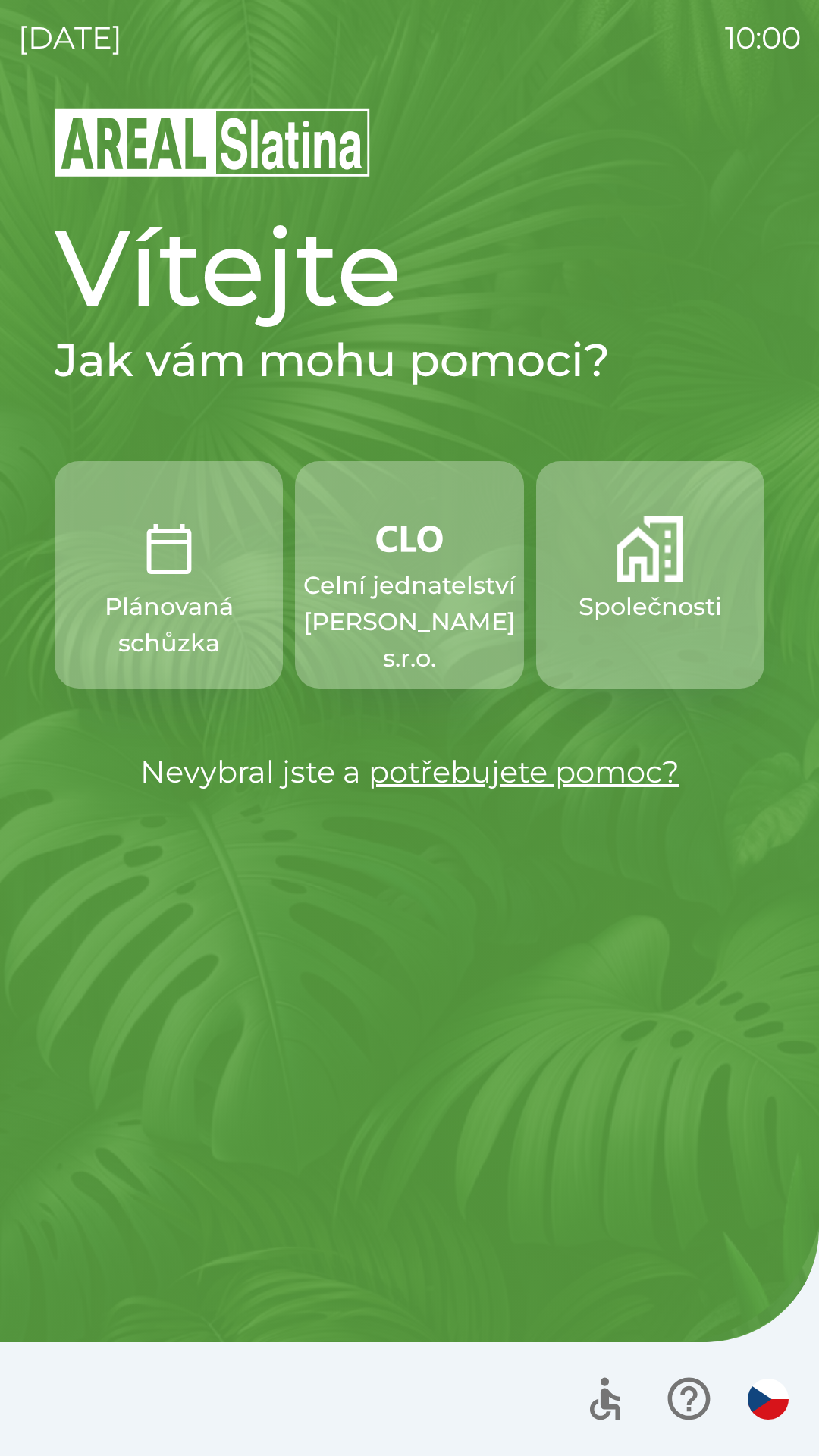
click at [400, 573] on p "Celní jednatelství [PERSON_NAME] s.r.o." at bounding box center [410, 621] width 213 height 109
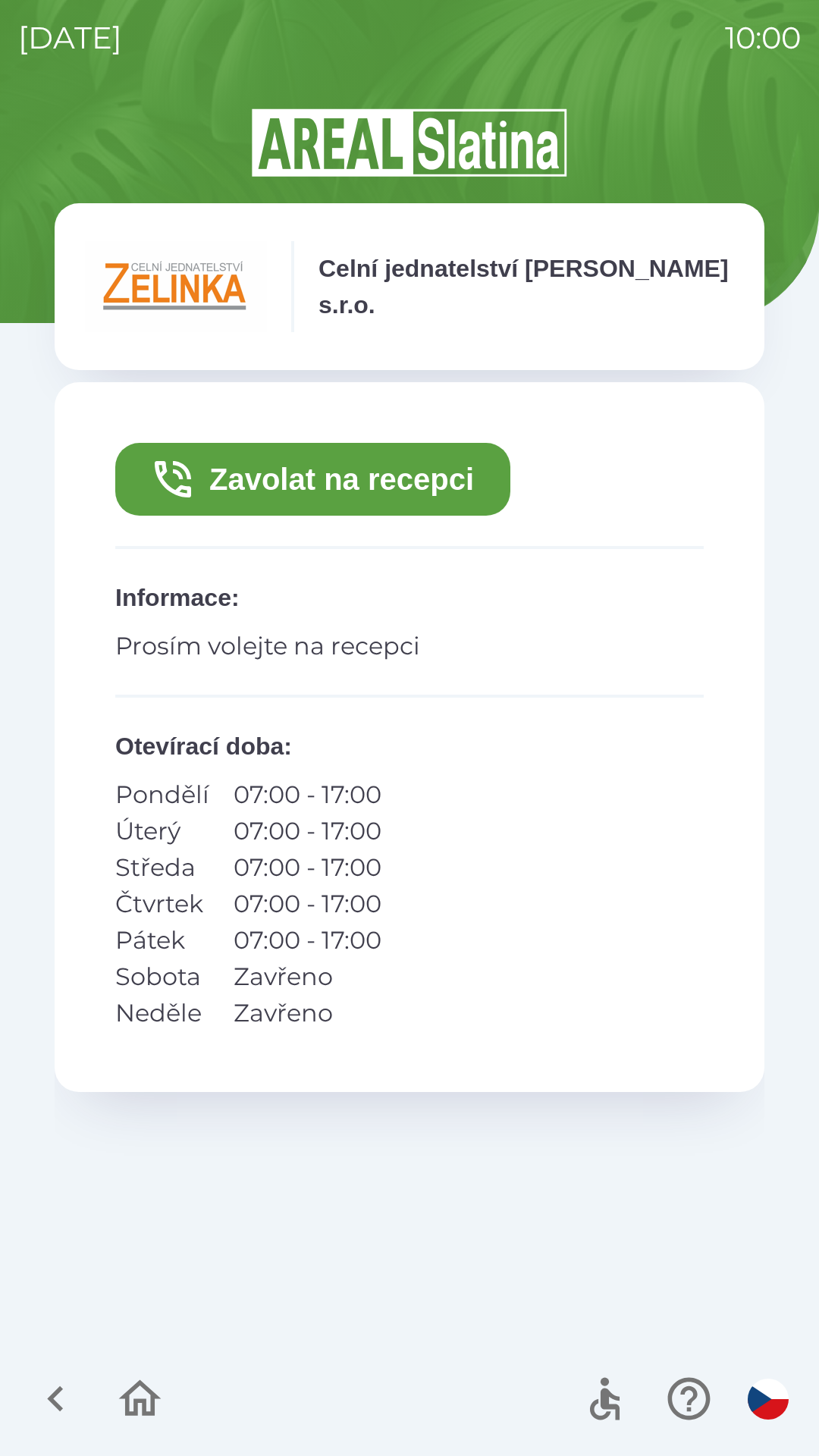
click at [427, 478] on button "Zavolat na recepci" at bounding box center [313, 478] width 395 height 73
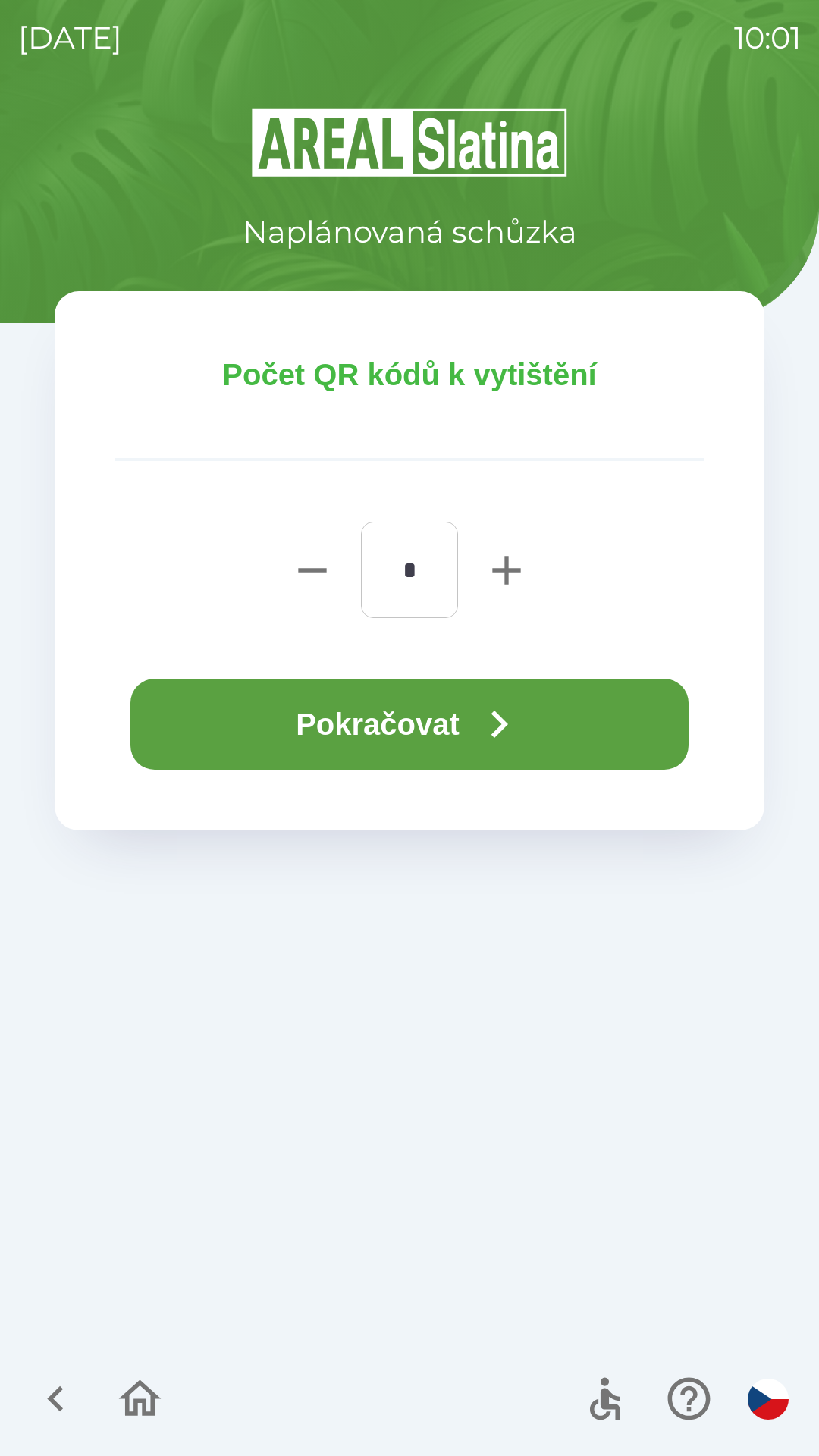
click at [518, 725] on icon "button" at bounding box center [498, 723] width 55 height 55
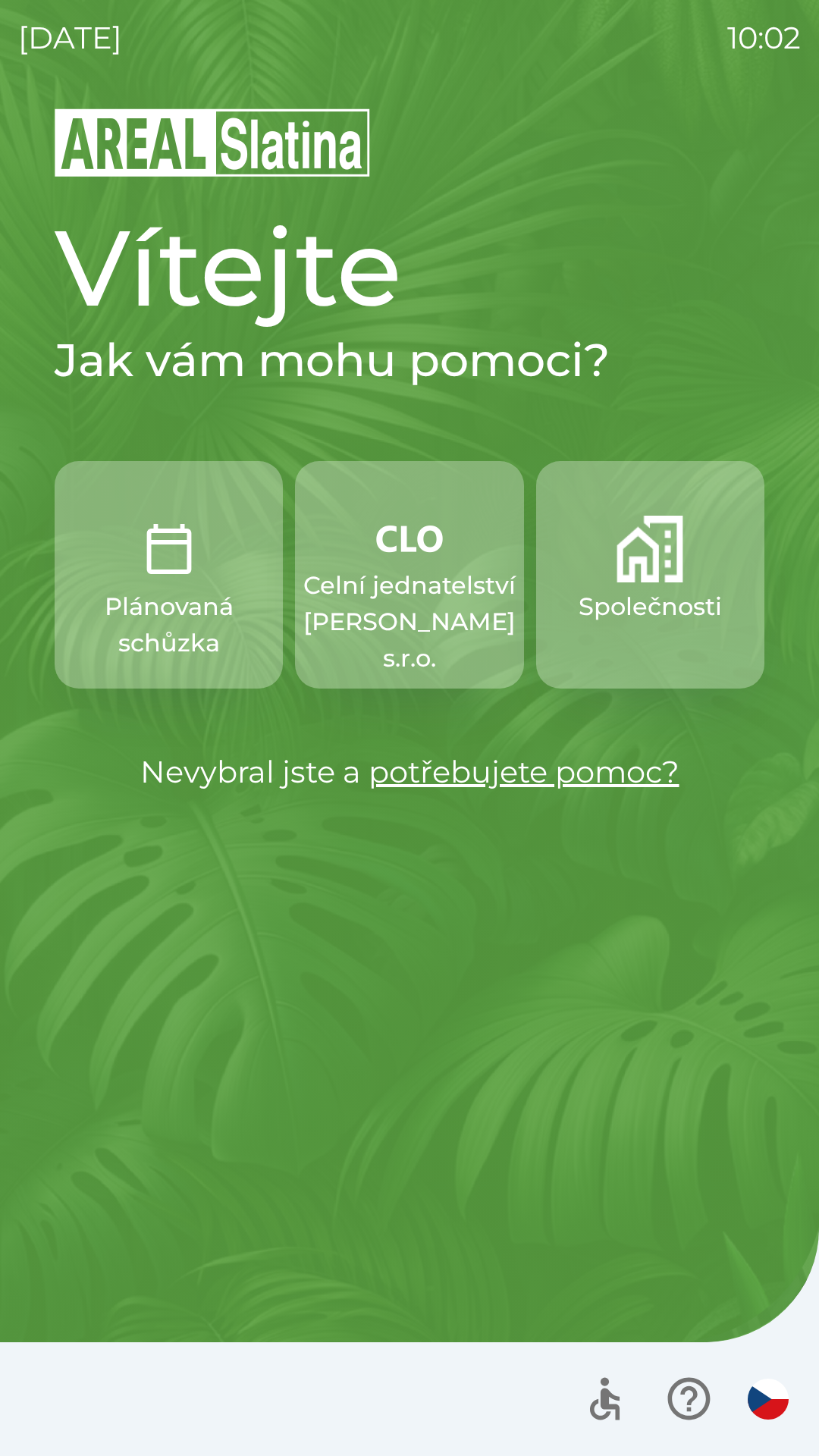
click at [403, 607] on p "Celní jednatelství [PERSON_NAME] s.r.o." at bounding box center [410, 621] width 213 height 109
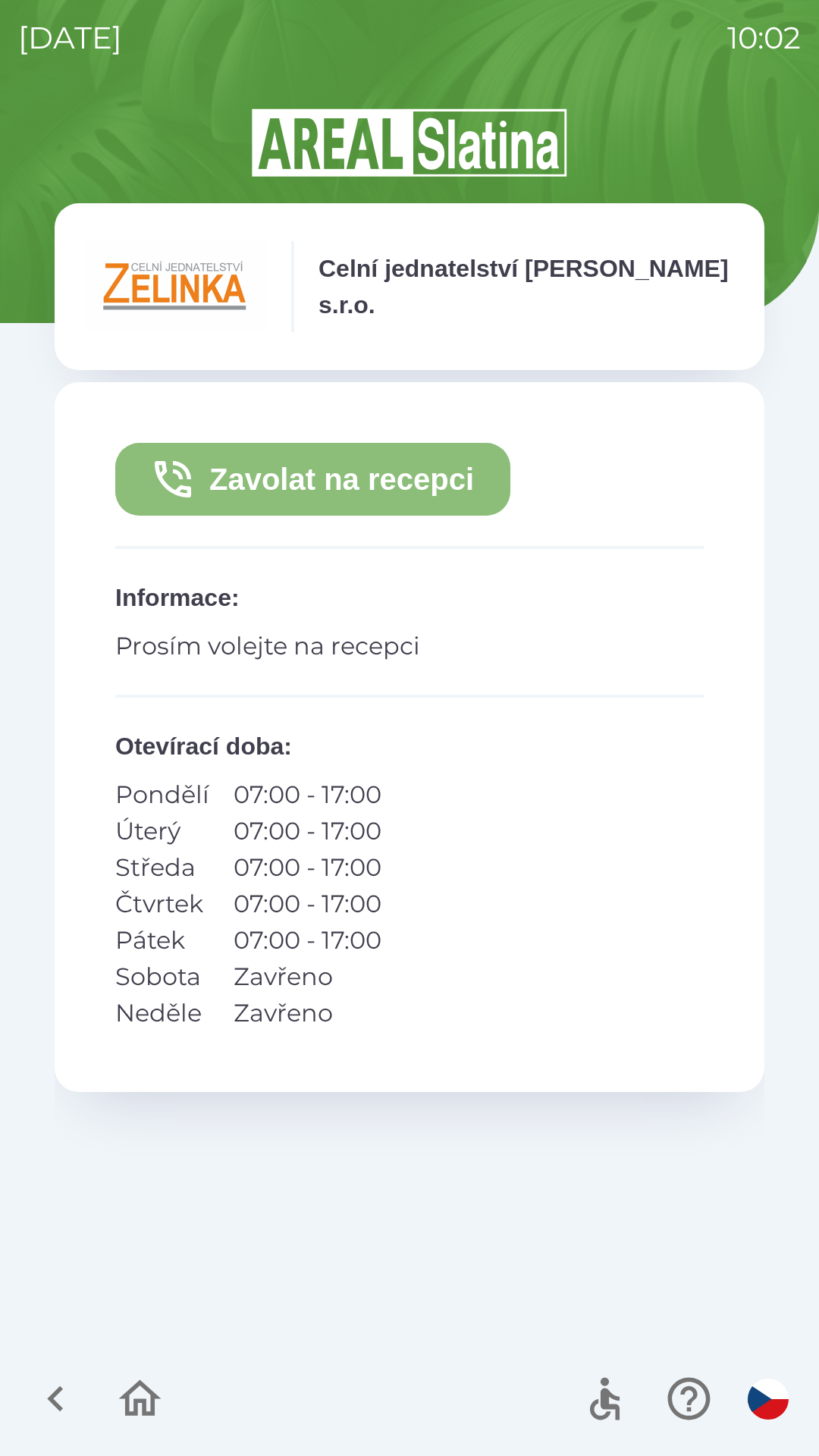
click at [342, 482] on button "Zavolat na recepci" at bounding box center [313, 478] width 395 height 73
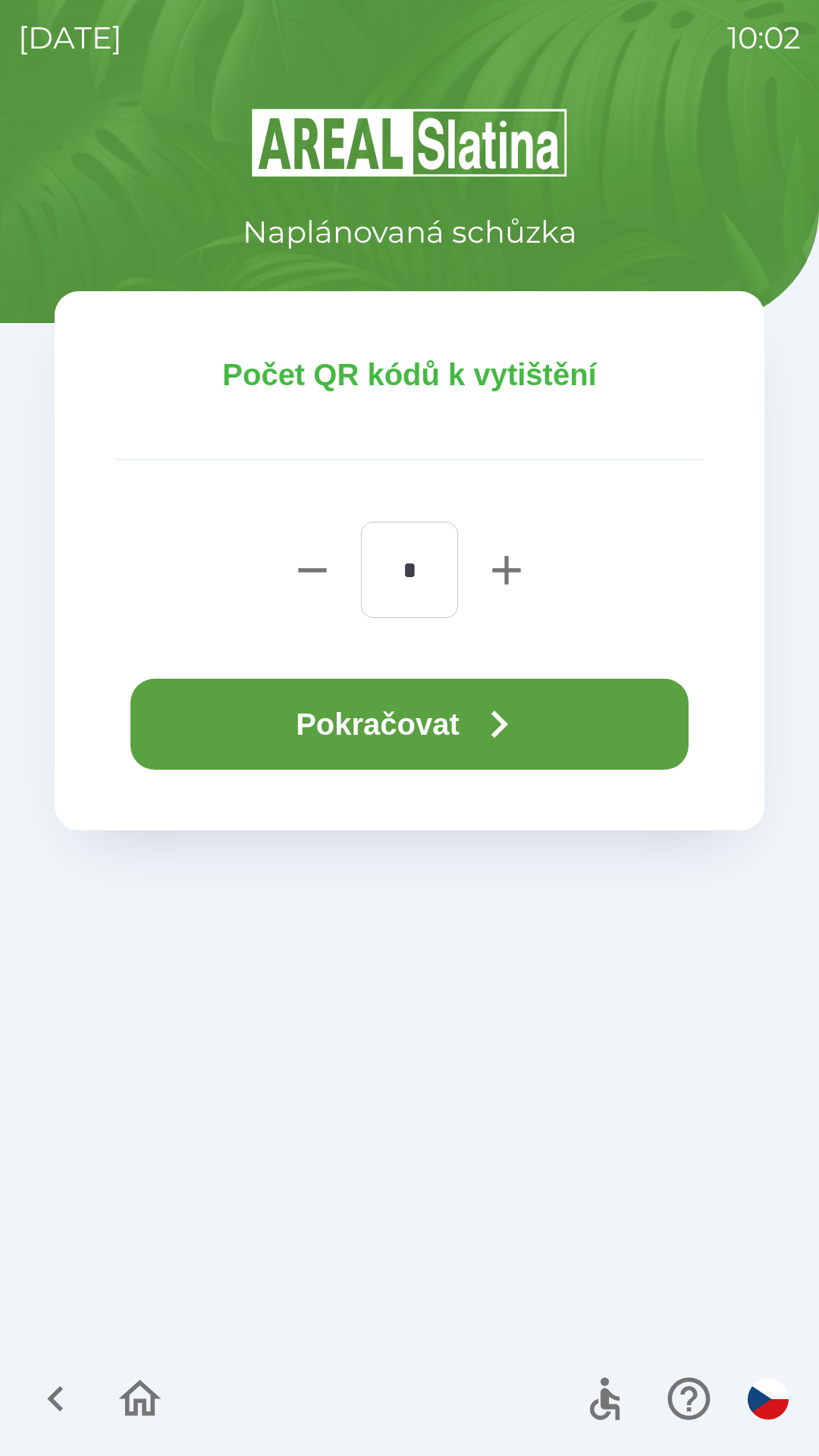
click at [441, 722] on button "Pokračovat" at bounding box center [409, 723] width 558 height 91
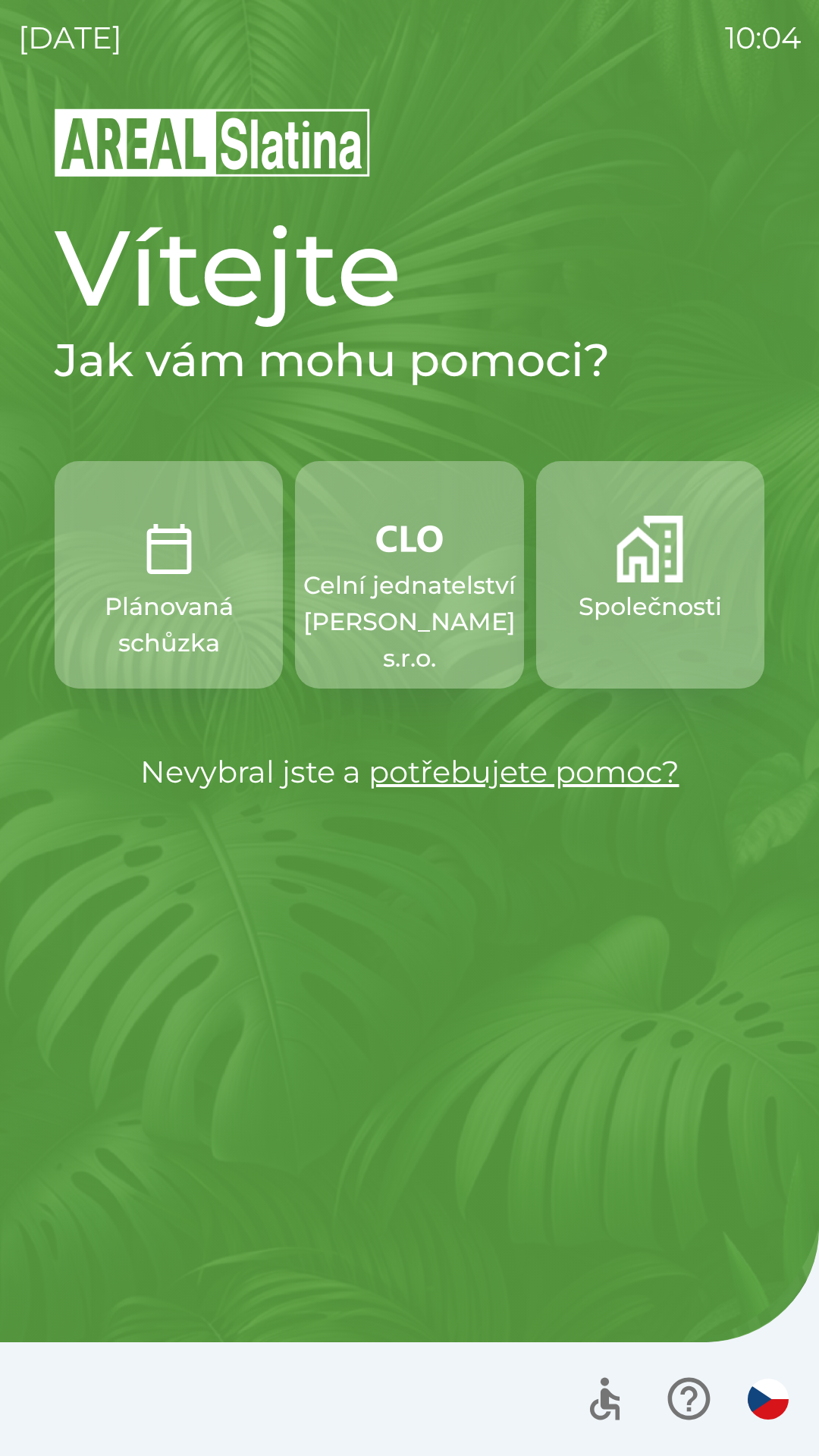
click at [400, 559] on img "button" at bounding box center [409, 538] width 67 height 45
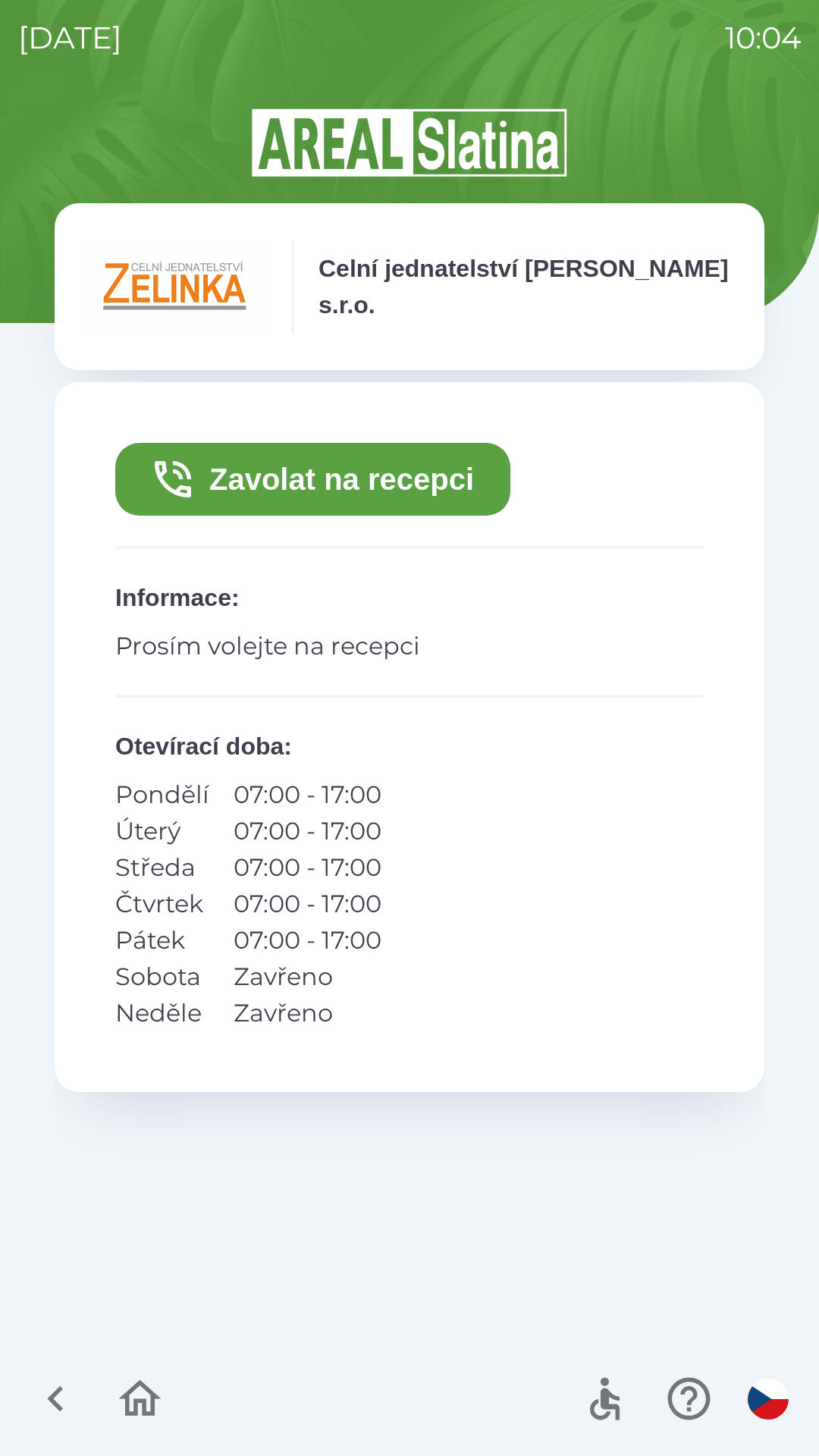
click at [366, 480] on button "Zavolat na recepci" at bounding box center [313, 478] width 395 height 73
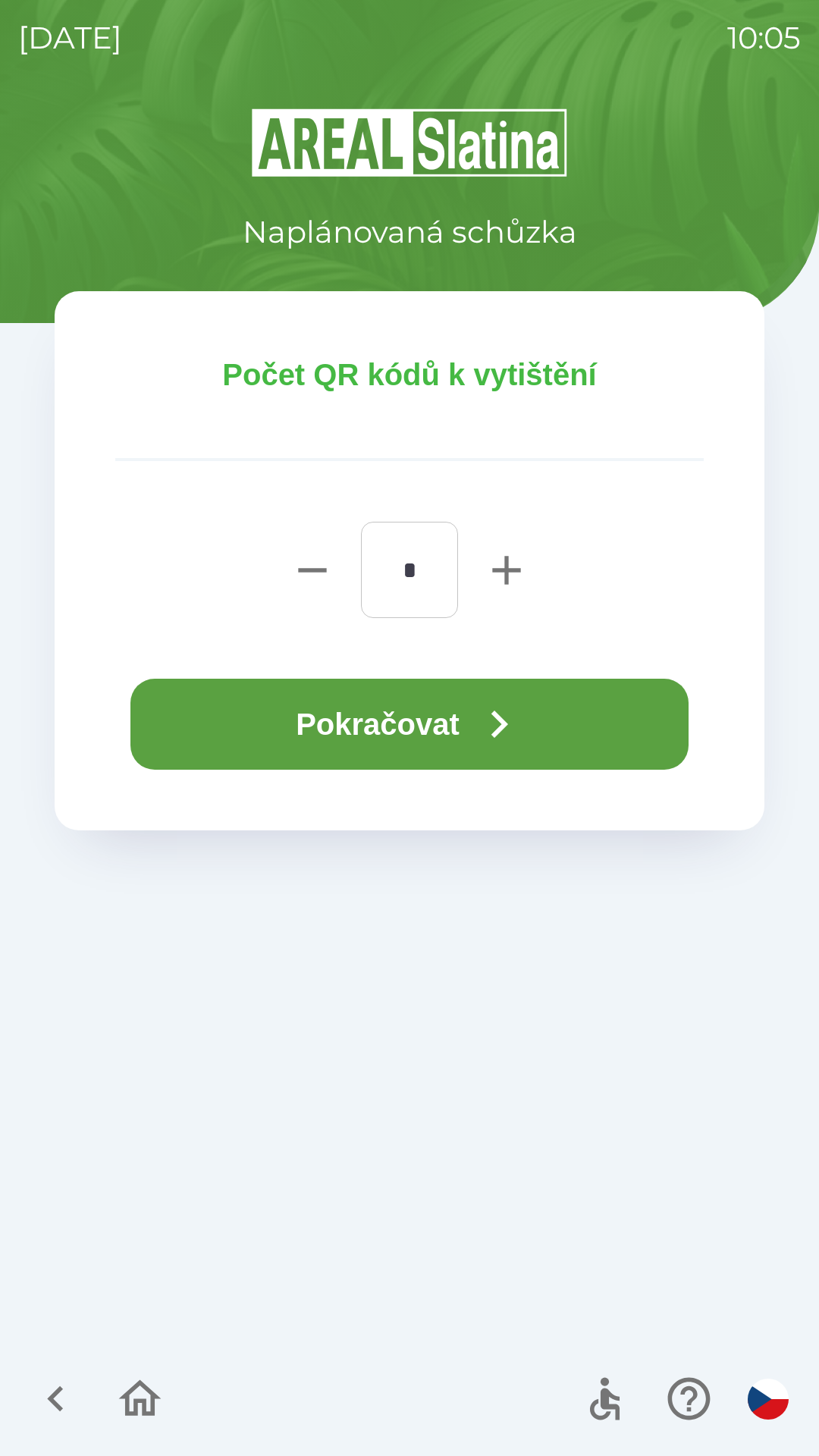
click at [449, 714] on button "Pokračovat" at bounding box center [409, 723] width 558 height 91
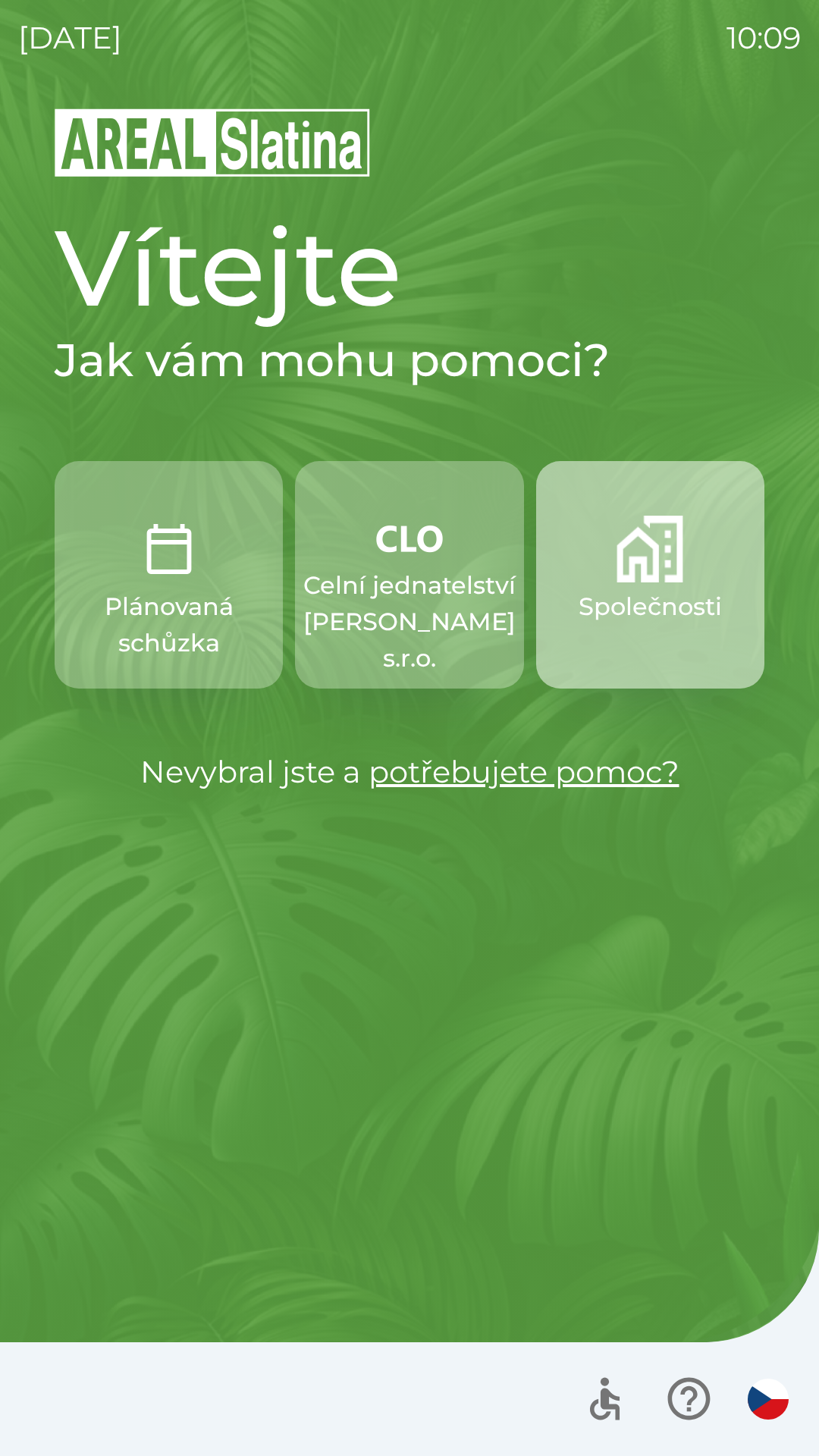
click at [584, 561] on button "Společnosti" at bounding box center [650, 575] width 228 height 227
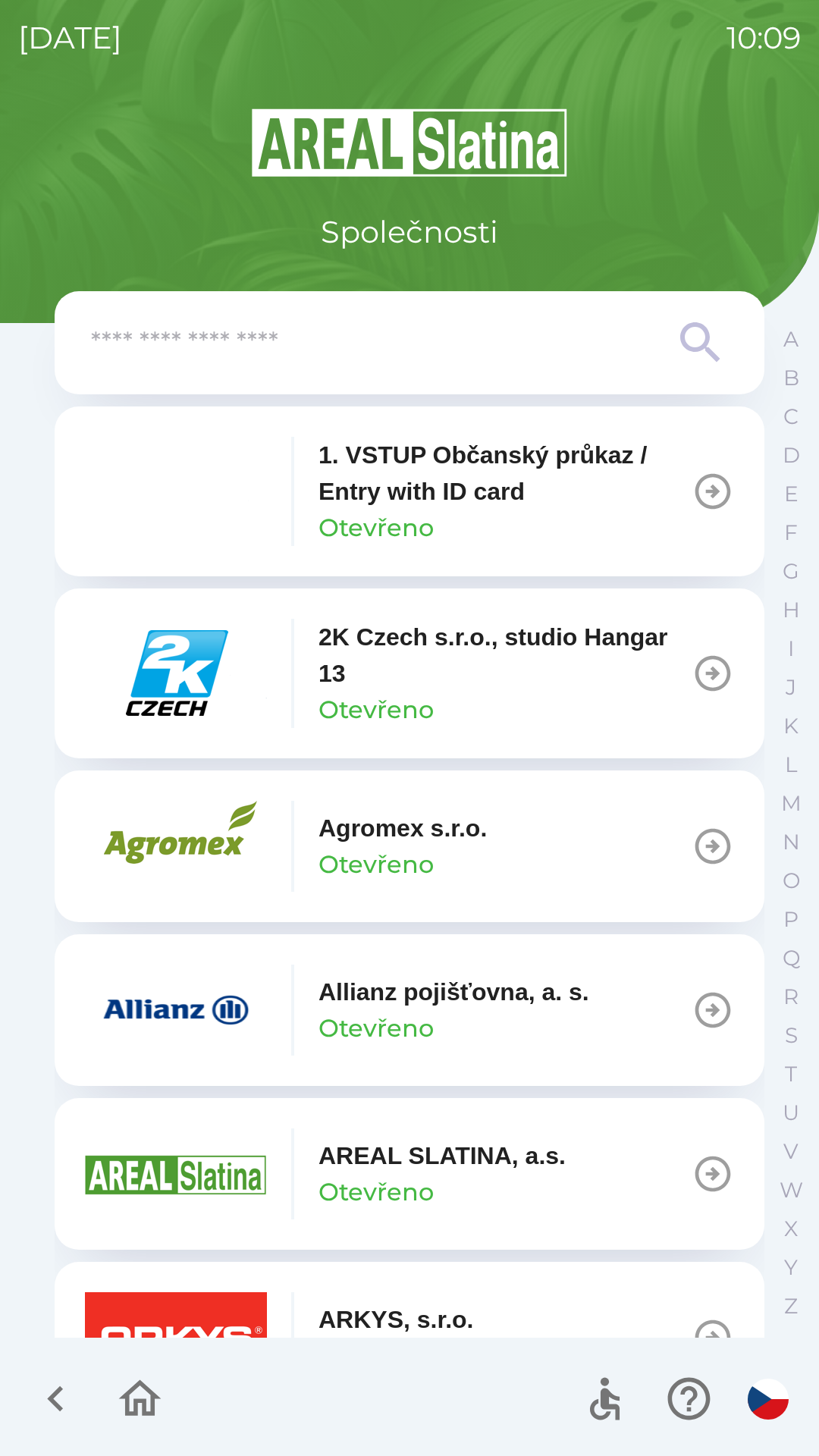
click at [680, 324] on icon at bounding box center [700, 342] width 55 height 55
click at [349, 337] on input "text" at bounding box center [379, 343] width 577 height 41
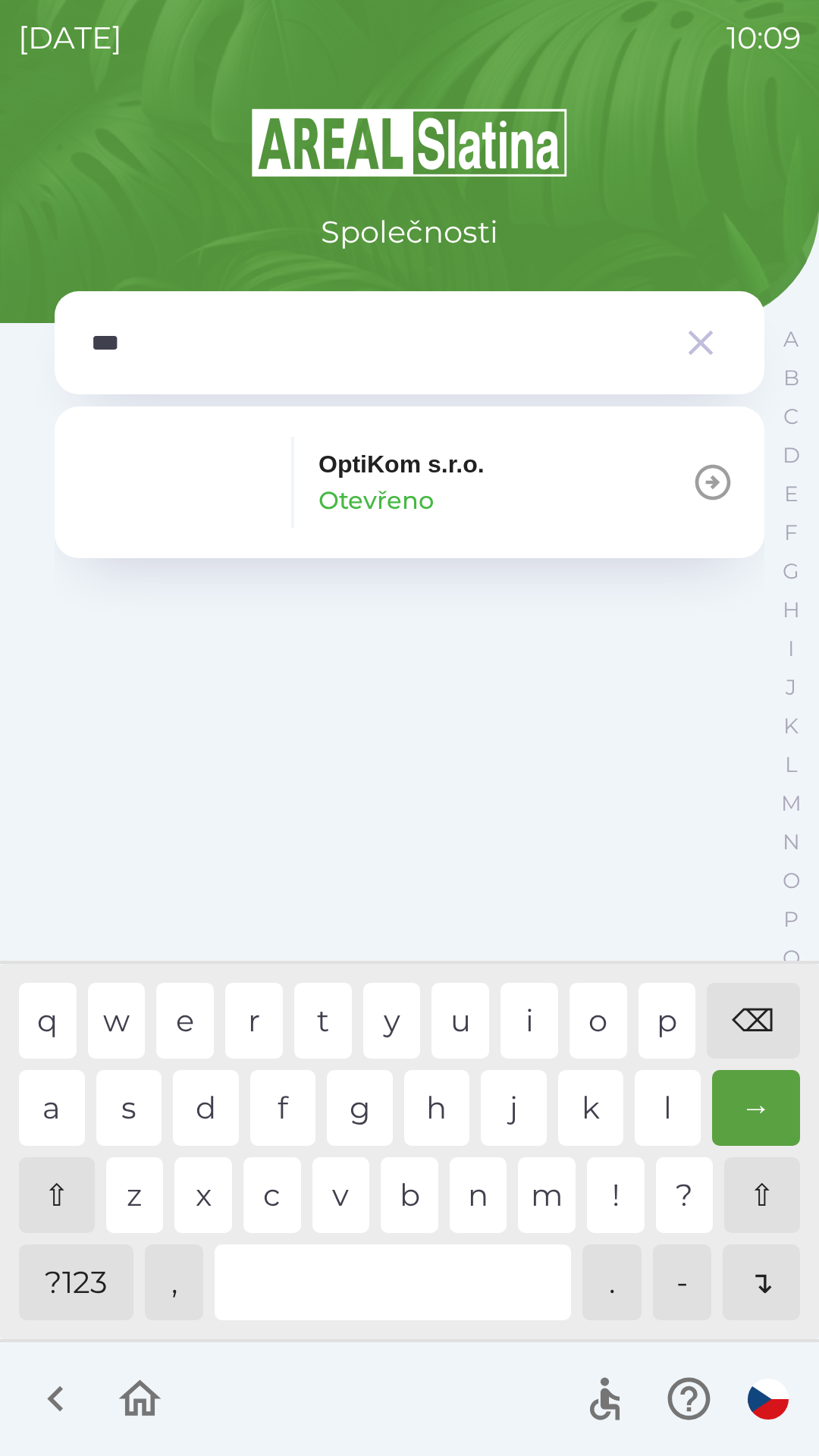
type input "****"
click at [522, 1006] on div "i" at bounding box center [529, 1021] width 58 height 76
click at [321, 466] on p "OptiKom s.r.o." at bounding box center [401, 464] width 166 height 36
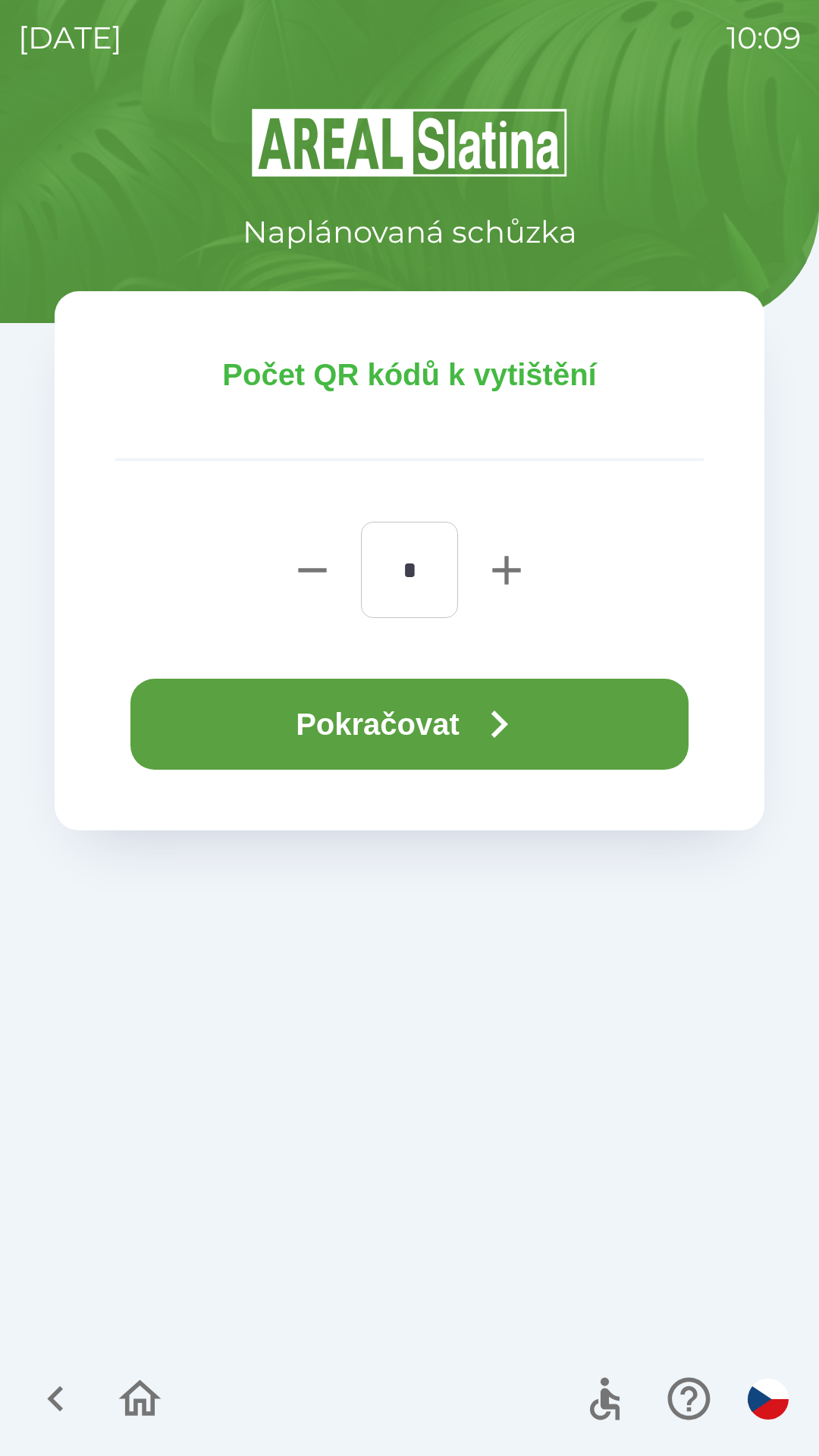
click at [263, 751] on button "Pokračovat" at bounding box center [409, 723] width 558 height 91
